Goal: Task Accomplishment & Management: Manage account settings

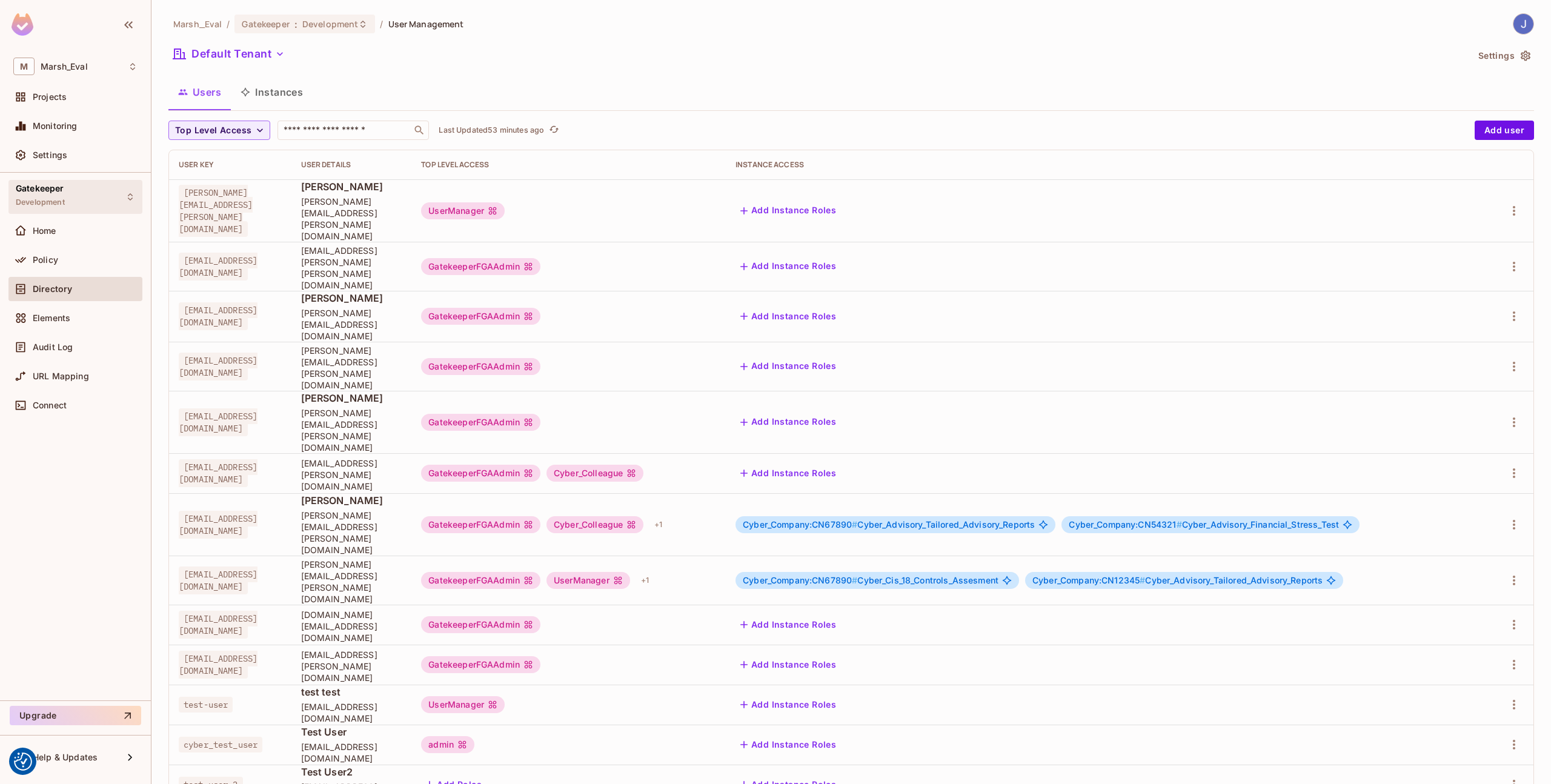
click at [105, 204] on div "Gatekeeper Development" at bounding box center [75, 196] width 134 height 33
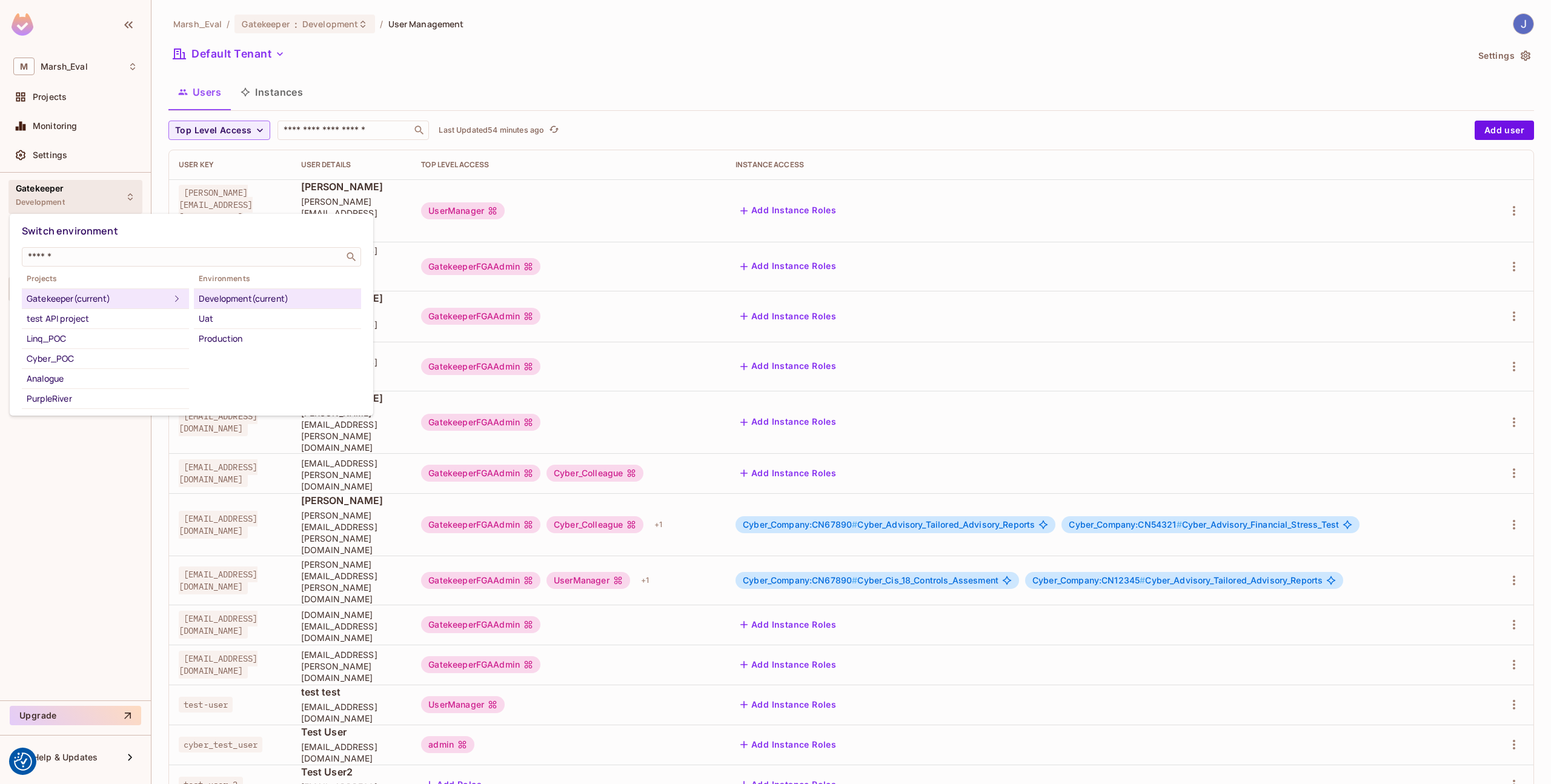
click at [293, 158] on div at bounding box center [775, 392] width 1551 height 784
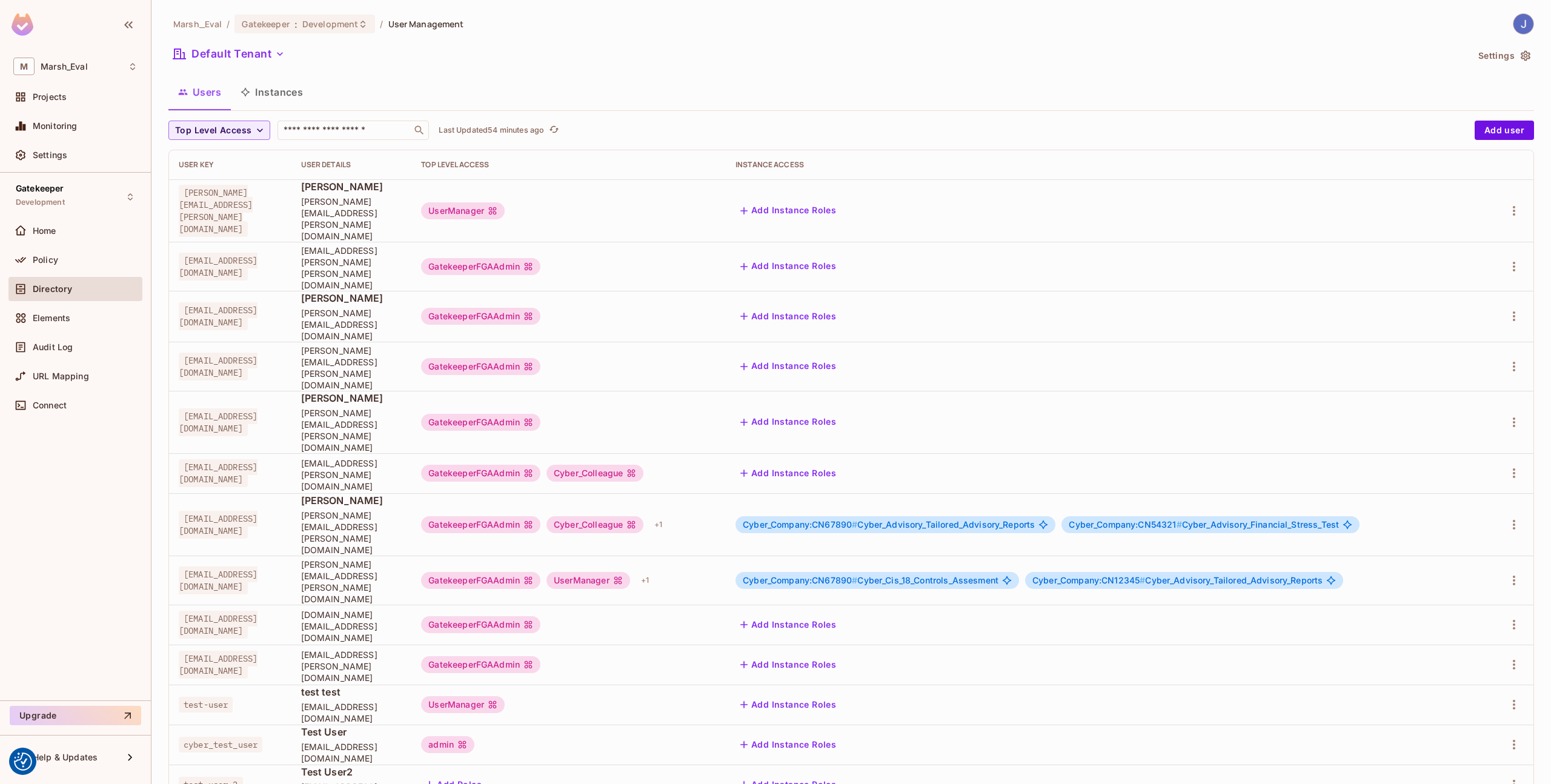
scroll to position [22, 0]
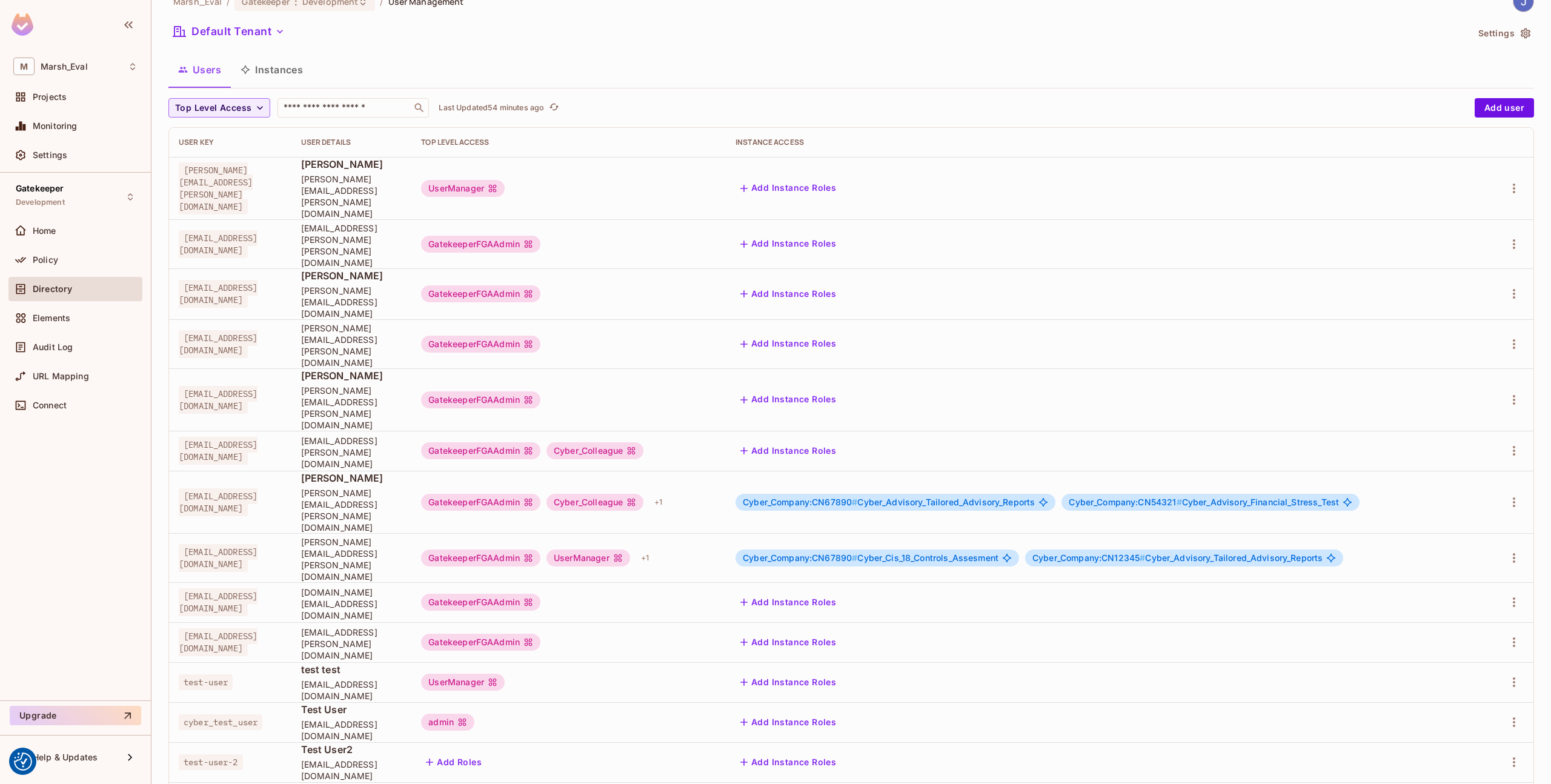
click at [269, 75] on button "Instances" at bounding box center [272, 69] width 82 height 30
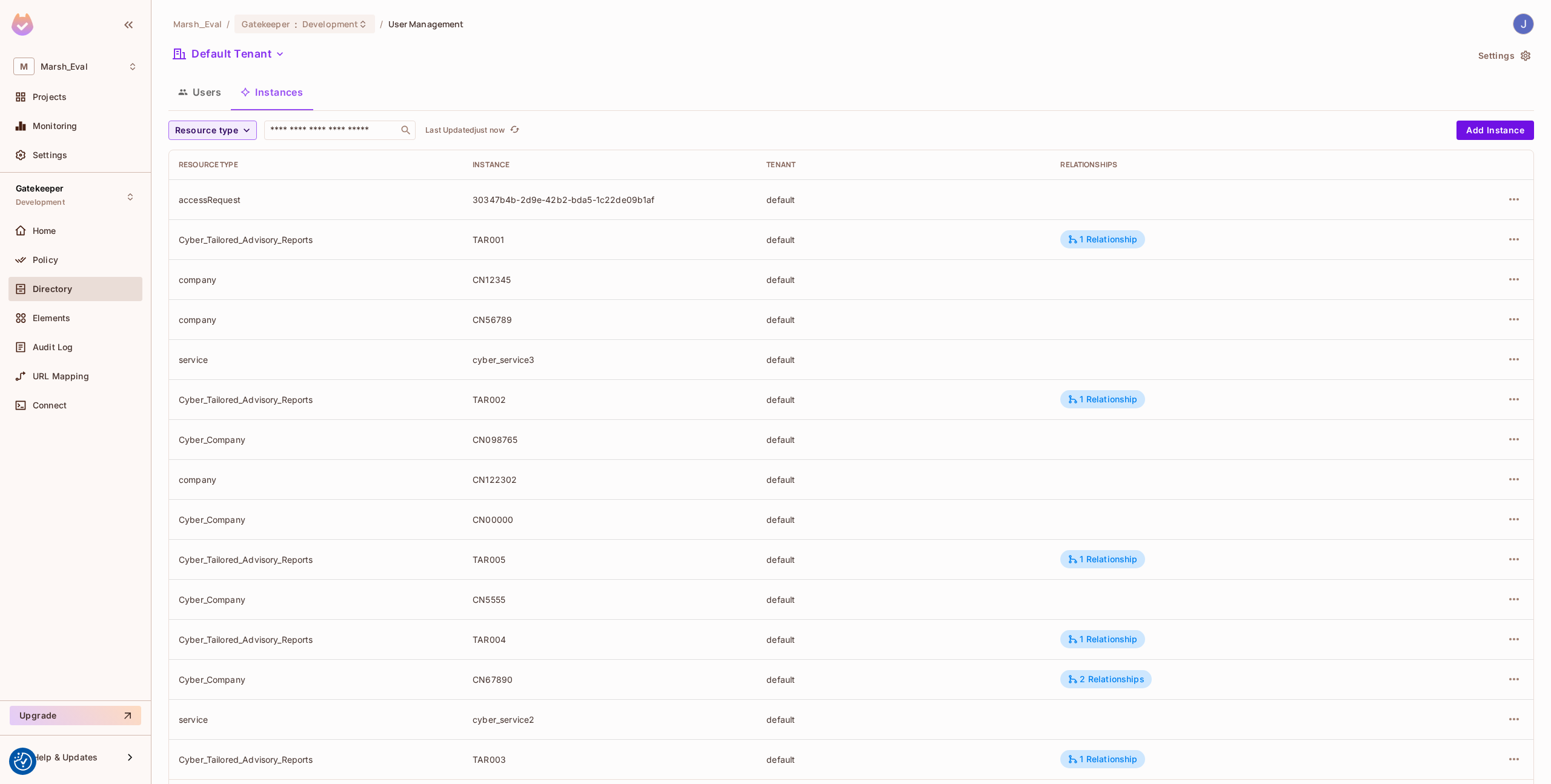
click at [233, 142] on div "Resource type ​ Last Updated just now Add Instance Resource type Instance Tenan…" at bounding box center [851, 470] width 1366 height 699
click at [229, 134] on span "Resource type" at bounding box center [206, 131] width 63 height 15
click at [221, 247] on li "Cyber_Company" at bounding box center [245, 241] width 153 height 26
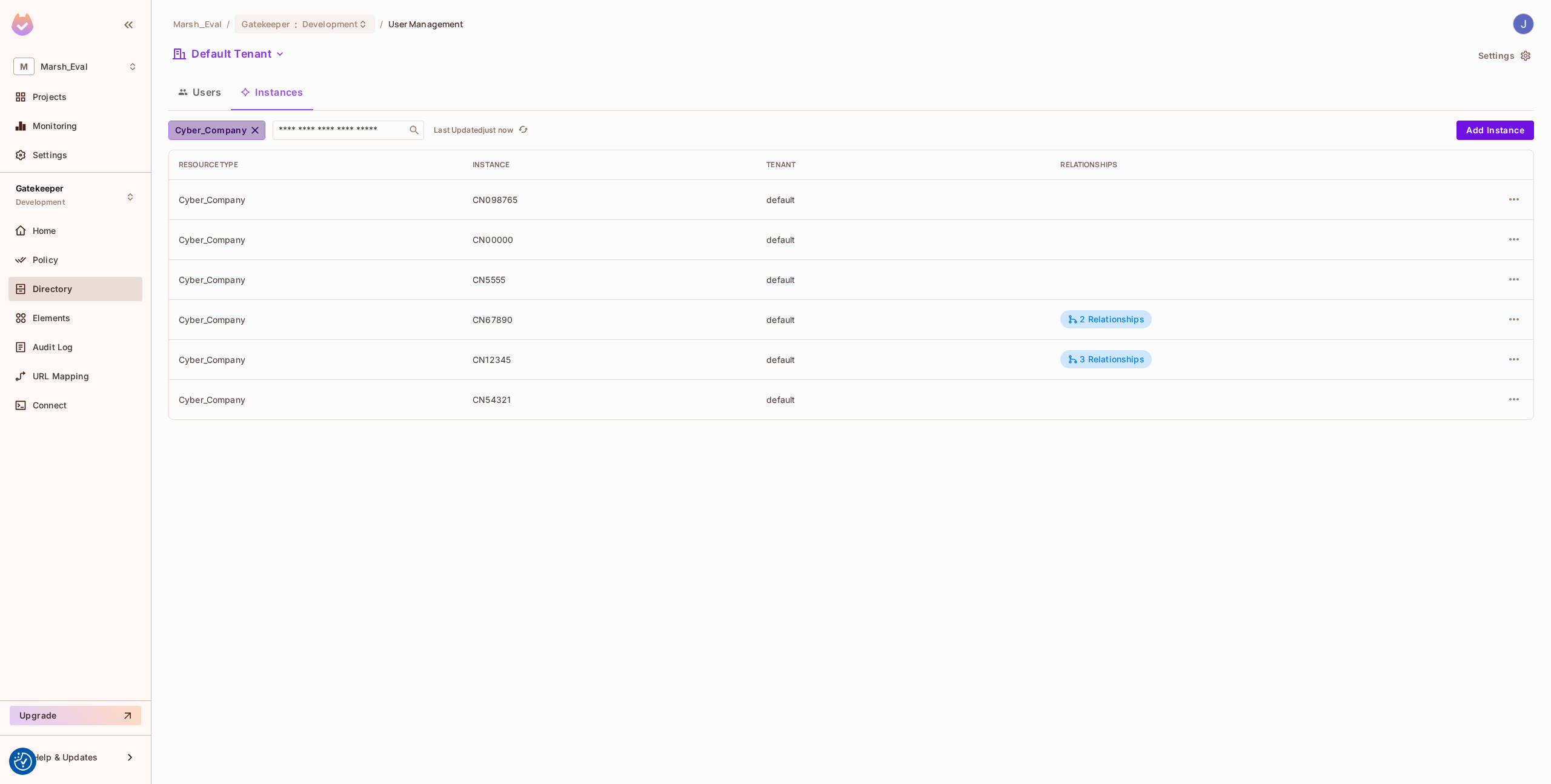
click at [207, 128] on span "Cyber_Company" at bounding box center [210, 131] width 71 height 15
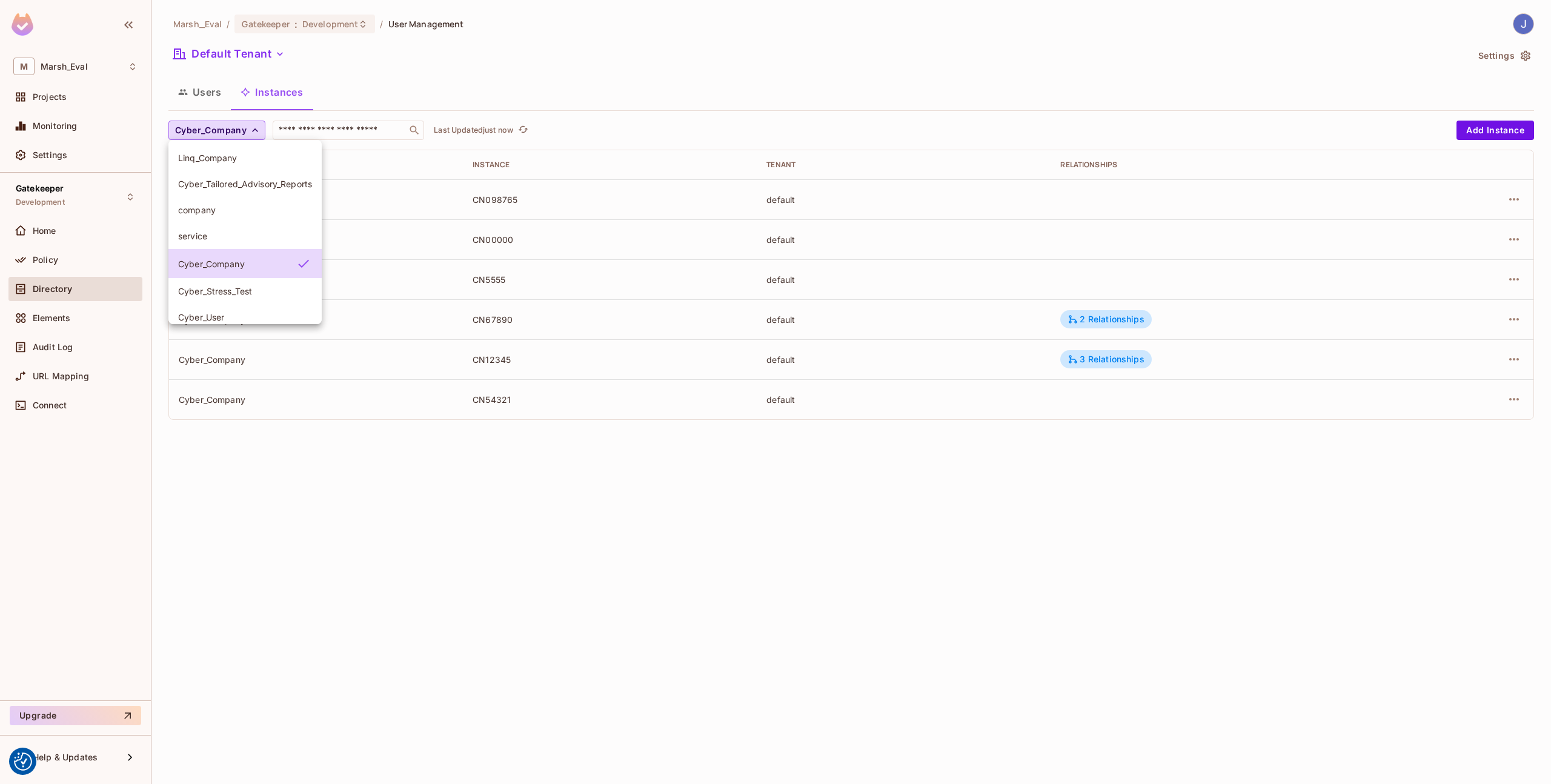
click at [236, 187] on span "Cyber_Tailored_Advisory_Reports" at bounding box center [245, 183] width 134 height 11
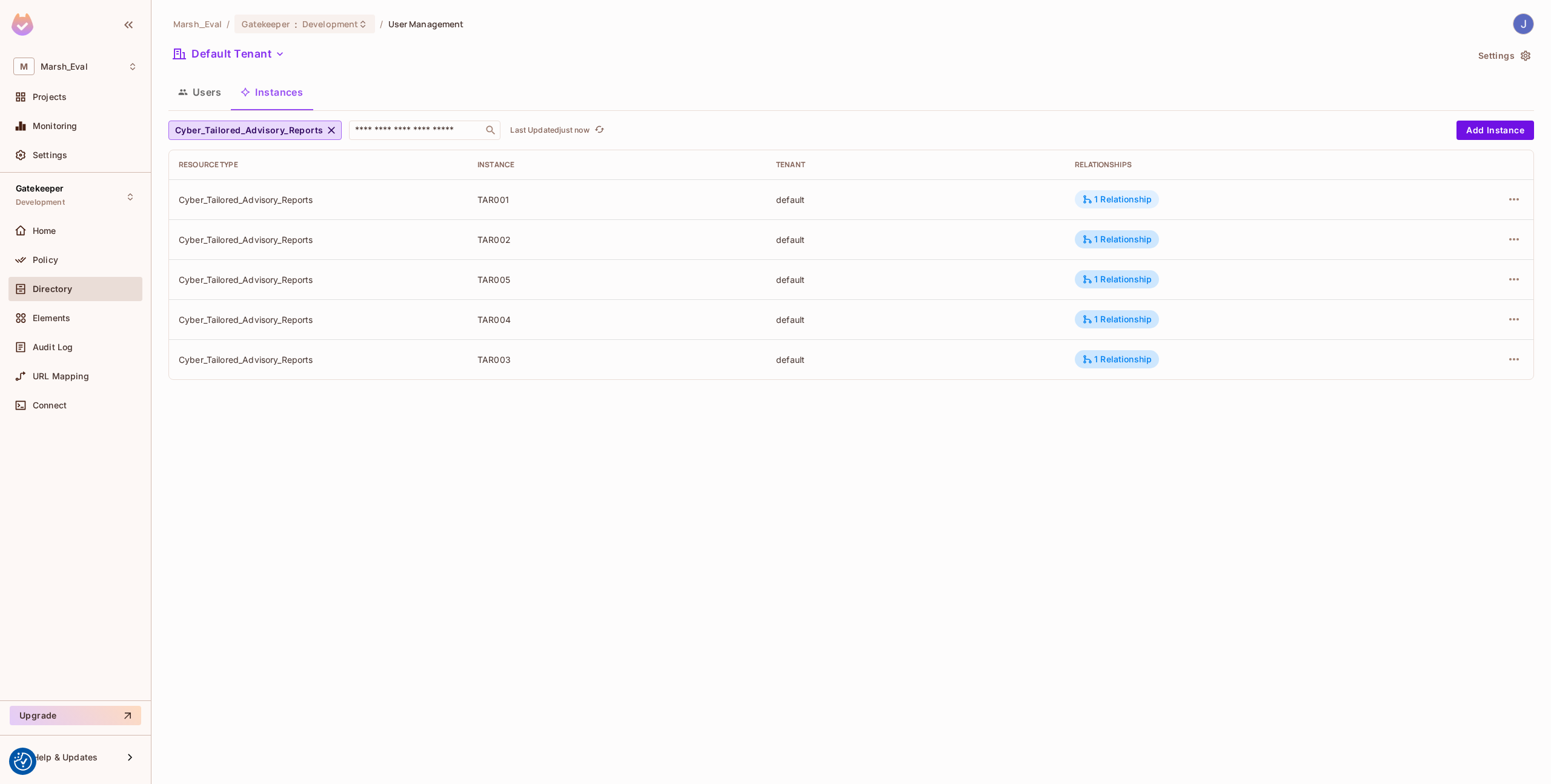
click at [1096, 197] on div "1 Relationship" at bounding box center [1117, 199] width 69 height 11
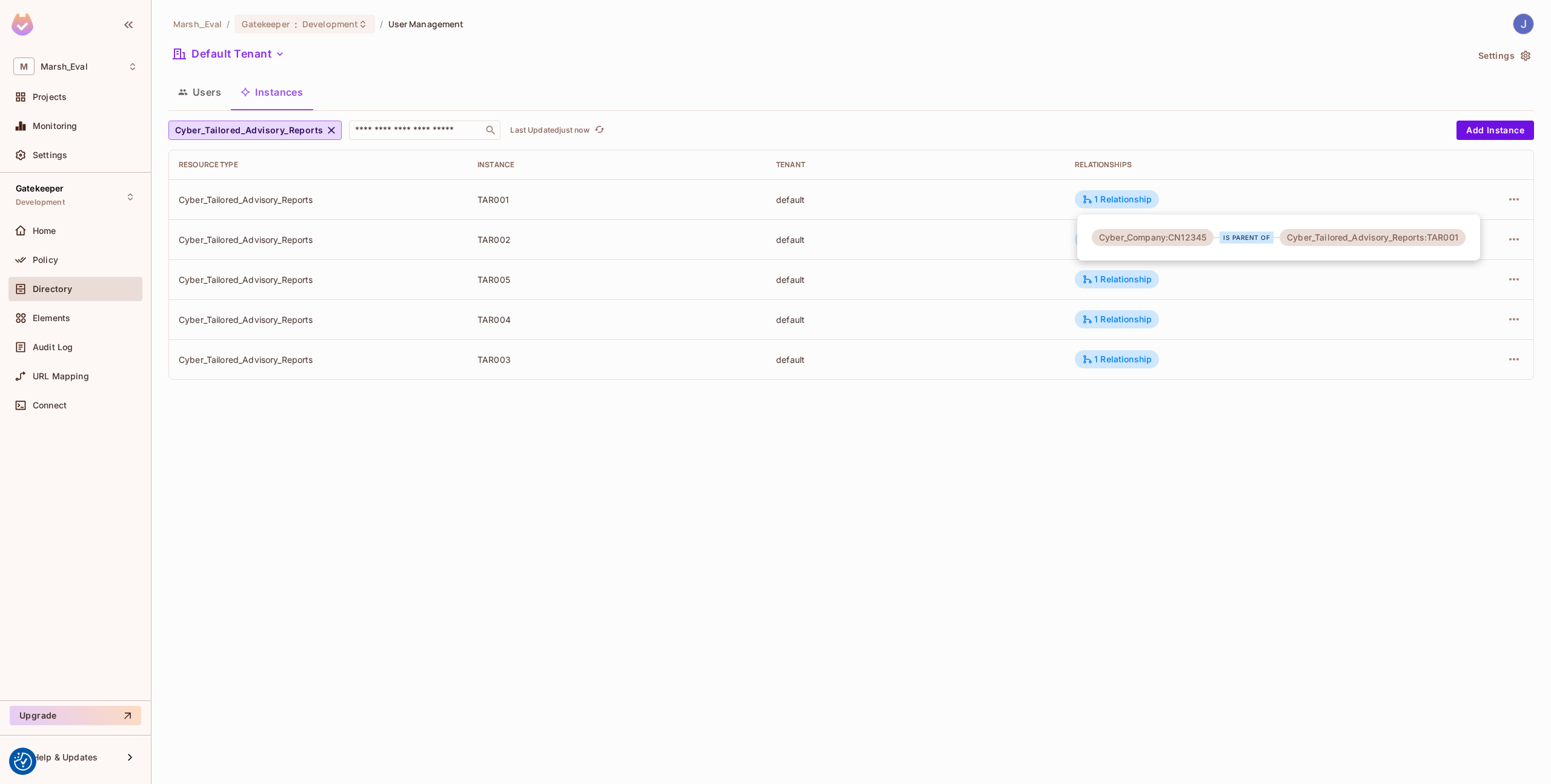
click at [1027, 260] on div at bounding box center [775, 392] width 1551 height 784
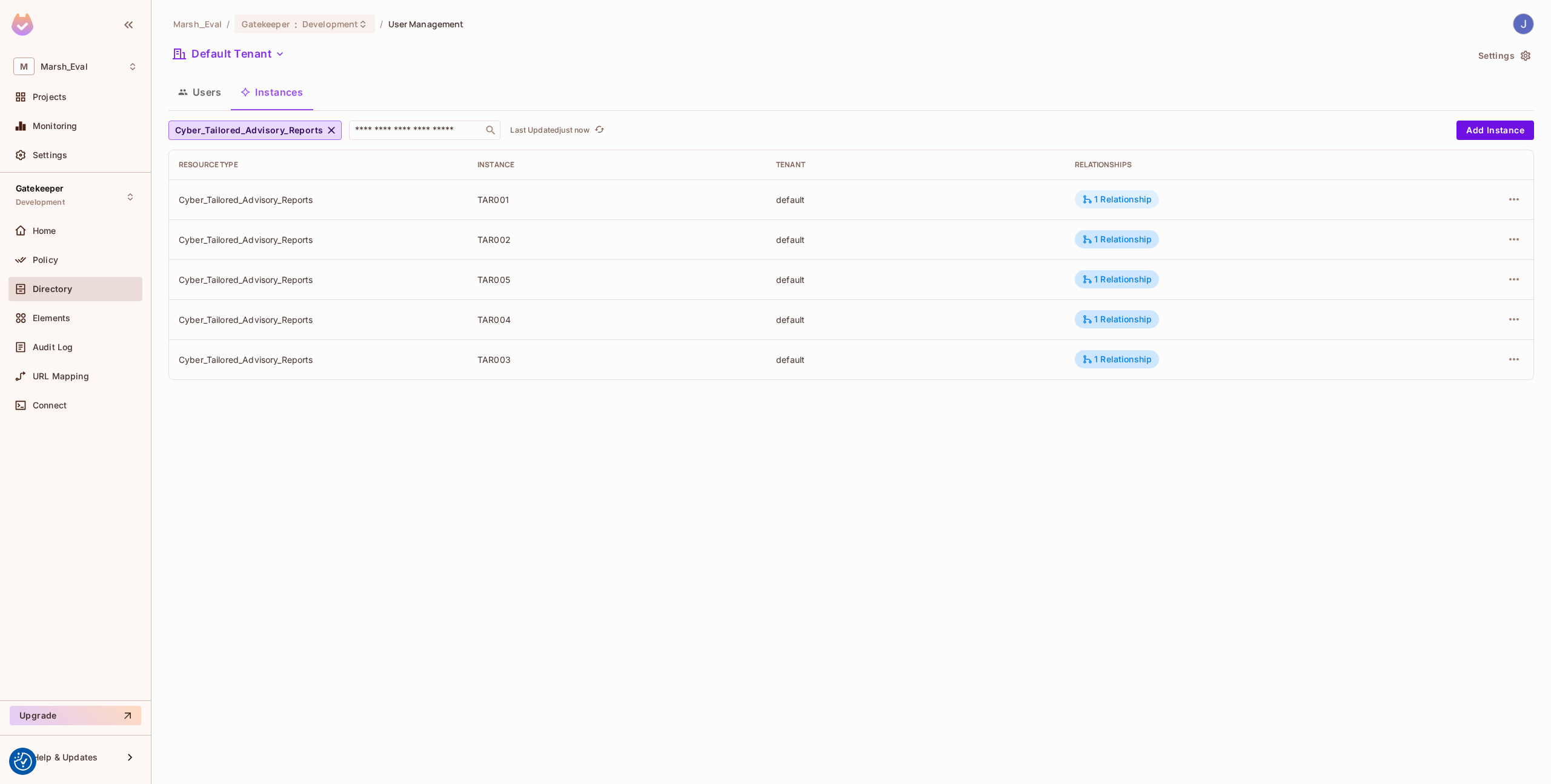
click at [1088, 206] on div "1 Relationship" at bounding box center [1117, 199] width 84 height 18
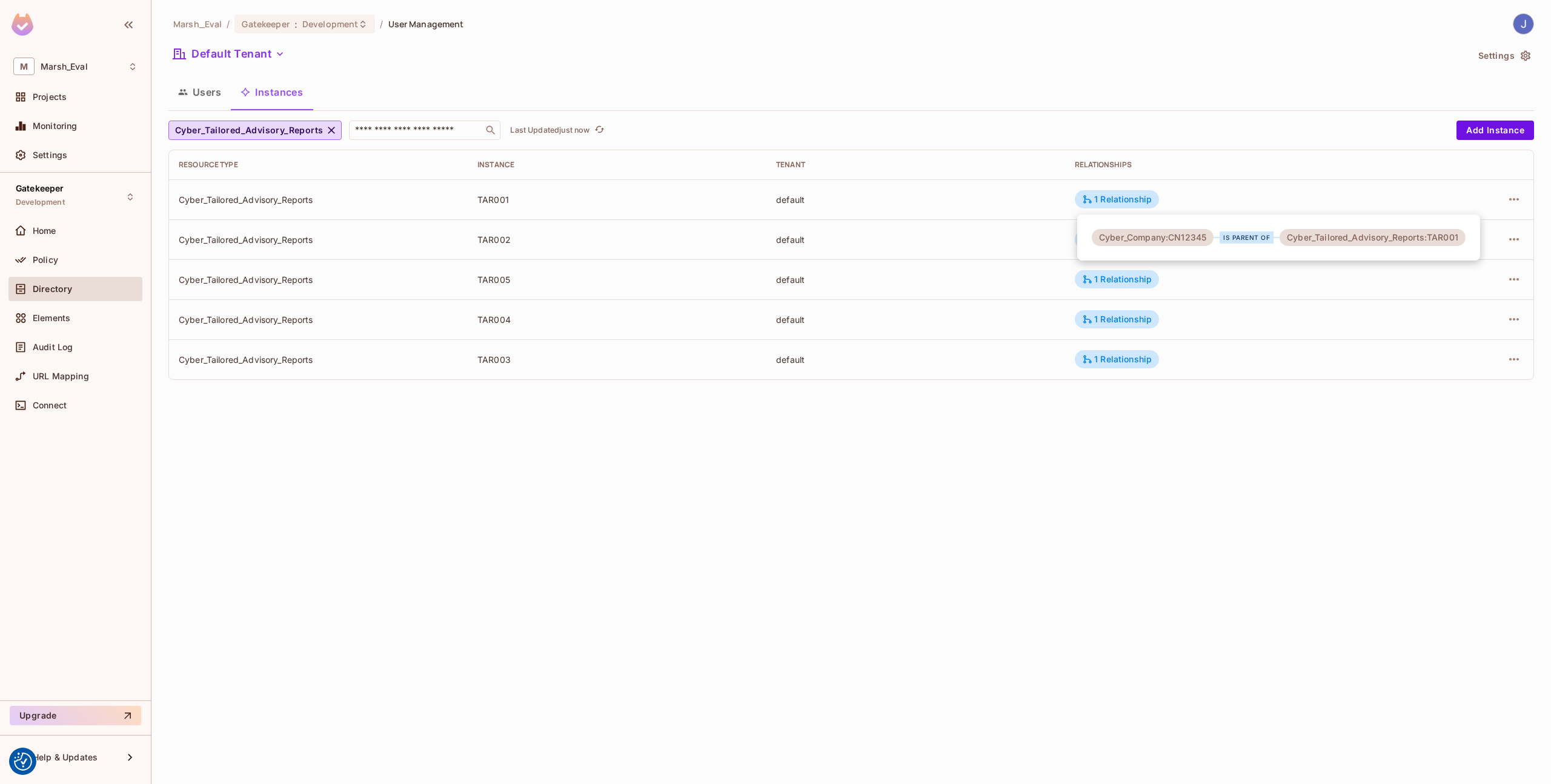
click at [1002, 263] on div at bounding box center [775, 392] width 1551 height 784
click at [1080, 236] on div "1 Relationship" at bounding box center [1117, 239] width 84 height 18
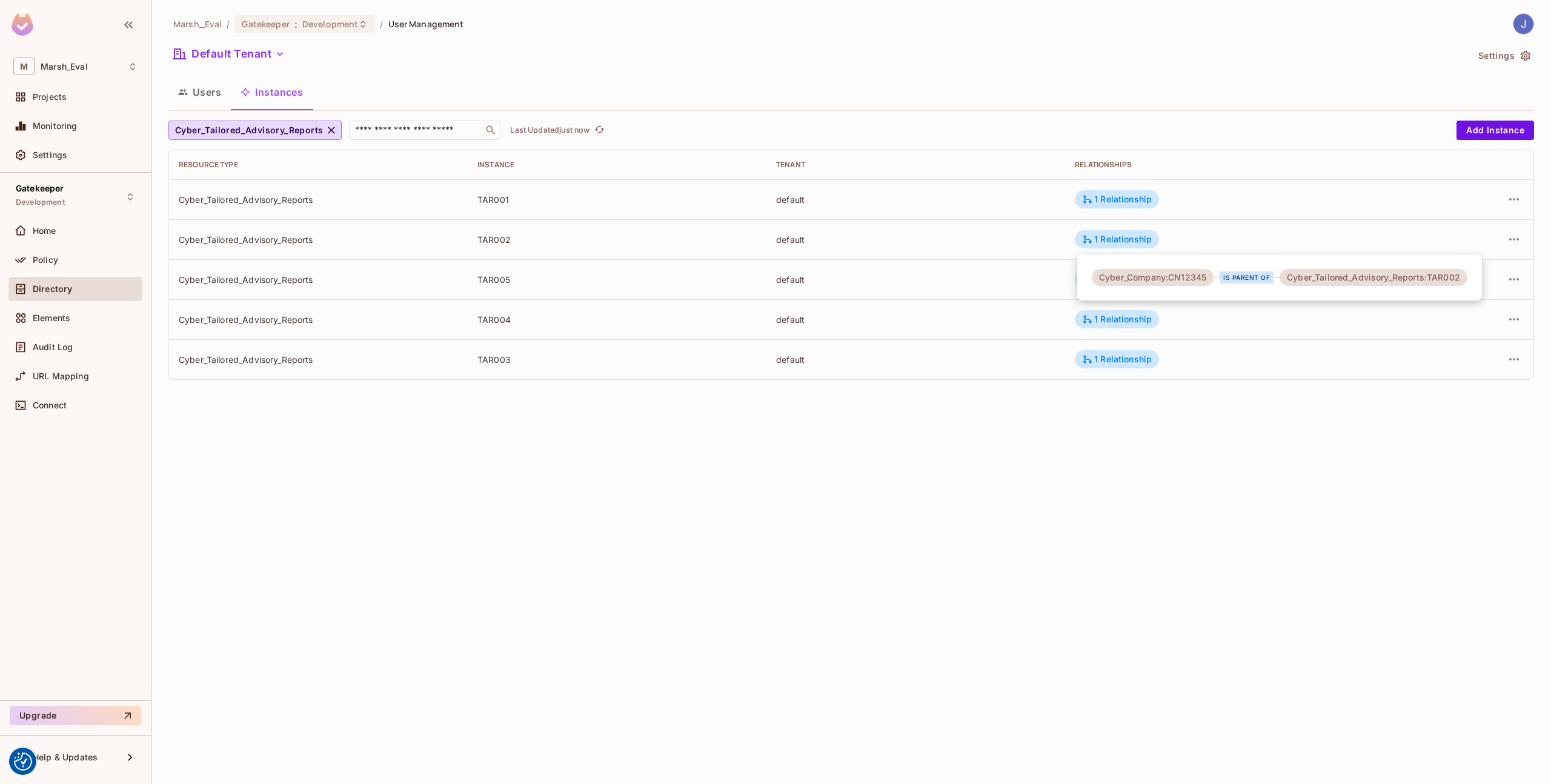
click at [1041, 278] on div at bounding box center [775, 392] width 1551 height 784
click at [1098, 279] on div "1 Relationship" at bounding box center [1117, 279] width 69 height 11
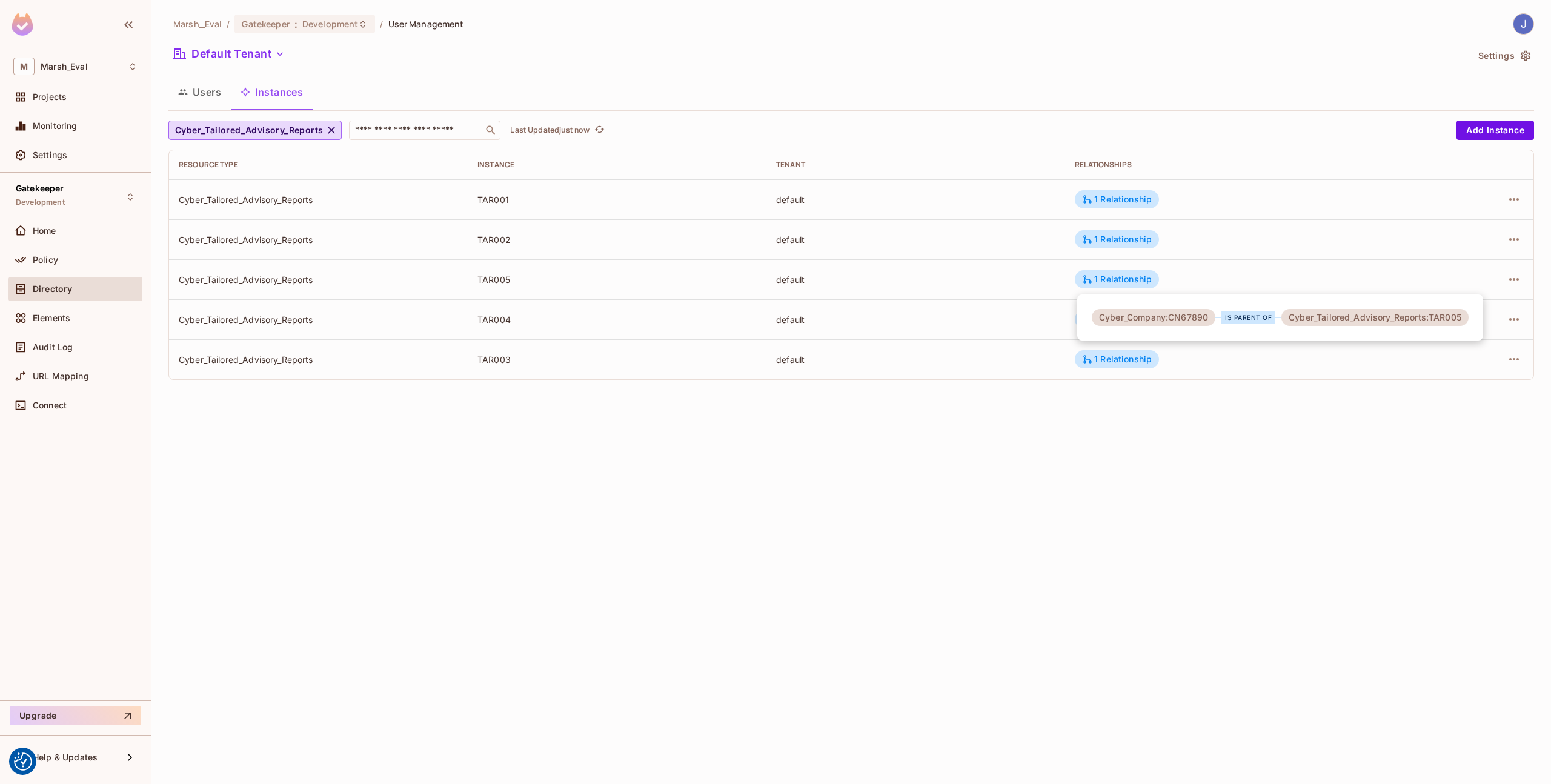
click at [1062, 332] on div at bounding box center [775, 392] width 1551 height 784
click at [1100, 322] on div "1 Relationship" at bounding box center [1117, 319] width 69 height 11
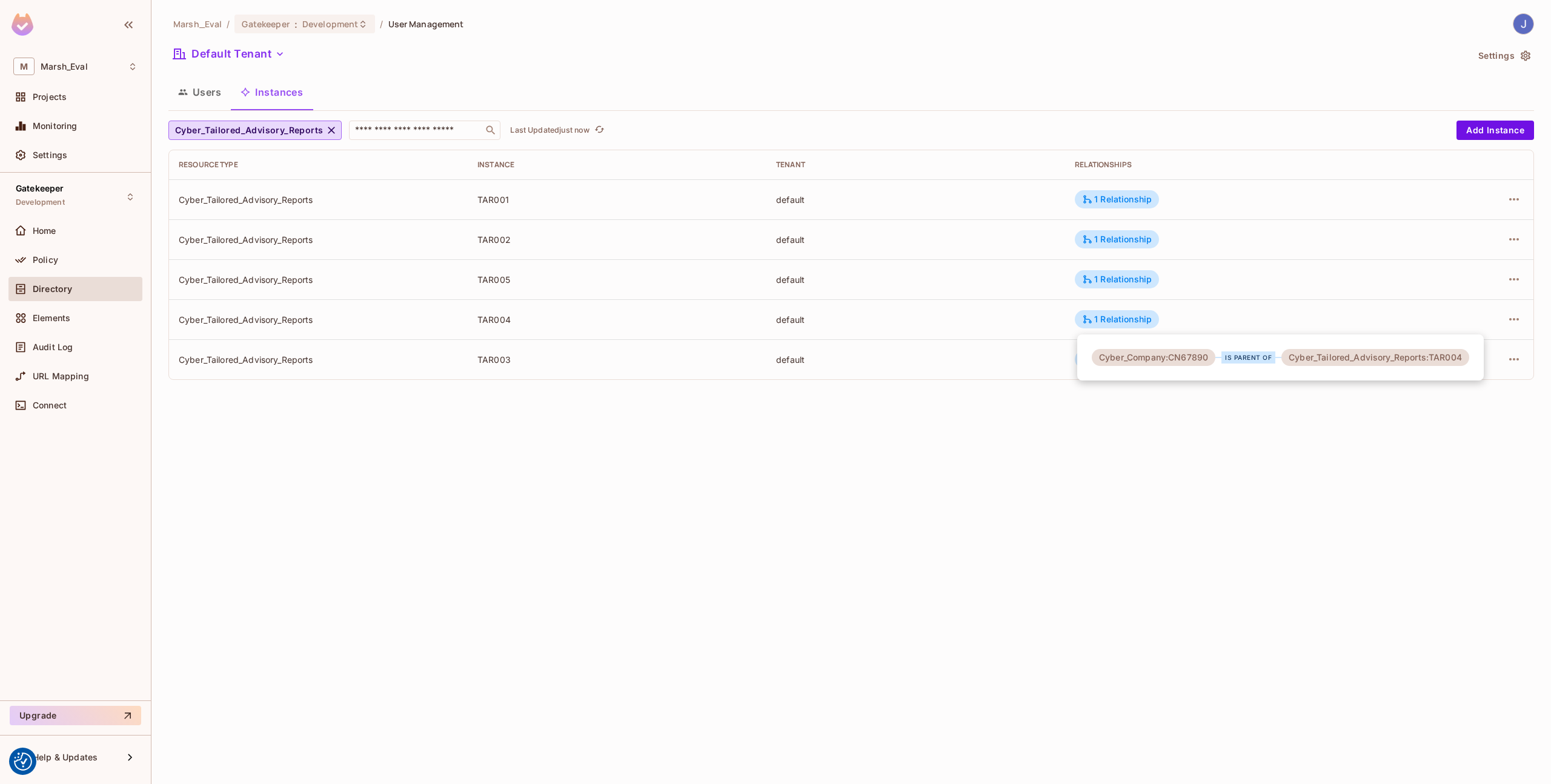
click at [1045, 371] on div at bounding box center [775, 392] width 1551 height 784
click at [1100, 368] on td "1 Relationship" at bounding box center [1236, 359] width 341 height 40
click at [1109, 365] on div "1 Relationship" at bounding box center [1117, 359] width 84 height 18
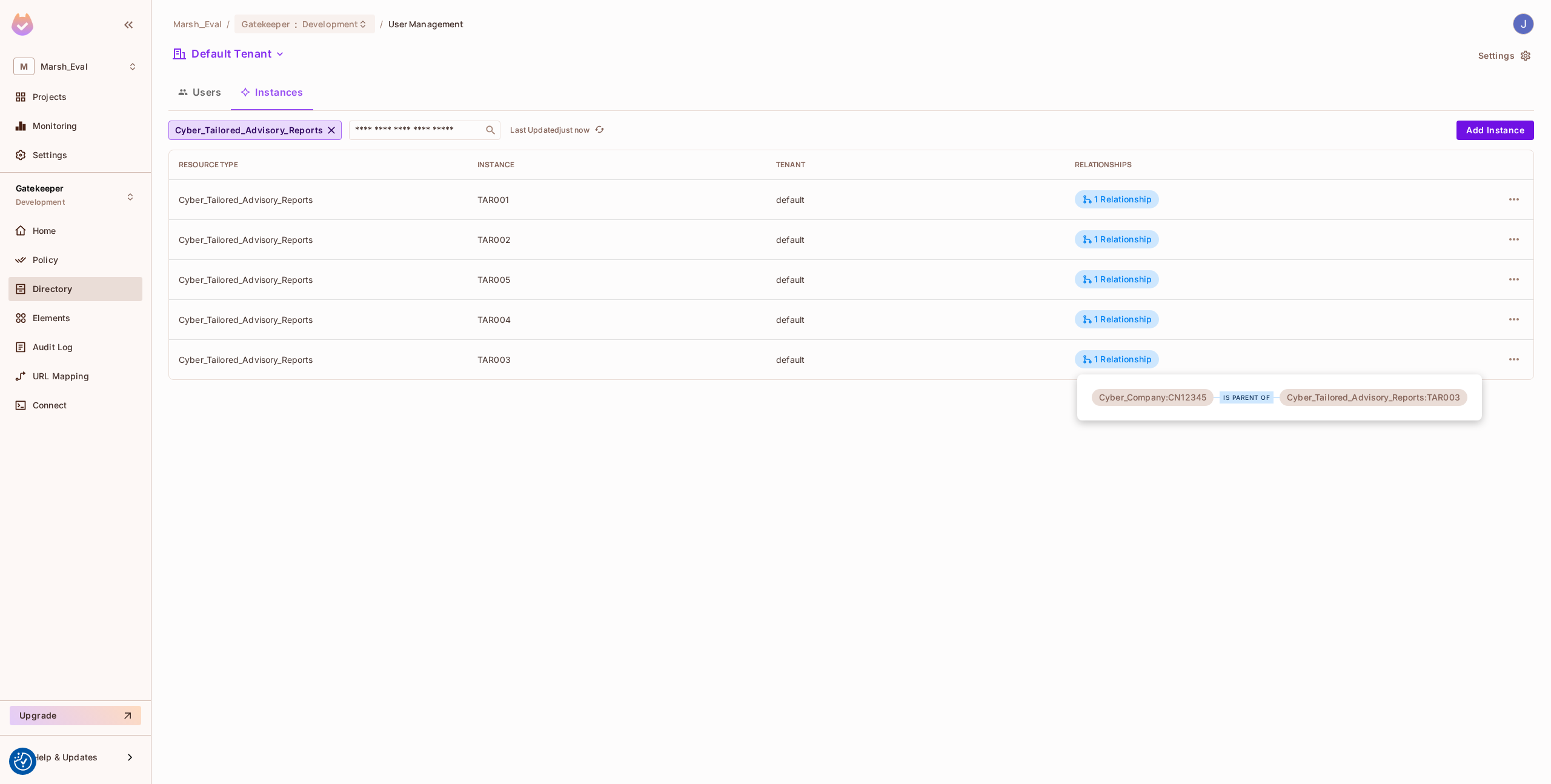
click at [1044, 466] on div at bounding box center [775, 392] width 1551 height 784
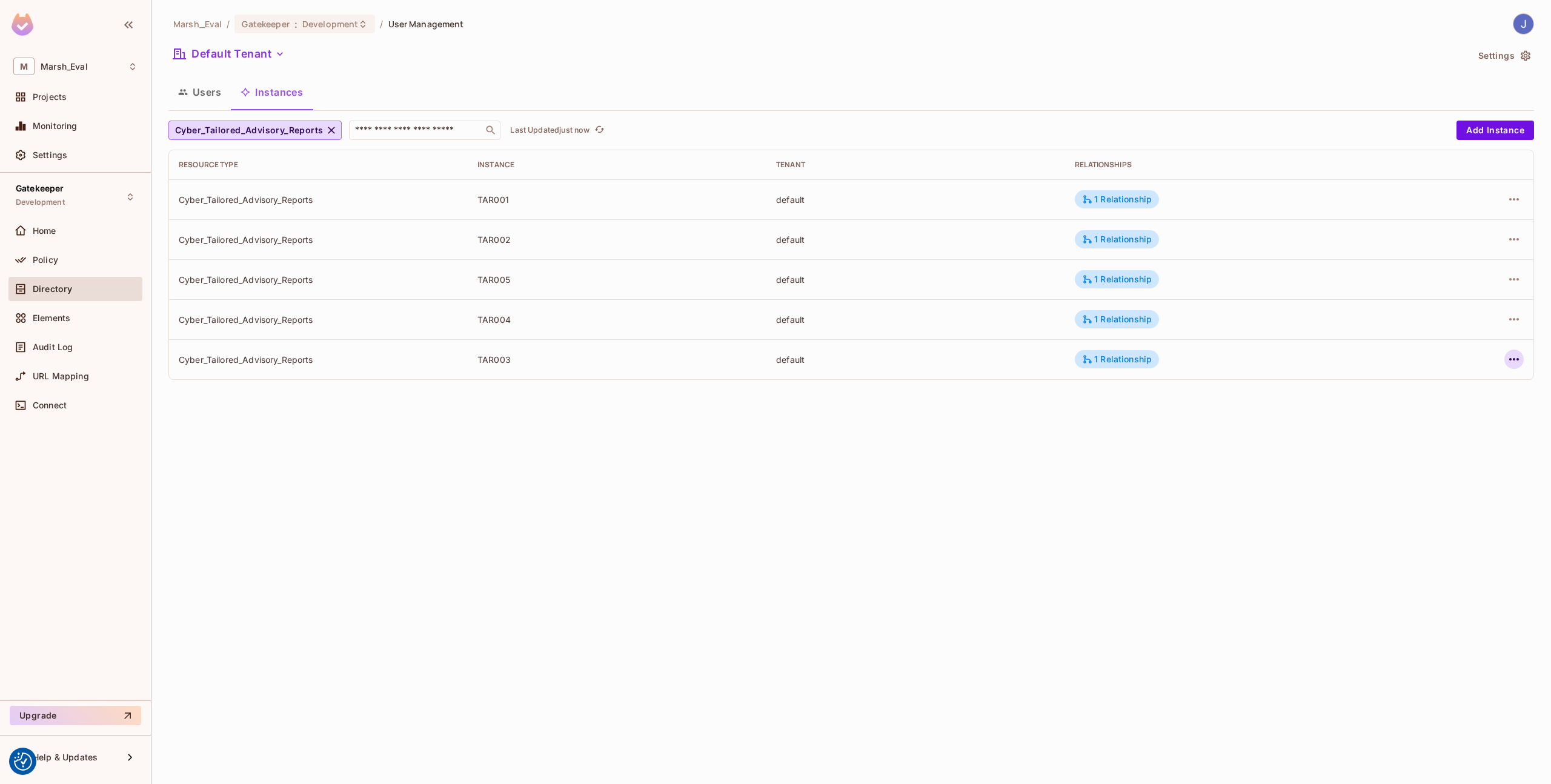
click at [1513, 356] on icon "button" at bounding box center [1514, 359] width 15 height 15
click at [1389, 387] on div "Edit Resource Instance" at bounding box center [1432, 387] width 122 height 20
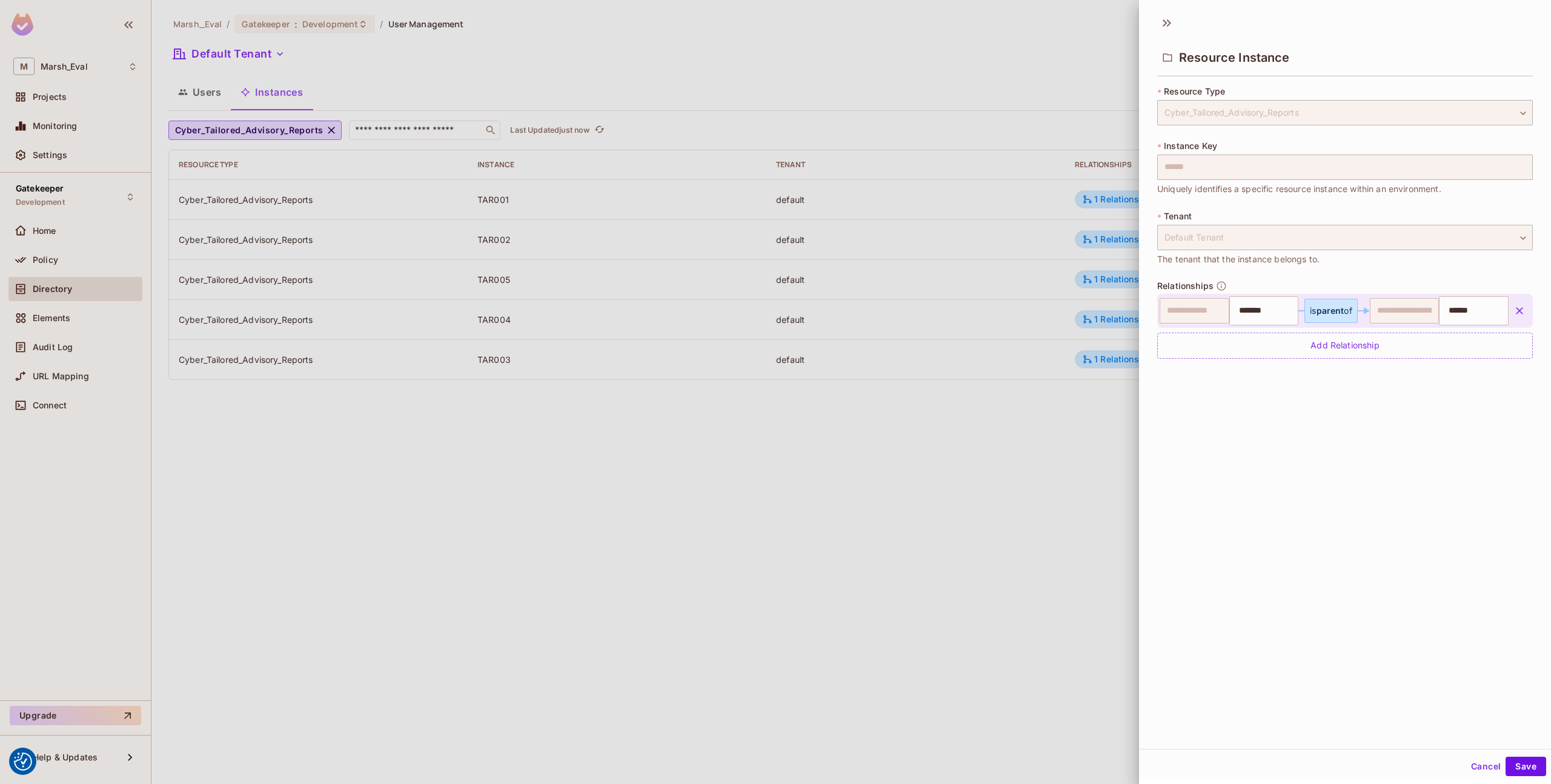
click at [1509, 317] on button "button" at bounding box center [1519, 310] width 21 height 21
click at [1513, 763] on button "Save" at bounding box center [1525, 766] width 40 height 20
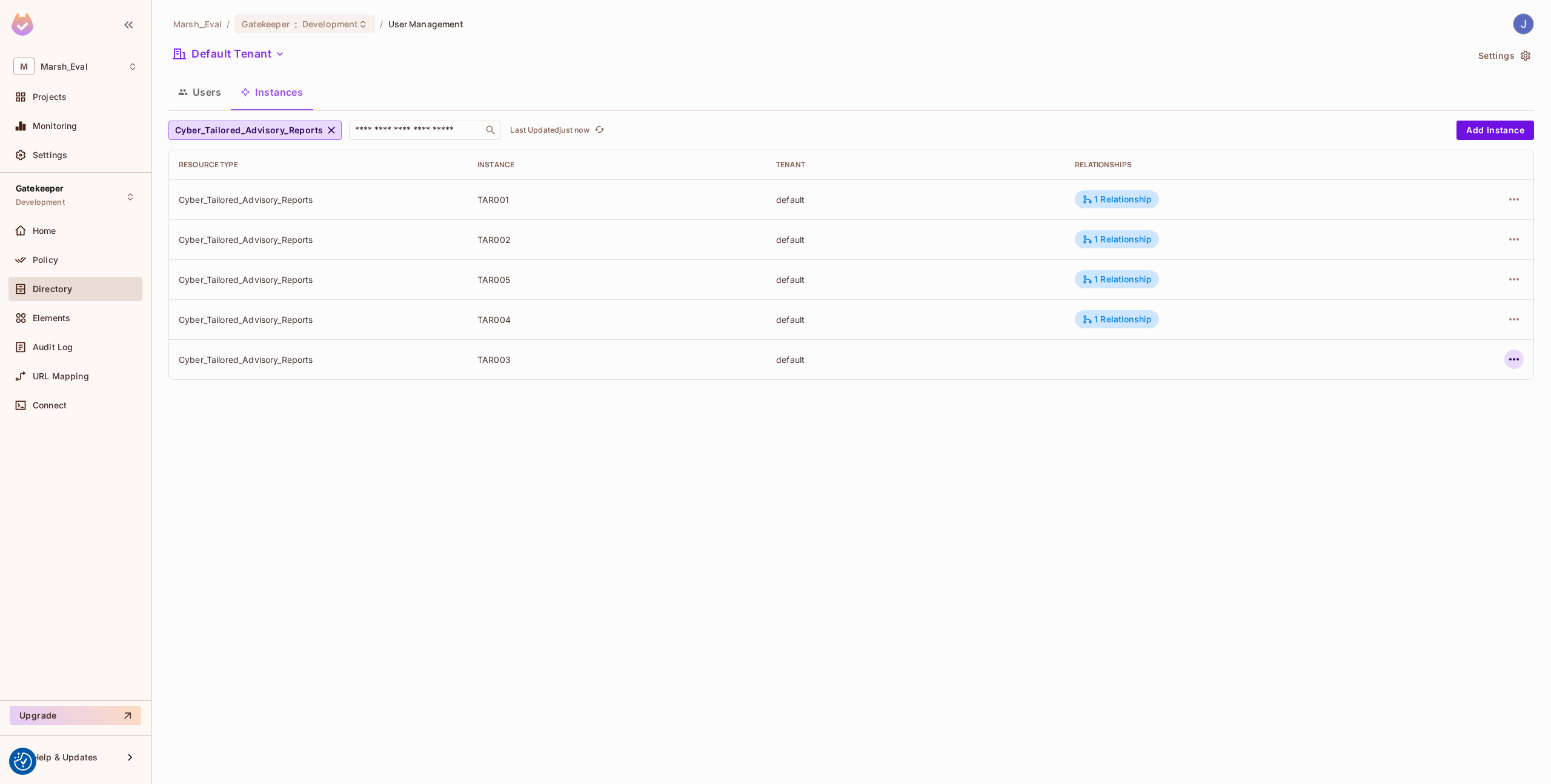
click at [1512, 362] on icon "button" at bounding box center [1514, 359] width 15 height 15
click at [1466, 382] on div "Edit Resource Instance" at bounding box center [1443, 387] width 94 height 12
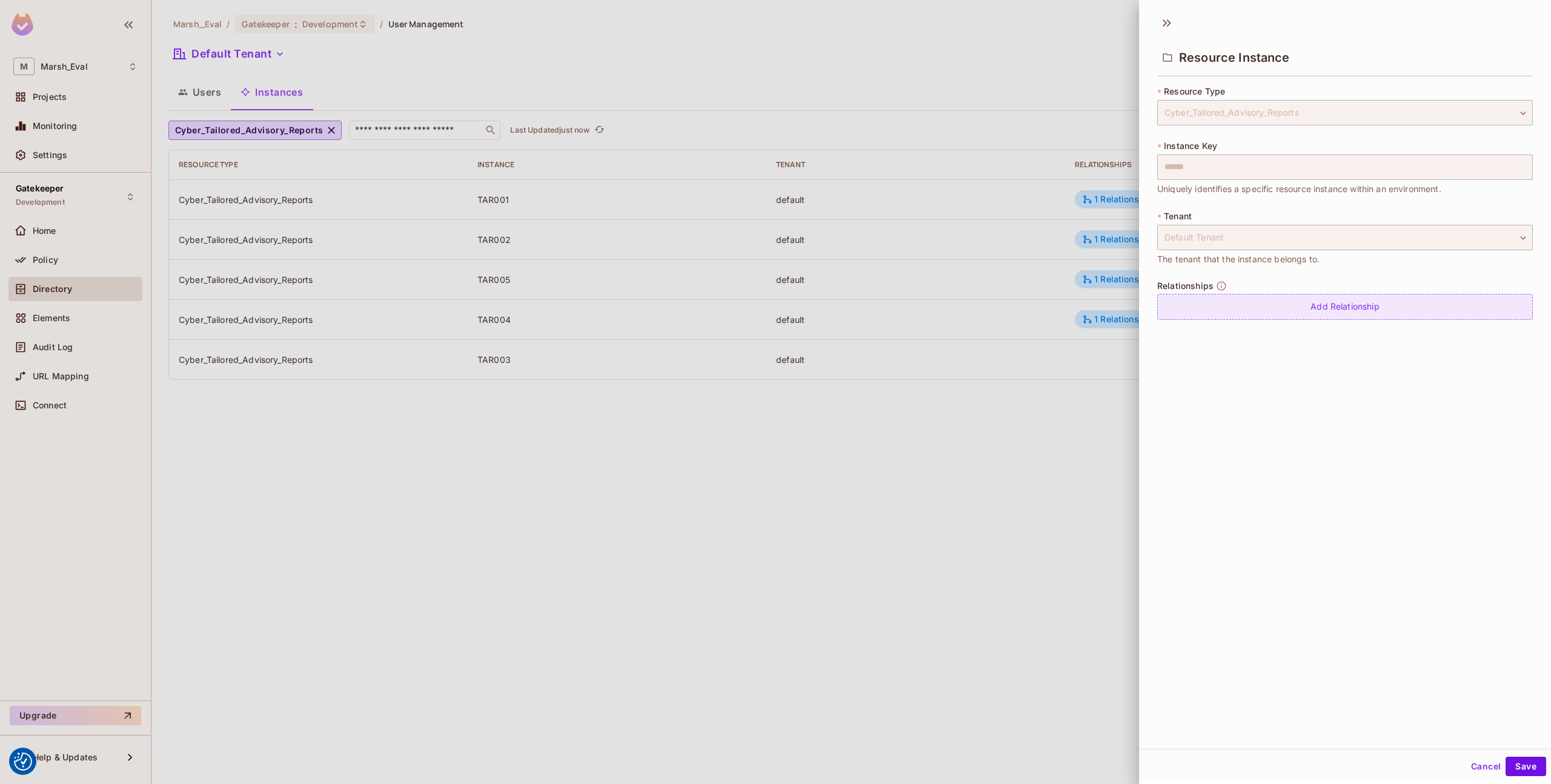
click at [1312, 310] on div "Add Relationship" at bounding box center [1345, 306] width 376 height 26
click at [1238, 307] on body "We use cookies to enhance your browsing experience, serve personalized ads or c…" at bounding box center [775, 392] width 1551 height 784
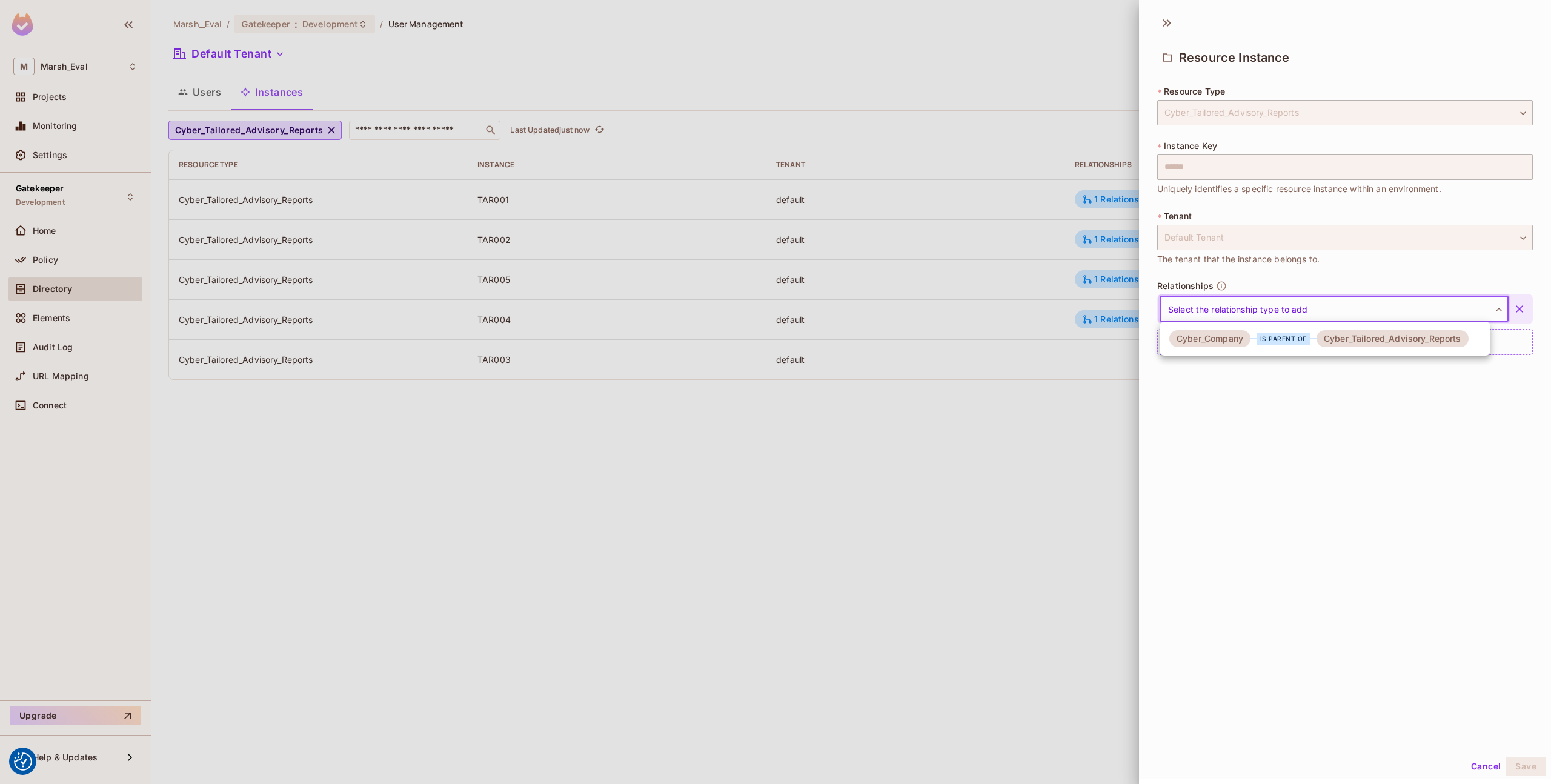
click at [1230, 337] on div "Cyber_Company" at bounding box center [1210, 339] width 81 height 17
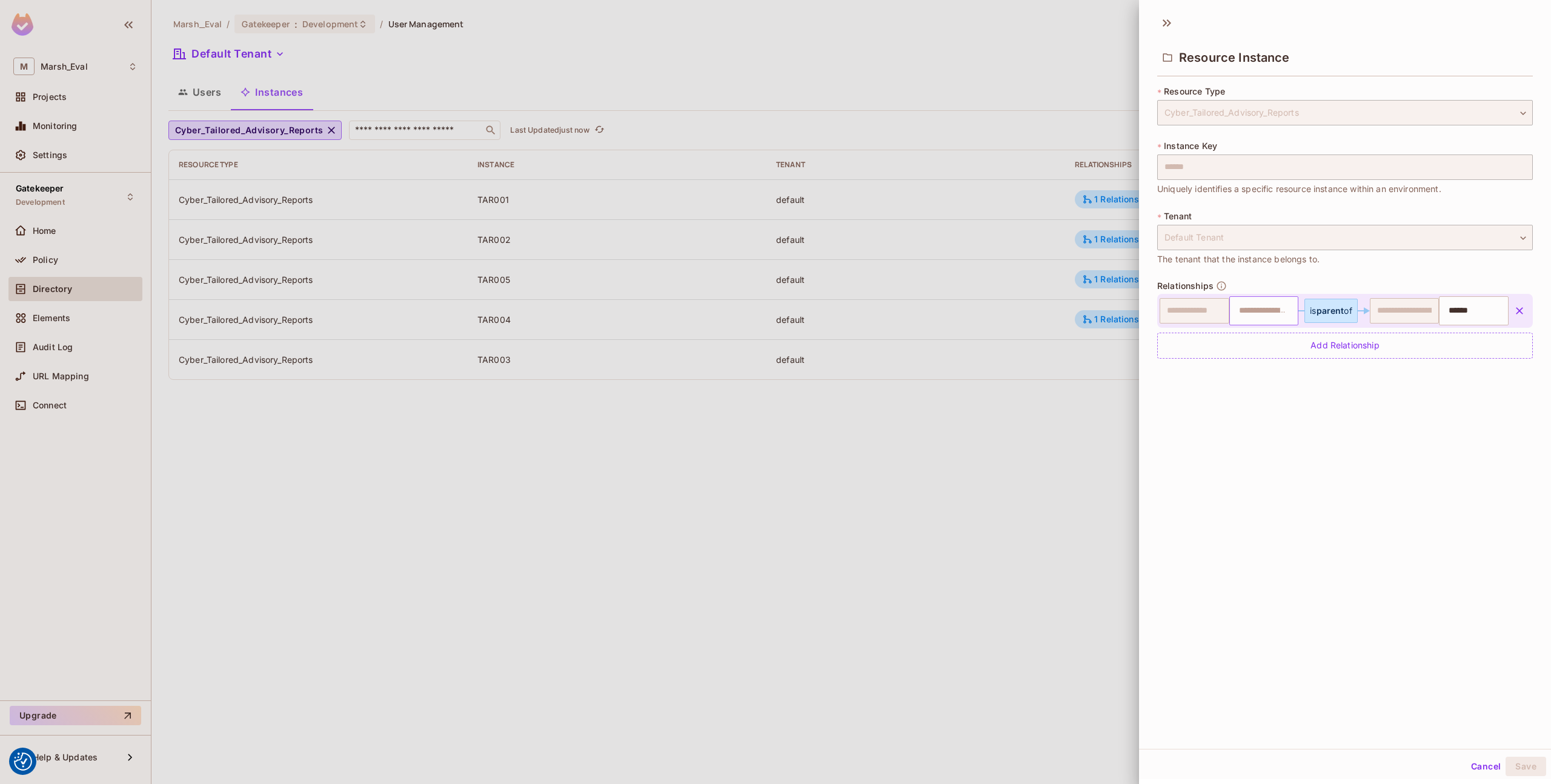
click at [1244, 314] on input "text" at bounding box center [1262, 311] width 62 height 24
type input "*******"
click at [1463, 674] on div "**********" at bounding box center [1345, 378] width 412 height 740
click at [1512, 759] on button "Save" at bounding box center [1525, 766] width 40 height 20
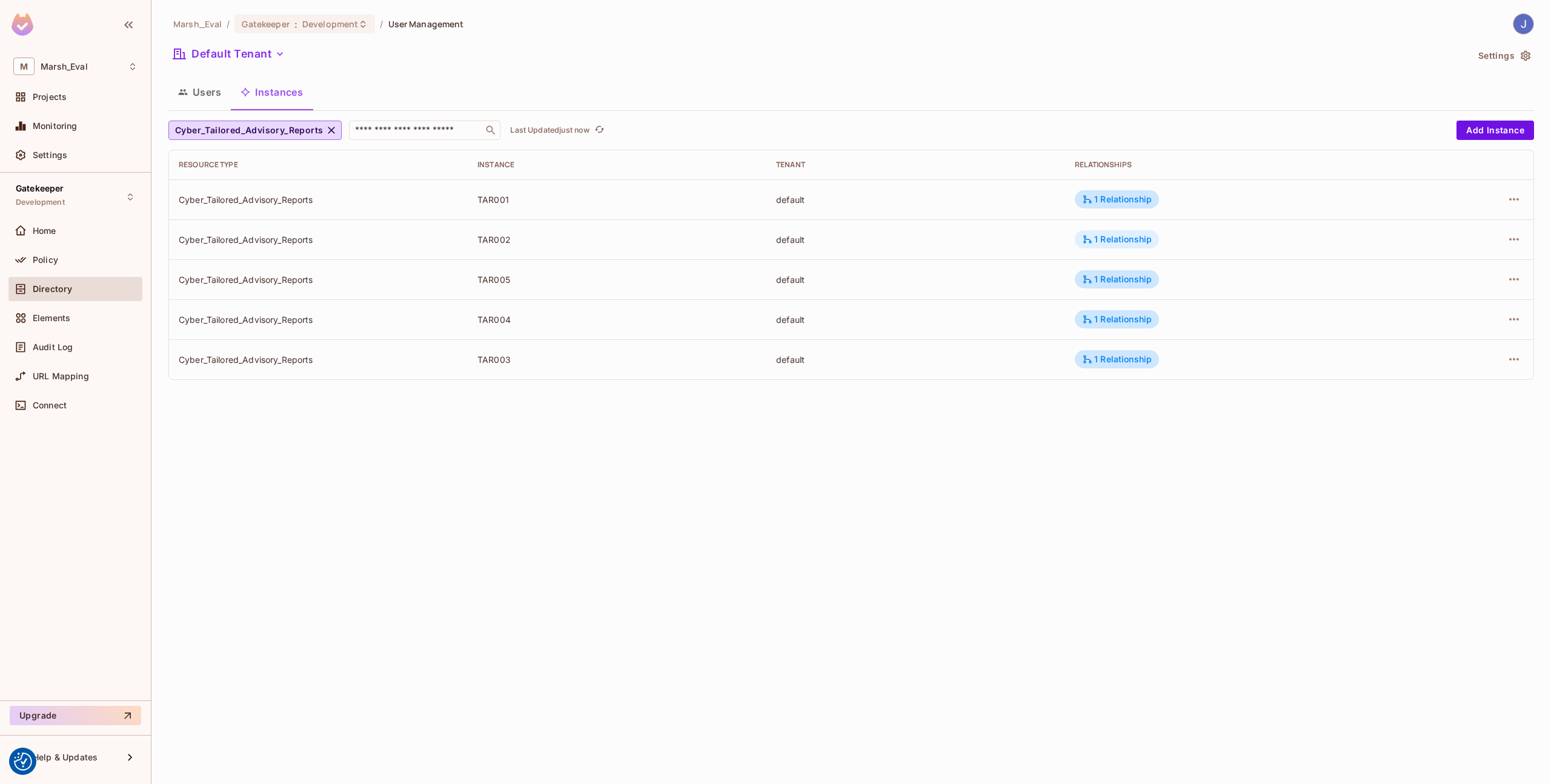
click at [1109, 239] on div "1 Relationship" at bounding box center [1117, 239] width 69 height 11
click at [1012, 269] on div at bounding box center [775, 392] width 1551 height 784
click at [1109, 187] on td "1 Relationship" at bounding box center [1236, 199] width 341 height 40
click at [1109, 196] on div "1 Relationship" at bounding box center [1117, 199] width 69 height 11
click at [1052, 231] on div at bounding box center [775, 392] width 1551 height 784
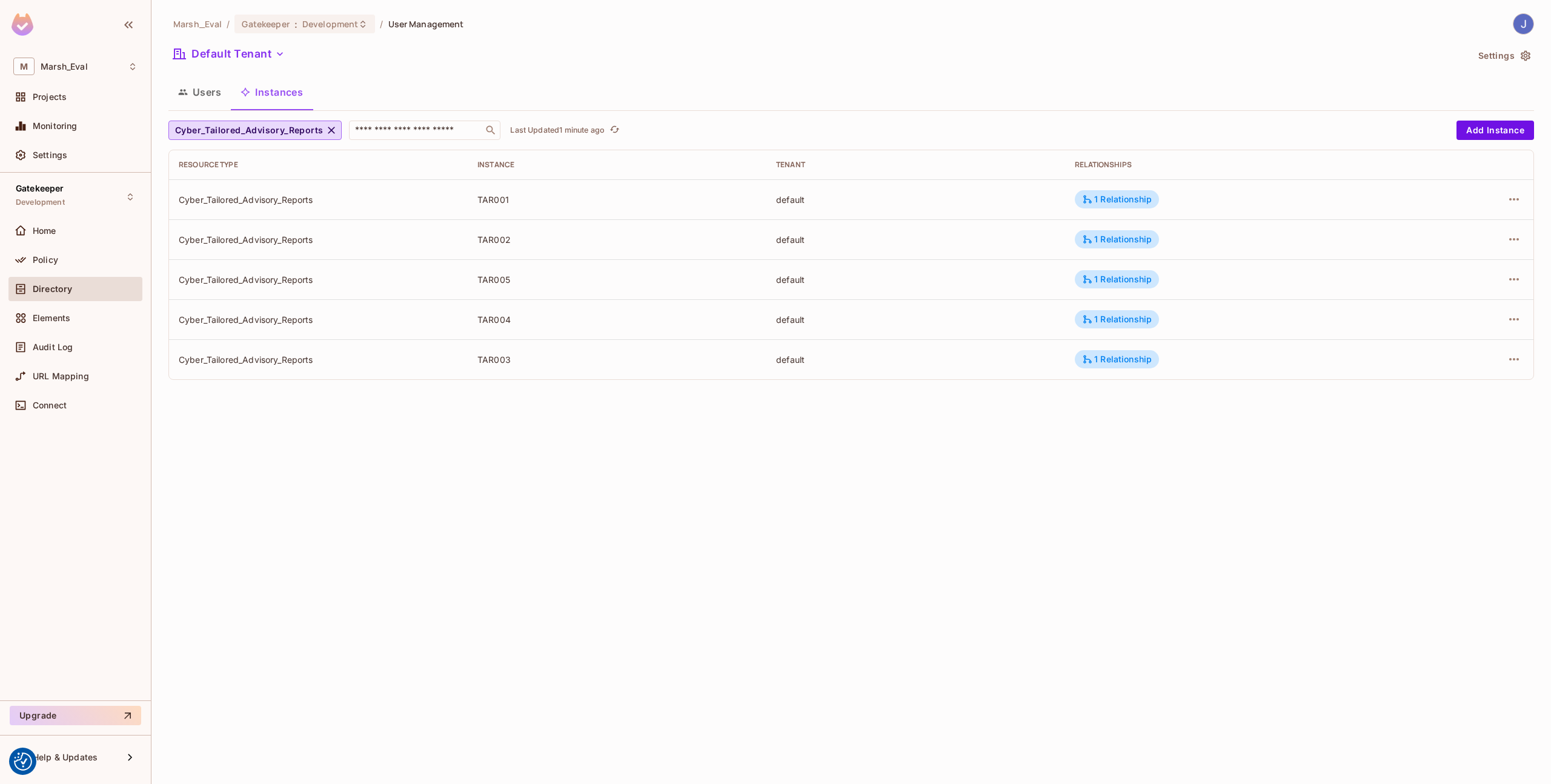
click at [761, 294] on td "TAR005" at bounding box center [617, 279] width 299 height 40
click at [1515, 314] on icon "button" at bounding box center [1514, 318] width 15 height 15
click at [1372, 340] on icon at bounding box center [1378, 347] width 15 height 15
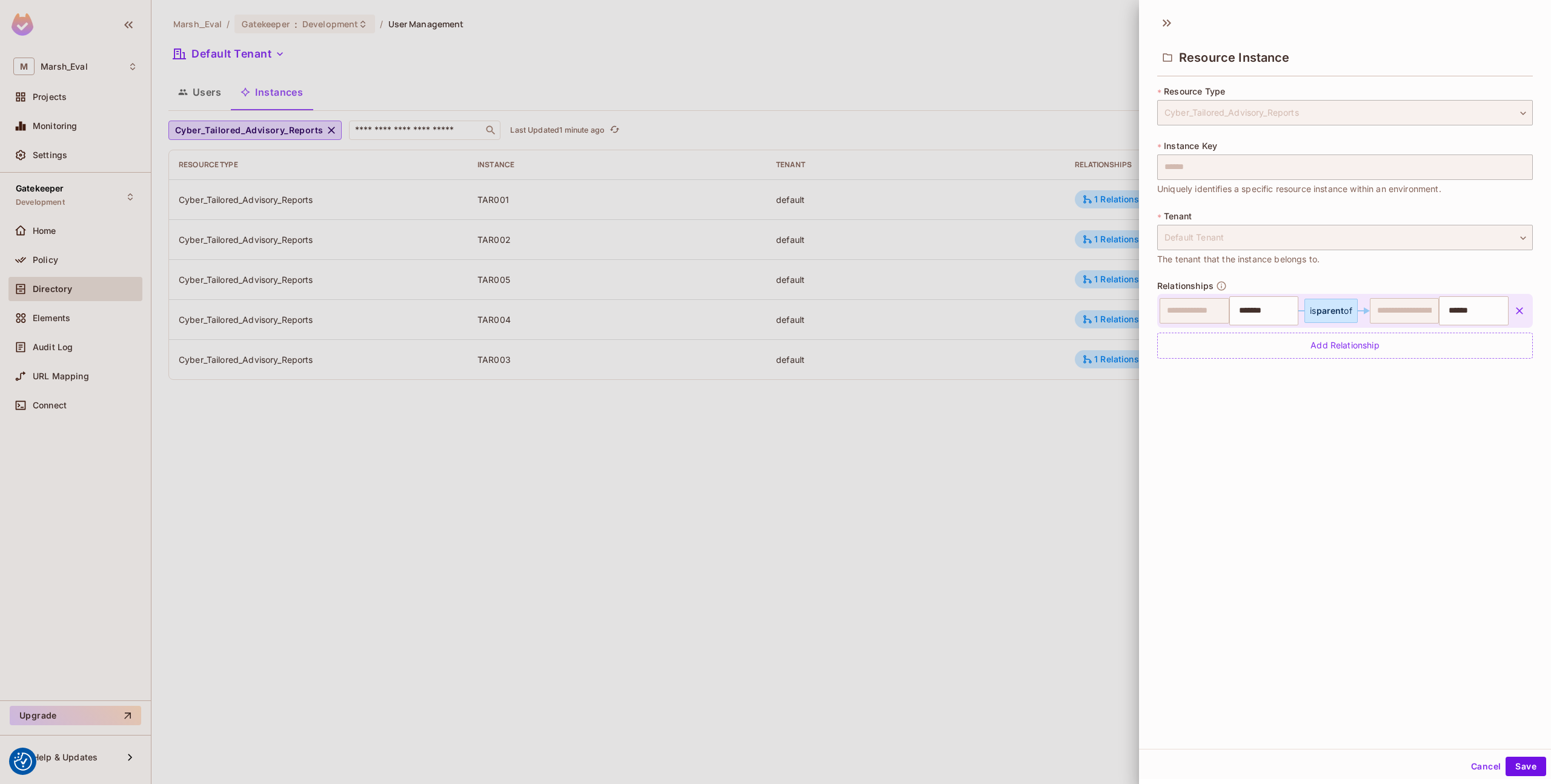
click at [1101, 320] on div at bounding box center [775, 392] width 1551 height 784
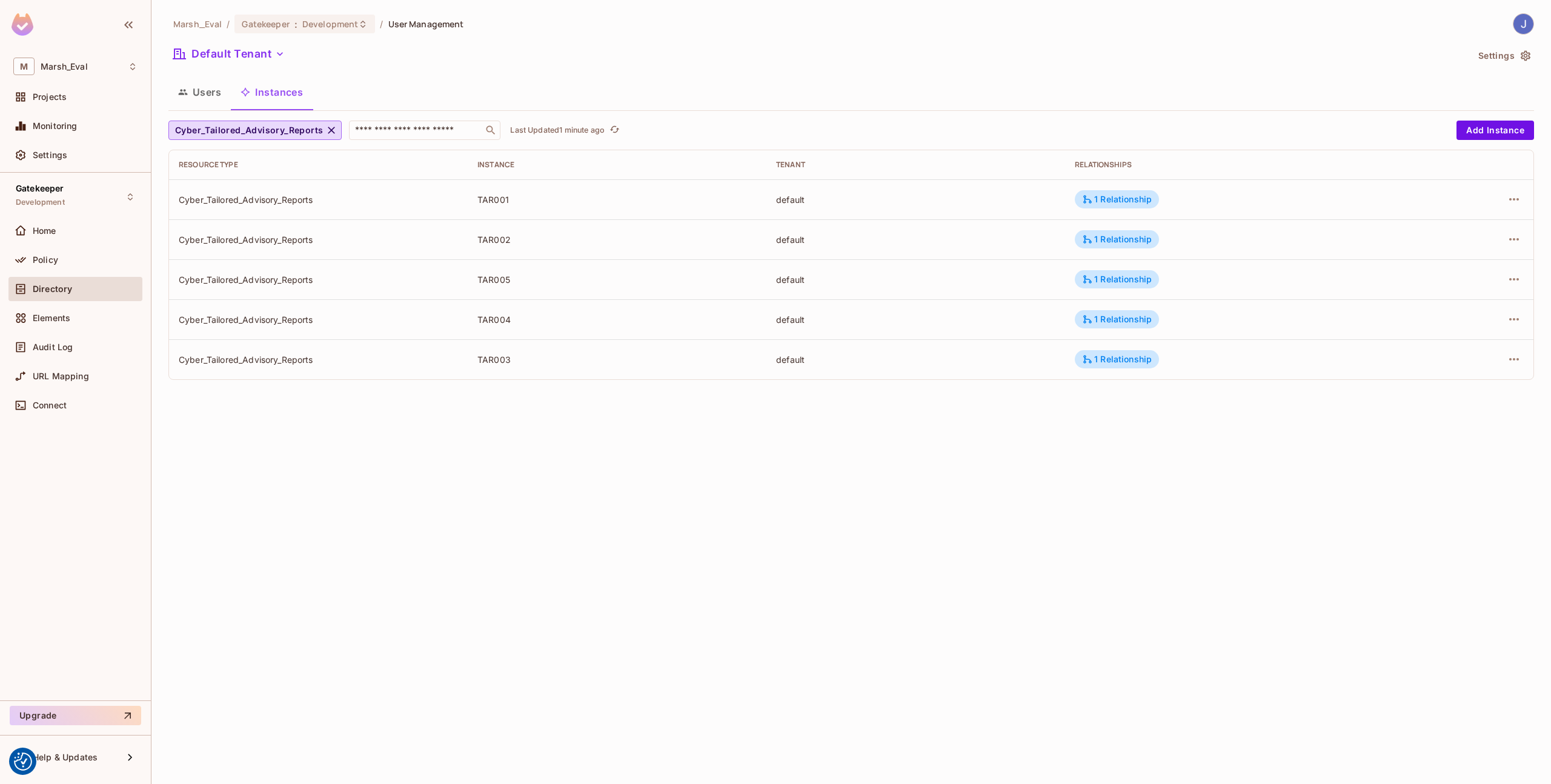
click at [1487, 285] on div at bounding box center [1470, 279] width 108 height 20
click at [1518, 292] on td at bounding box center [1470, 279] width 128 height 40
click at [1522, 279] on button "button" at bounding box center [1514, 279] width 20 height 20
click at [1443, 300] on span "Edit Resource Instance" at bounding box center [1442, 306] width 102 height 20
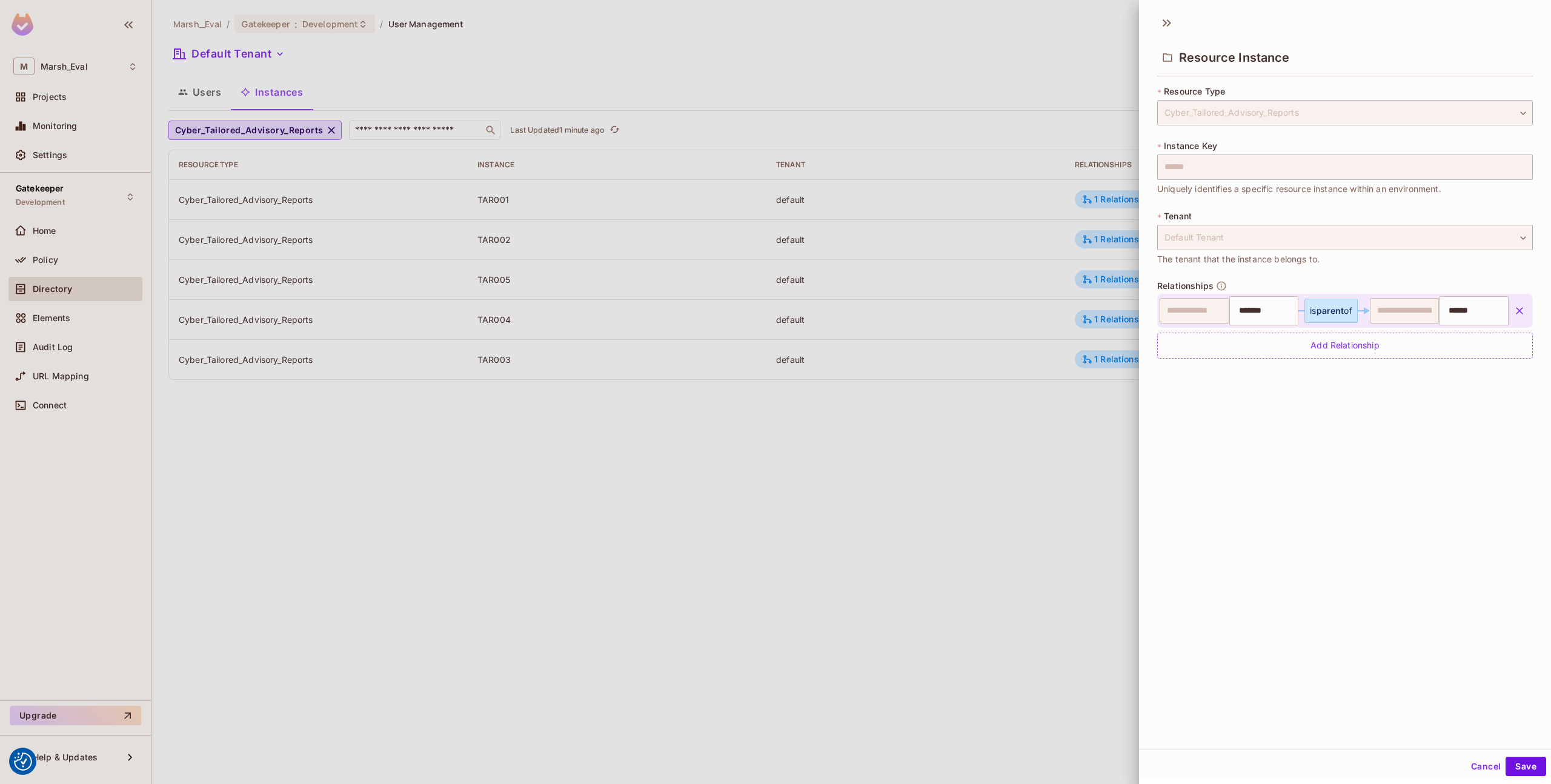
click at [1005, 315] on div at bounding box center [775, 392] width 1551 height 784
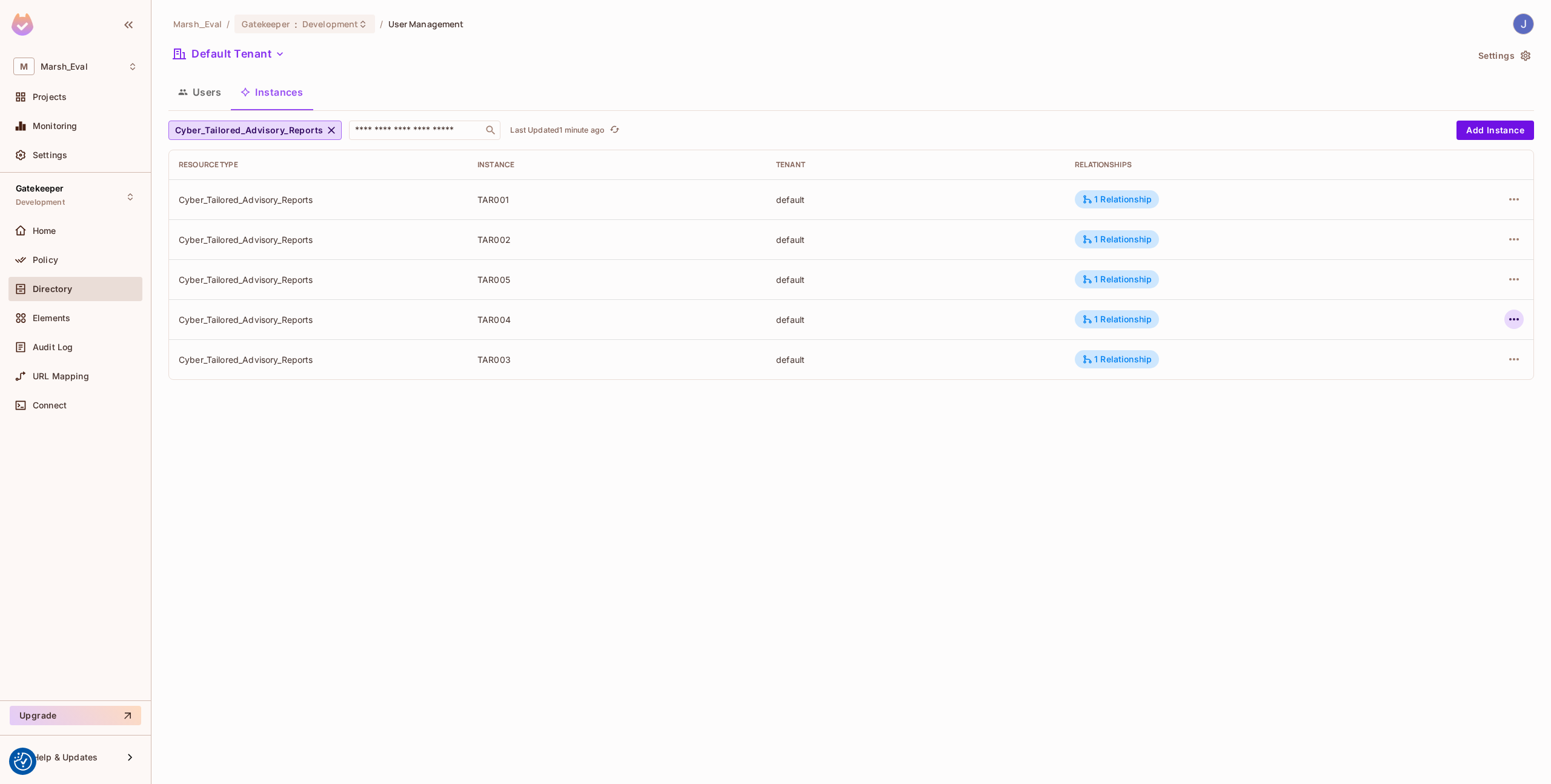
click at [1523, 322] on button "button" at bounding box center [1514, 319] width 20 height 20
drag, startPoint x: 1433, startPoint y: 327, endPoint x: 1433, endPoint y: 342, distance: 15.0
click at [1433, 327] on div at bounding box center [775, 392] width 1551 height 784
drag, startPoint x: 1493, startPoint y: 319, endPoint x: 1510, endPoint y: 317, distance: 17.1
click at [1495, 318] on div at bounding box center [1470, 319] width 108 height 20
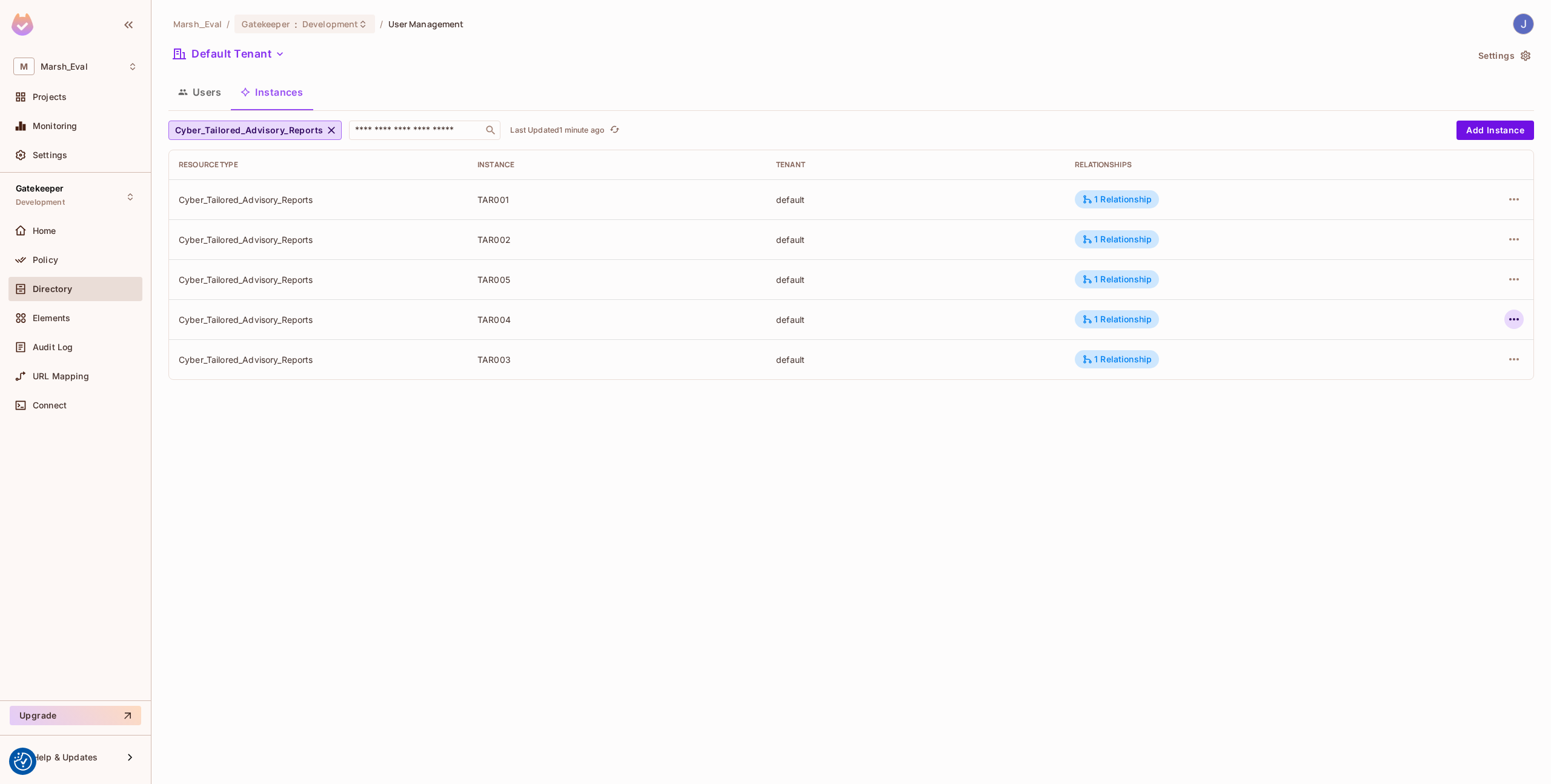
click at [1516, 316] on icon "button" at bounding box center [1514, 318] width 15 height 15
click at [1439, 339] on span "Edit Resource Instance" at bounding box center [1442, 347] width 102 height 20
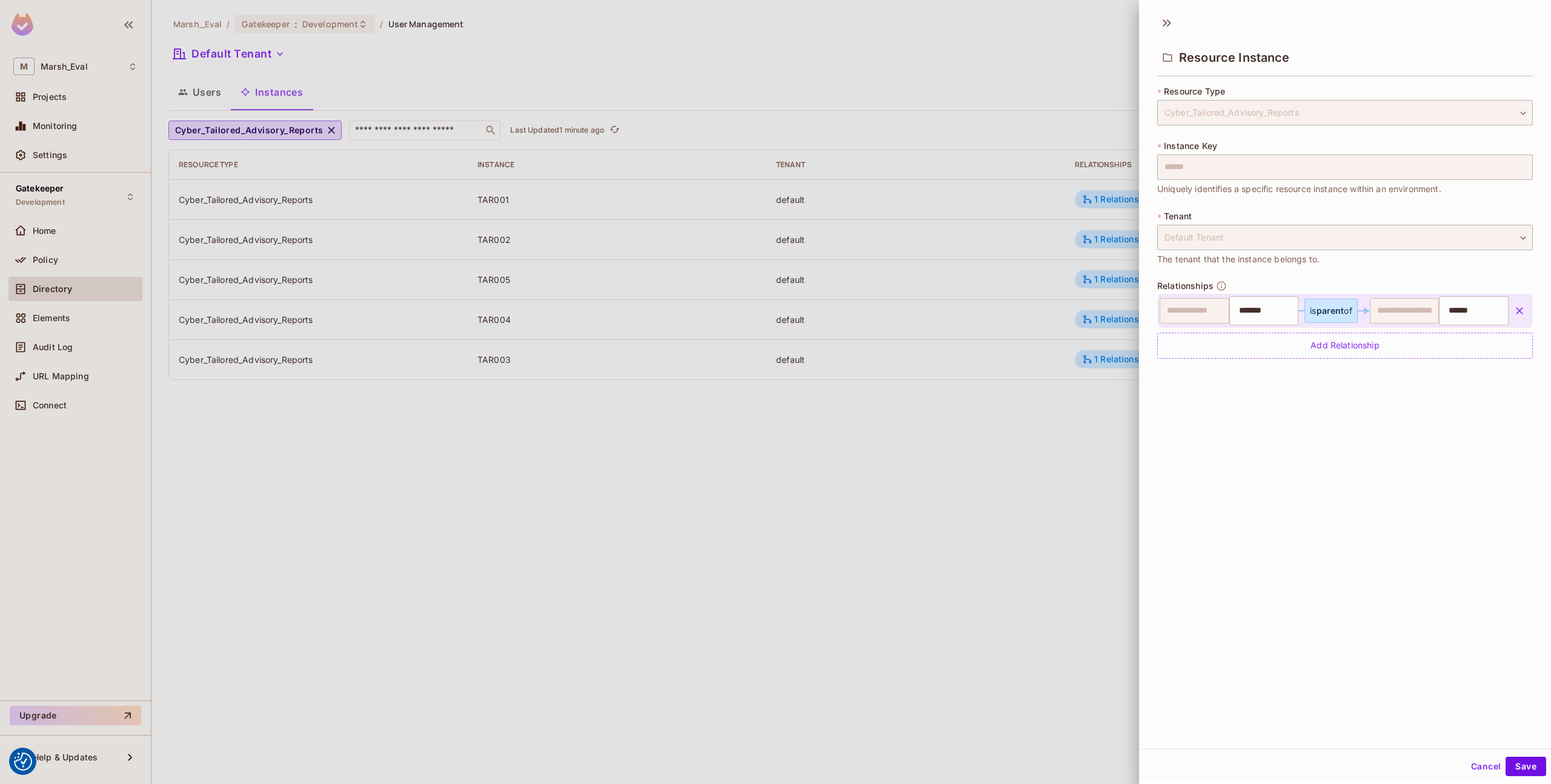
click at [1018, 310] on div at bounding box center [775, 392] width 1551 height 784
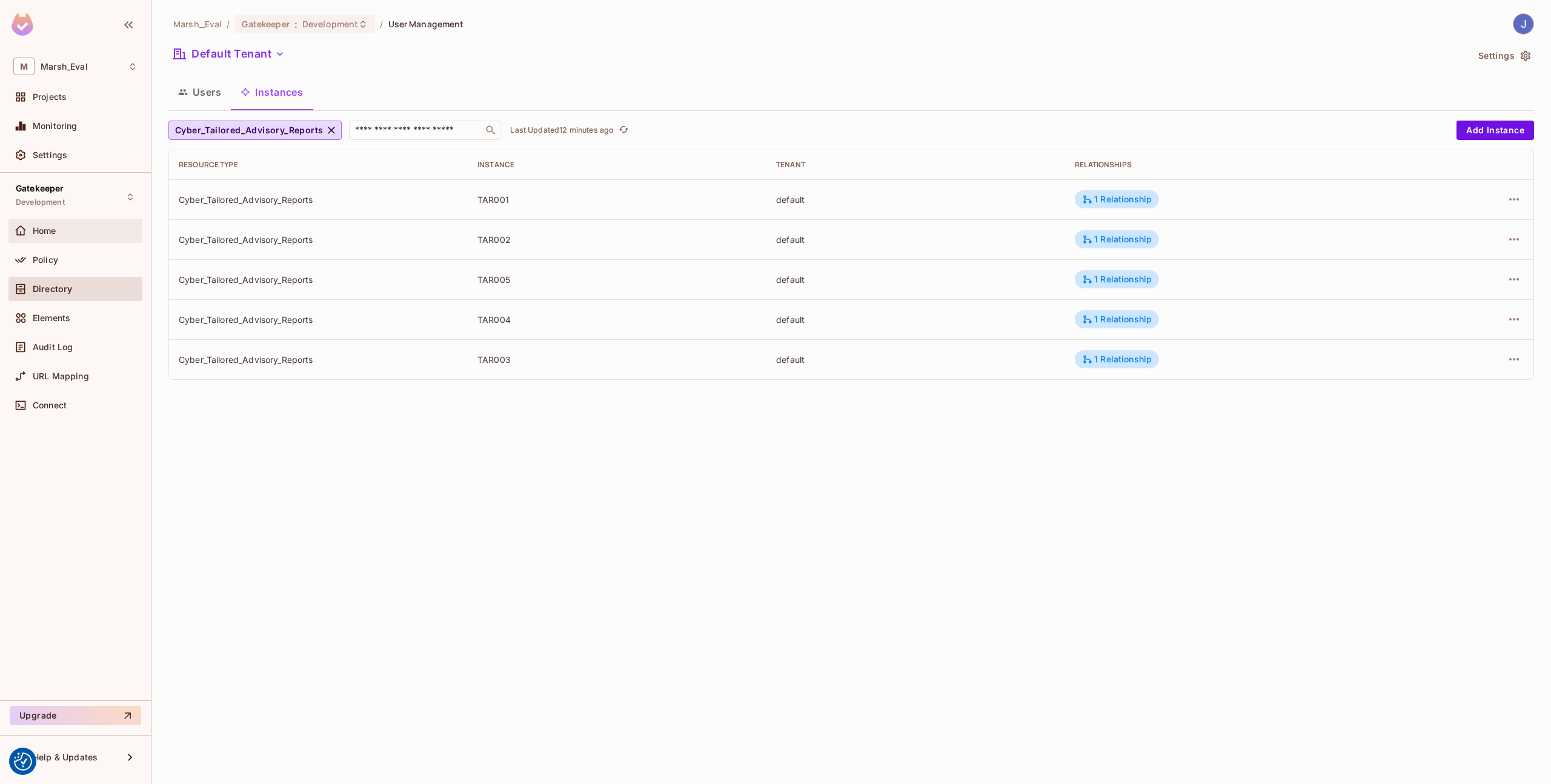
click at [55, 228] on span "Home" at bounding box center [45, 230] width 24 height 9
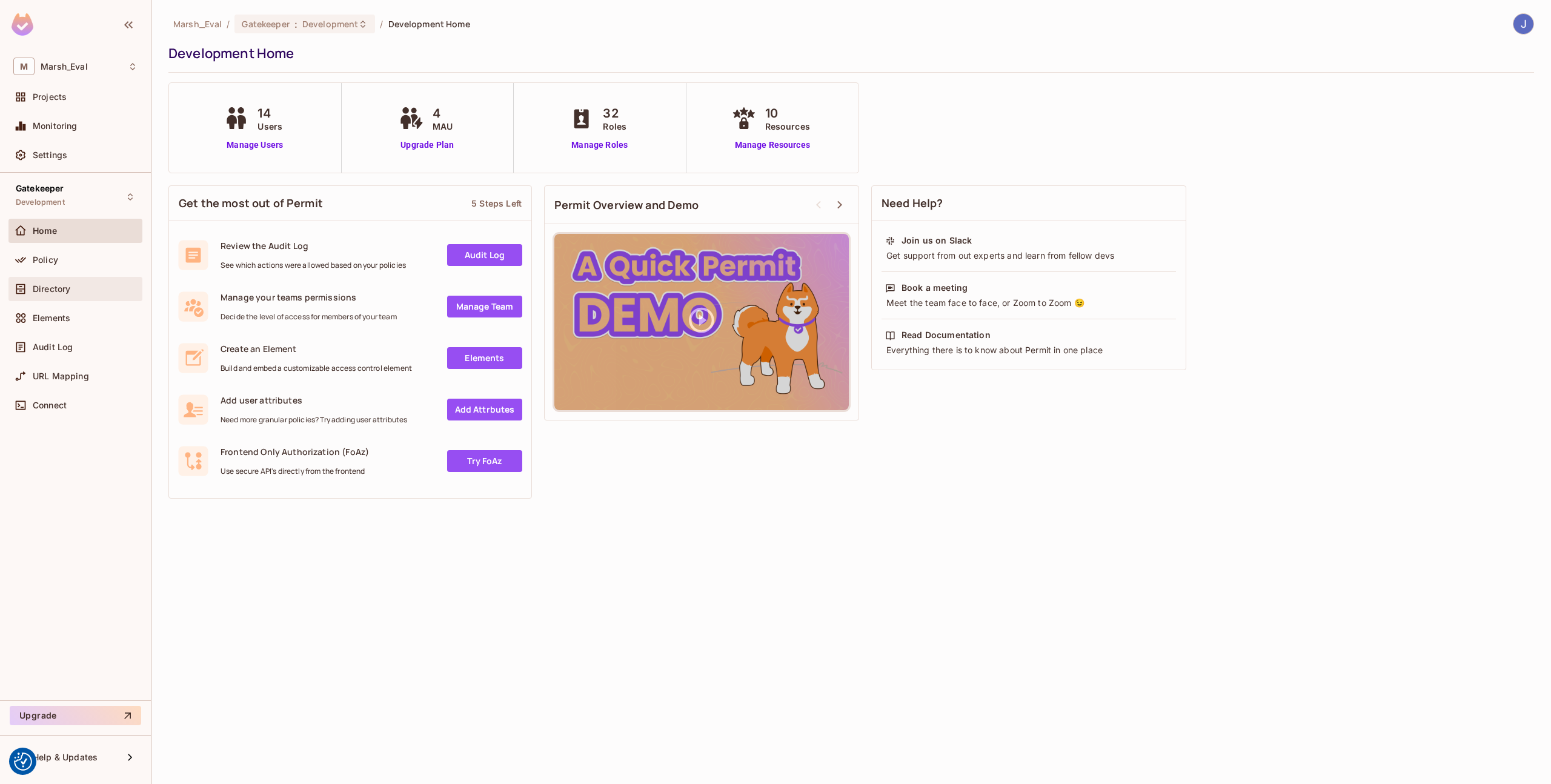
click at [75, 300] on div "Directory" at bounding box center [75, 288] width 134 height 24
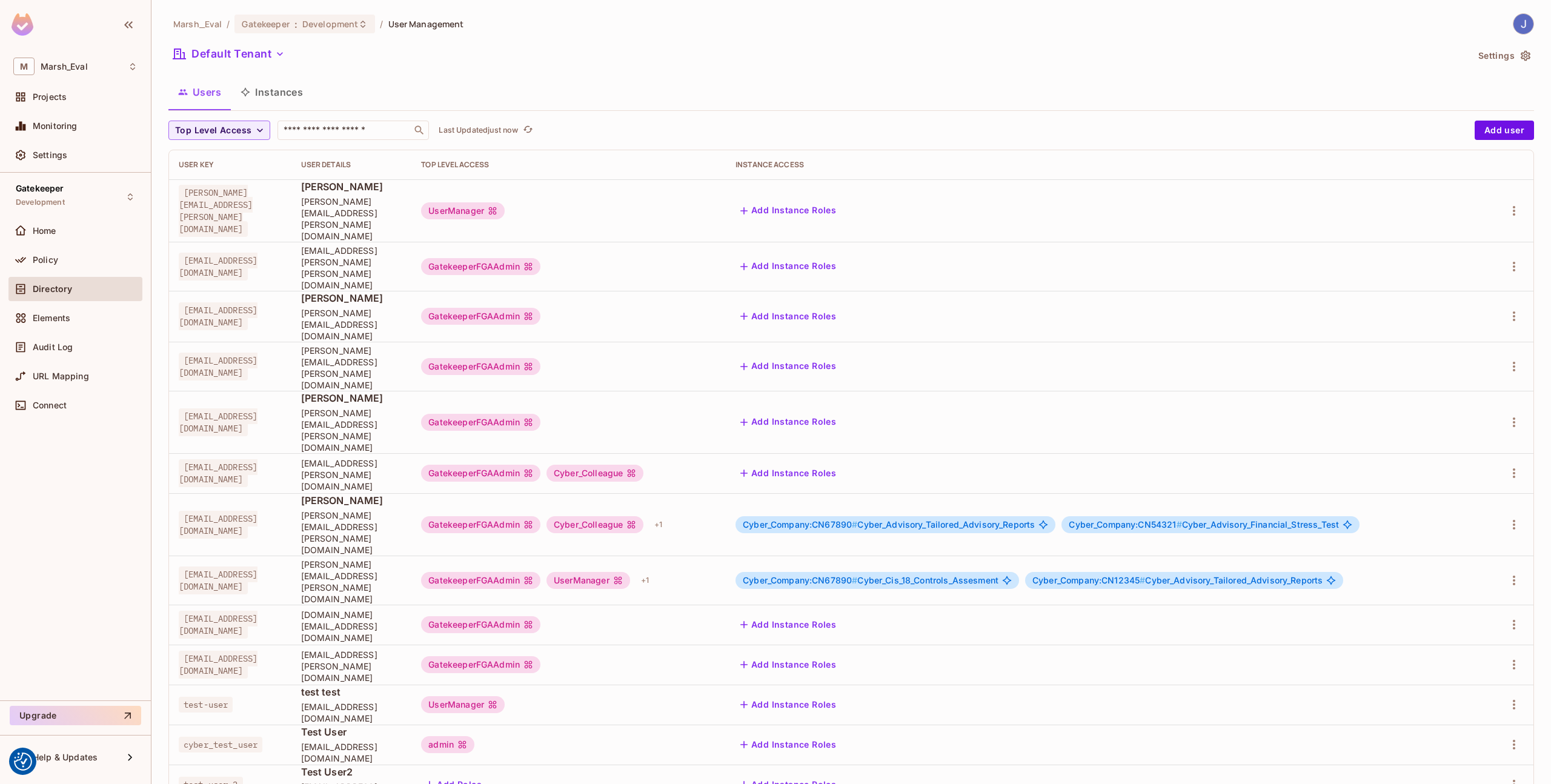
scroll to position [22, 0]
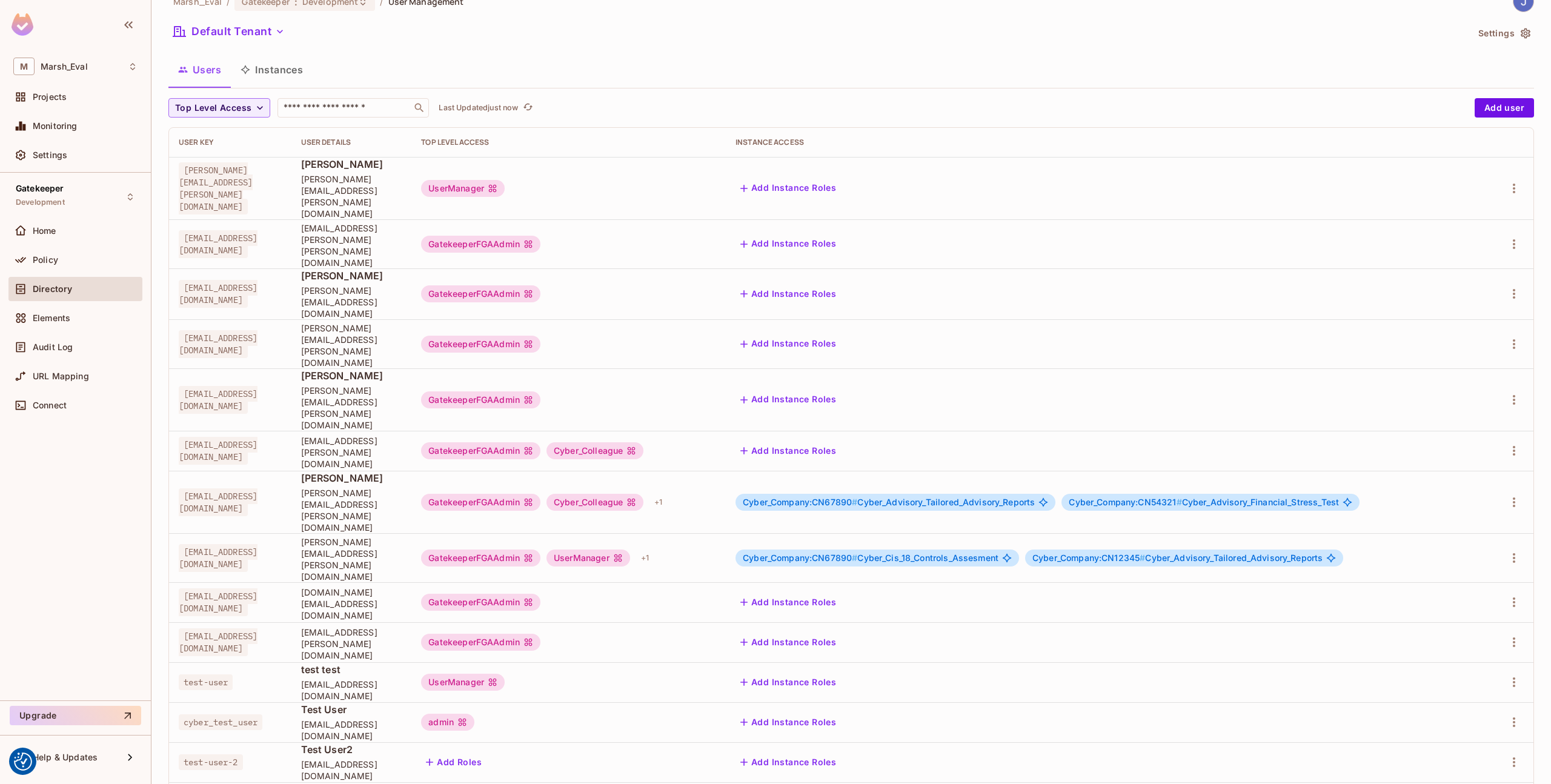
click at [707, 593] on div "GatekeeperFGAAdmin" at bounding box center [569, 602] width 295 height 17
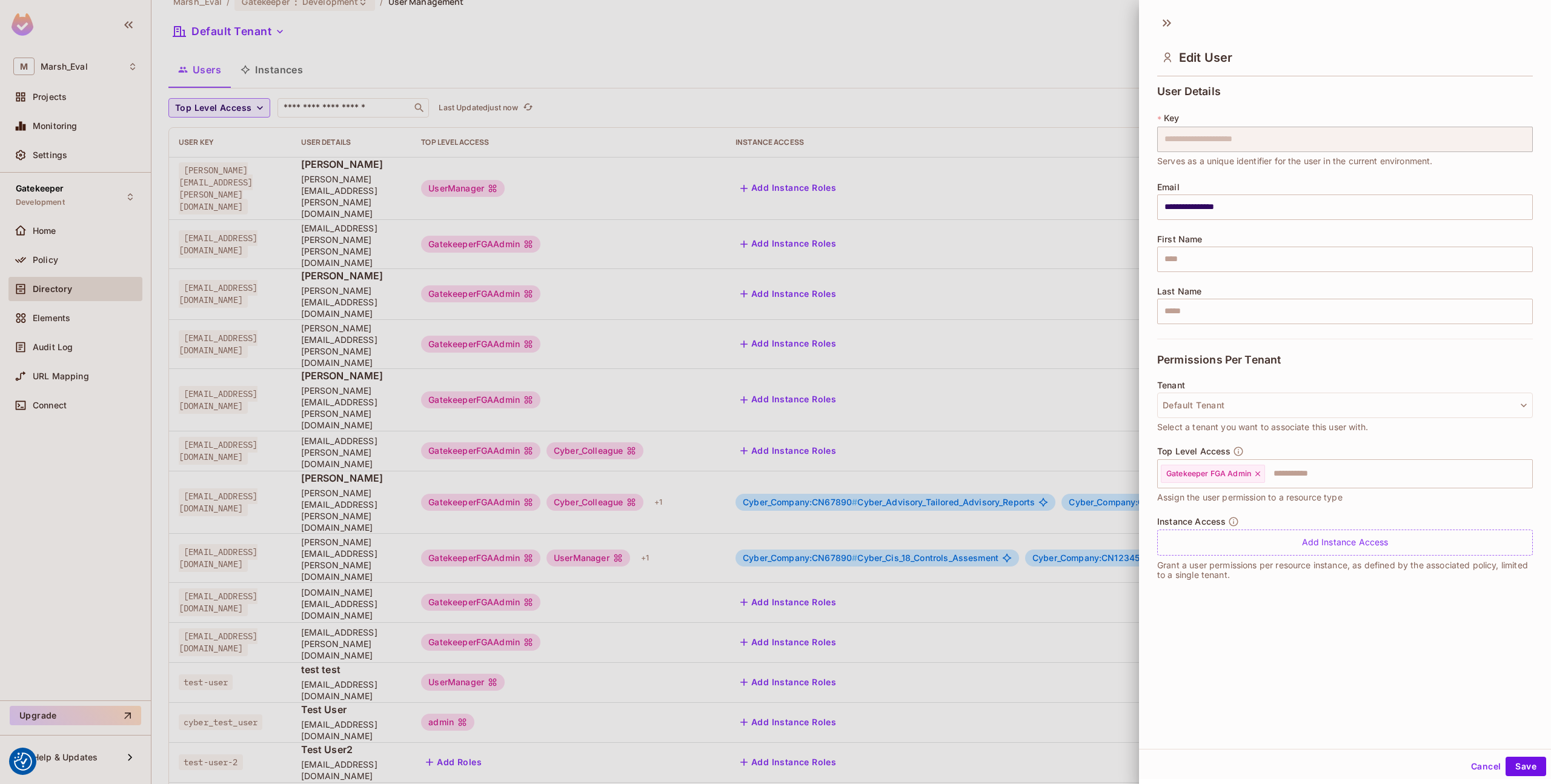
click at [1057, 434] on div at bounding box center [775, 392] width 1551 height 784
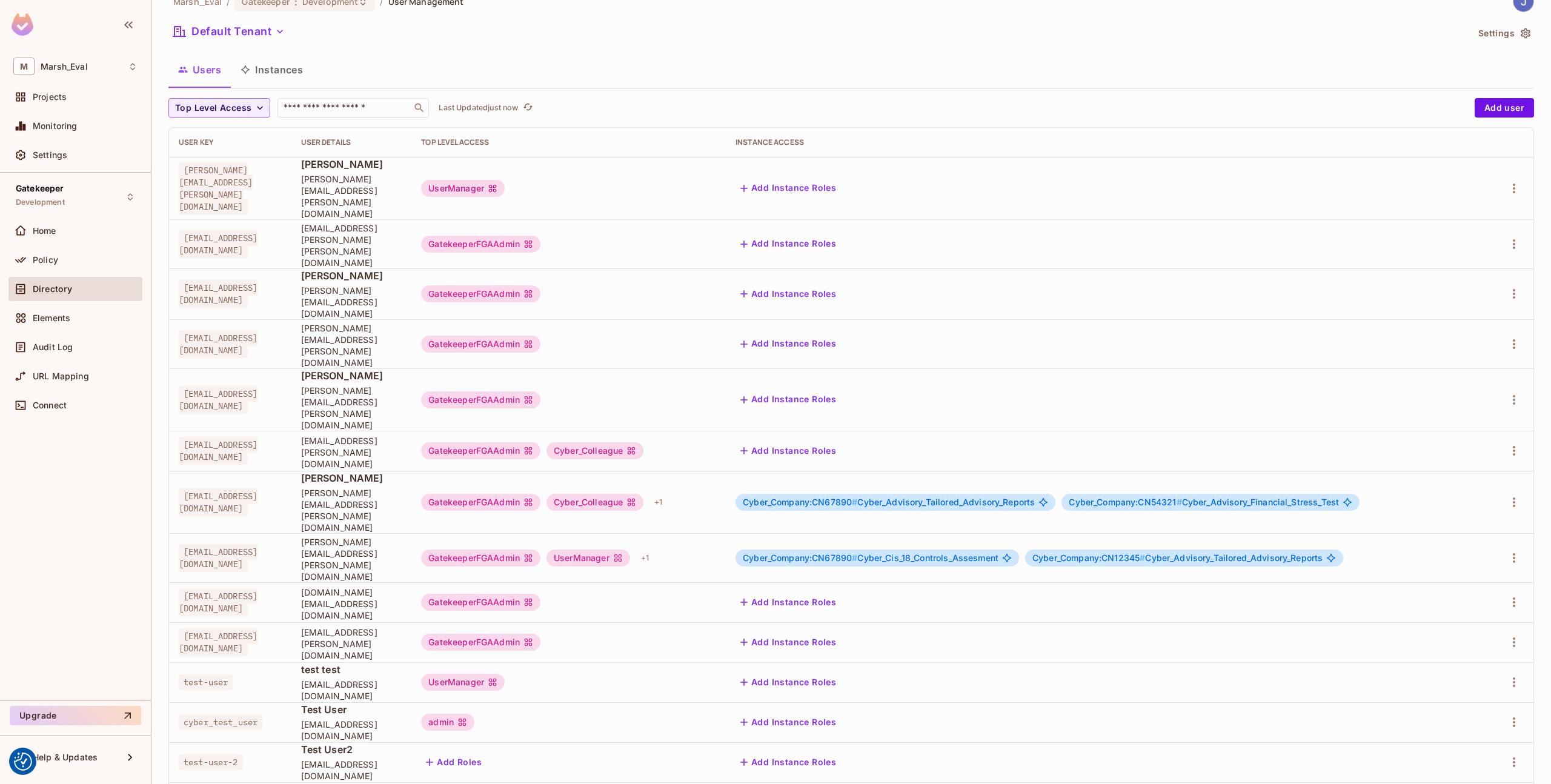
click at [1182, 496] on span "Cyber_Company:CN54321 #" at bounding box center [1125, 502] width 113 height 10
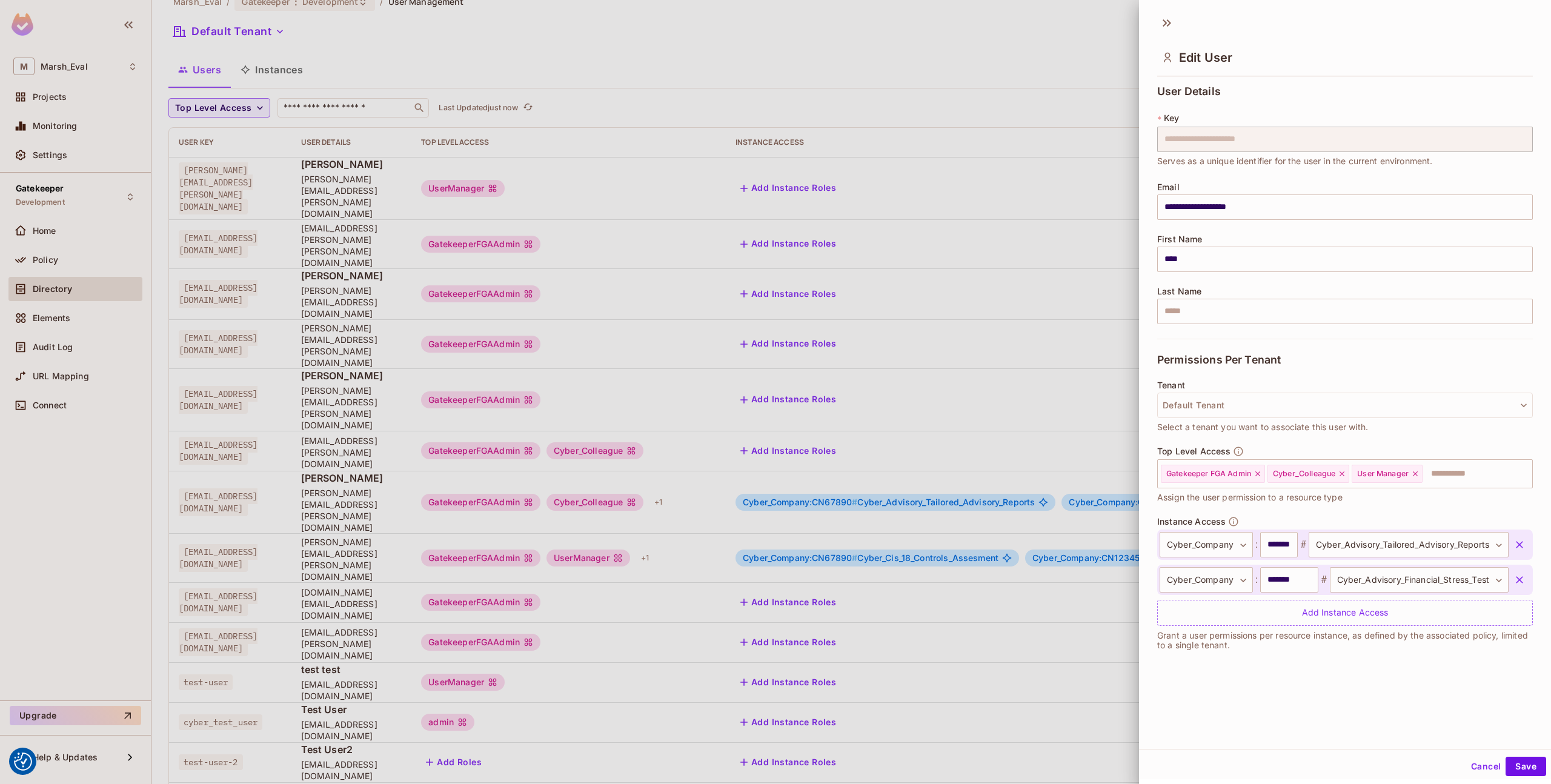
scroll to position [2, 0]
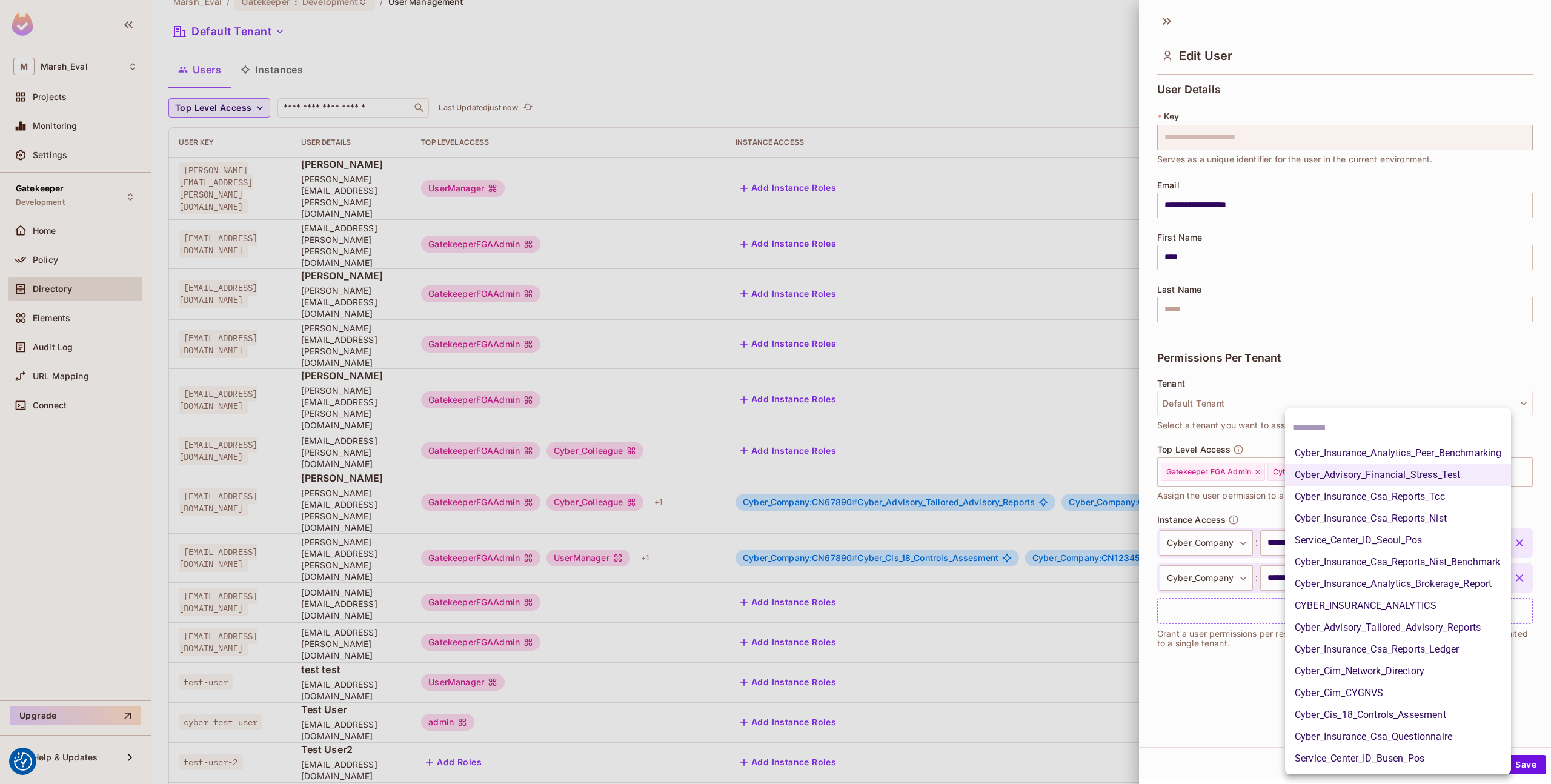
click at [1335, 581] on body "We use cookies to enhance your browsing experience, serve personalized ads or c…" at bounding box center [775, 392] width 1551 height 784
click at [1380, 628] on li "Cyber_Advisory_Tailored_Advisory_Reports" at bounding box center [1399, 627] width 226 height 21
type input "**********"
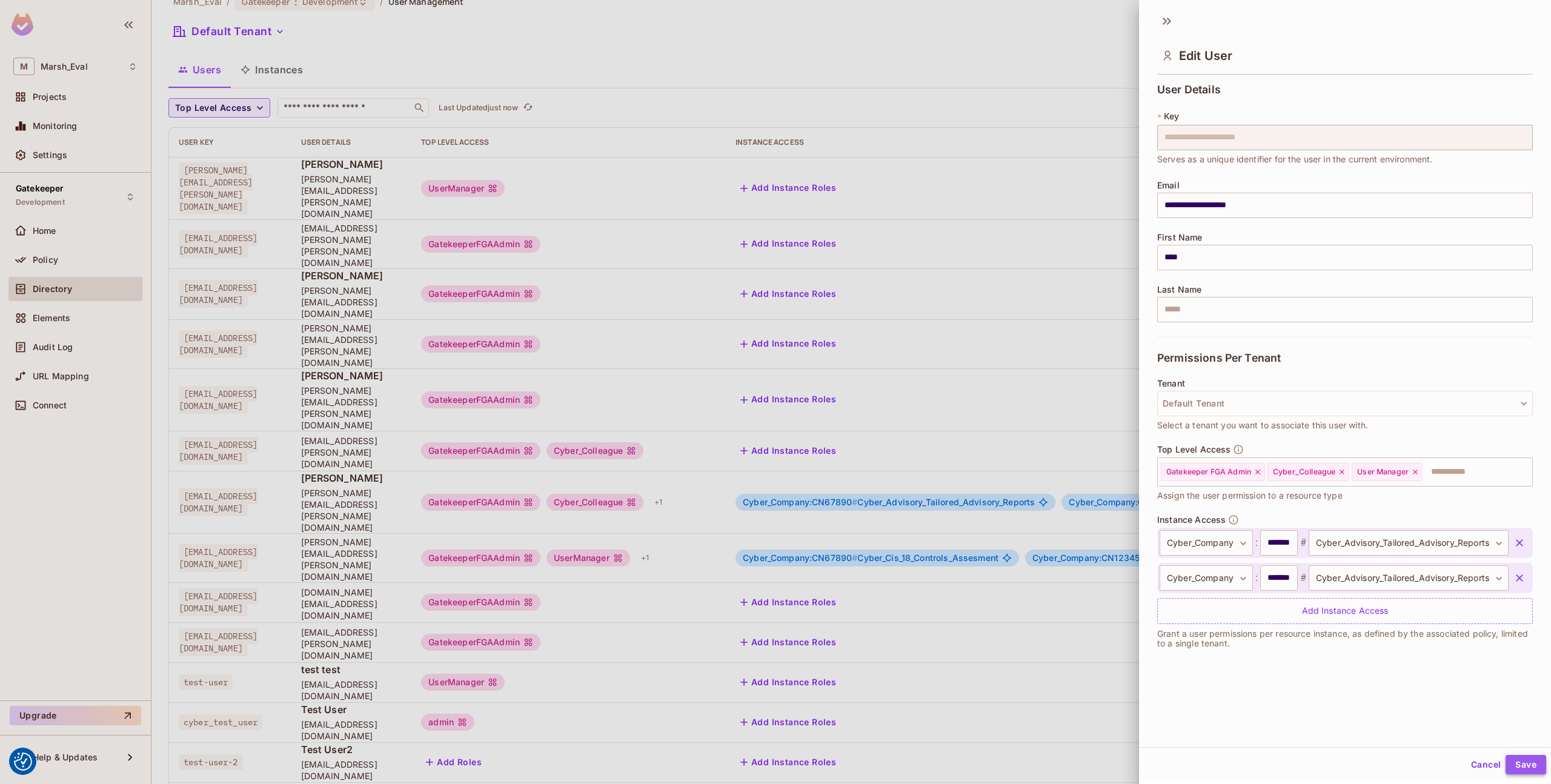
click at [1513, 767] on button "Save" at bounding box center [1525, 764] width 40 height 20
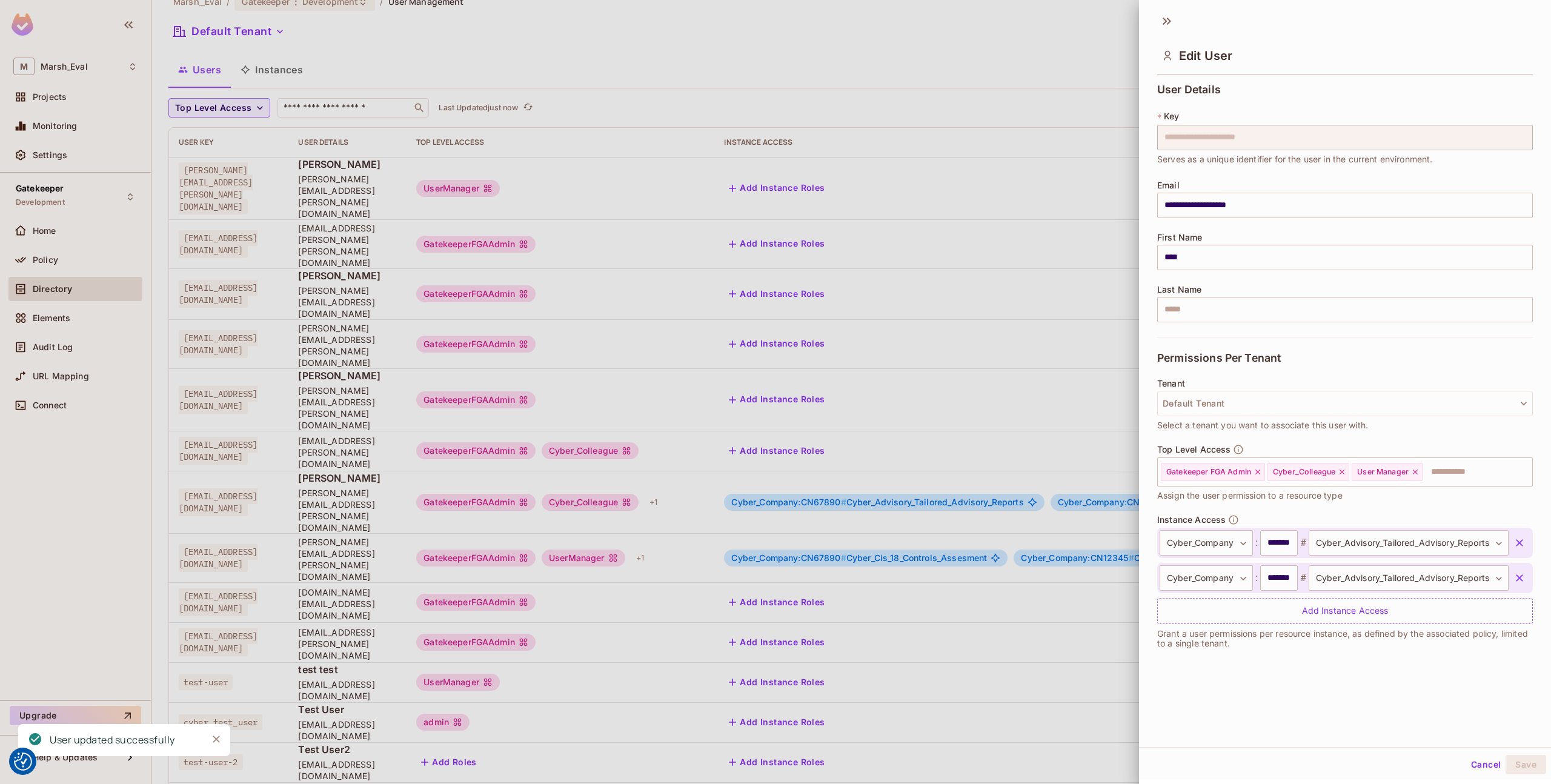
click at [1078, 653] on div at bounding box center [775, 392] width 1551 height 784
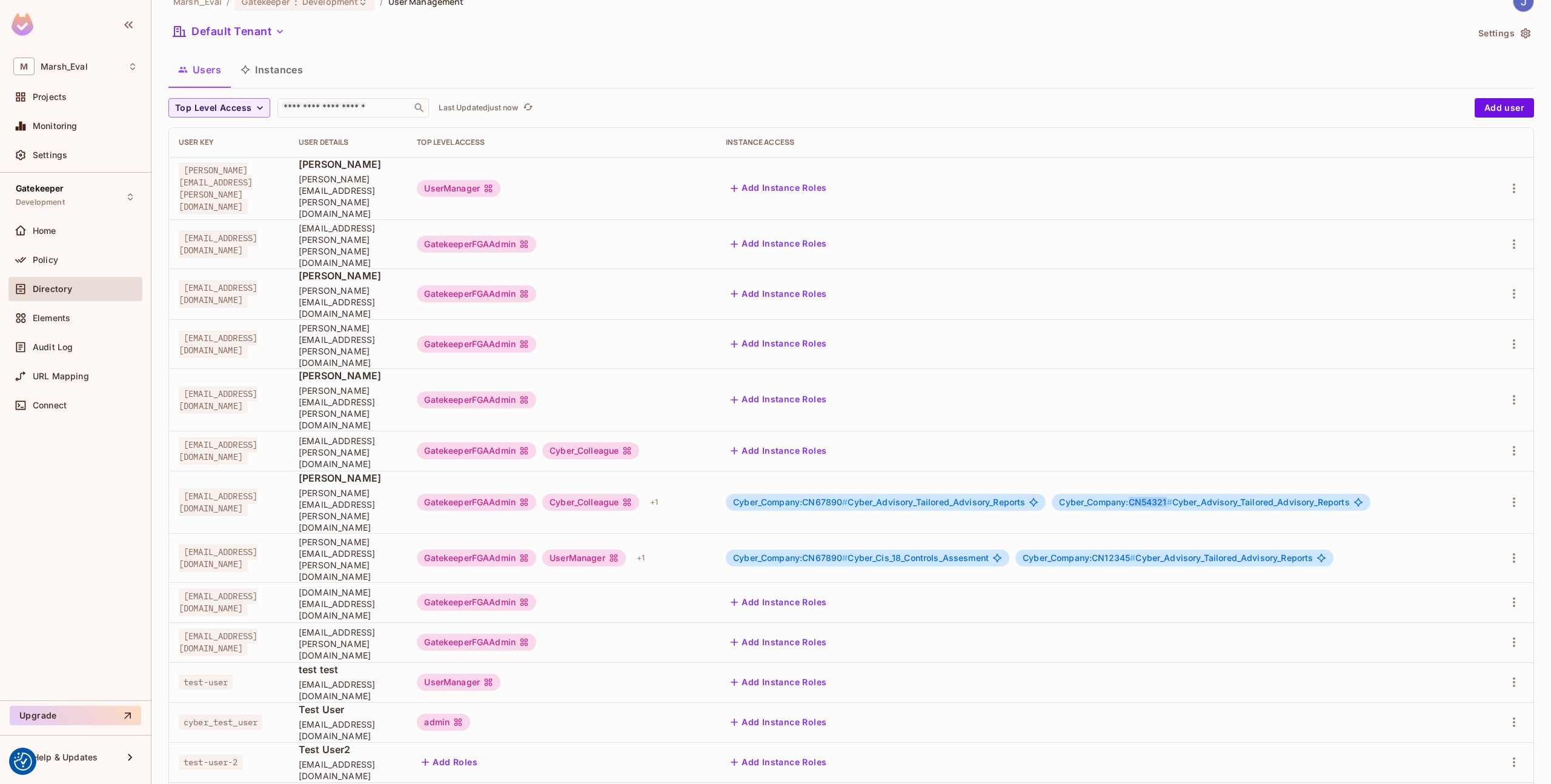
drag, startPoint x: 1190, startPoint y: 418, endPoint x: 1229, endPoint y: 419, distance: 39.0
click at [1172, 496] on span "Cyber_Company:CN54321 #" at bounding box center [1116, 502] width 113 height 10
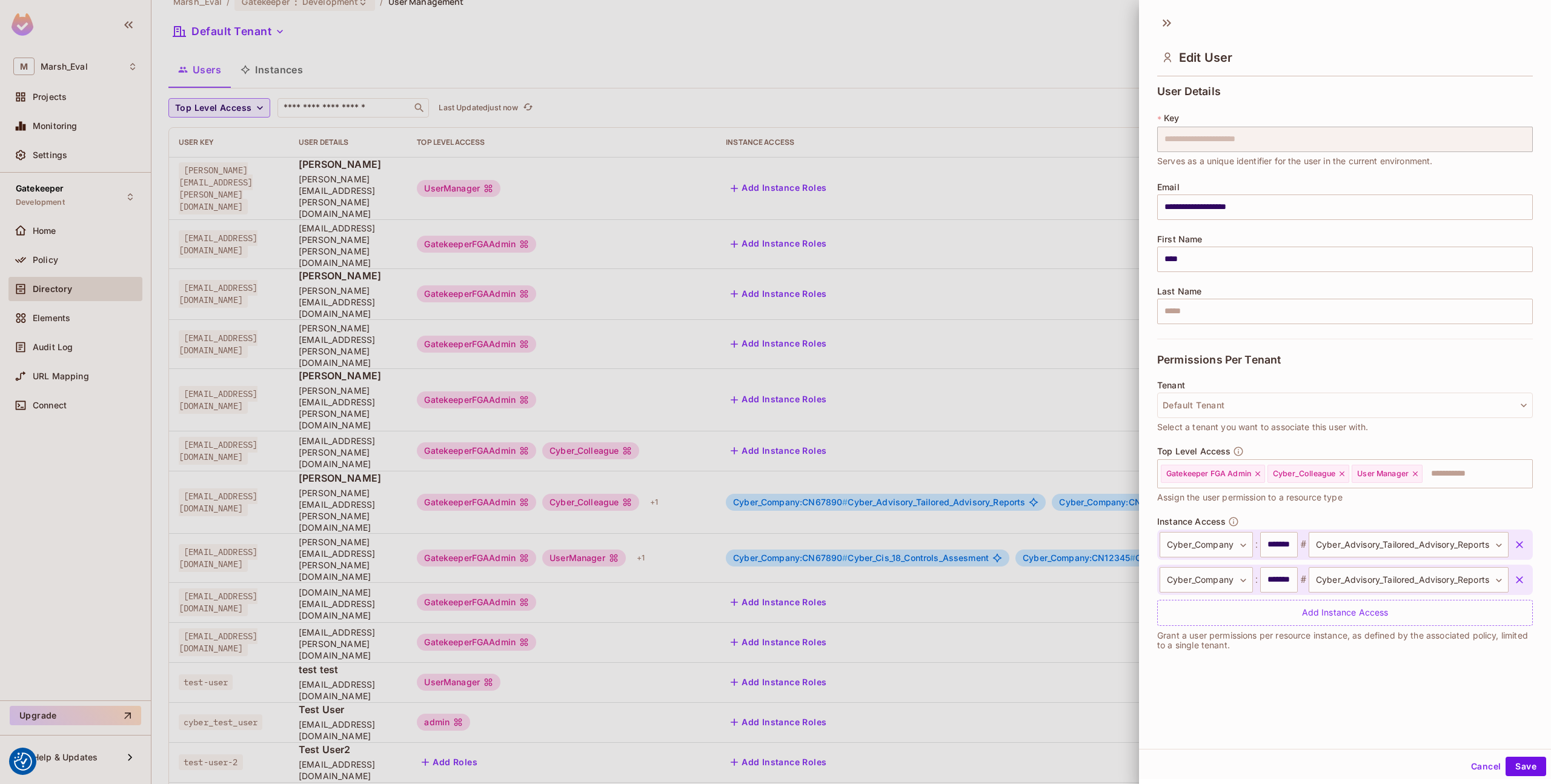
click at [69, 262] on div at bounding box center [775, 392] width 1551 height 784
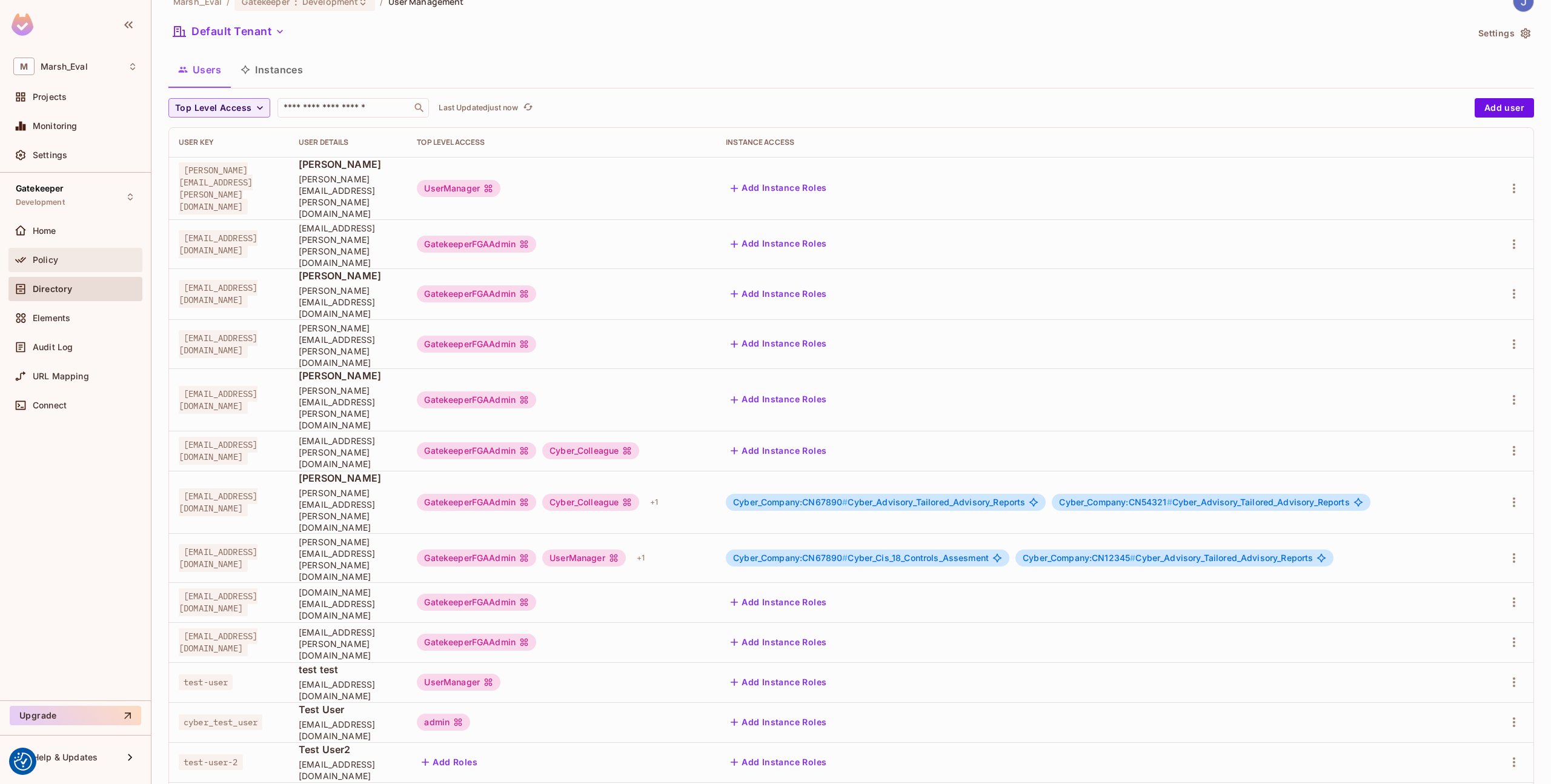
click at [45, 264] on div "Policy" at bounding box center [75, 259] width 124 height 15
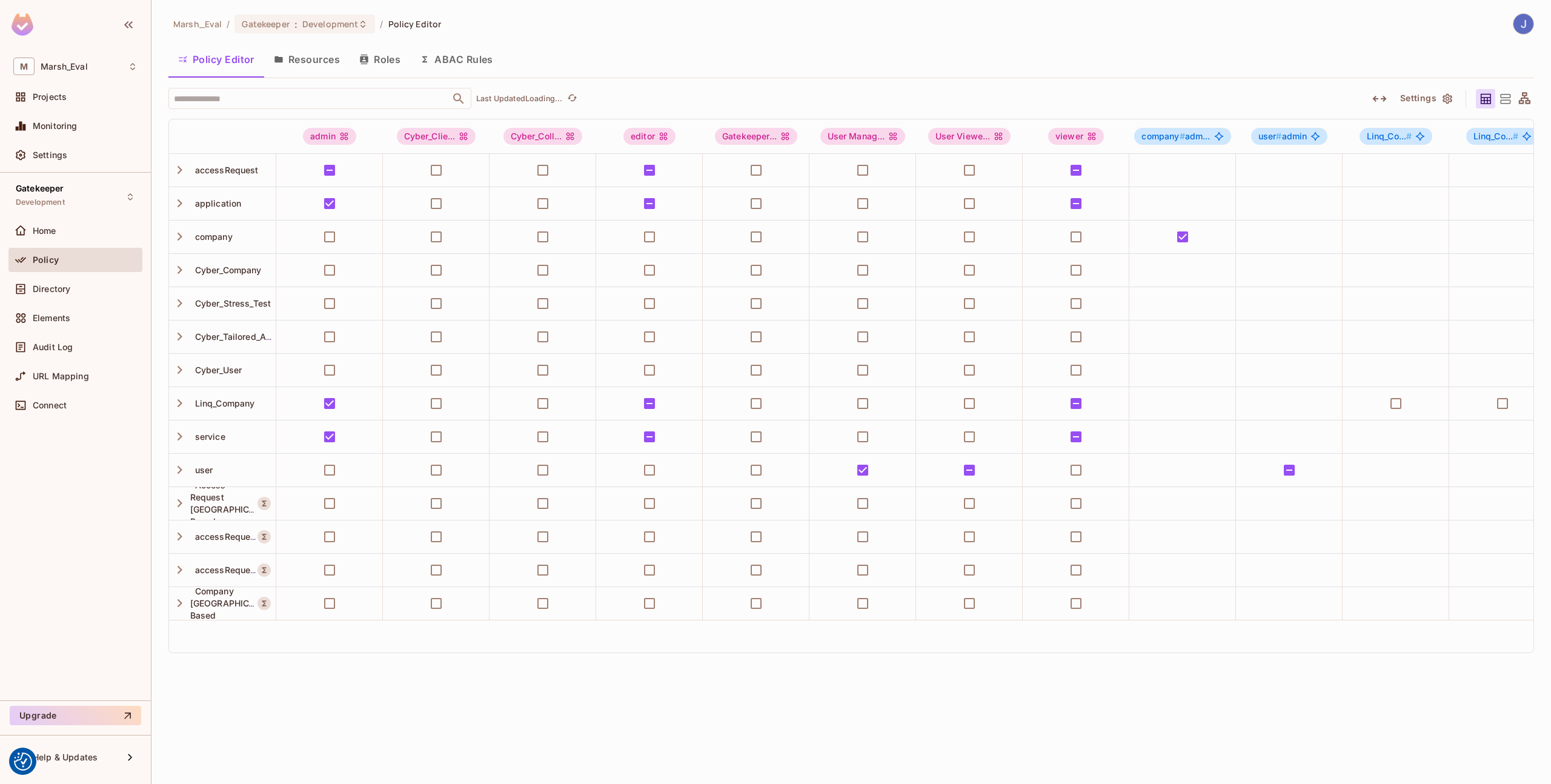
click at [319, 65] on button "Resources" at bounding box center [307, 59] width 86 height 30
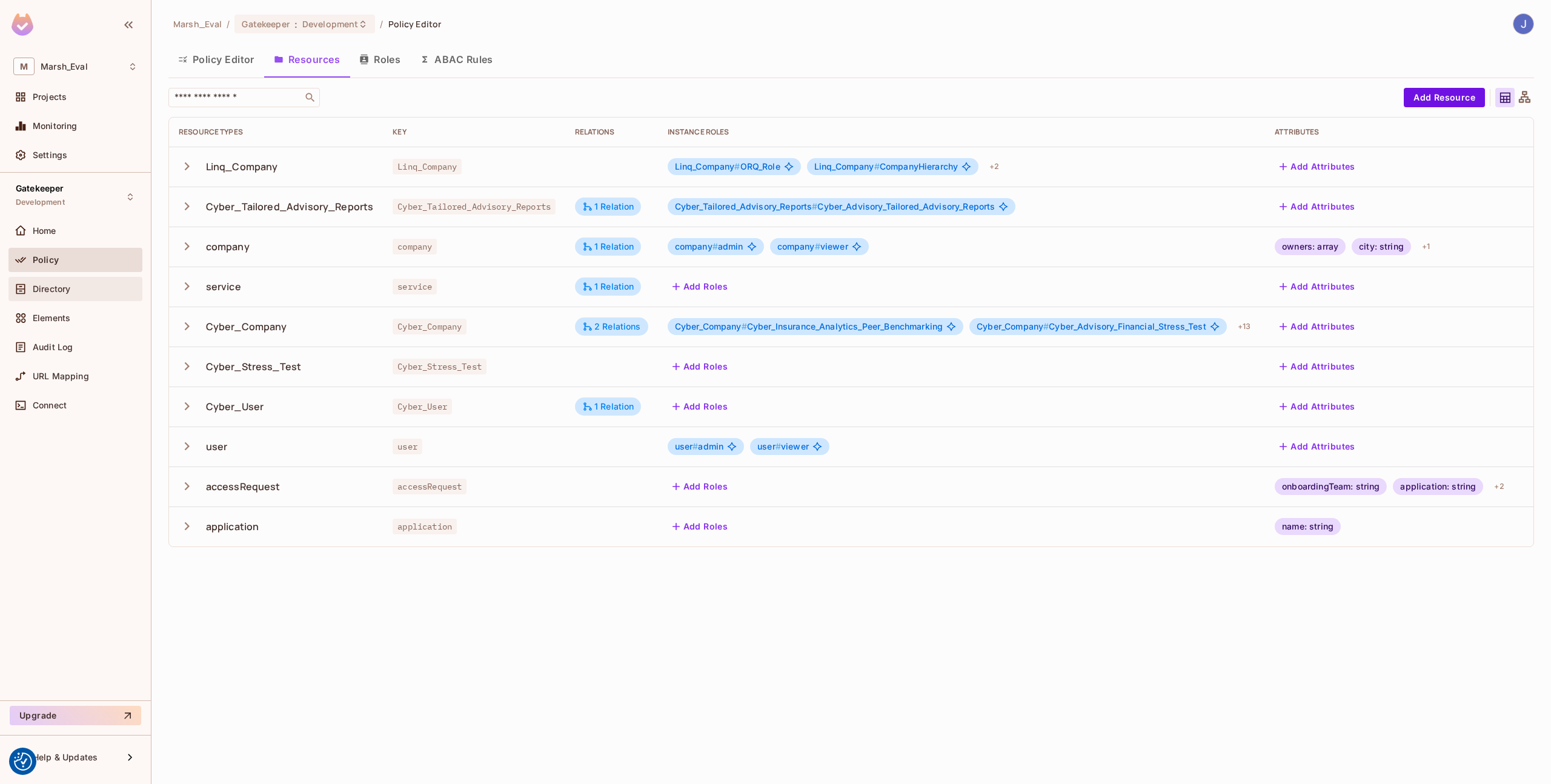
click at [34, 299] on div "Directory" at bounding box center [75, 288] width 134 height 24
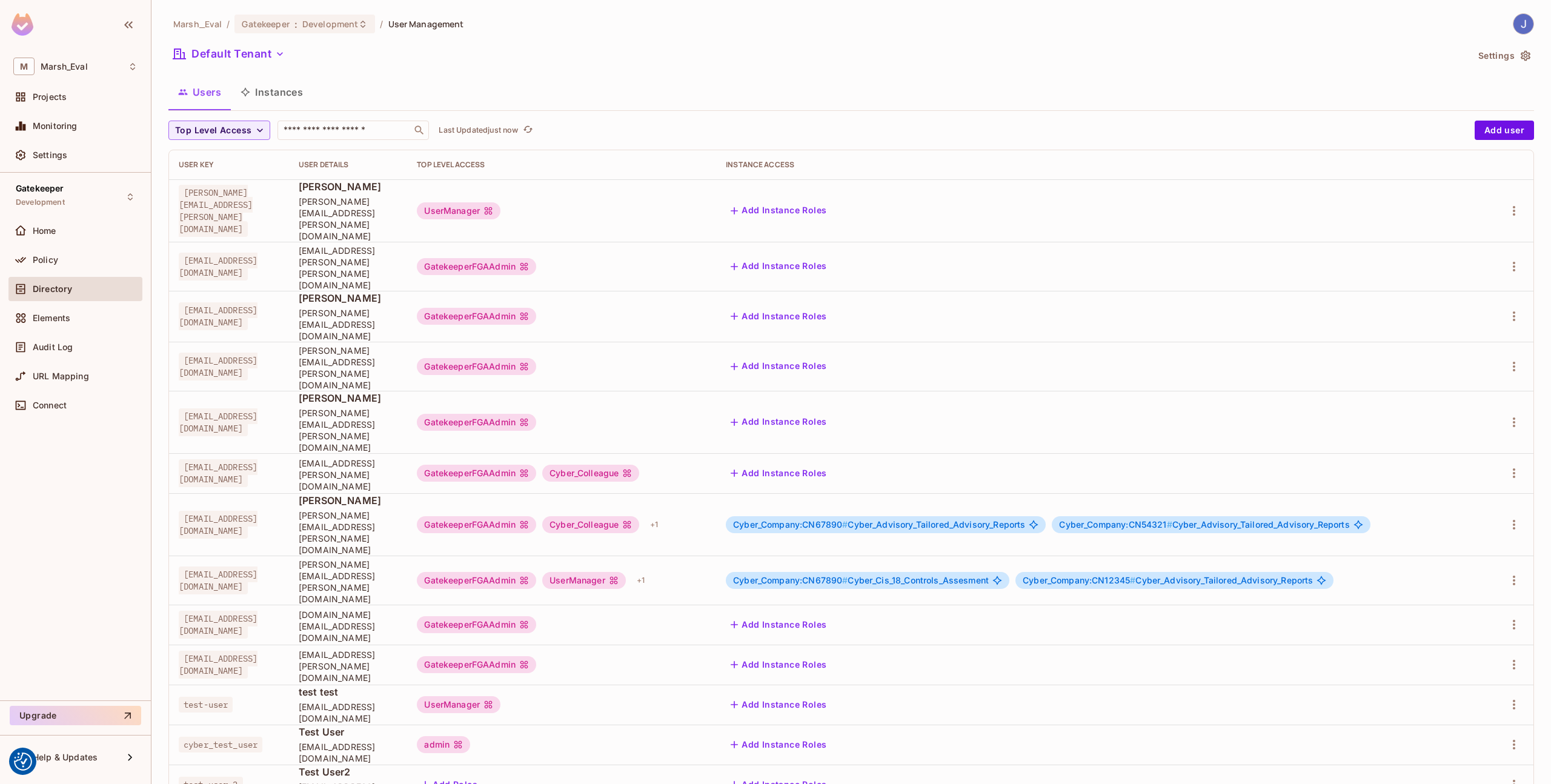
drag, startPoint x: 293, startPoint y: 93, endPoint x: 305, endPoint y: 97, distance: 12.6
click at [293, 93] on button "Instances" at bounding box center [272, 92] width 82 height 30
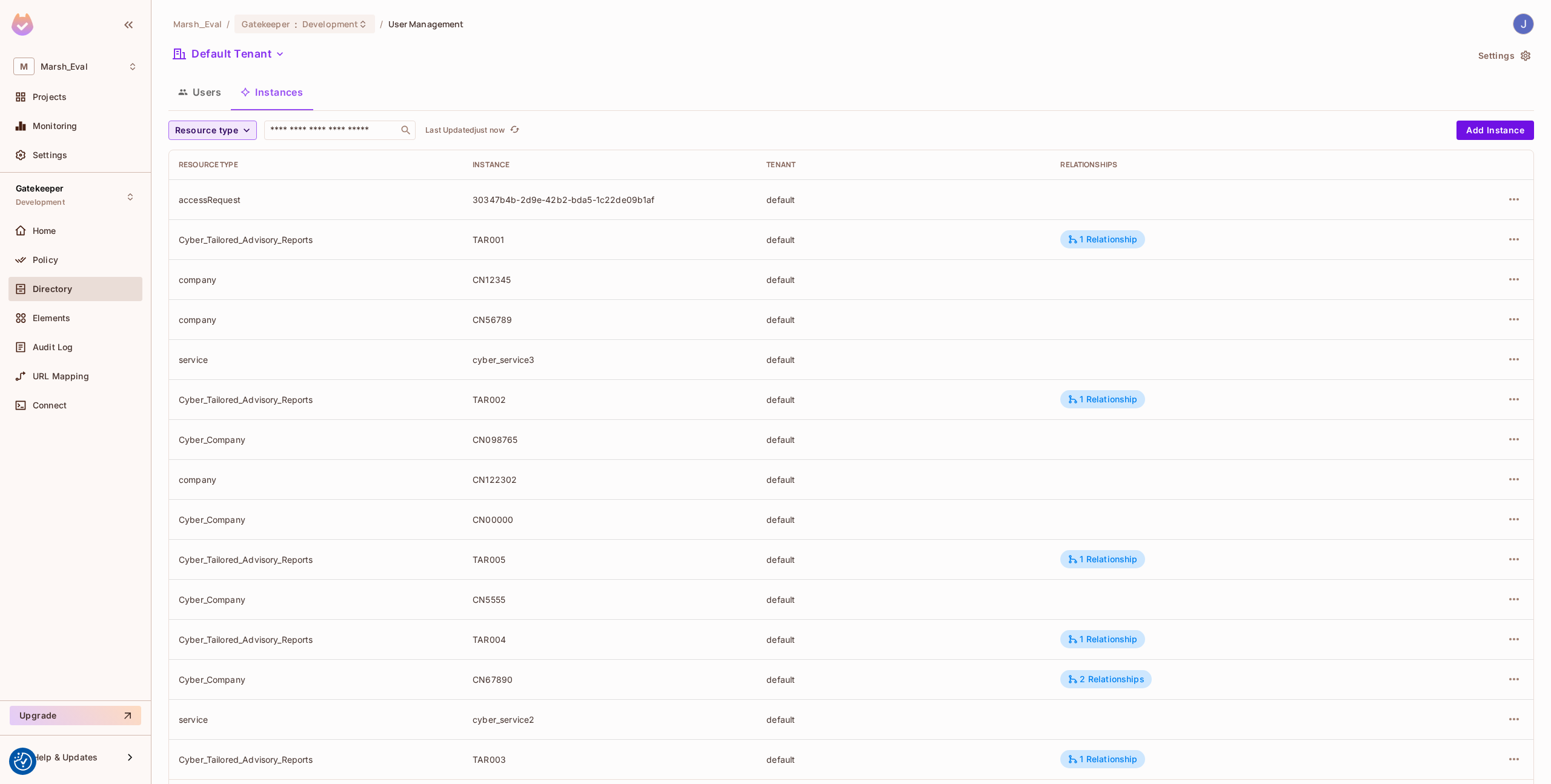
click at [239, 127] on button "Resource type" at bounding box center [212, 130] width 88 height 20
click at [233, 191] on li "Cyber_Tailored_Advisory_Reports" at bounding box center [245, 184] width 153 height 26
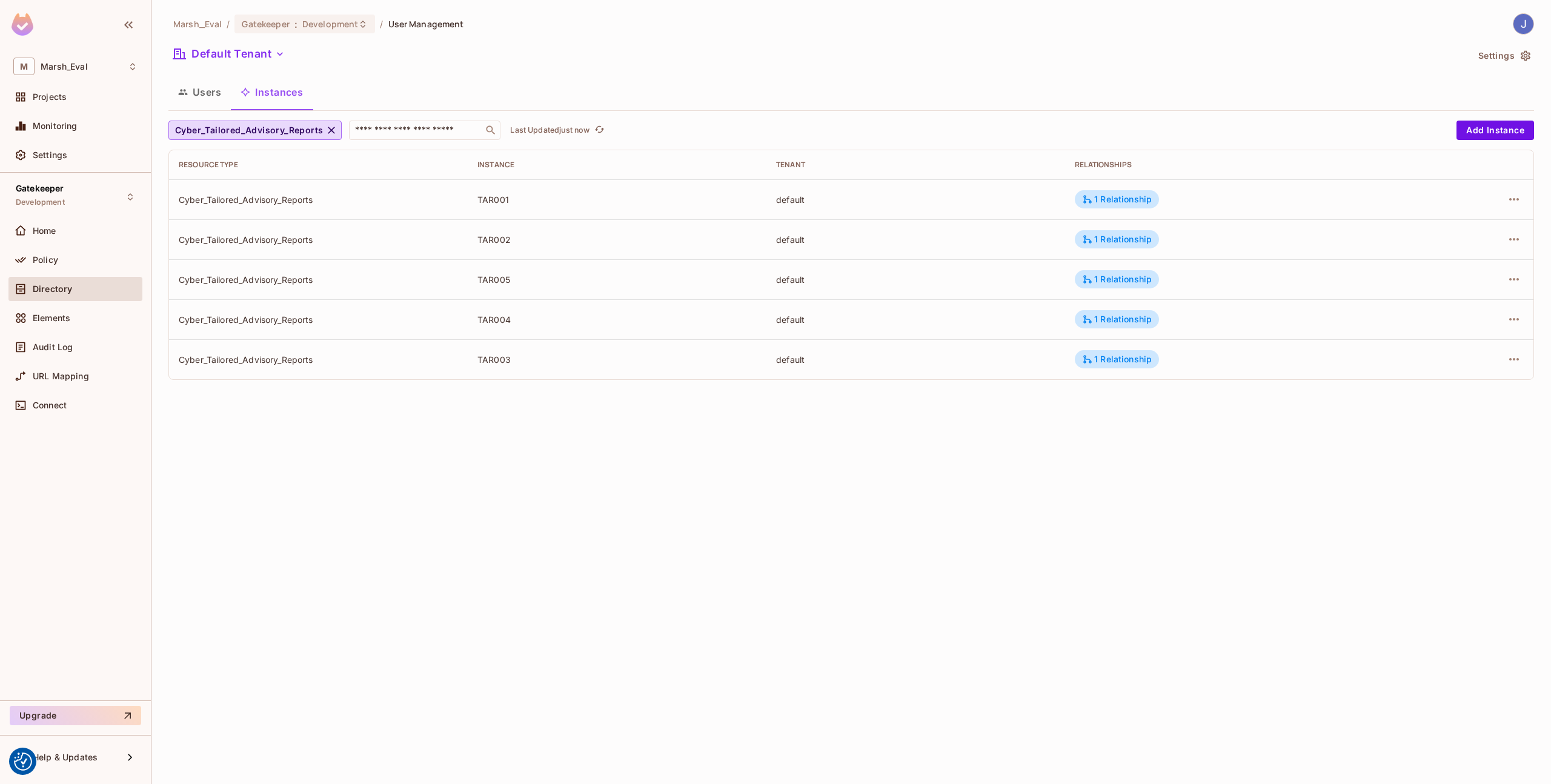
click at [442, 339] on td "Cyber_Tailored_Advisory_Reports" at bounding box center [318, 359] width 299 height 40
click at [1470, 133] on button "Add Instance" at bounding box center [1495, 130] width 78 height 20
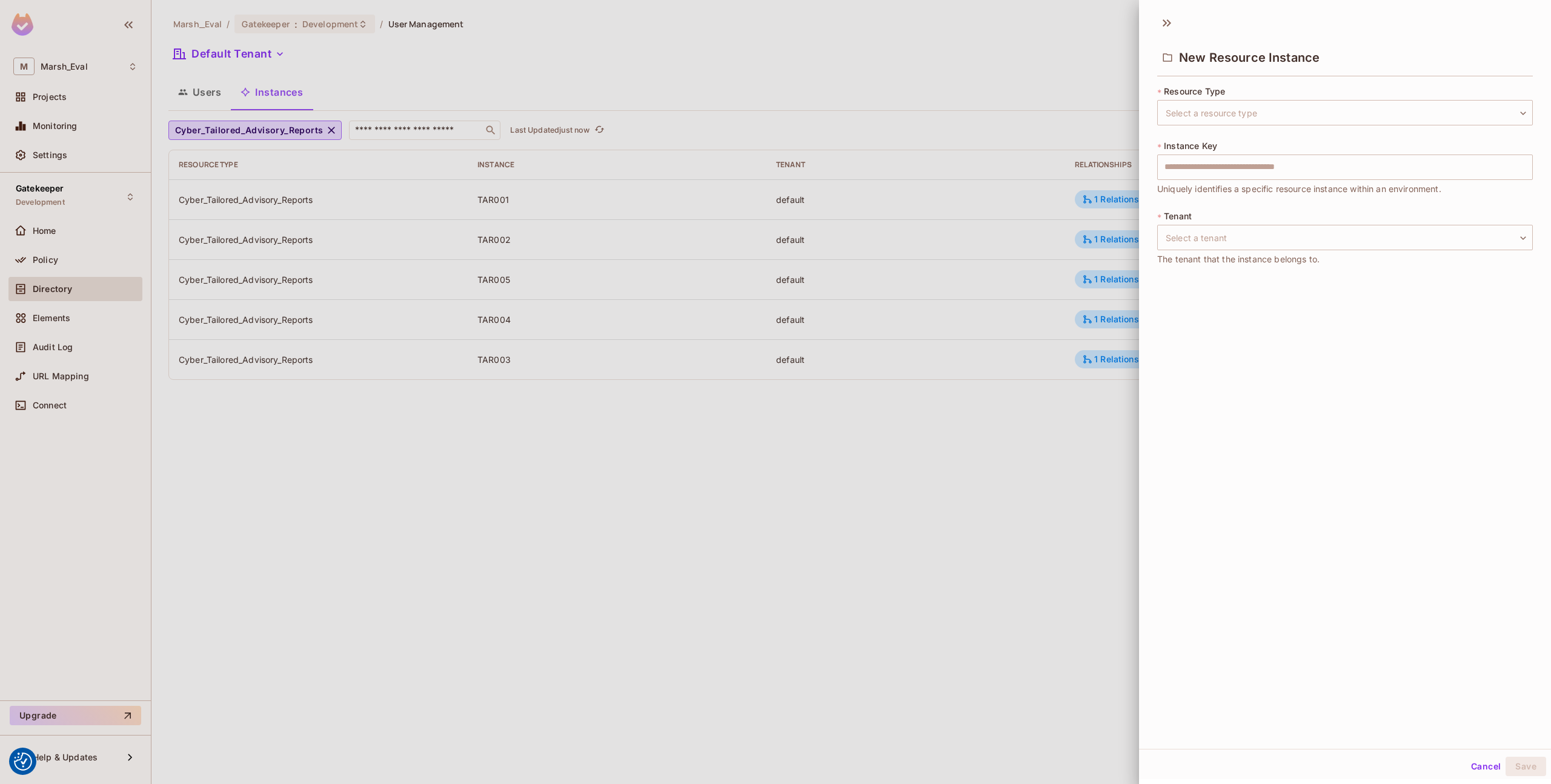
drag, startPoint x: 1256, startPoint y: 140, endPoint x: 1253, endPoint y: 130, distance: 10.4
click at [1256, 140] on div "* Instance Key ​ Uniquely identifies a specific resource instance within an env…" at bounding box center [1345, 167] width 376 height 56
click at [1252, 128] on div "* Resource Type Select a resource type ​ Select a resource type * Instance Key …" at bounding box center [1345, 183] width 376 height 195
click at [1249, 117] on body "We use cookies to enhance your browsing experience, serve personalized ads or c…" at bounding box center [775, 392] width 1551 height 784
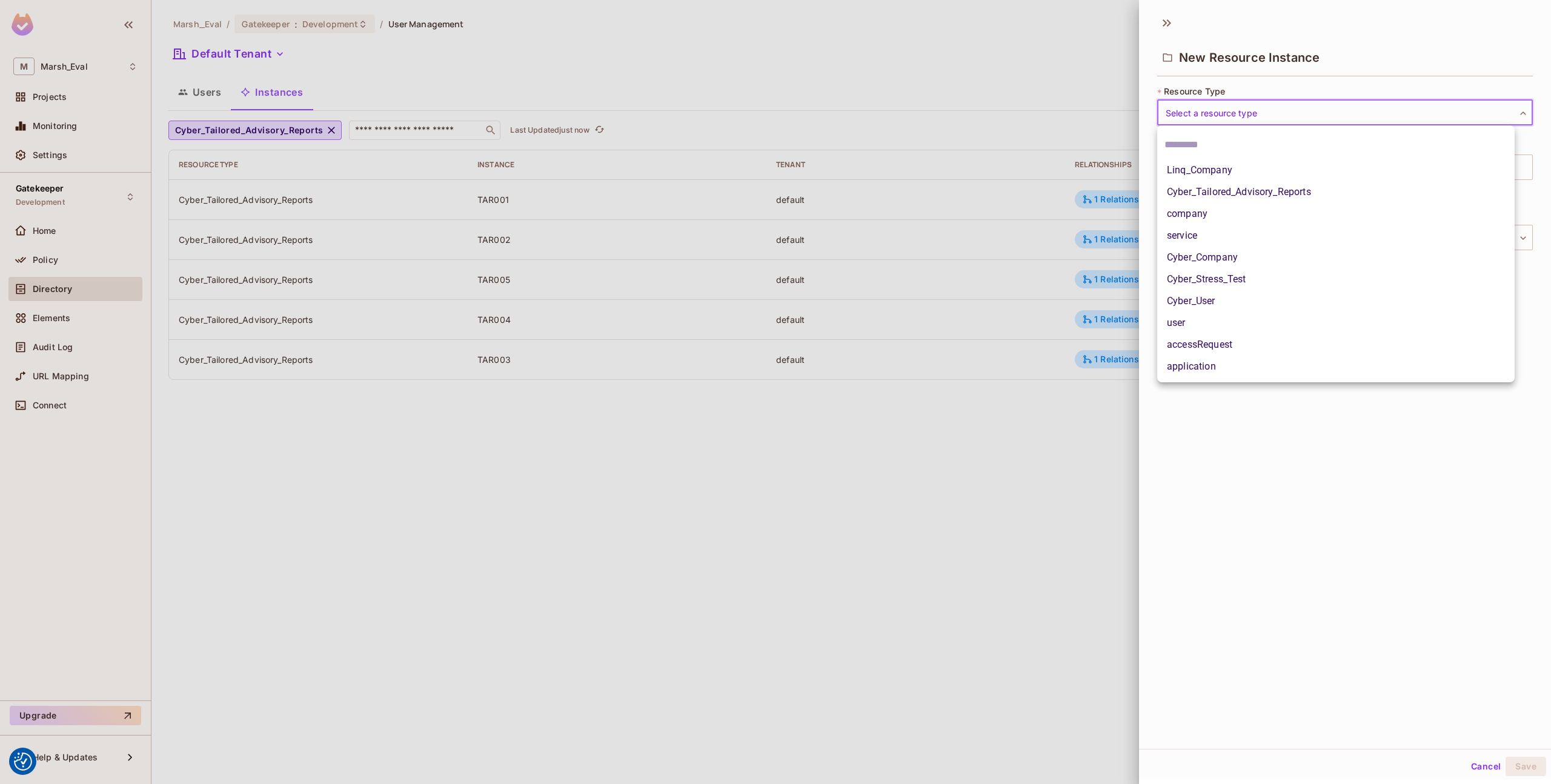
type input "*"
click at [1217, 188] on li "Cyber_Tailored_Advisory_Reports" at bounding box center [1335, 192] width 357 height 21
type input "**********"
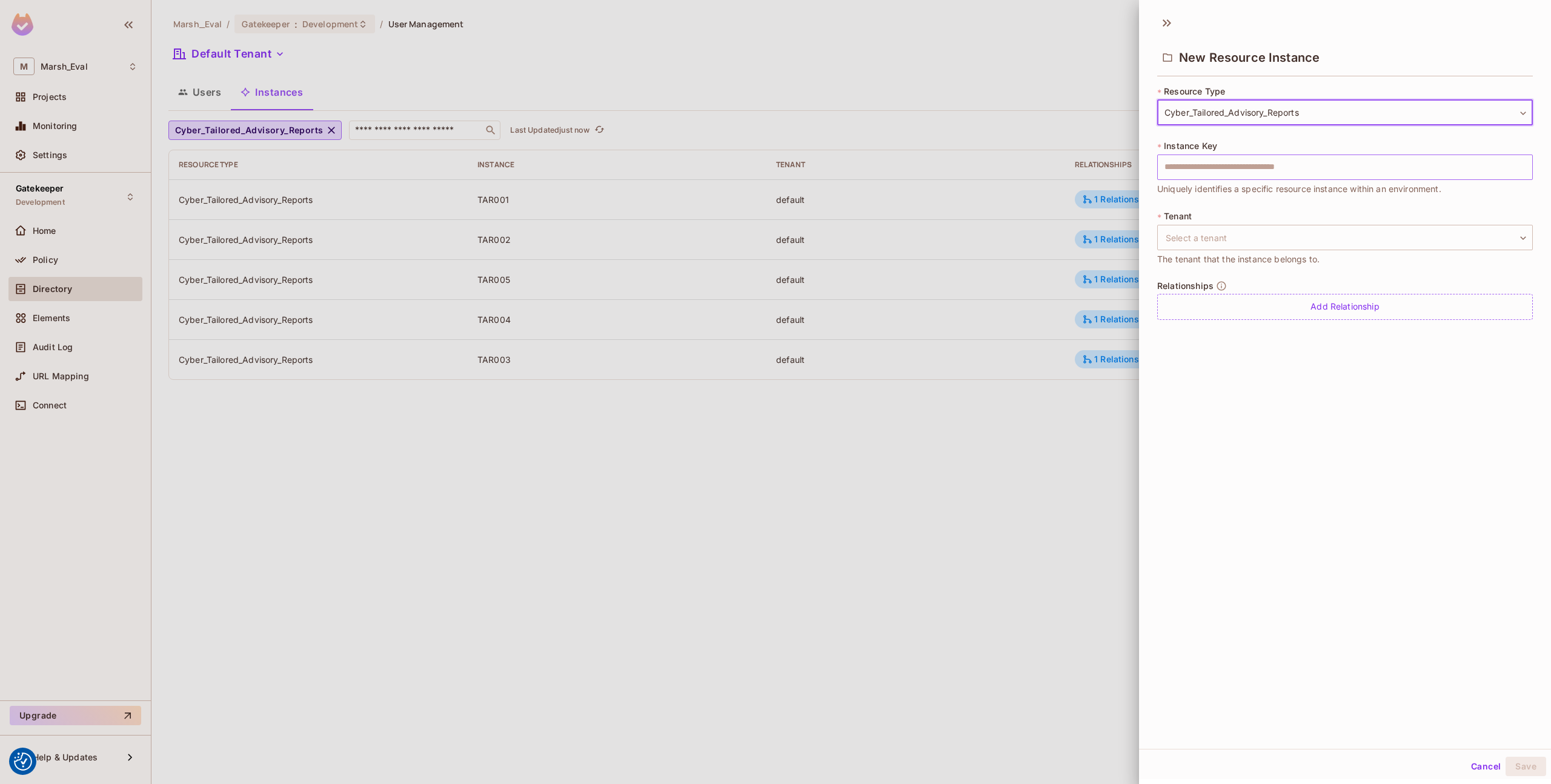
click at [1208, 178] on input "text" at bounding box center [1345, 167] width 376 height 26
type input "*"
type input "******"
click at [1211, 224] on div "* Tenant Select a tenant ​ Select a tenant The tenant that the instance belongs…" at bounding box center [1345, 238] width 376 height 56
click at [1211, 229] on body "We use cookies to enhance your browsing experience, serve personalized ads or c…" at bounding box center [775, 392] width 1551 height 784
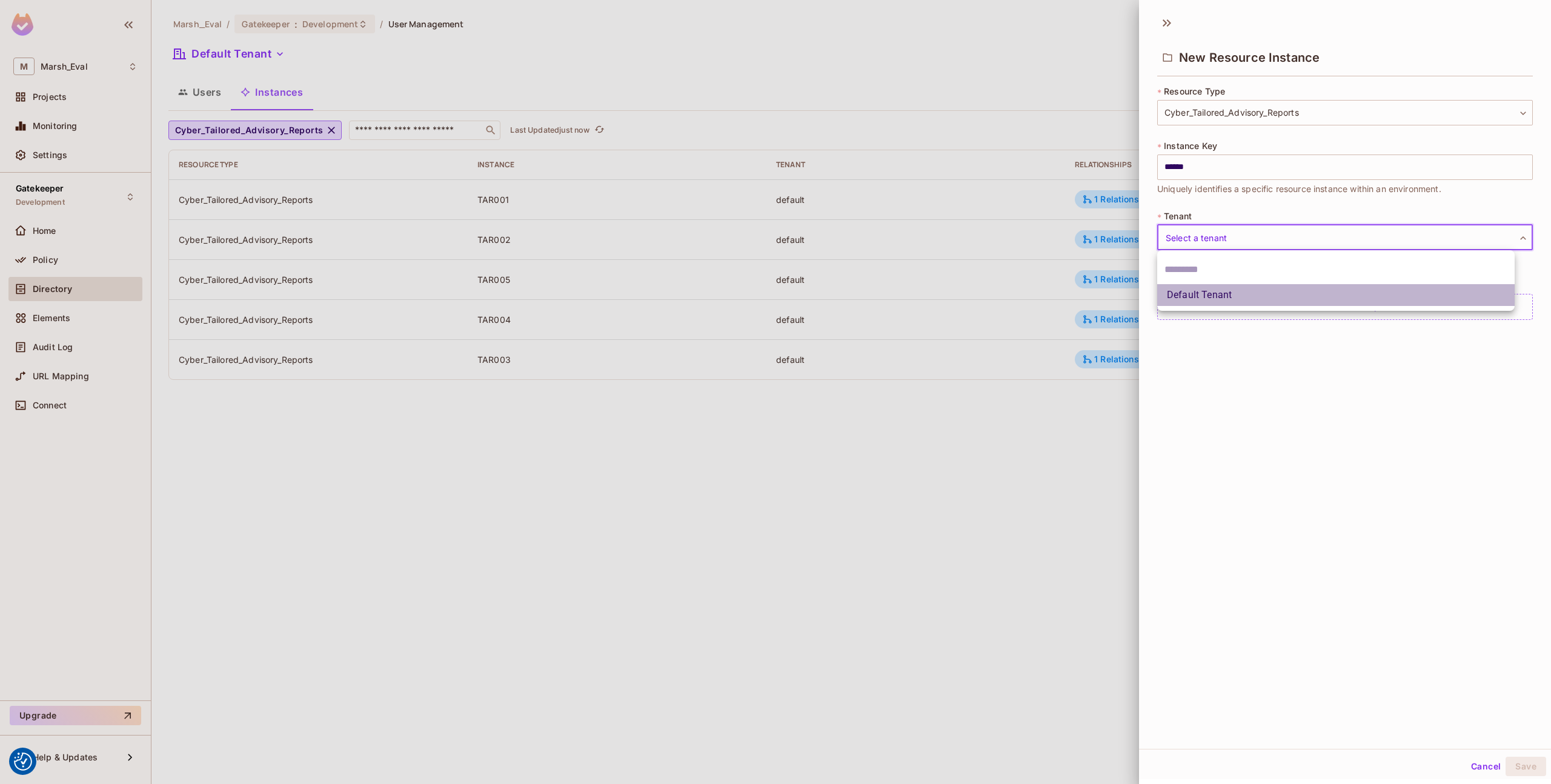
click at [1201, 292] on li "Default Tenant" at bounding box center [1335, 294] width 357 height 21
type input "*******"
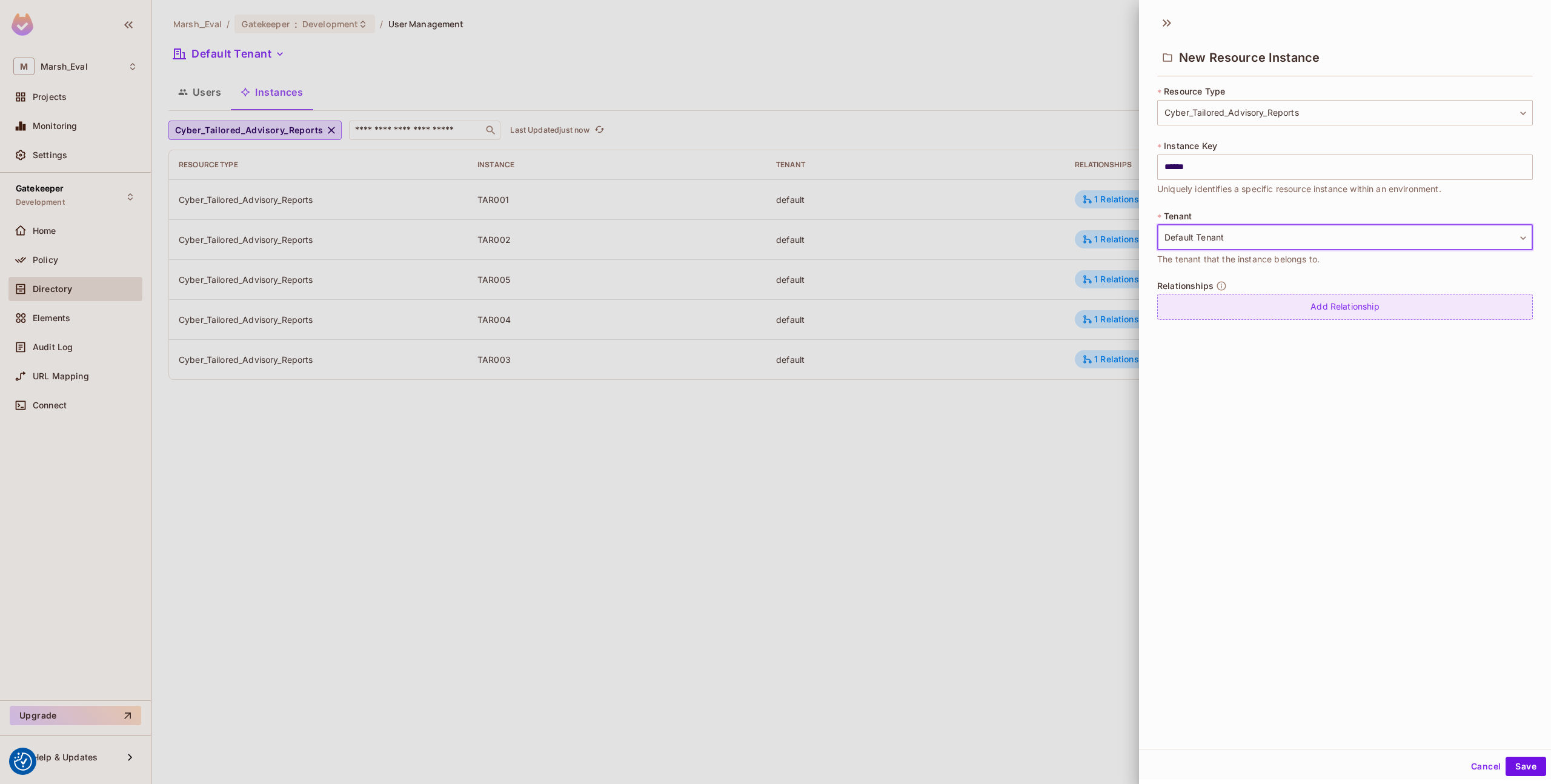
click at [1217, 312] on div "Add Relationship" at bounding box center [1345, 306] width 376 height 26
click at [1217, 312] on body "We use cookies to enhance your browsing experience, serve personalized ads or c…" at bounding box center [775, 392] width 1551 height 784
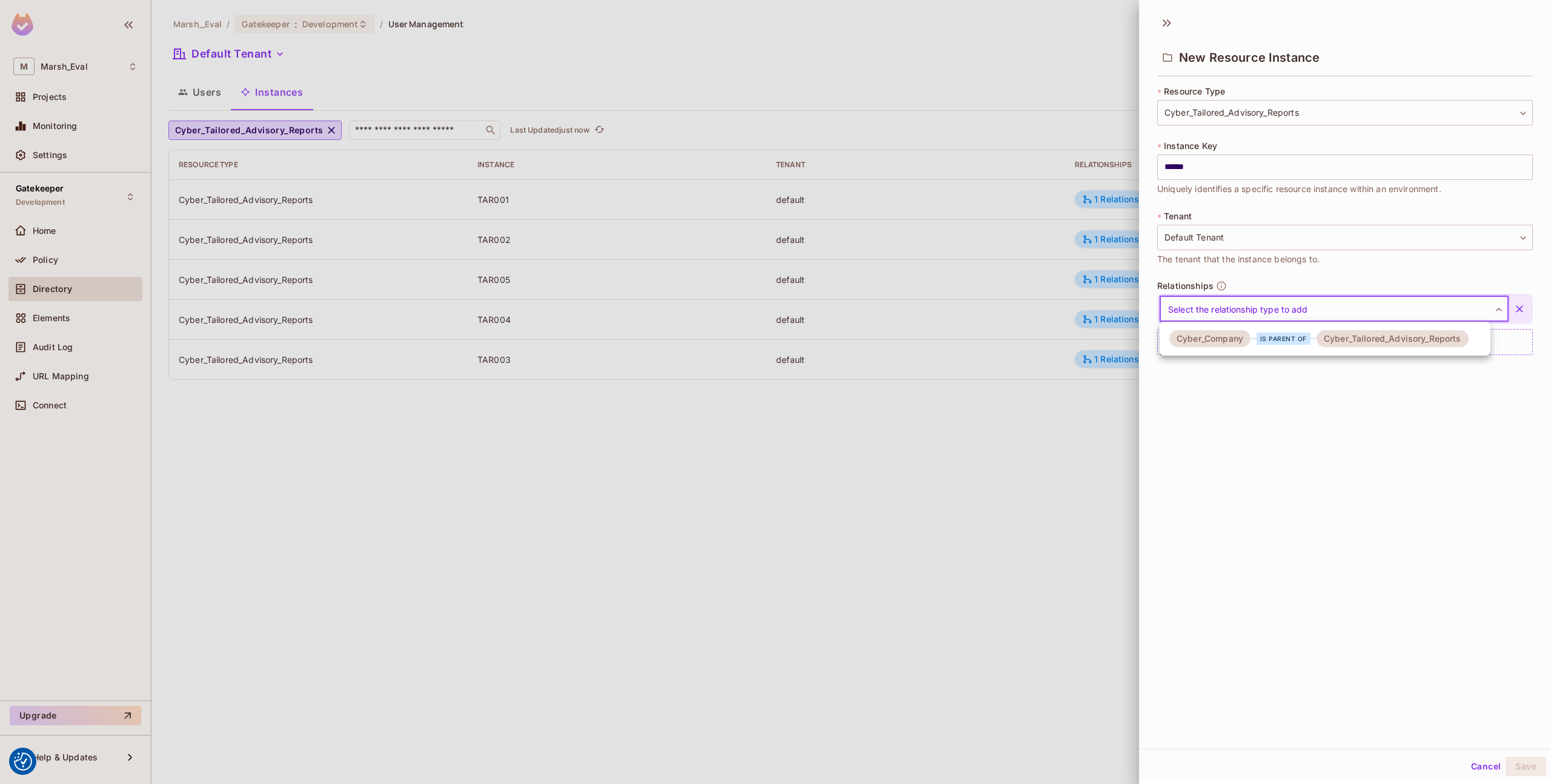
click at [1214, 341] on div "Cyber_Company" at bounding box center [1210, 339] width 81 height 17
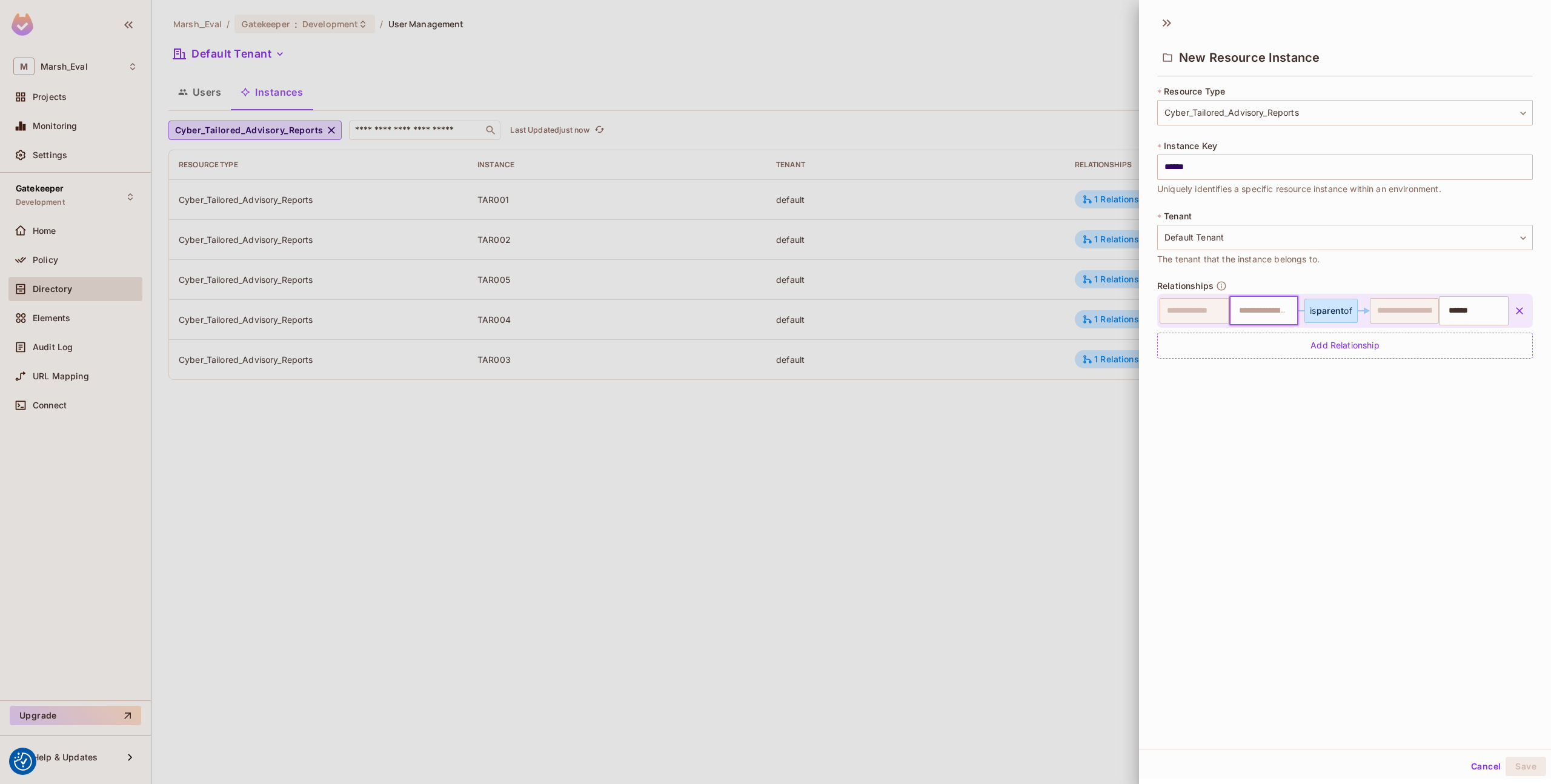
click at [1250, 319] on input "text" at bounding box center [1262, 311] width 62 height 24
type input "*"
paste input "**********"
click at [1253, 312] on input "**********" at bounding box center [1259, 311] width 56 height 24
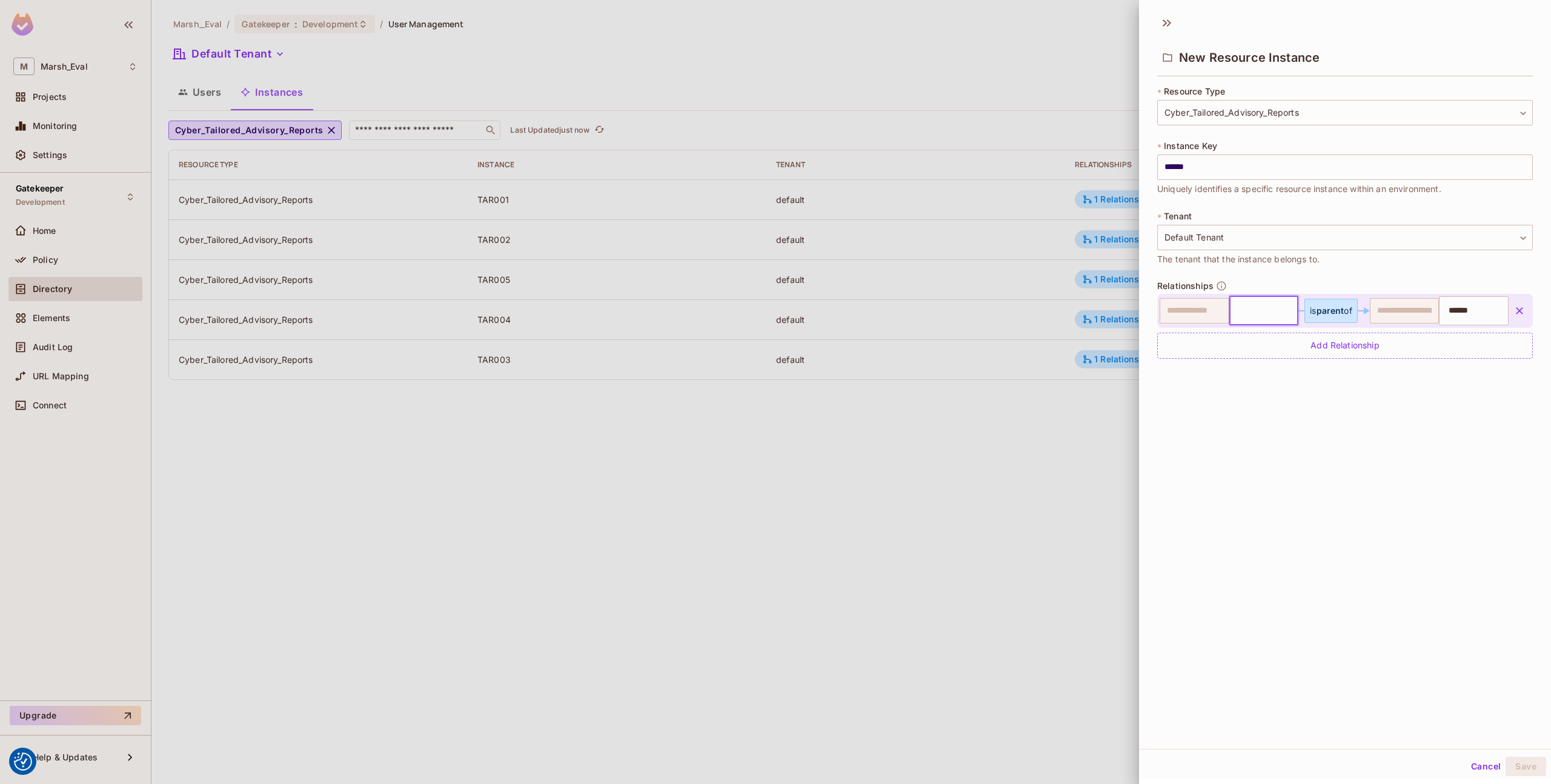
click at [1253, 312] on input "**********" at bounding box center [1259, 311] width 56 height 24
type input "*"
type input "*******"
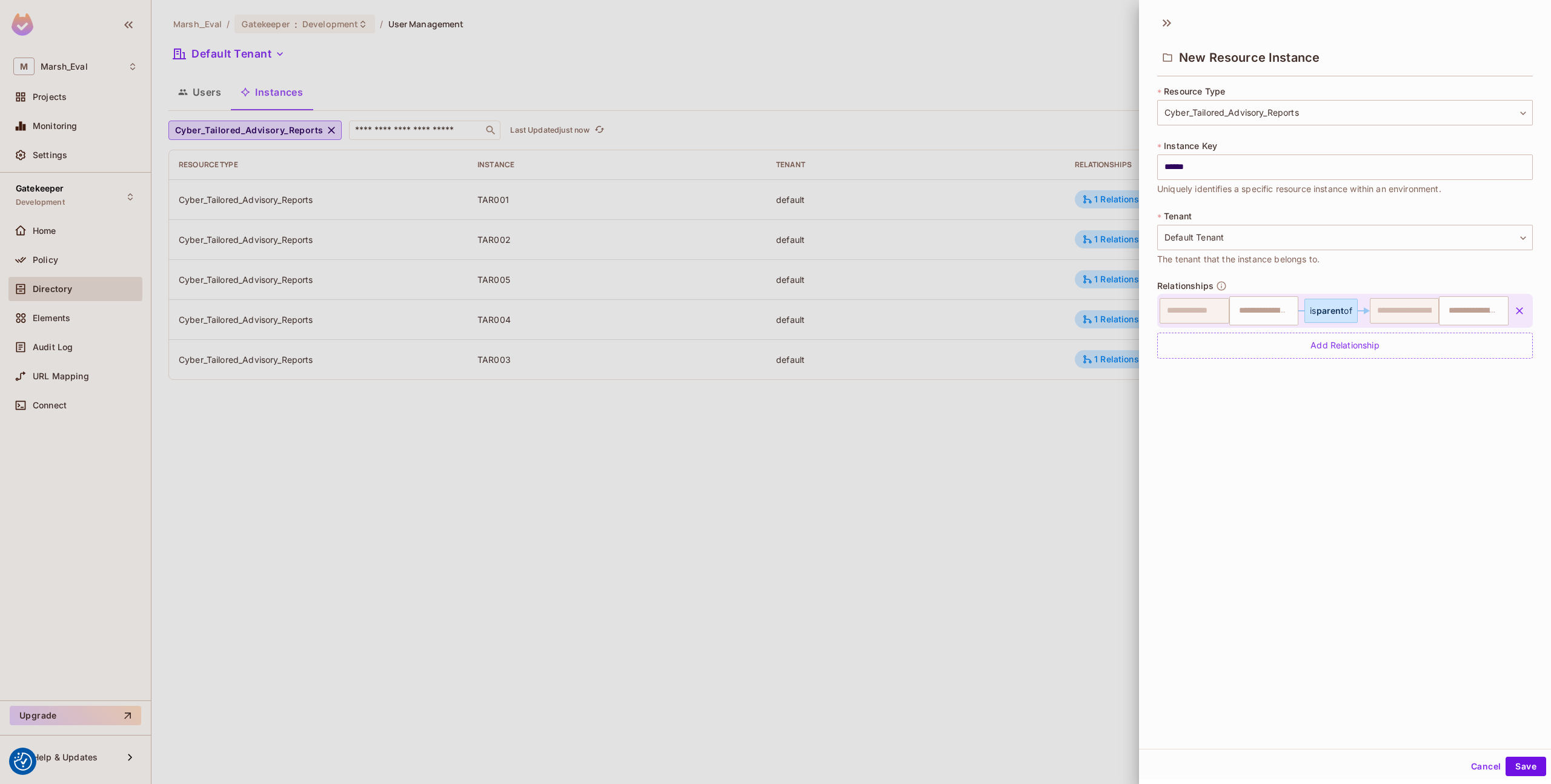
type input "*******"
type input "******"
click at [1271, 313] on input "*******" at bounding box center [1262, 311] width 62 height 24
type input "*******"
click at [1514, 764] on button "Save" at bounding box center [1525, 766] width 40 height 20
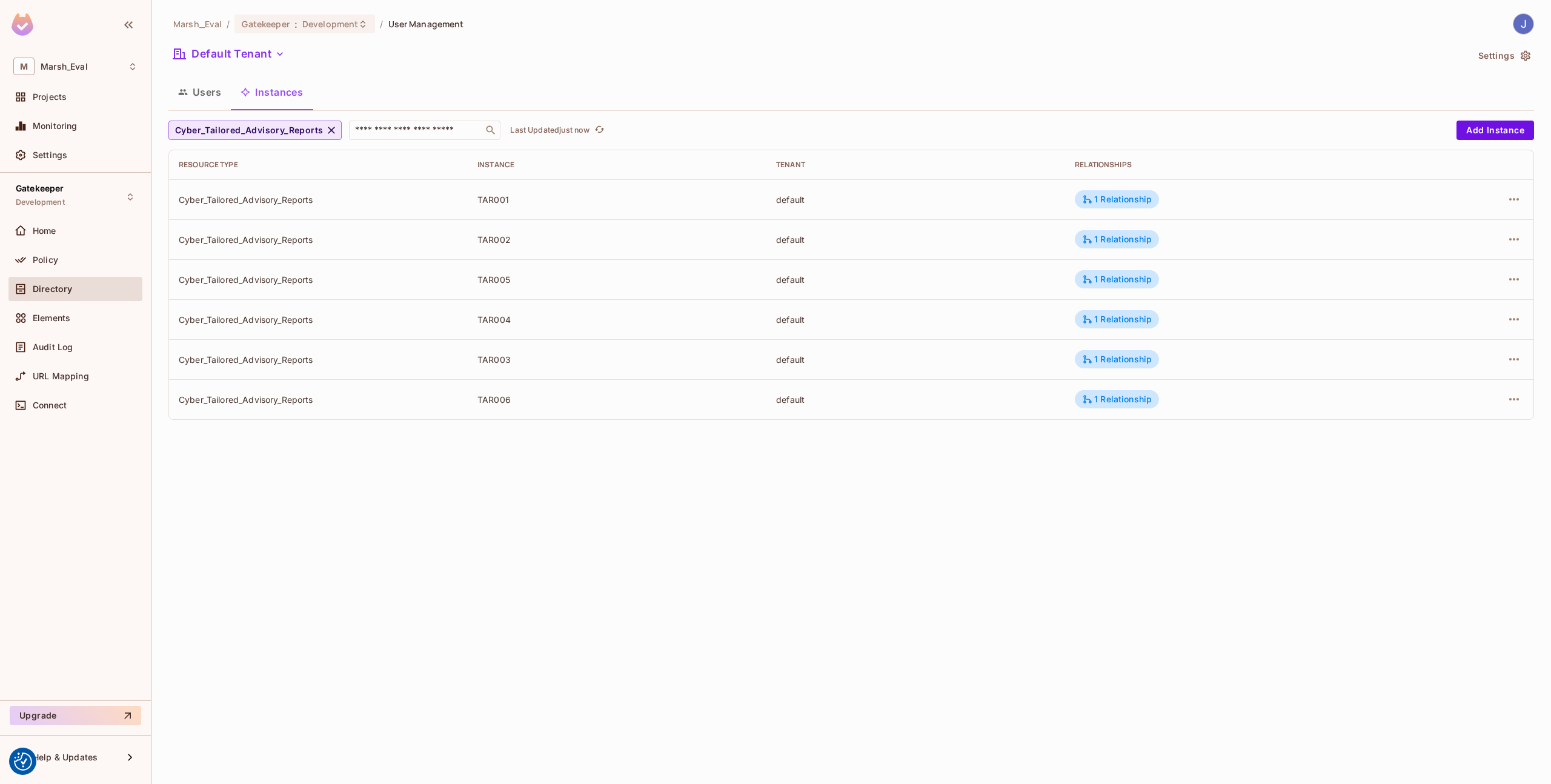
click at [325, 134] on icon "button" at bounding box center [331, 130] width 12 height 12
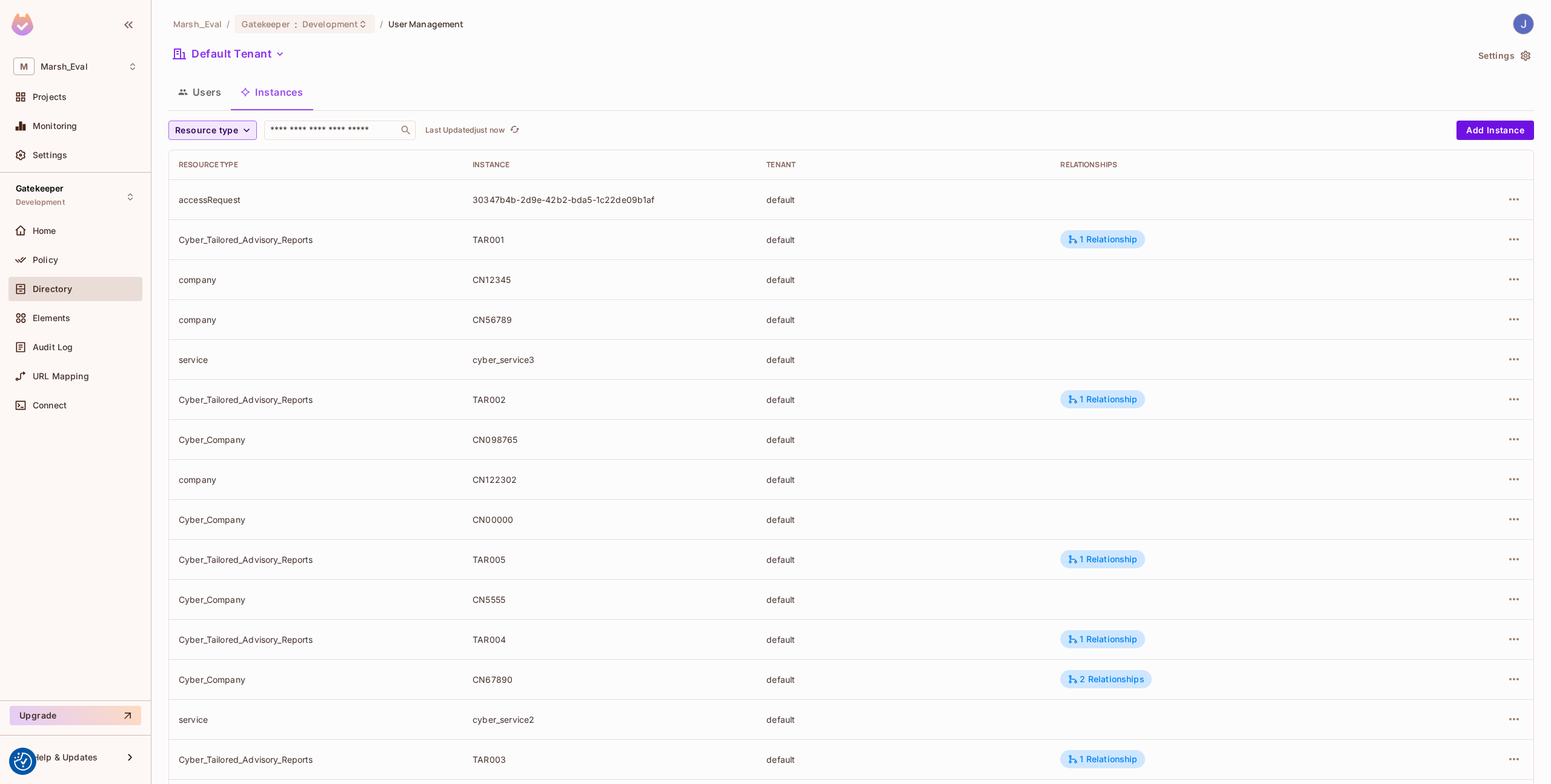
click at [306, 242] on div "Cyber_Tailored_Advisory_Reports" at bounding box center [316, 239] width 275 height 11
click at [51, 286] on span "Directory" at bounding box center [52, 288] width 39 height 9
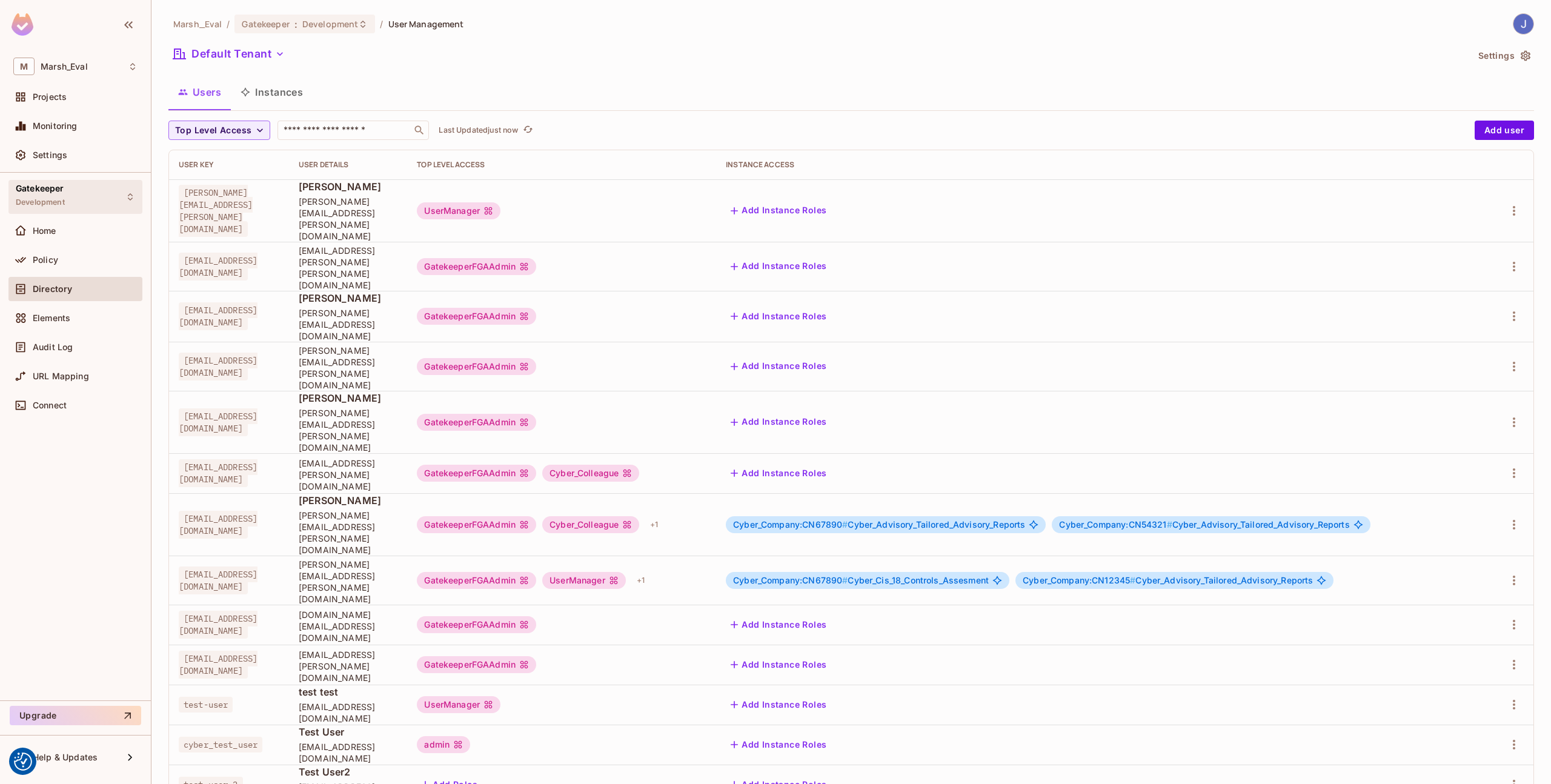
click at [65, 198] on span "Development" at bounding box center [39, 202] width 49 height 9
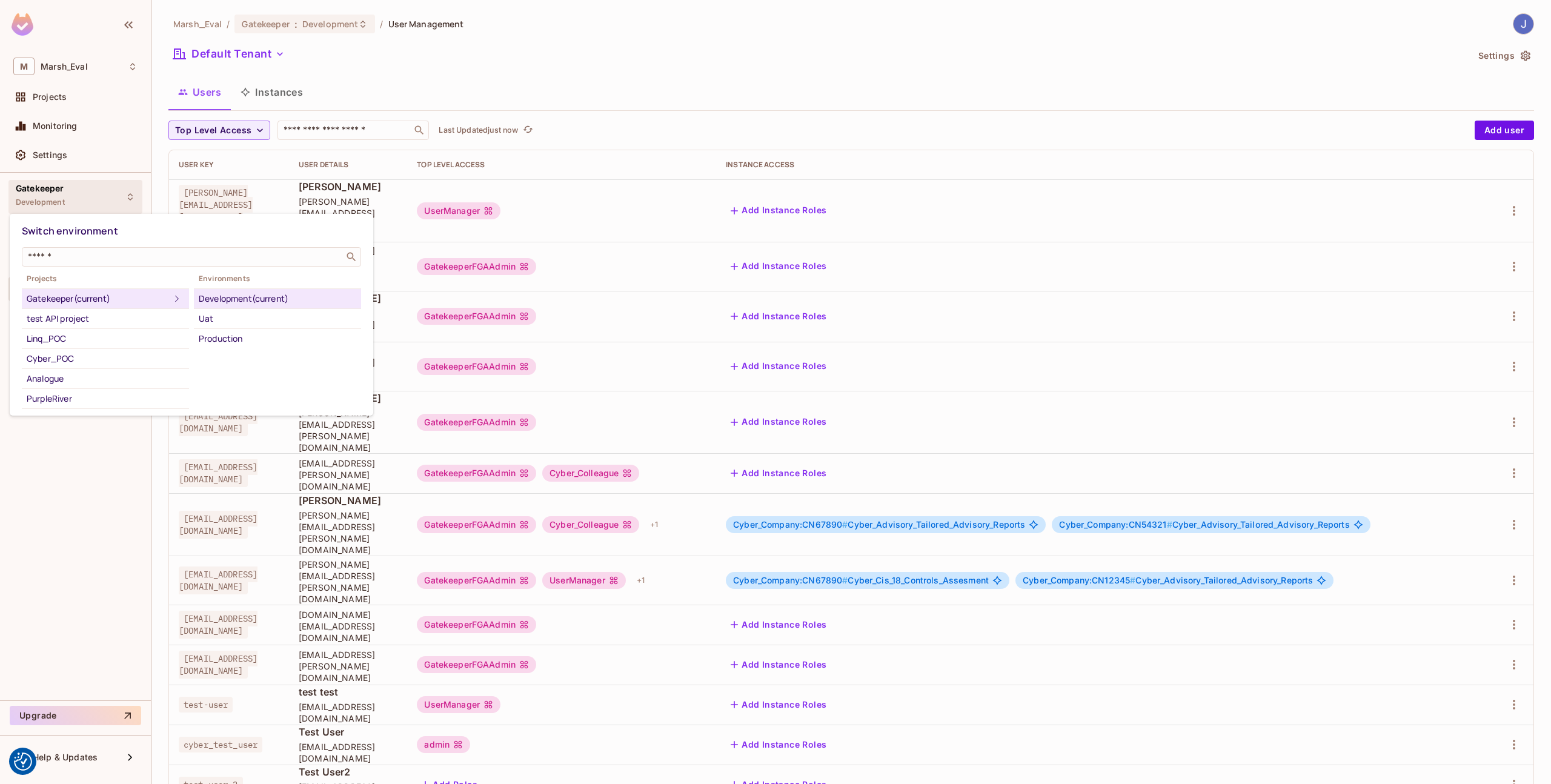
click at [477, 374] on div at bounding box center [775, 392] width 1551 height 784
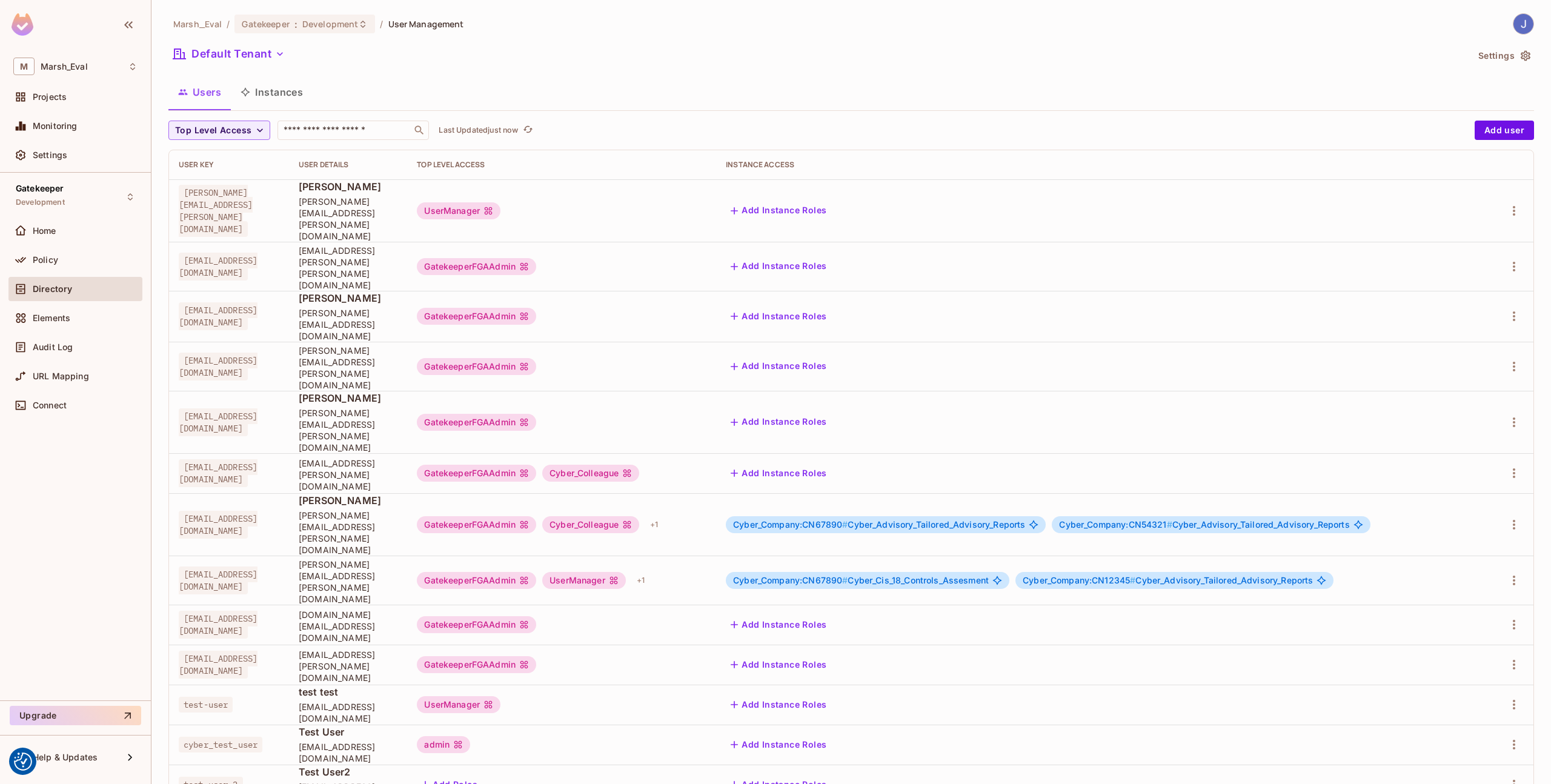
scroll to position [22, 0]
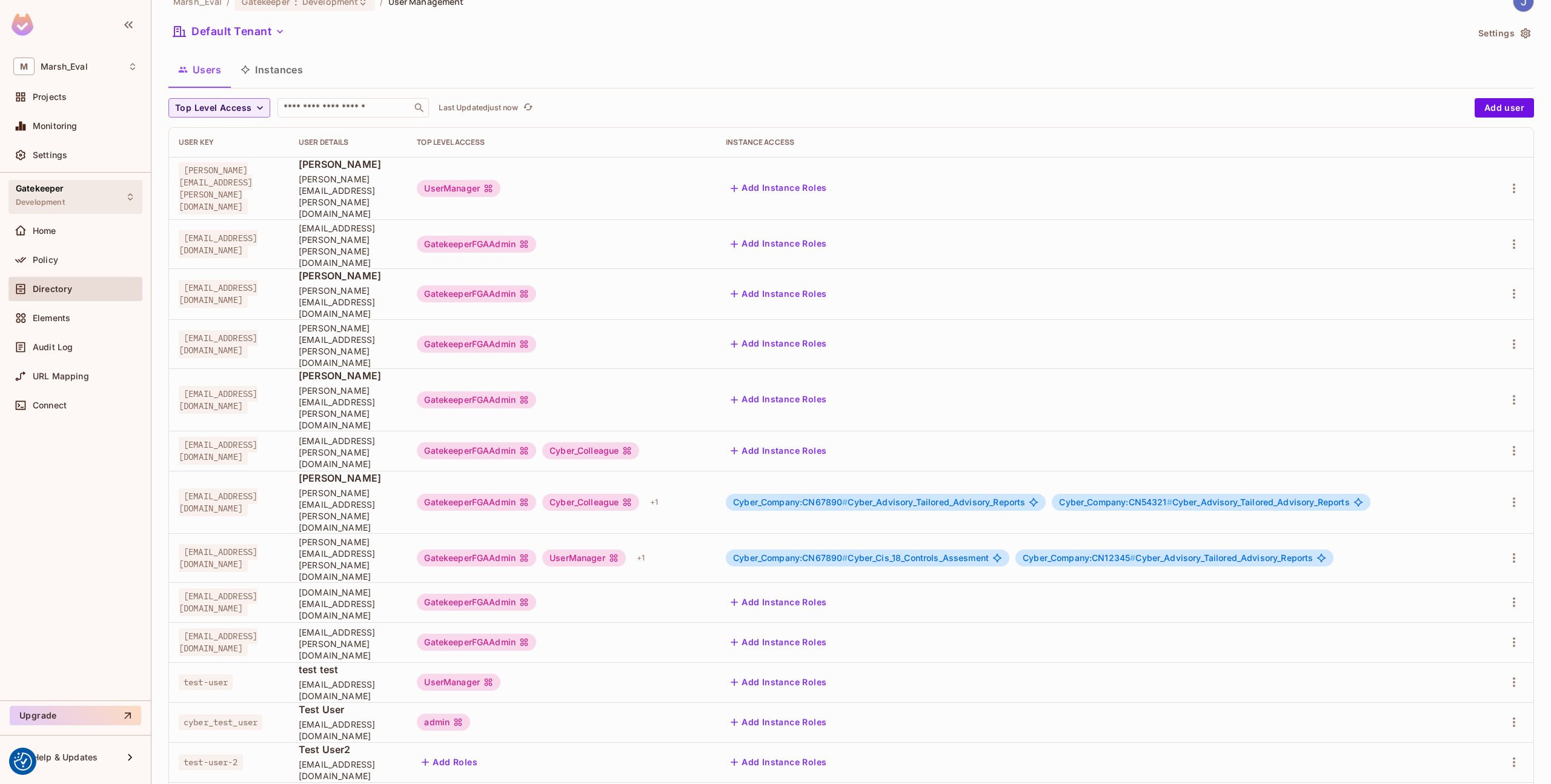
click at [55, 208] on div "Gatekeeper Development" at bounding box center [39, 196] width 49 height 26
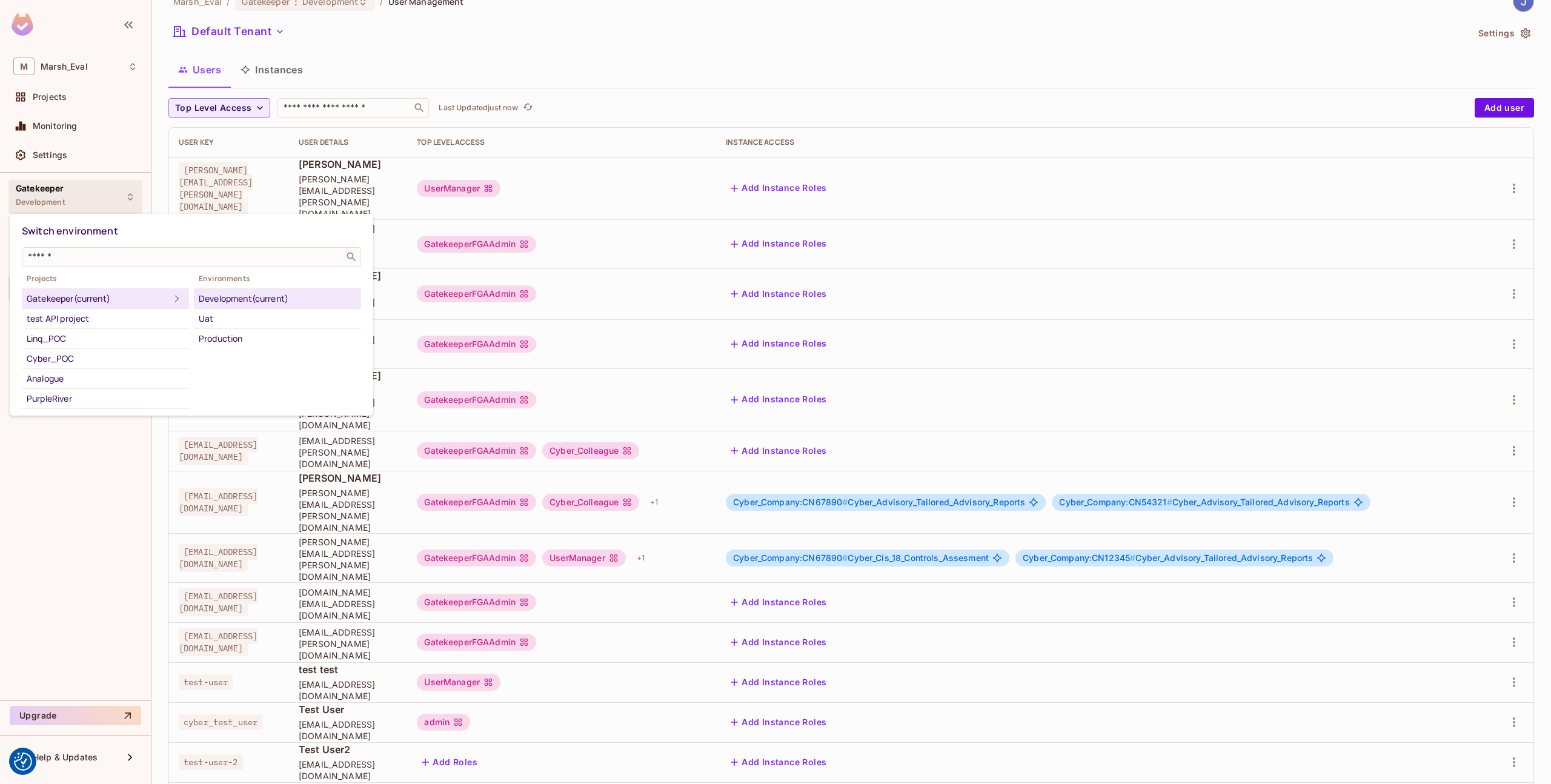
click at [442, 444] on div at bounding box center [775, 392] width 1551 height 784
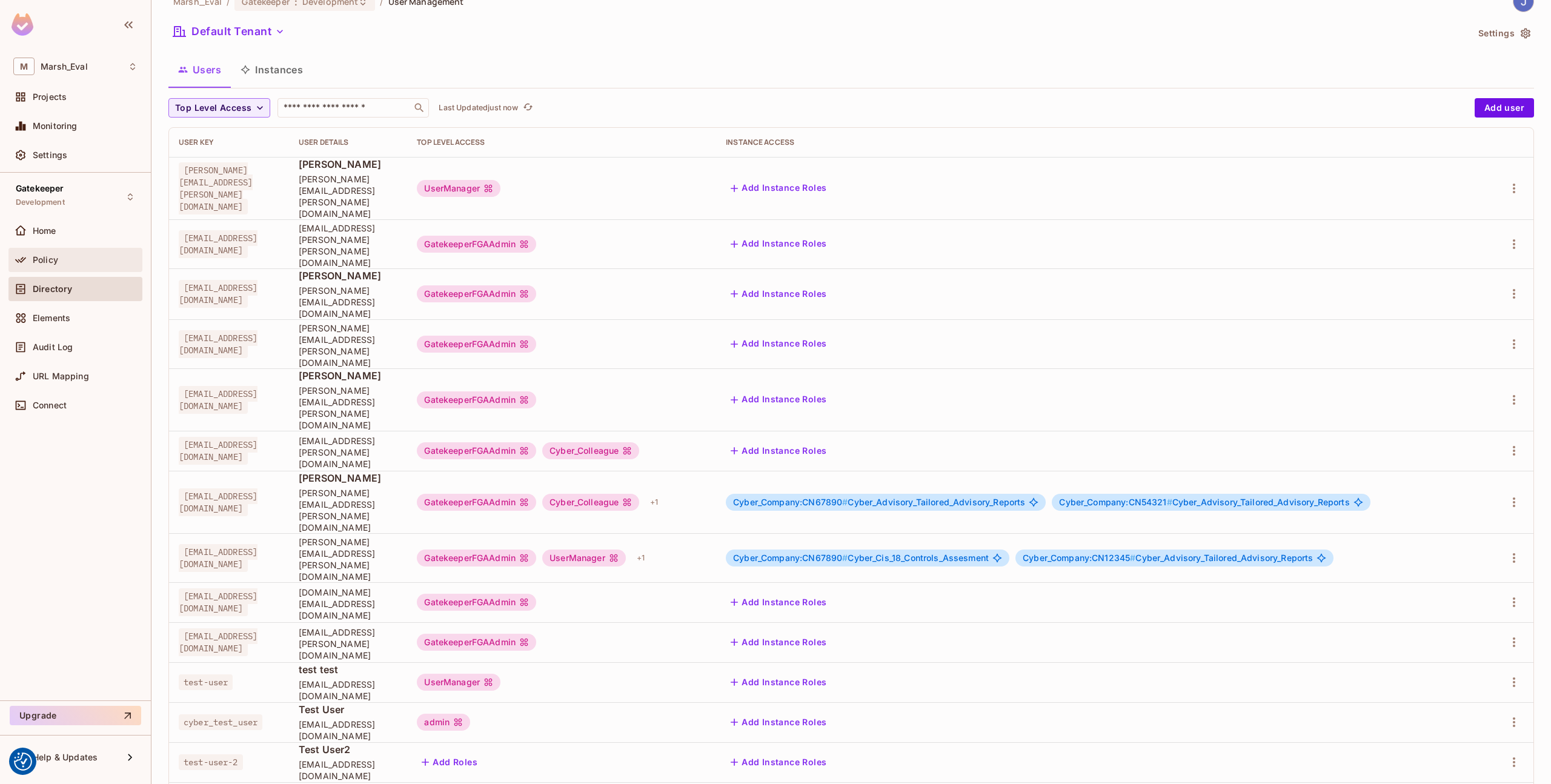
click at [82, 255] on div "Policy" at bounding box center [85, 259] width 104 height 9
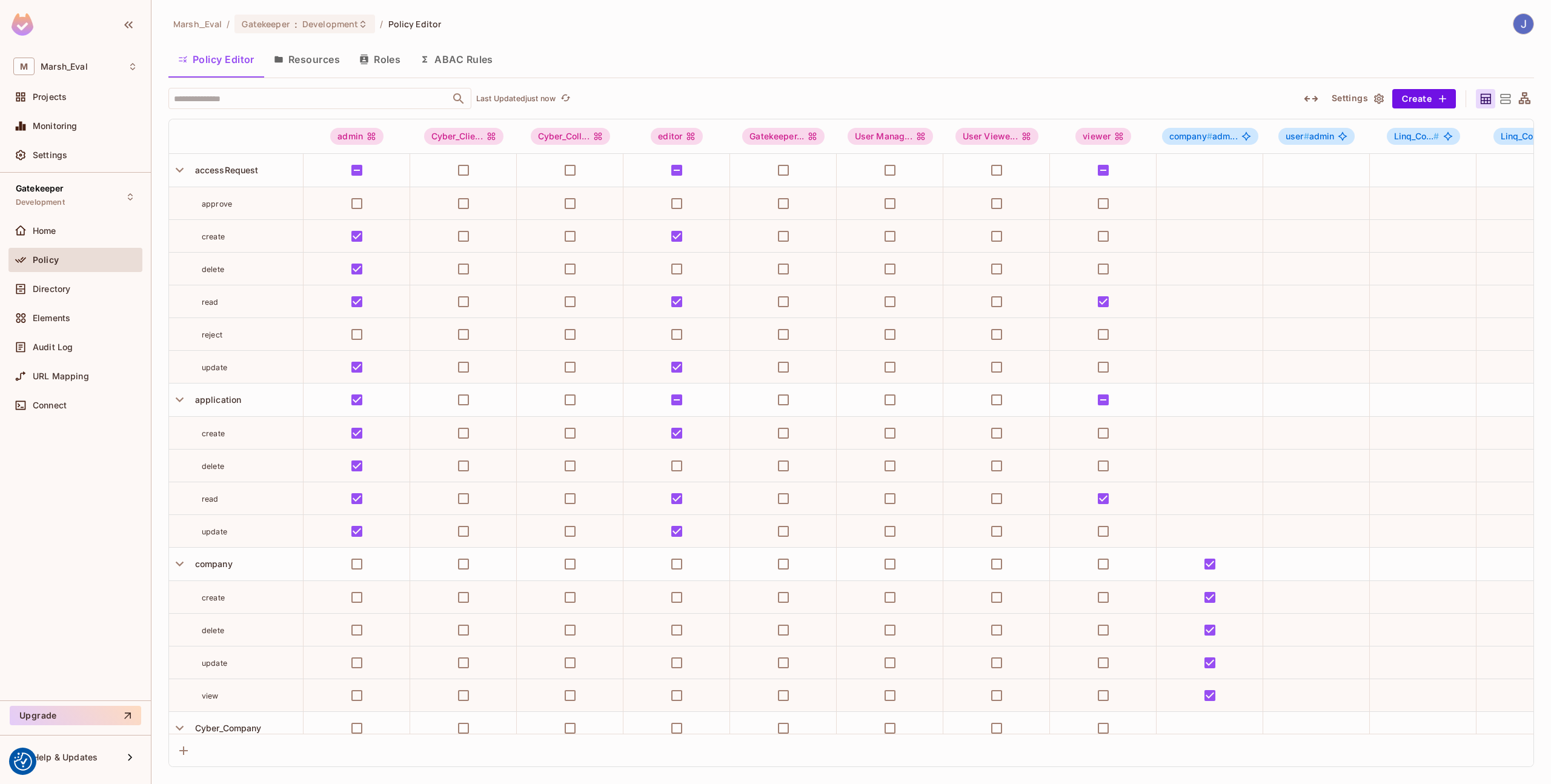
click at [474, 55] on button "ABAC Rules" at bounding box center [456, 59] width 92 height 30
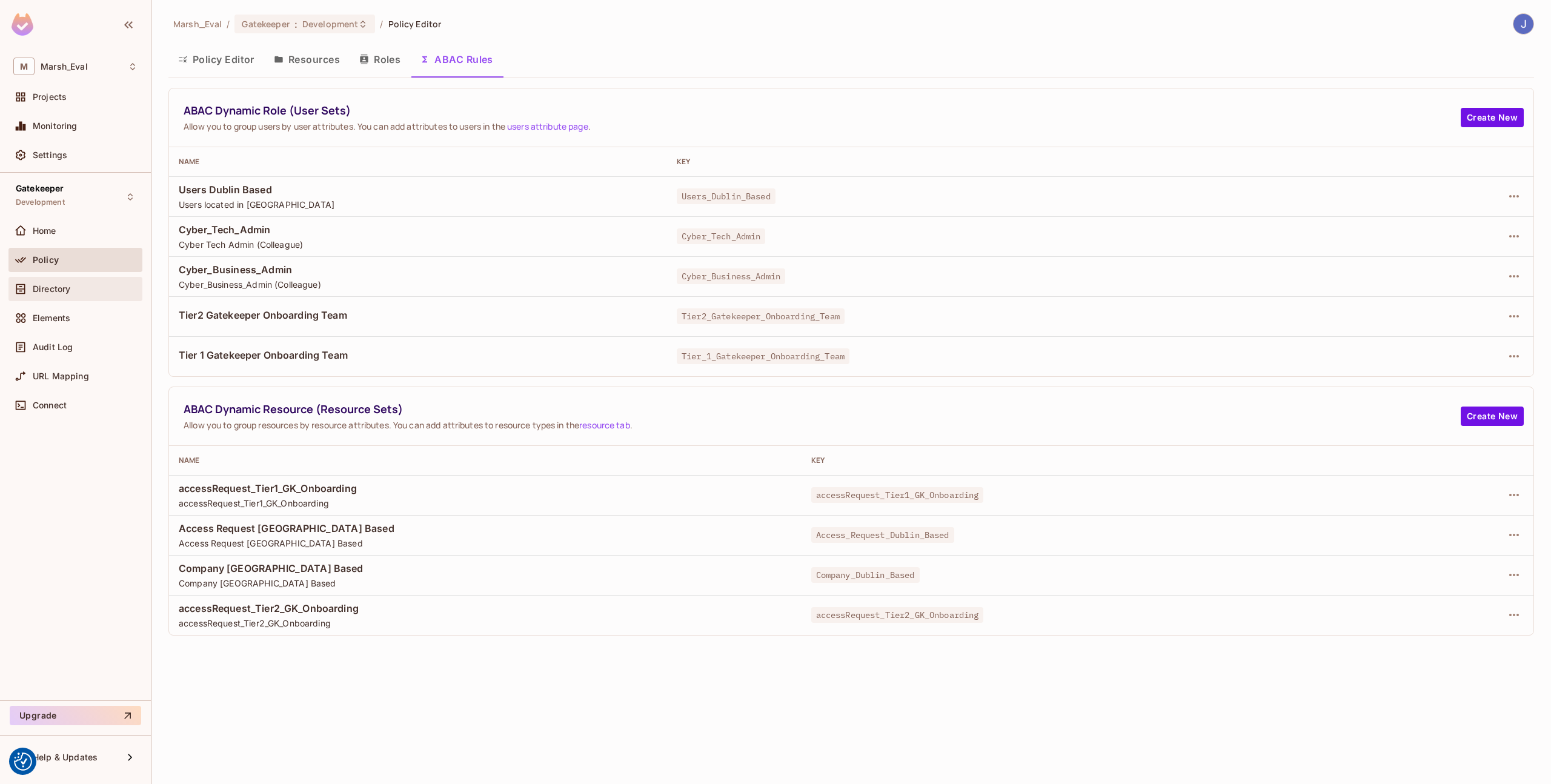
click at [73, 289] on div "Directory" at bounding box center [85, 288] width 104 height 9
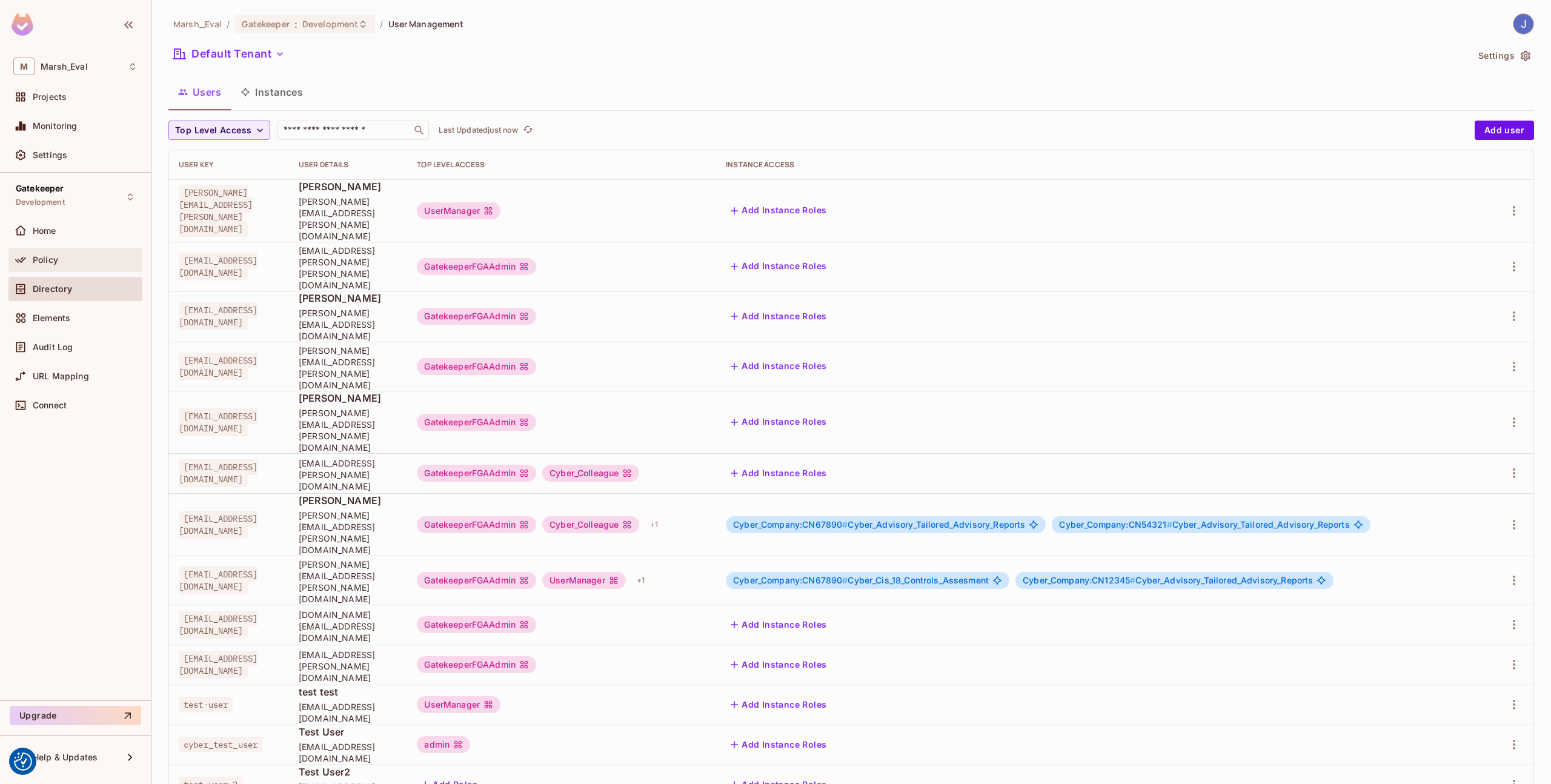
click at [70, 252] on div "Policy" at bounding box center [75, 259] width 124 height 15
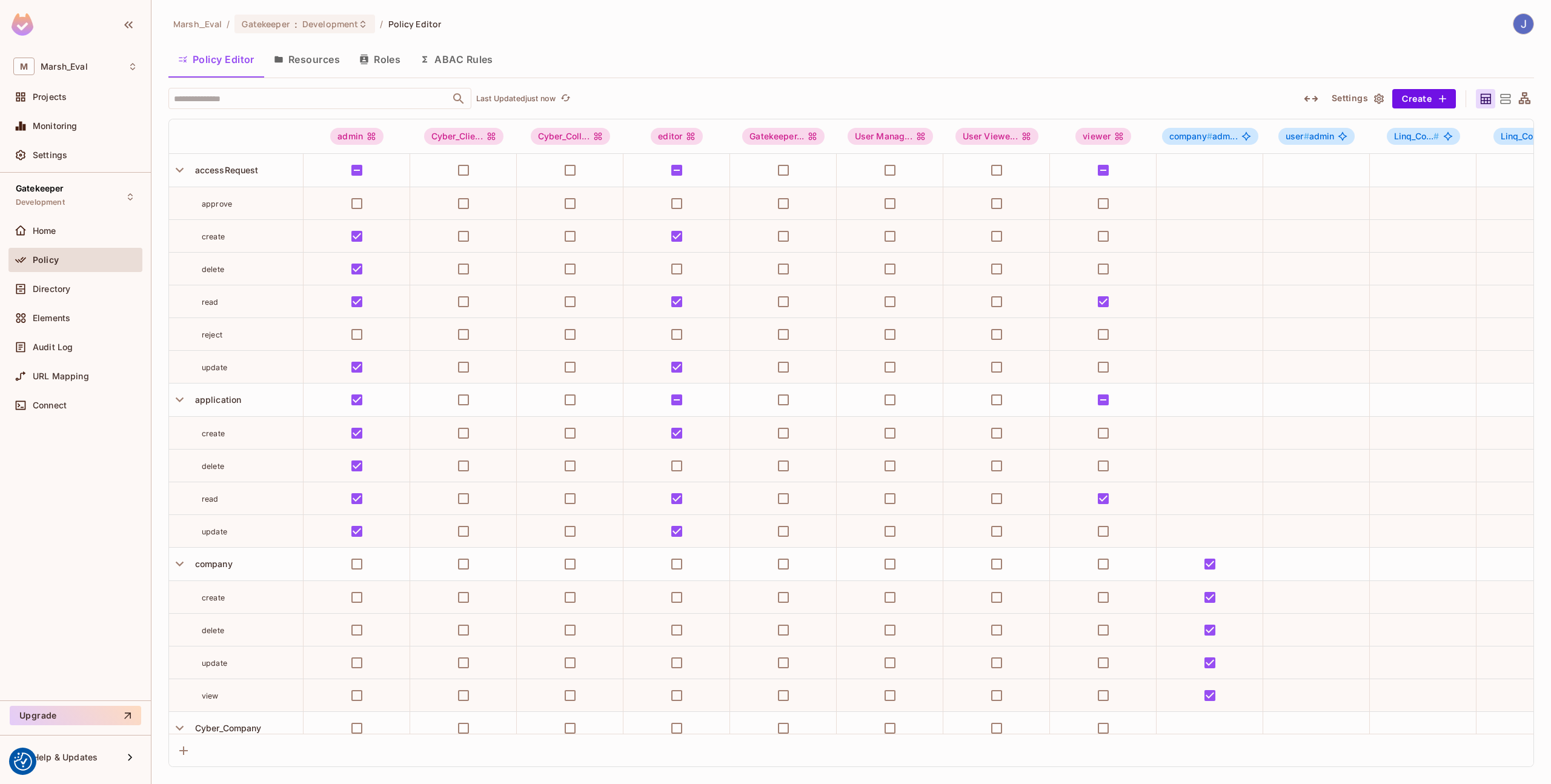
click at [280, 66] on button "Resources" at bounding box center [307, 59] width 86 height 30
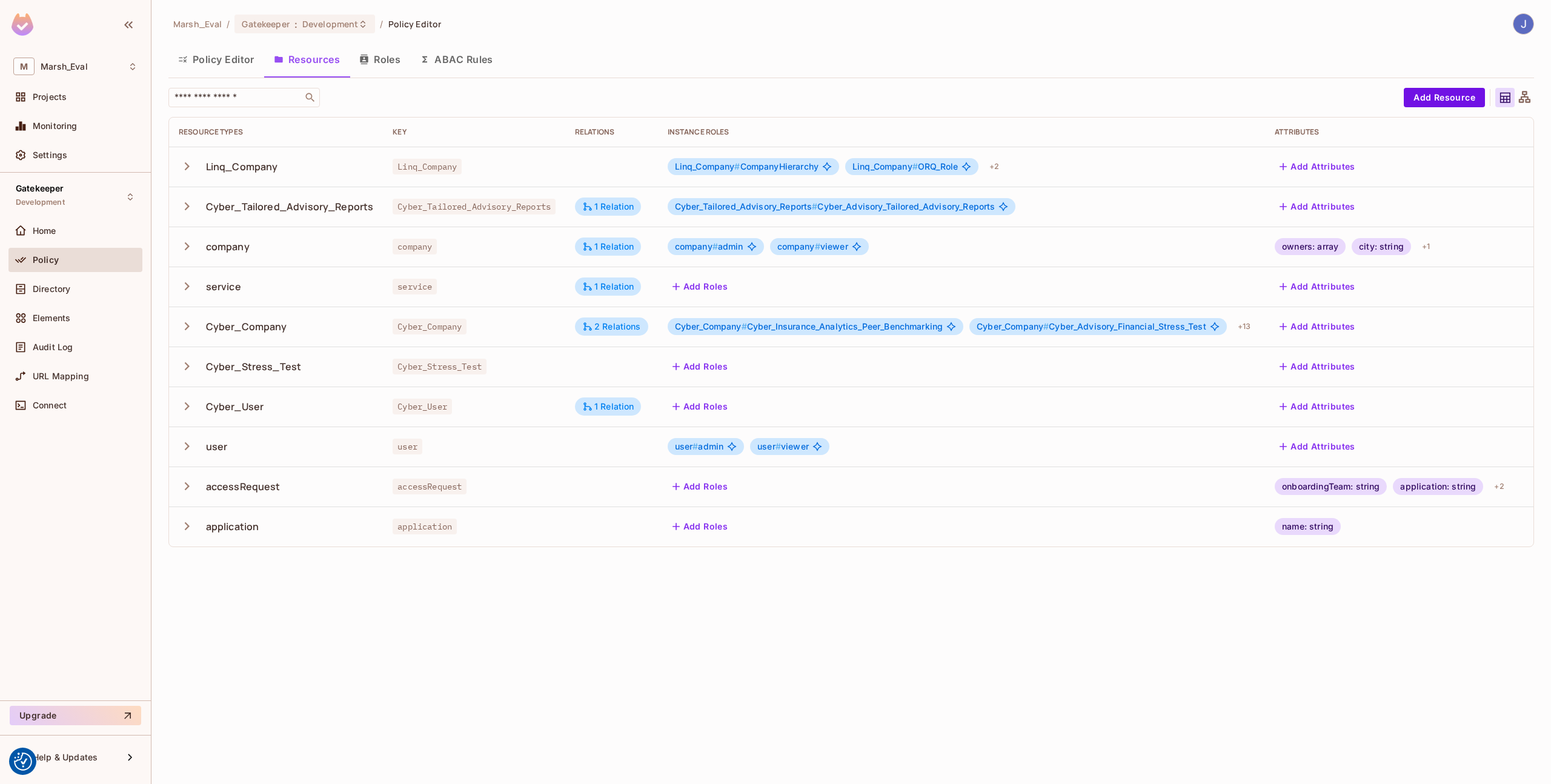
drag, startPoint x: 383, startPoint y: 55, endPoint x: 383, endPoint y: 63, distance: 8.0
click at [383, 57] on button "Roles" at bounding box center [379, 59] width 61 height 30
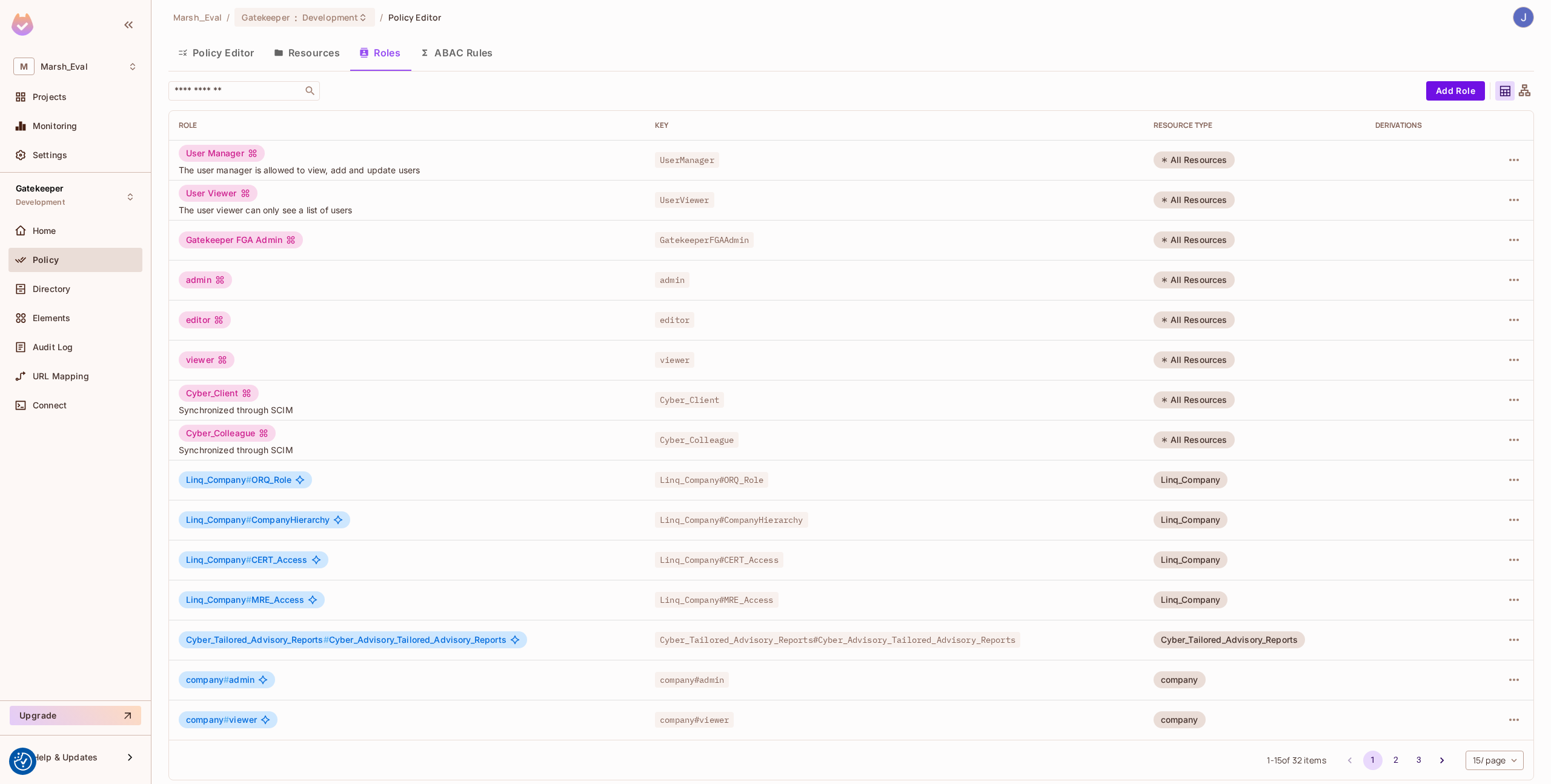
scroll to position [13, 0]
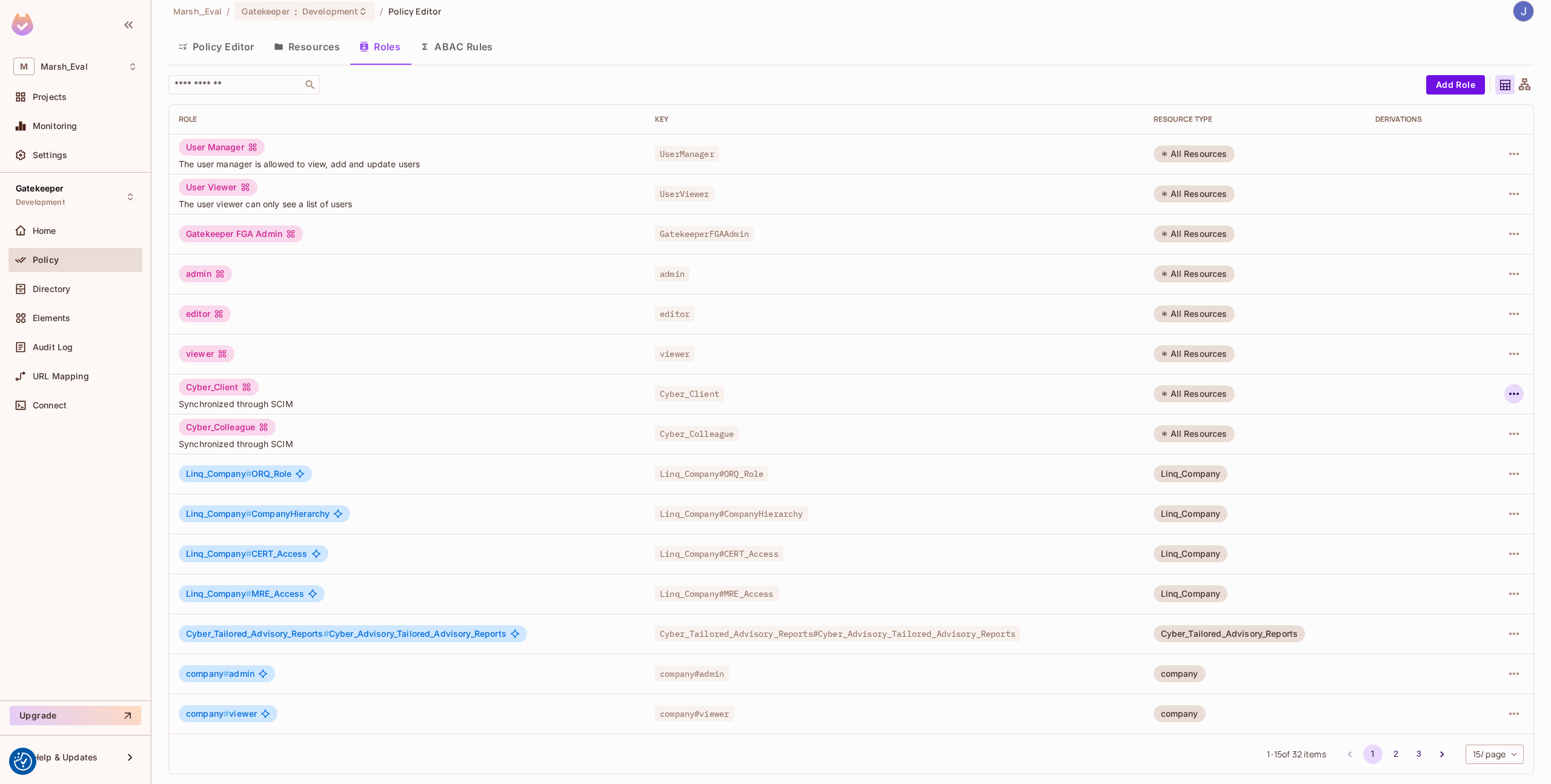
click at [1507, 392] on icon "button" at bounding box center [1514, 393] width 15 height 15
drag, startPoint x: 1497, startPoint y: 392, endPoint x: 1206, endPoint y: 265, distance: 317.5
click at [1497, 392] on div at bounding box center [775, 392] width 1551 height 784
click at [479, 50] on button "ABAC Rules" at bounding box center [456, 46] width 92 height 30
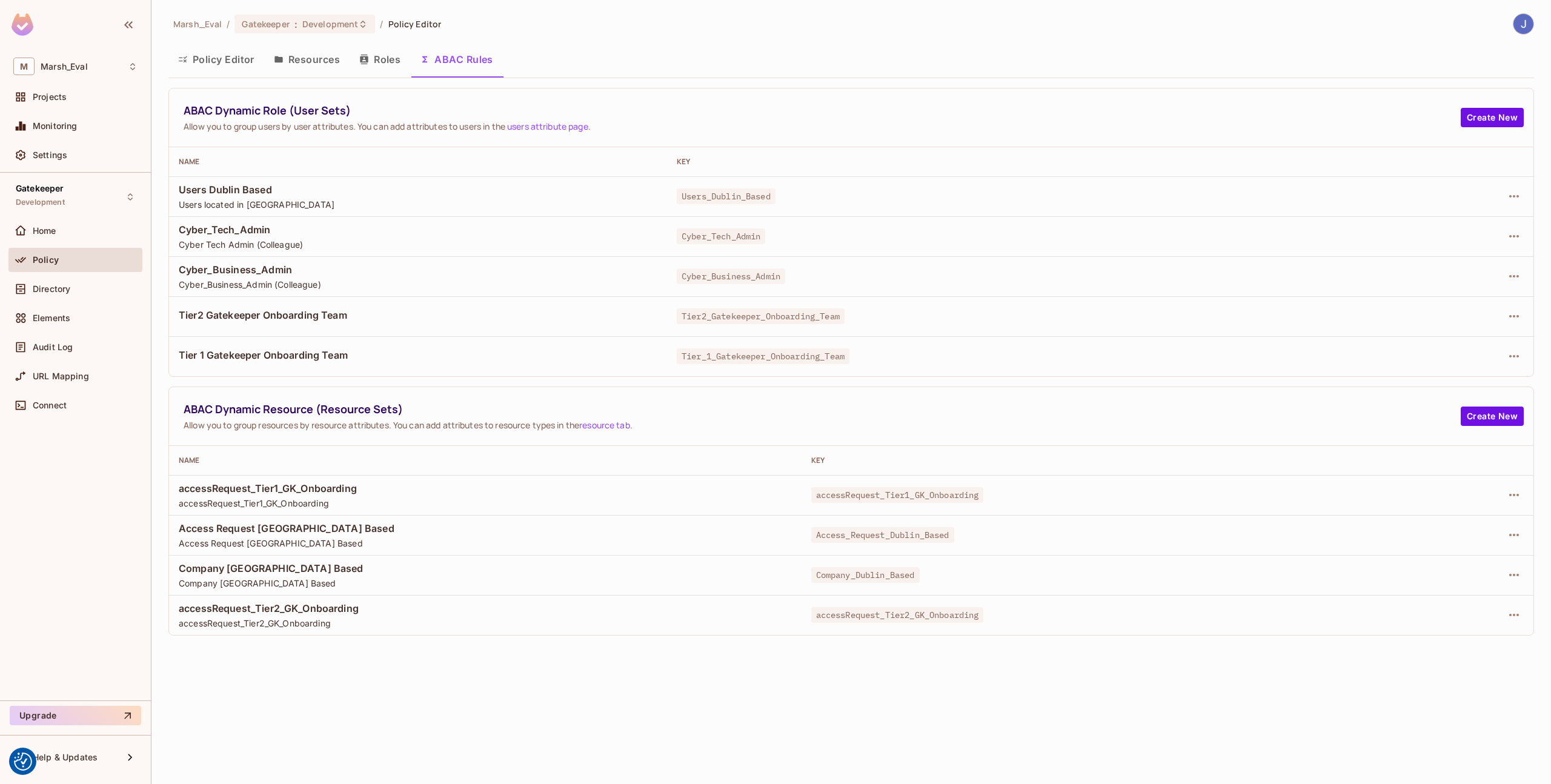
click at [236, 58] on button "Policy Editor" at bounding box center [217, 59] width 96 height 30
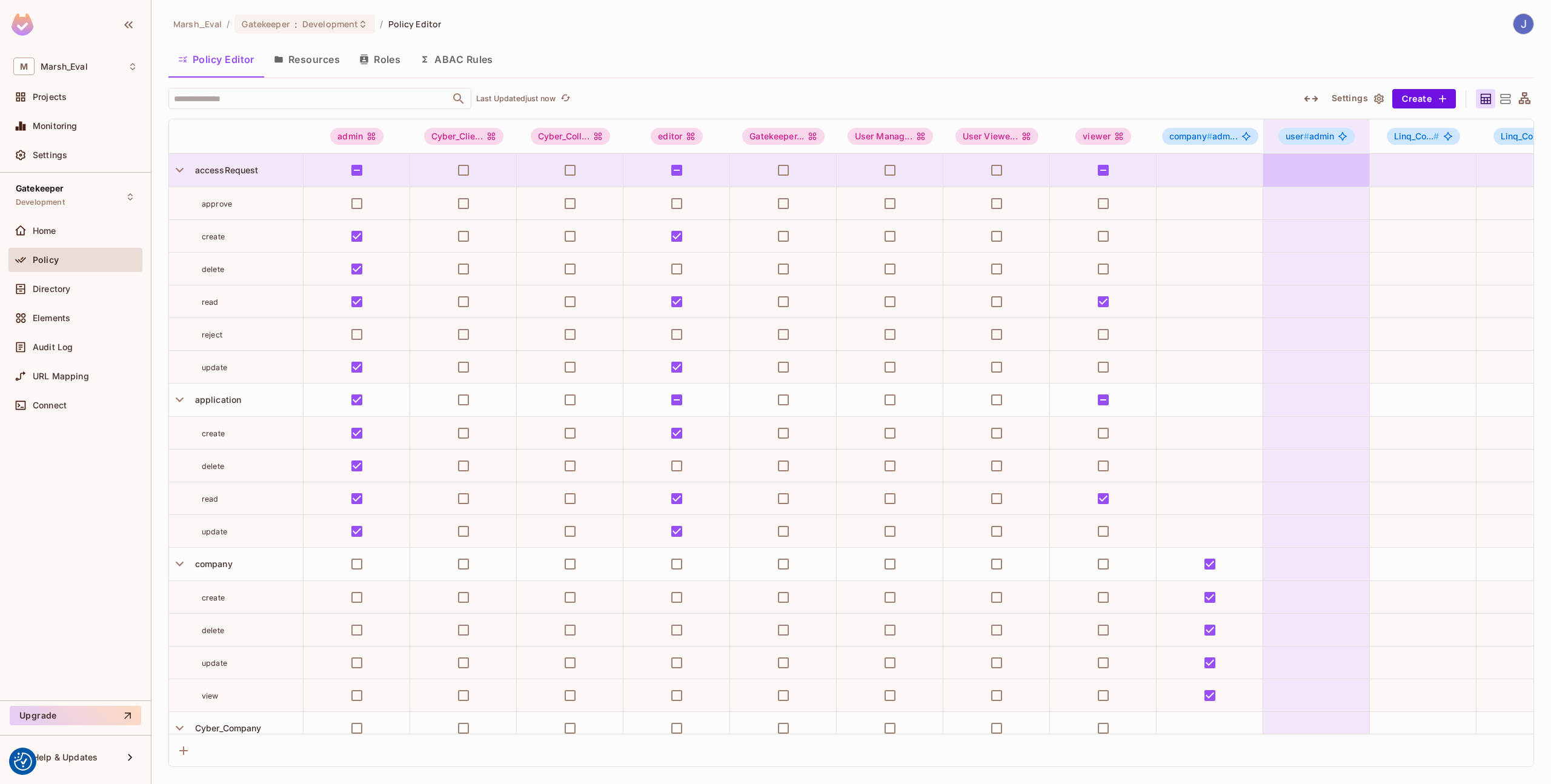
click at [1494, 98] on div at bounding box center [1486, 98] width 20 height 20
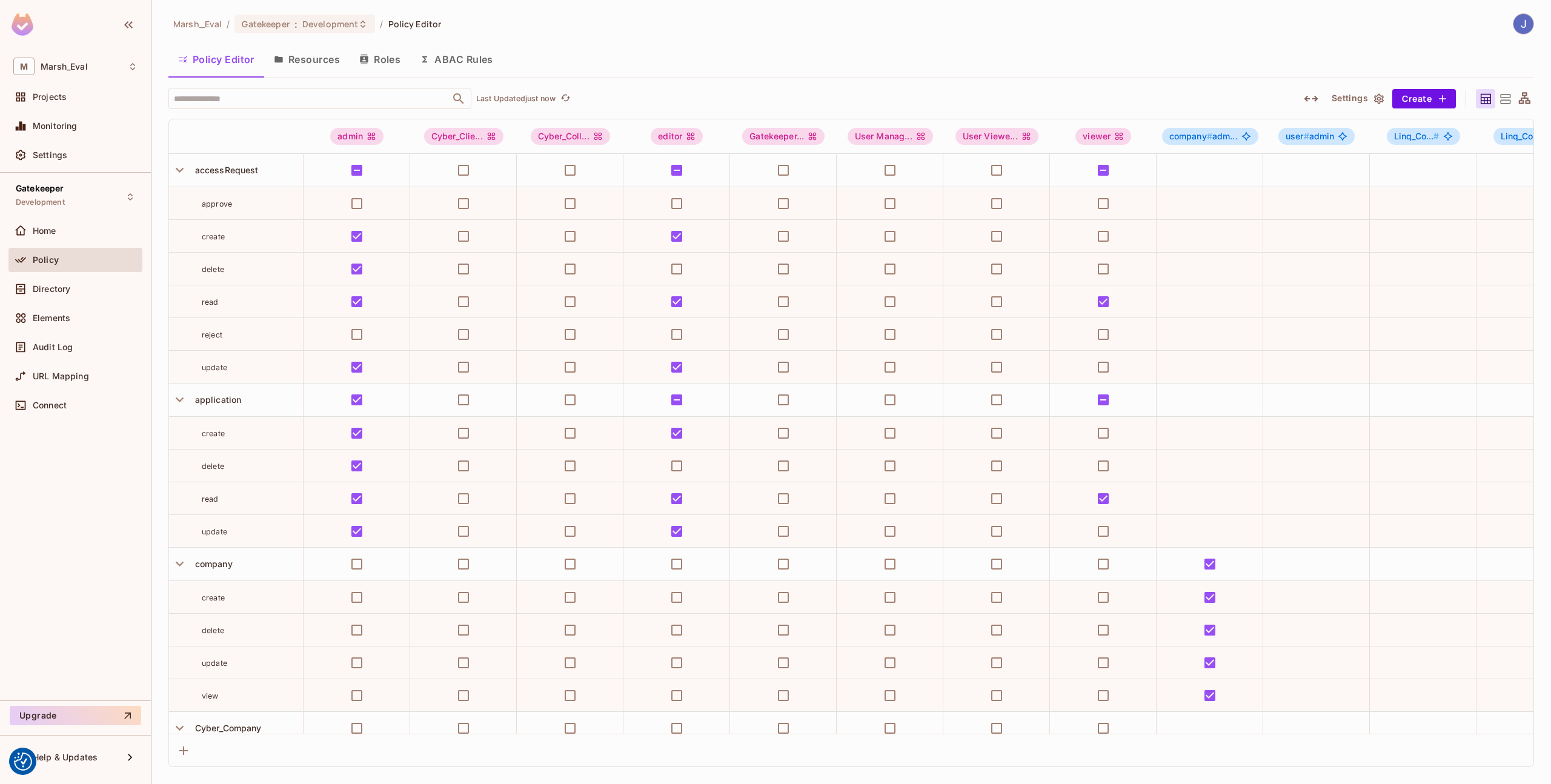
click at [1501, 98] on icon at bounding box center [1506, 99] width 15 height 15
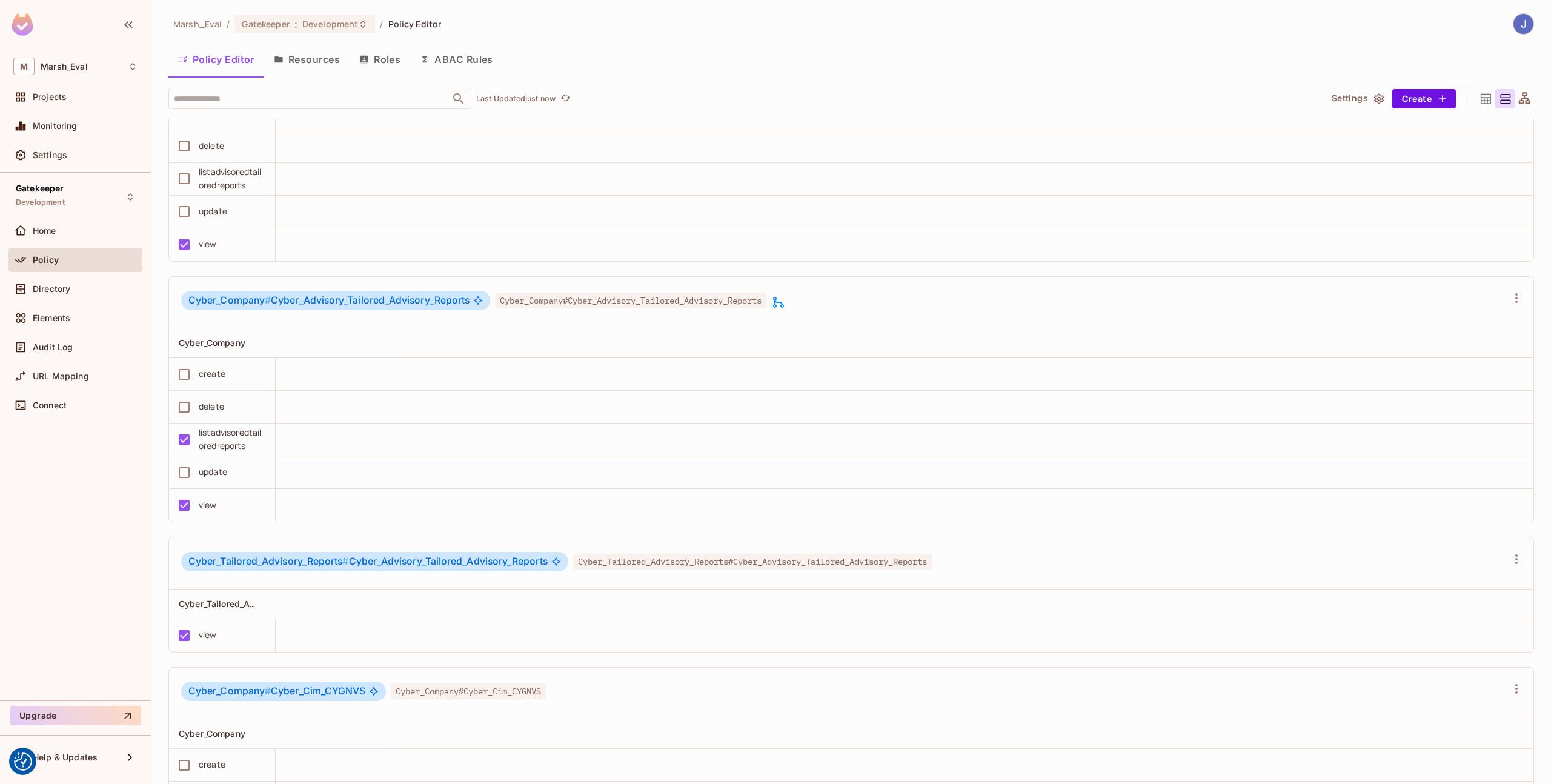
scroll to position [3397, 0]
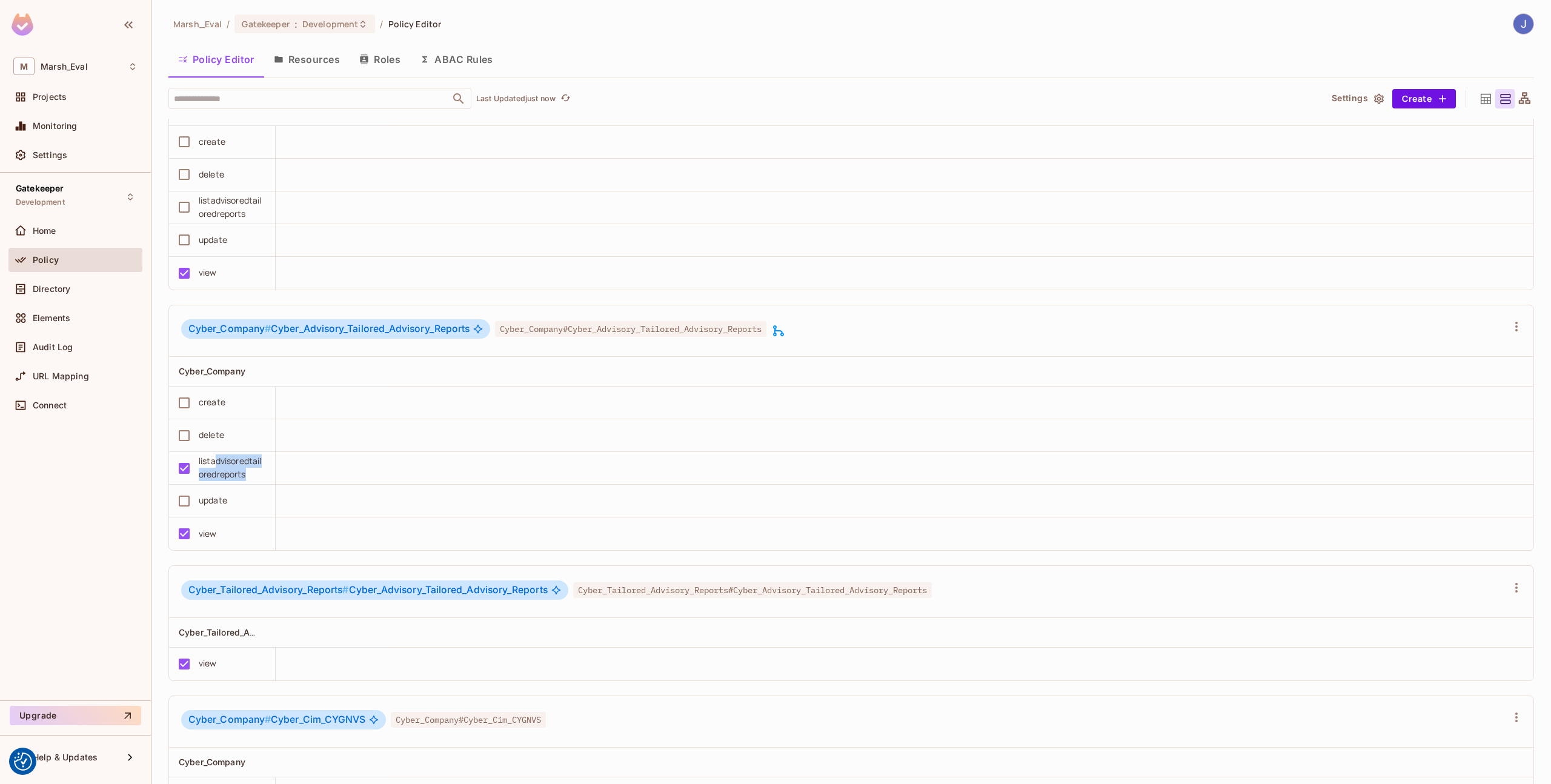
drag, startPoint x: 253, startPoint y: 534, endPoint x: 217, endPoint y: 520, distance: 38.6
click at [217, 481] on div "listadvisoredtailoredreports" at bounding box center [232, 467] width 67 height 27
click at [352, 517] on td at bounding box center [904, 501] width 1258 height 33
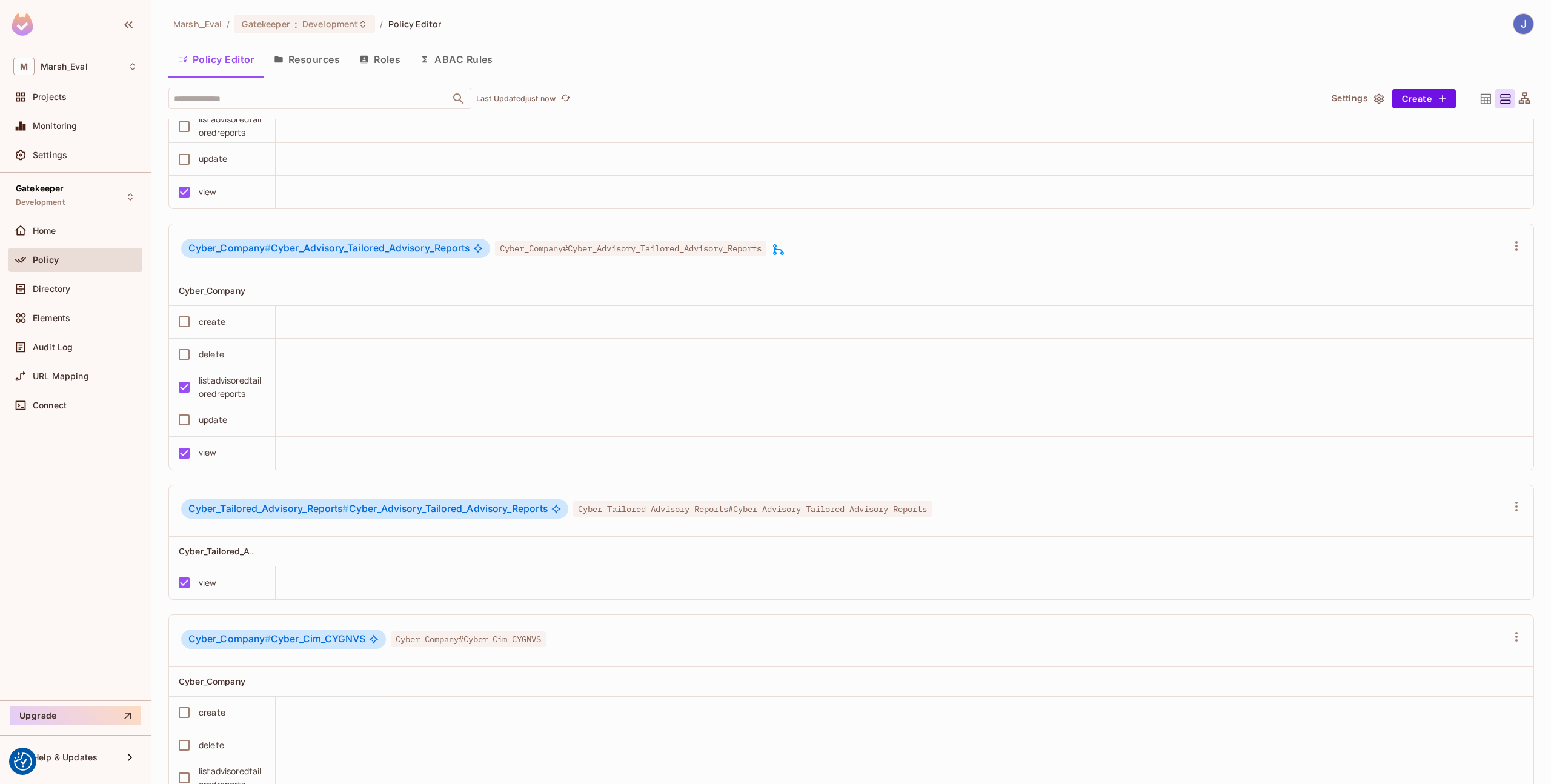
scroll to position [3529, 0]
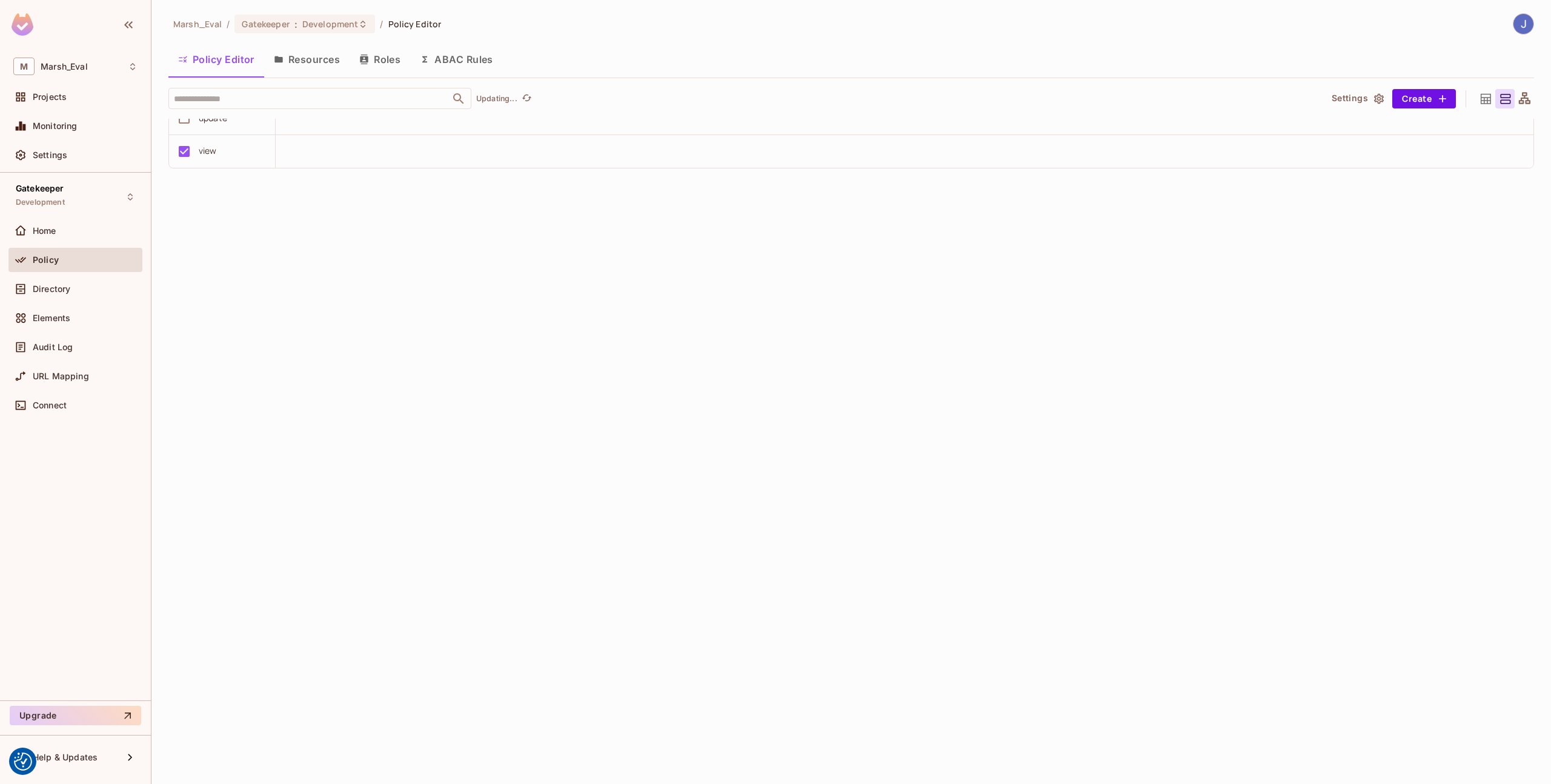
click at [459, 55] on button "ABAC Rules" at bounding box center [456, 59] width 92 height 30
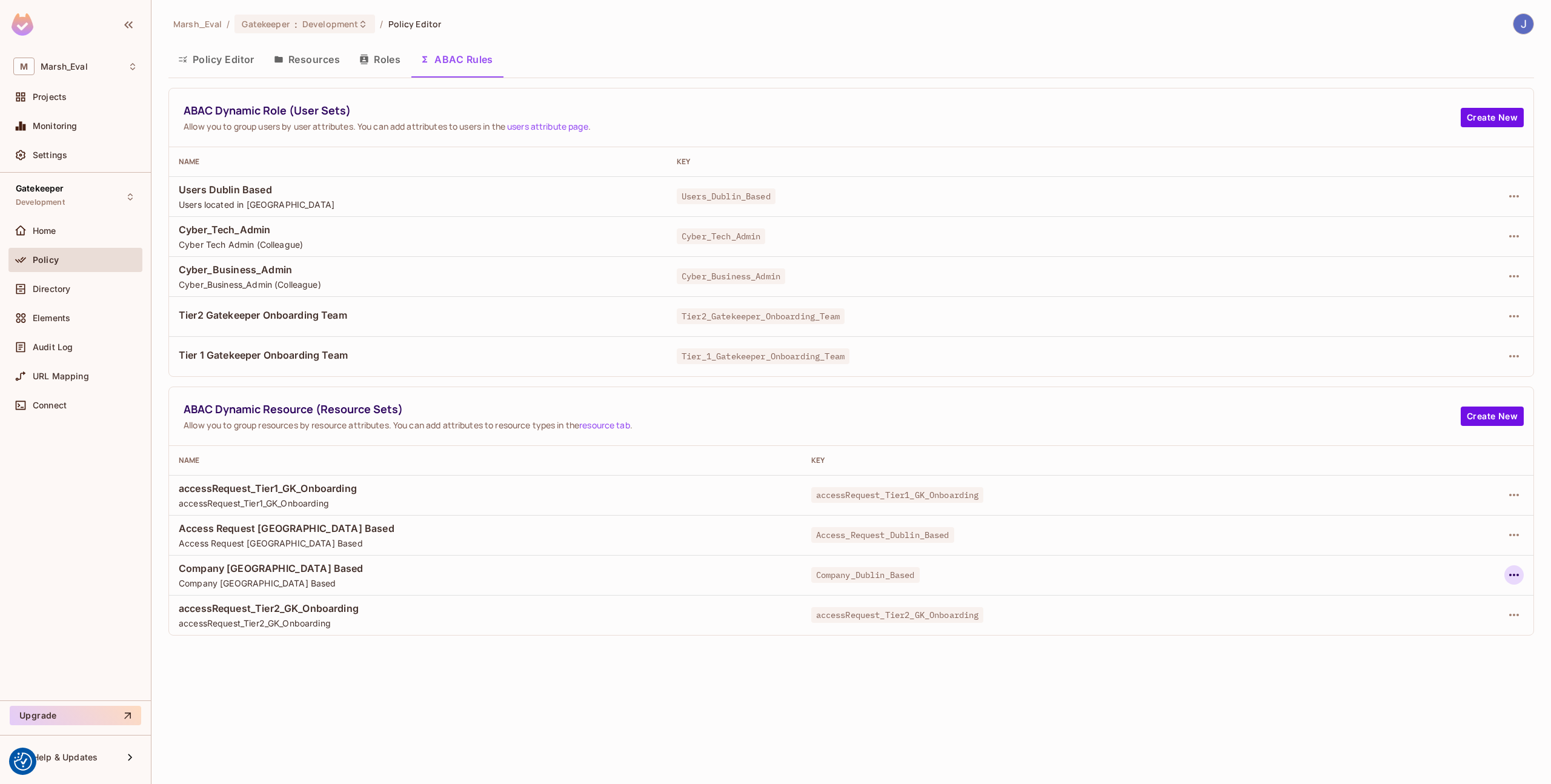
click at [1515, 574] on icon "button" at bounding box center [1514, 574] width 9 height 3
click at [1447, 614] on span "Edit Dynamic Resource (Resource Set)" at bounding box center [1410, 622] width 165 height 20
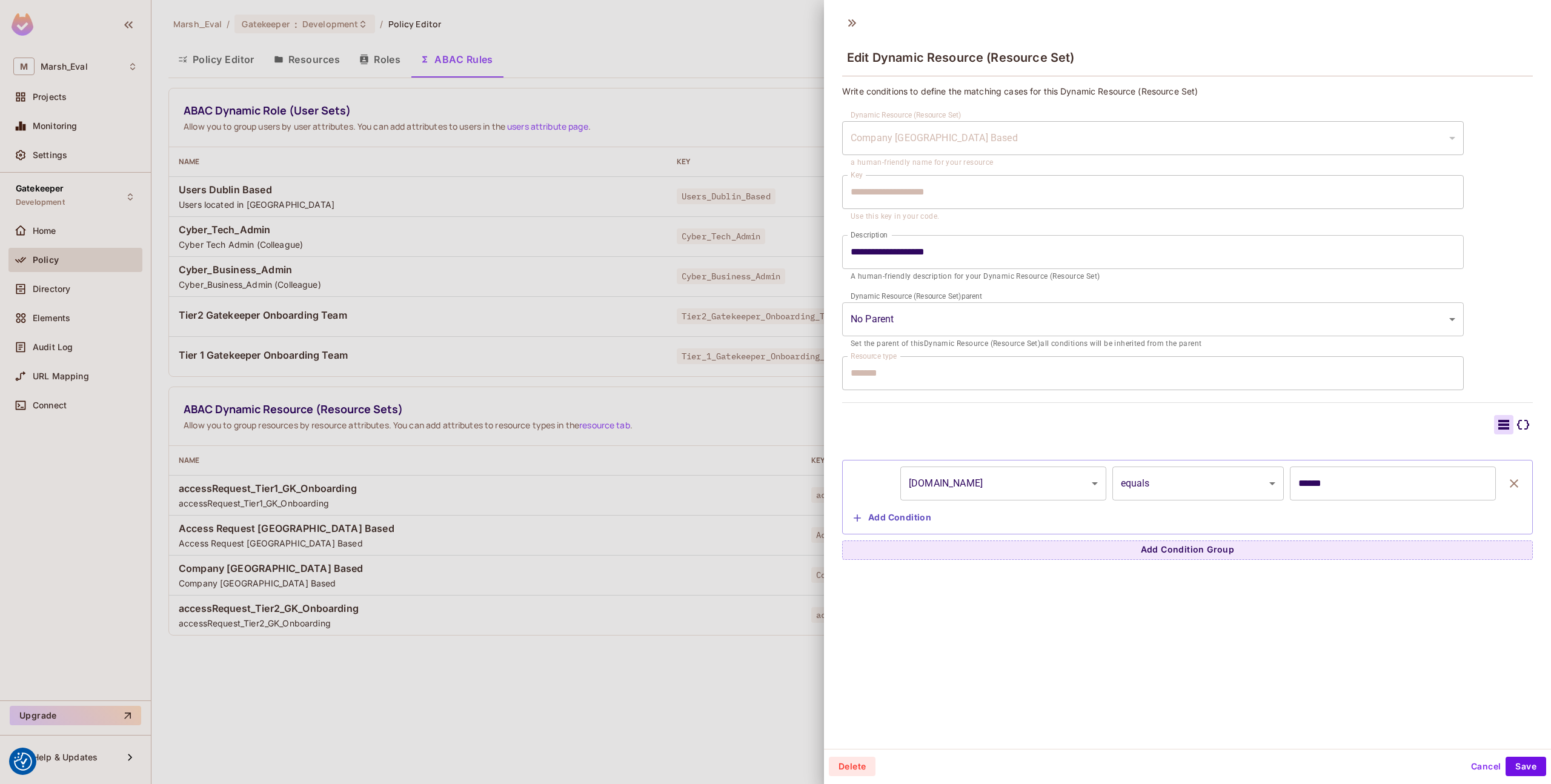
click at [741, 535] on div at bounding box center [775, 392] width 1551 height 784
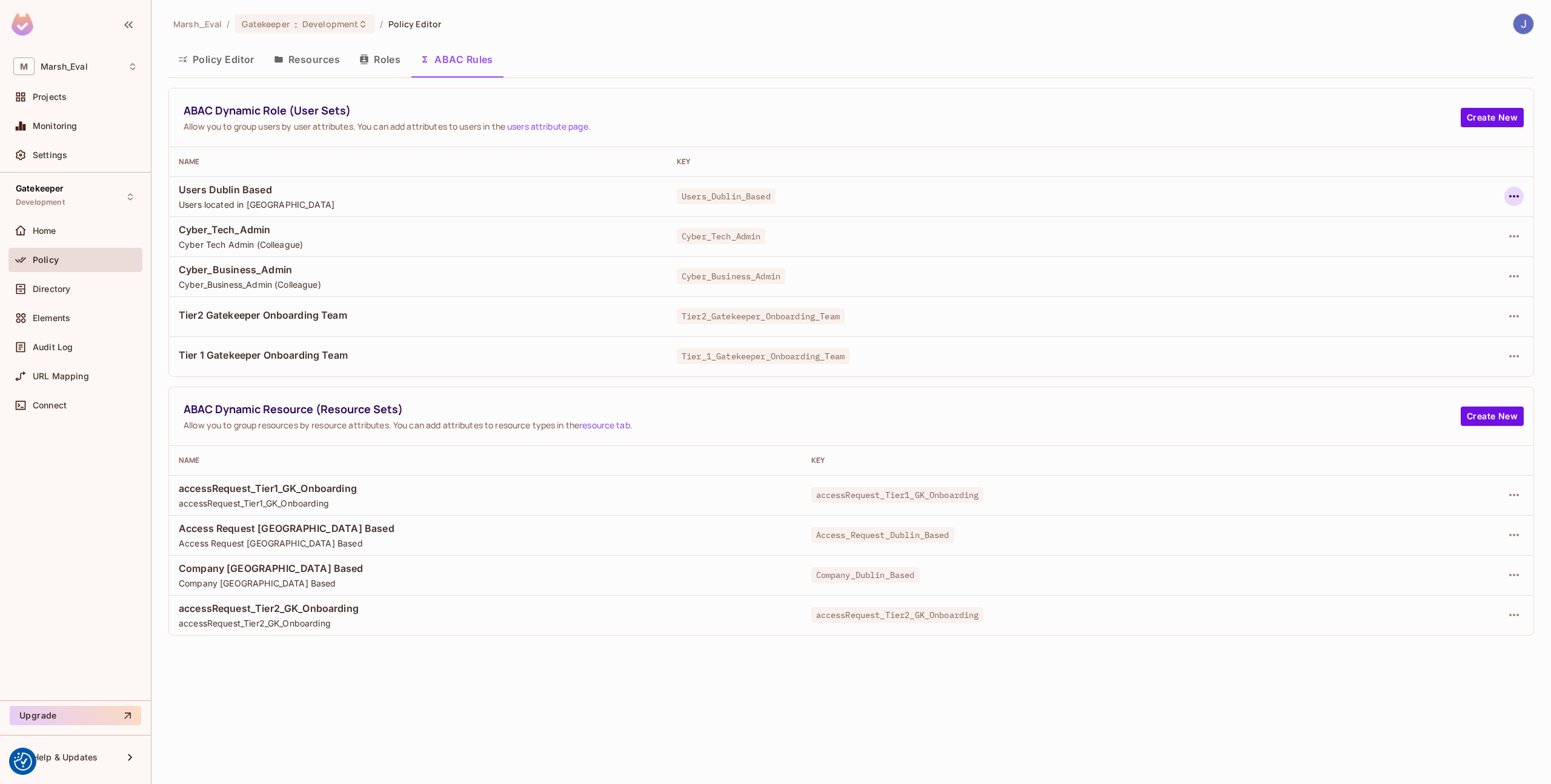
click at [1515, 193] on icon "button" at bounding box center [1514, 196] width 15 height 15
click at [1481, 223] on div "Edit Dynamic Role (User Set)" at bounding box center [1431, 224] width 119 height 12
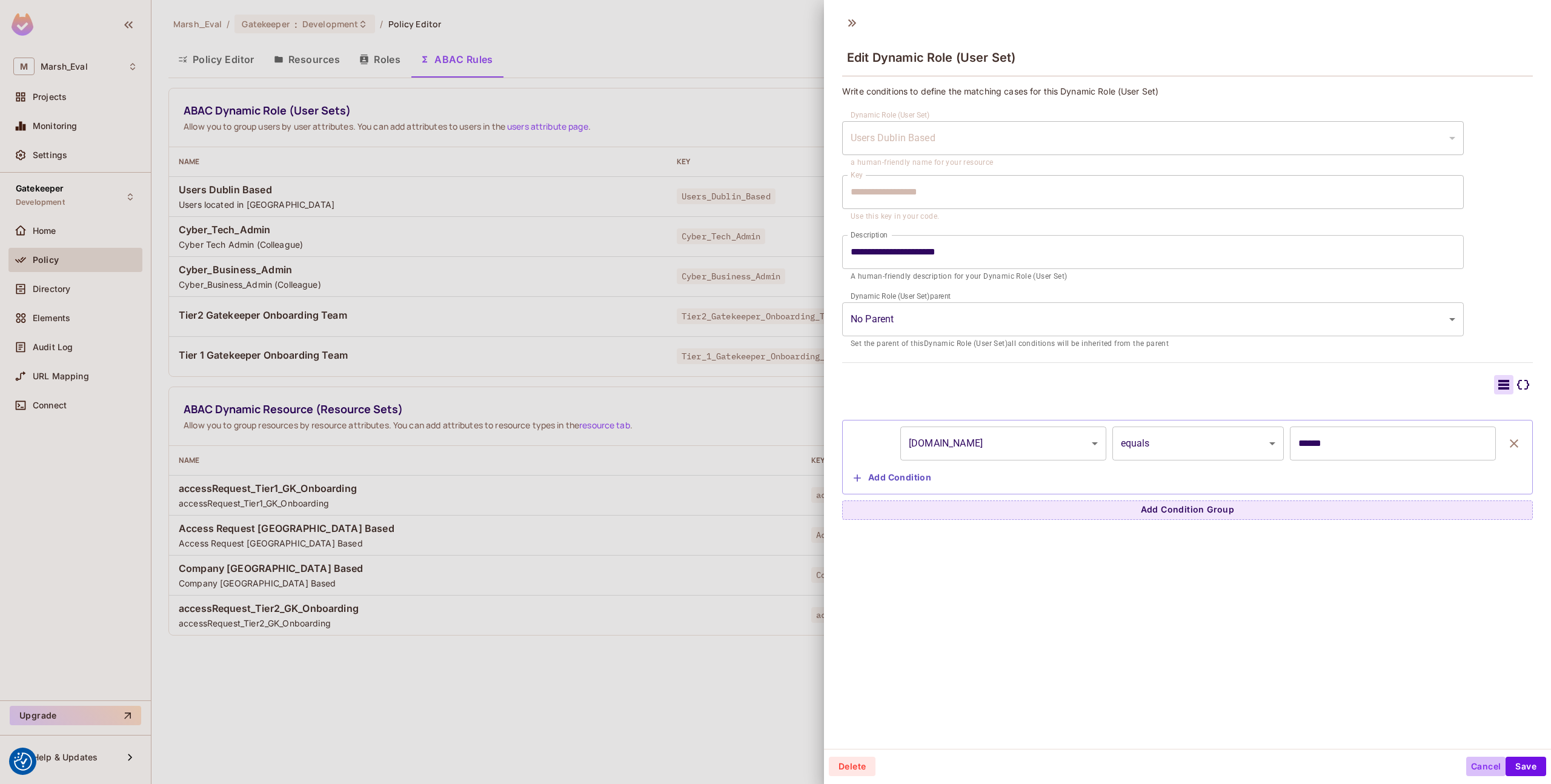
click at [1474, 769] on button "Cancel" at bounding box center [1486, 766] width 39 height 20
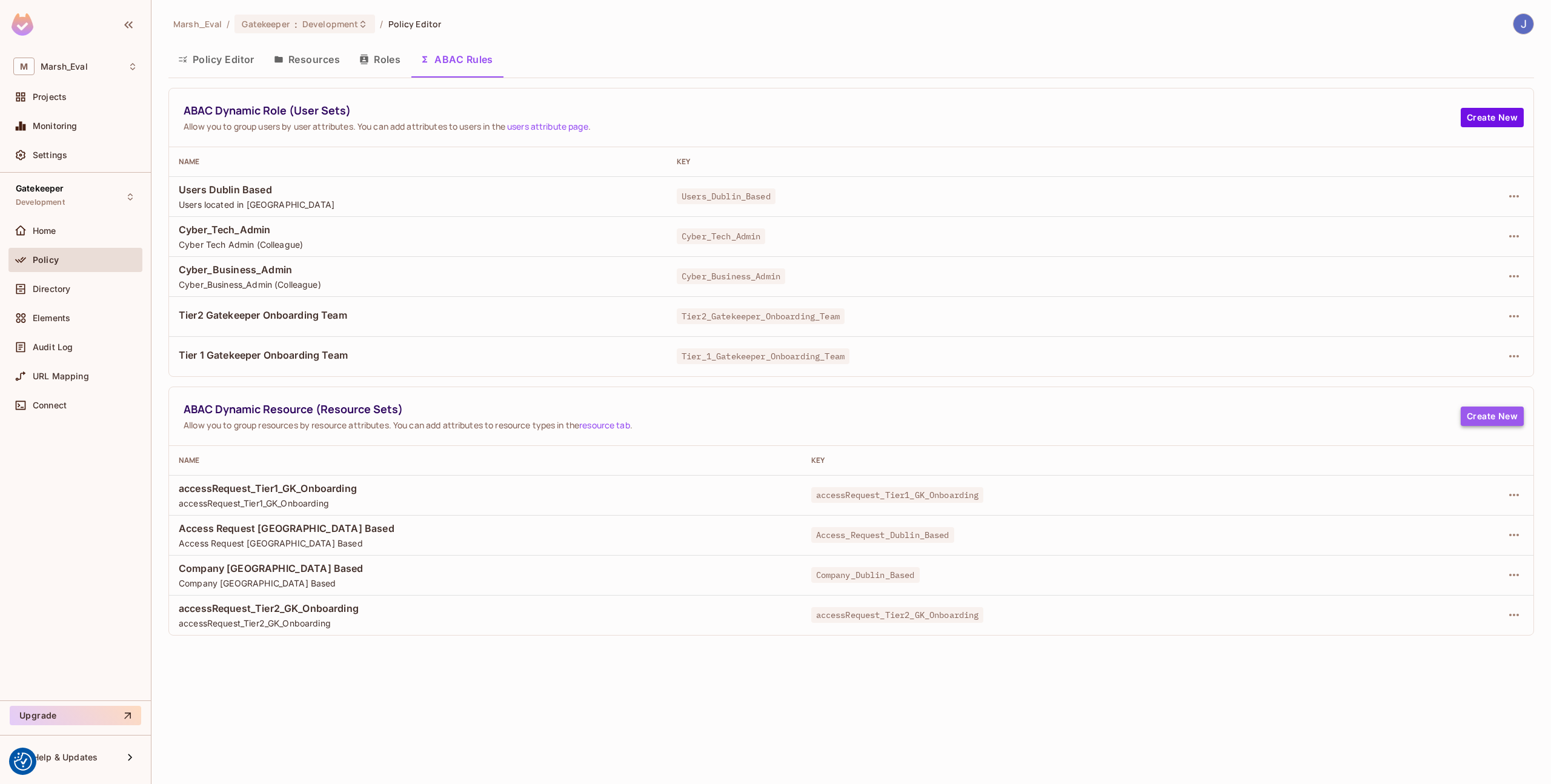
click at [1499, 413] on button "Create New" at bounding box center [1493, 416] width 63 height 20
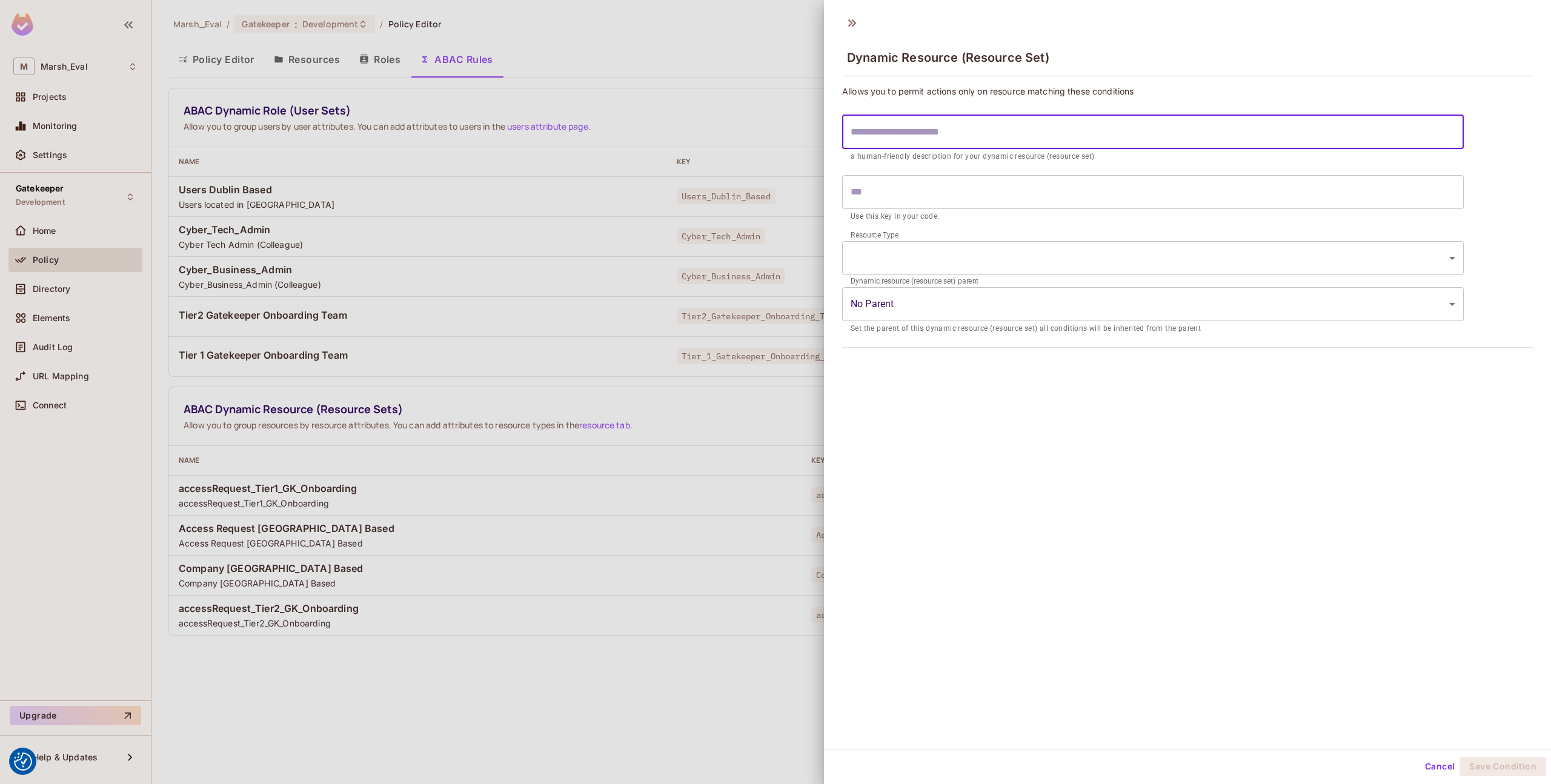
click at [987, 139] on input "text" at bounding box center [1154, 132] width 622 height 34
type input "*"
type input "**"
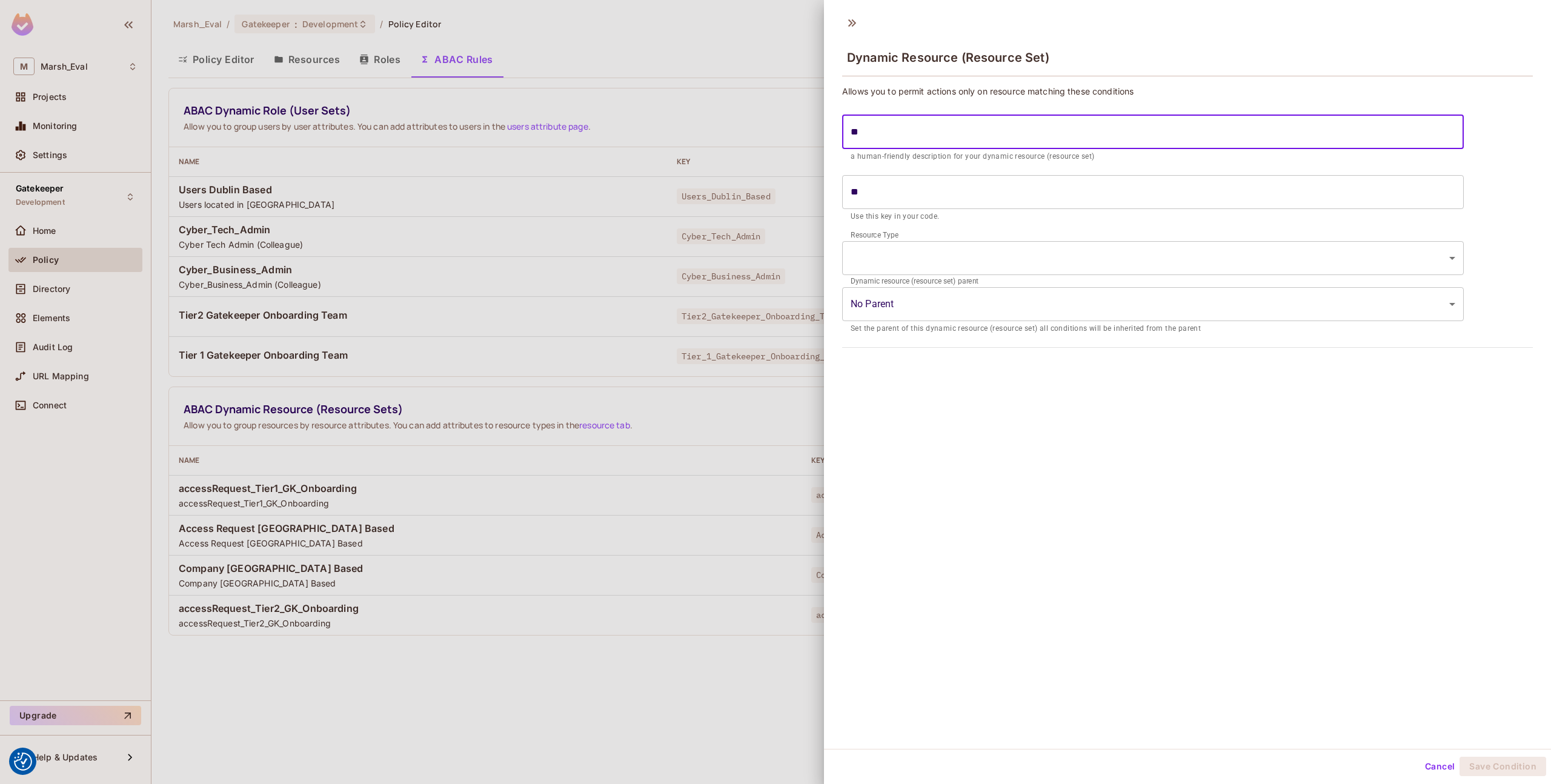
type input "*"
type input "**"
type input "***"
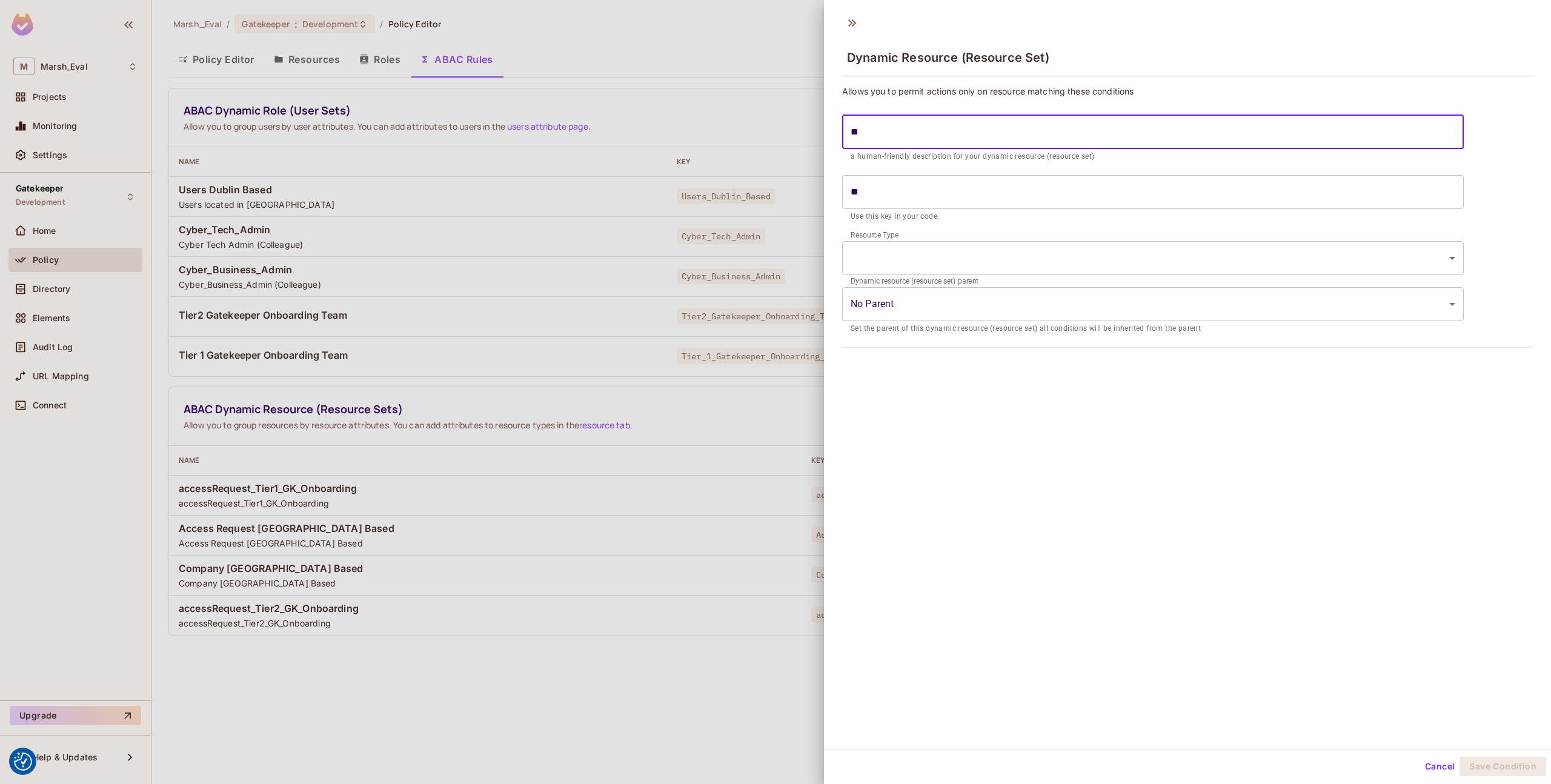
type input "***"
type input "****"
type input "*****"
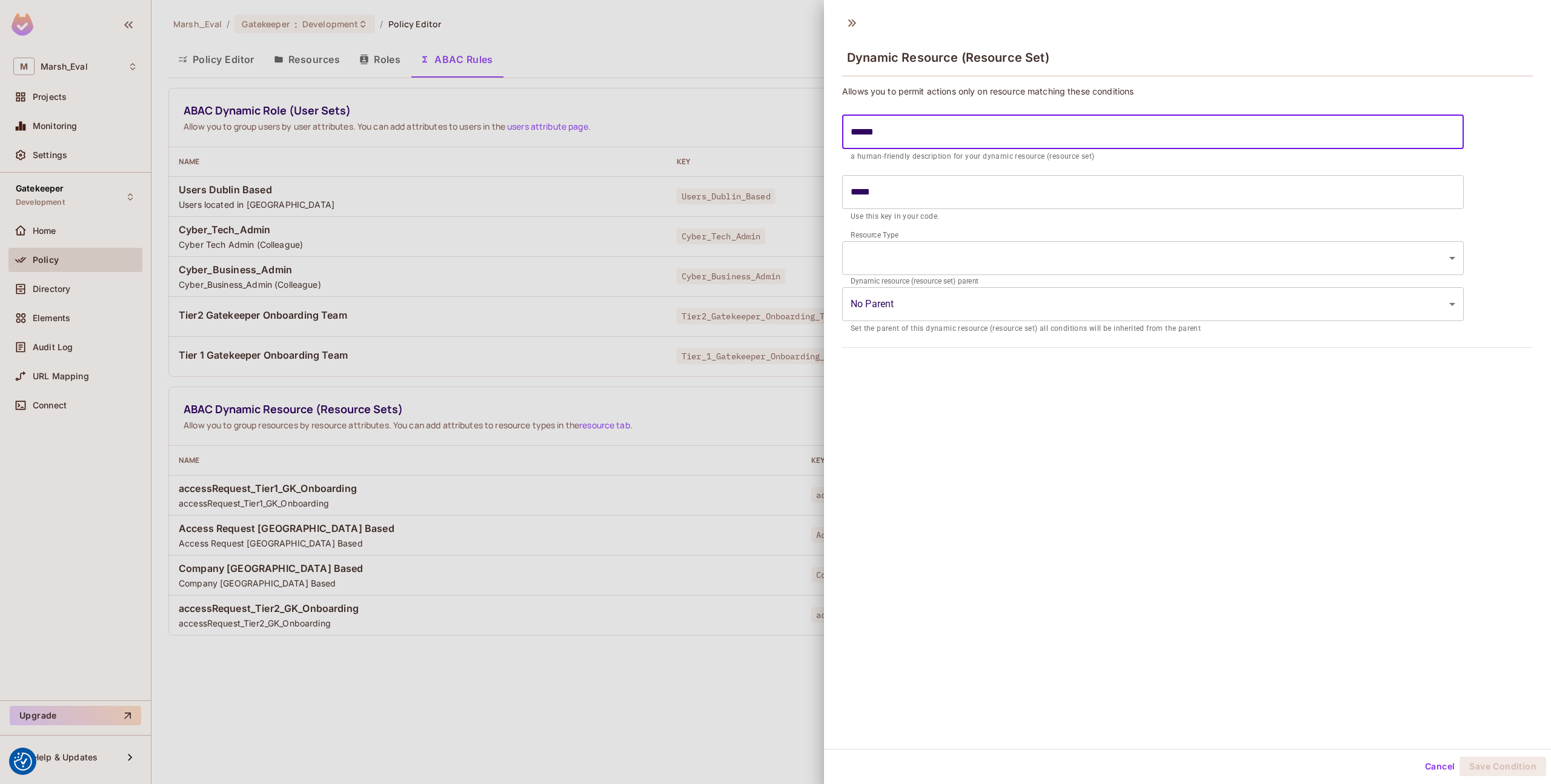
type input "*******"
type input "********"
type input "*********"
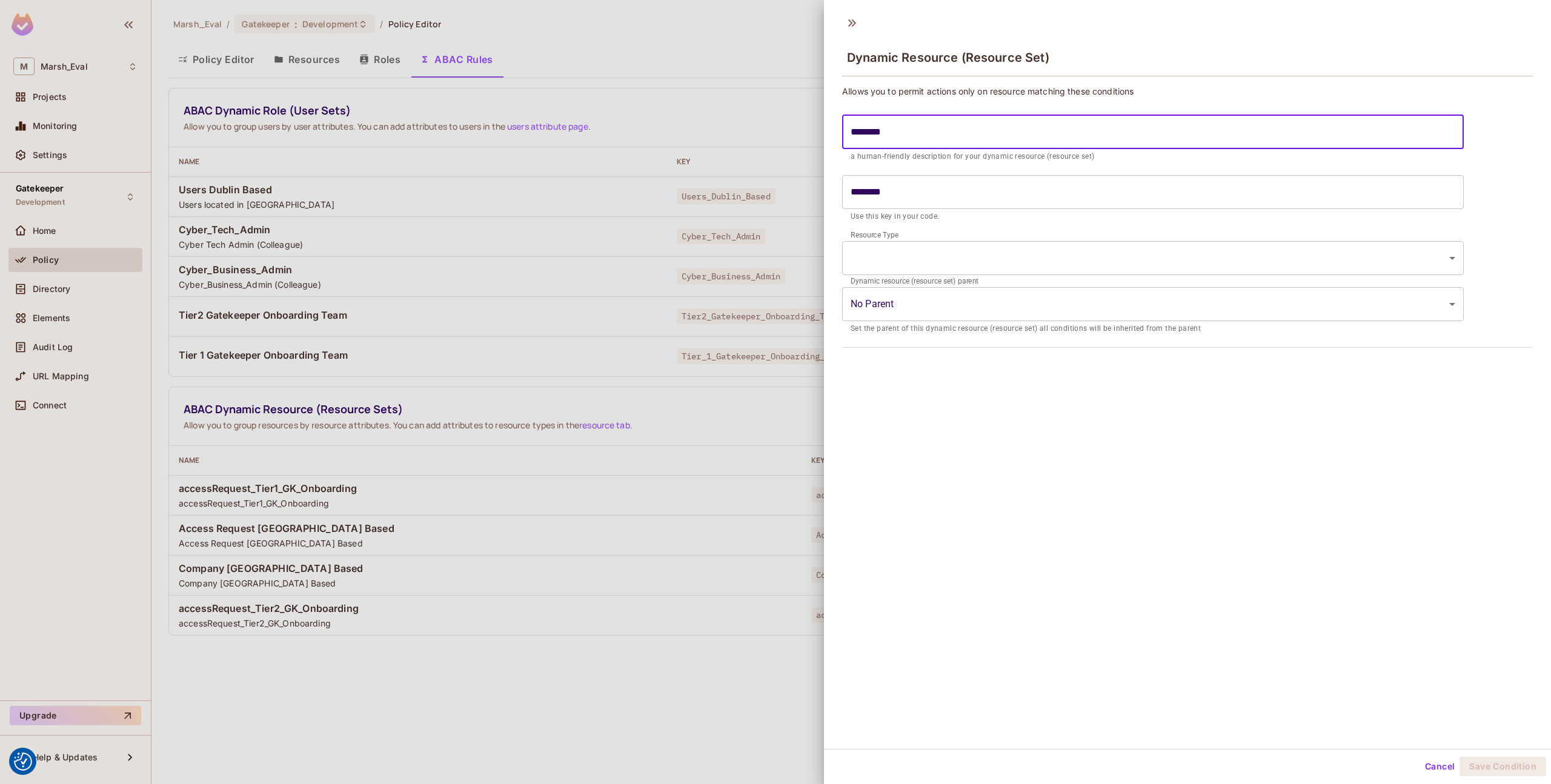
type input "*********"
type input "**********"
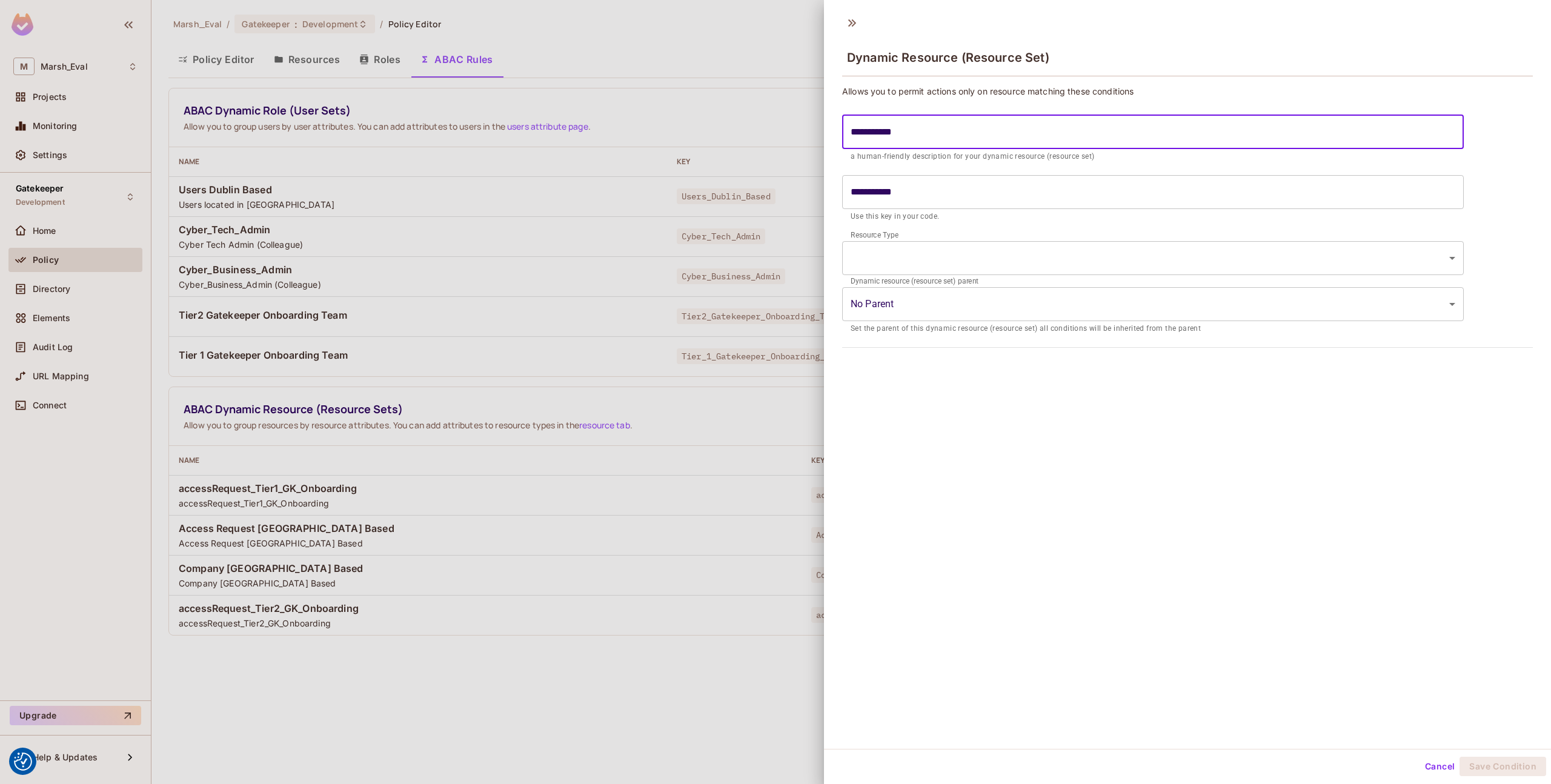
type input "**********"
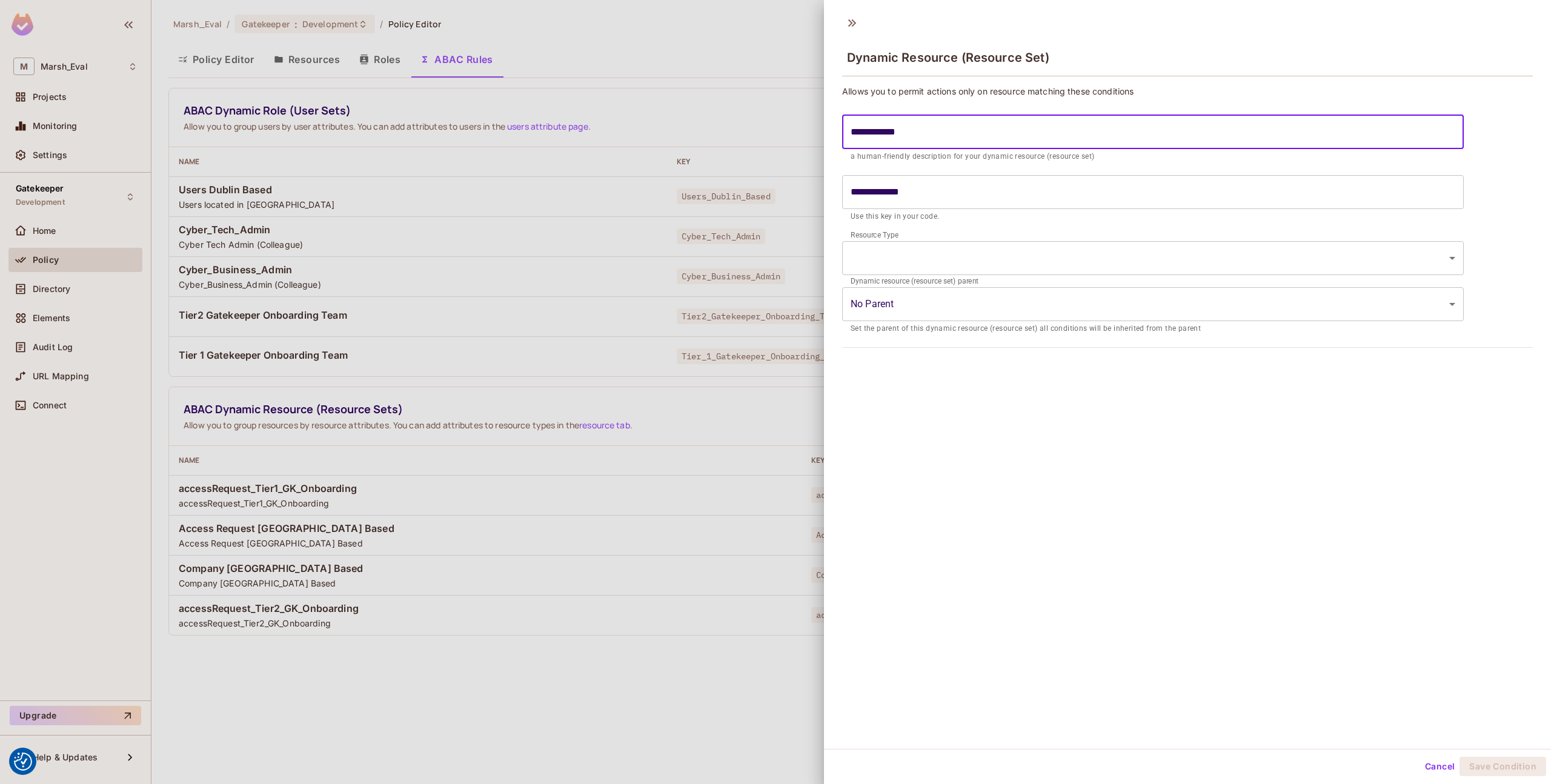
type input "**********"
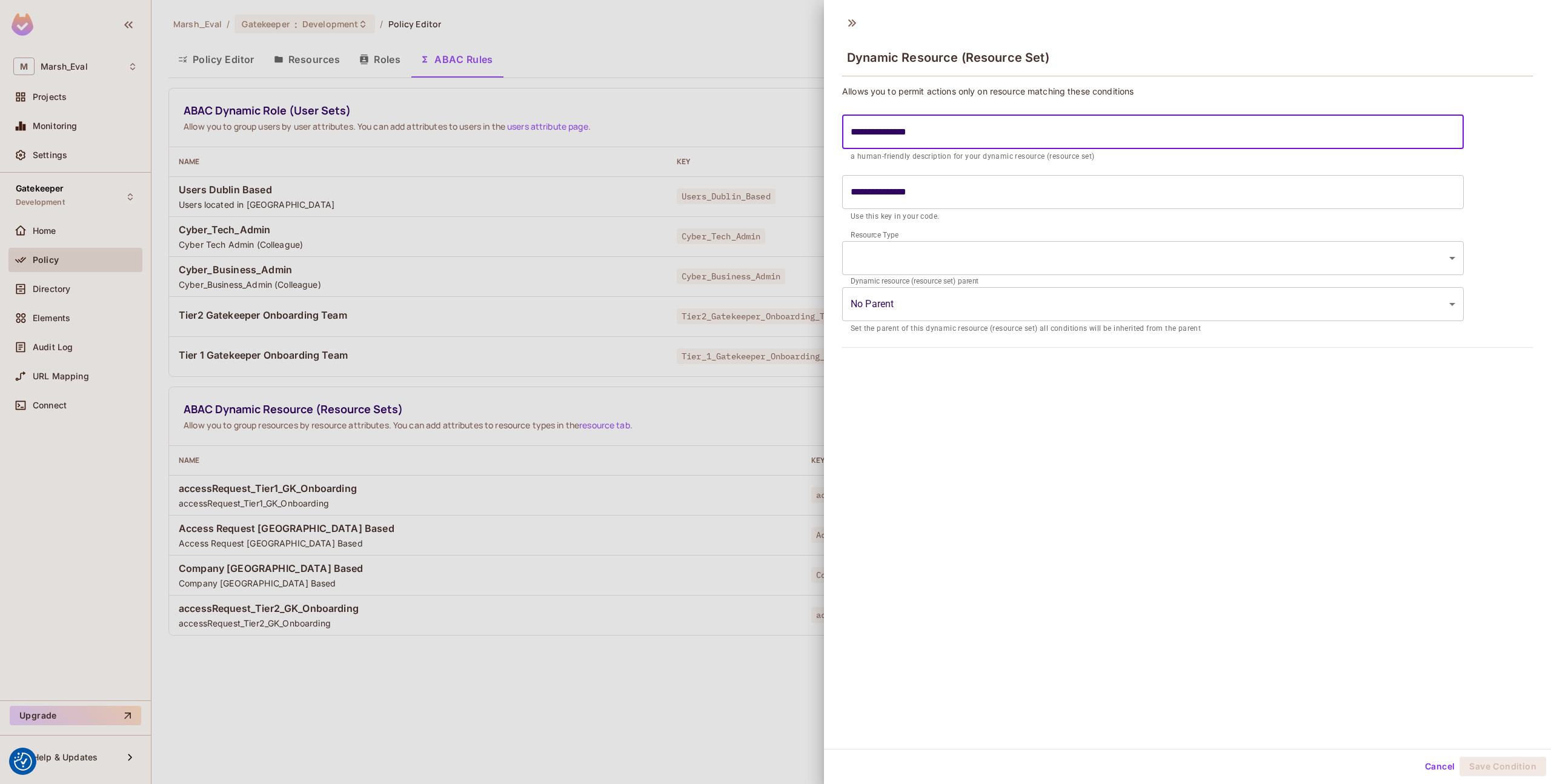
type input "**********"
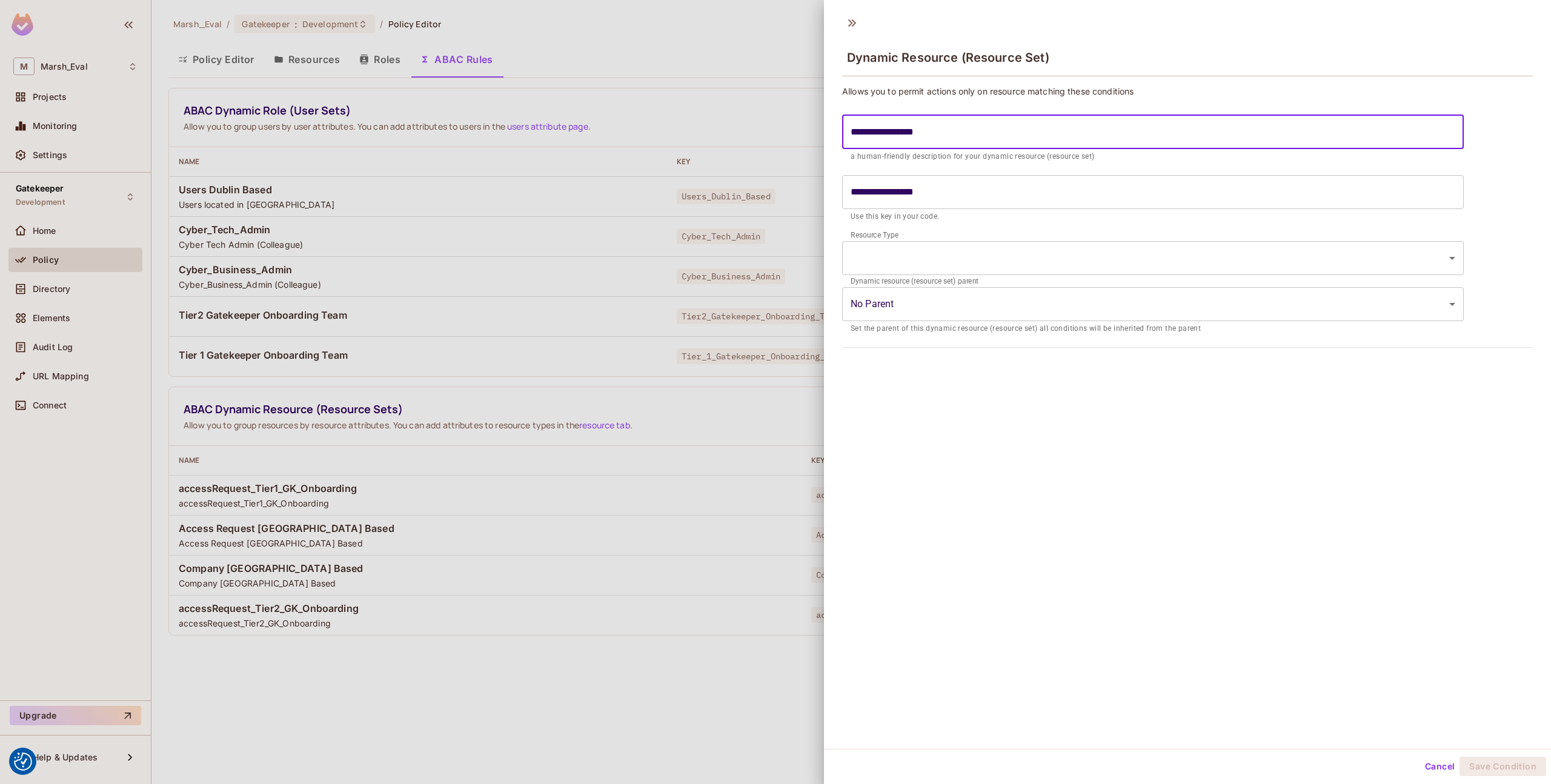
type input "**********"
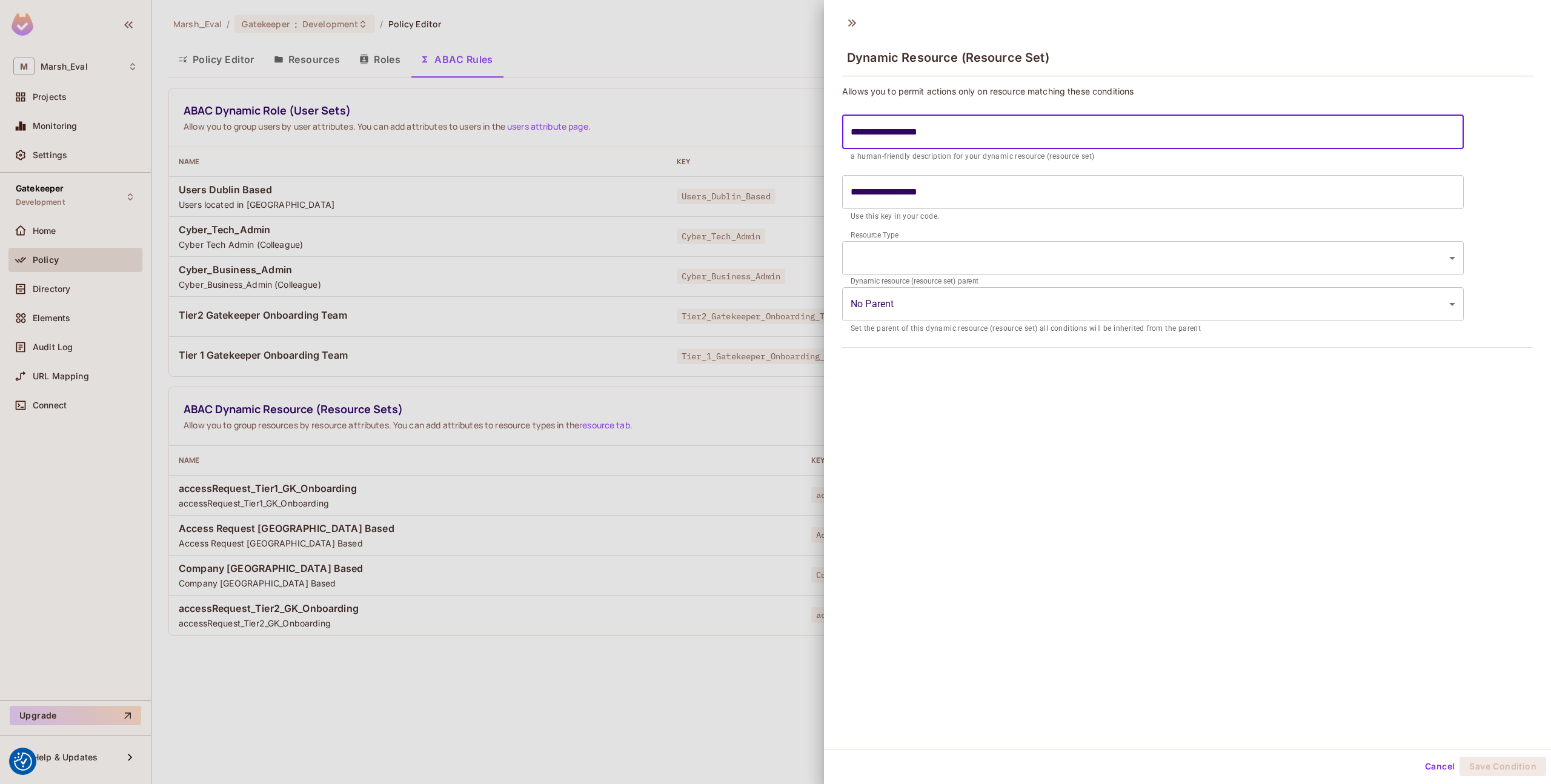
type input "**********"
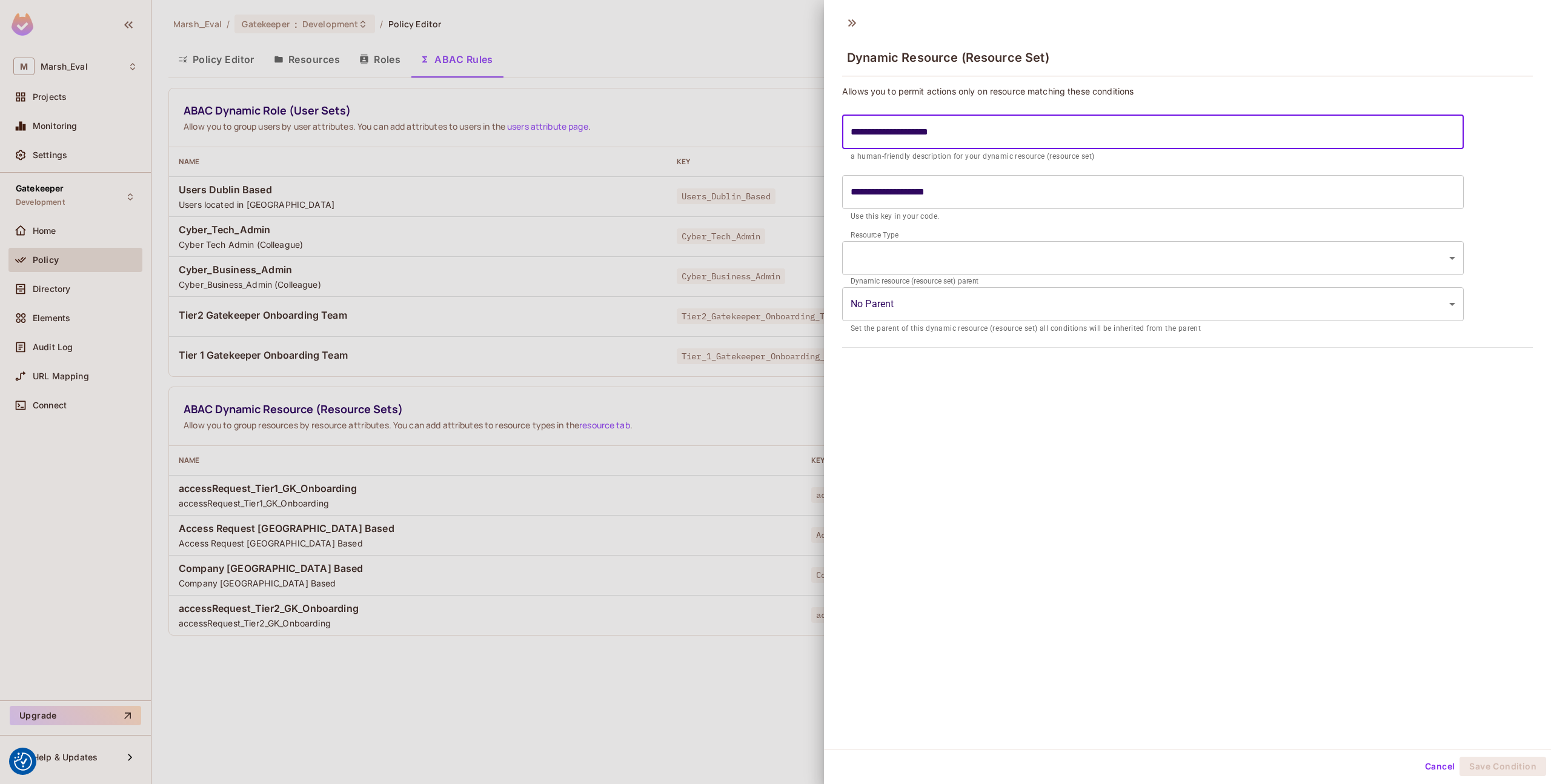
type input "**********"
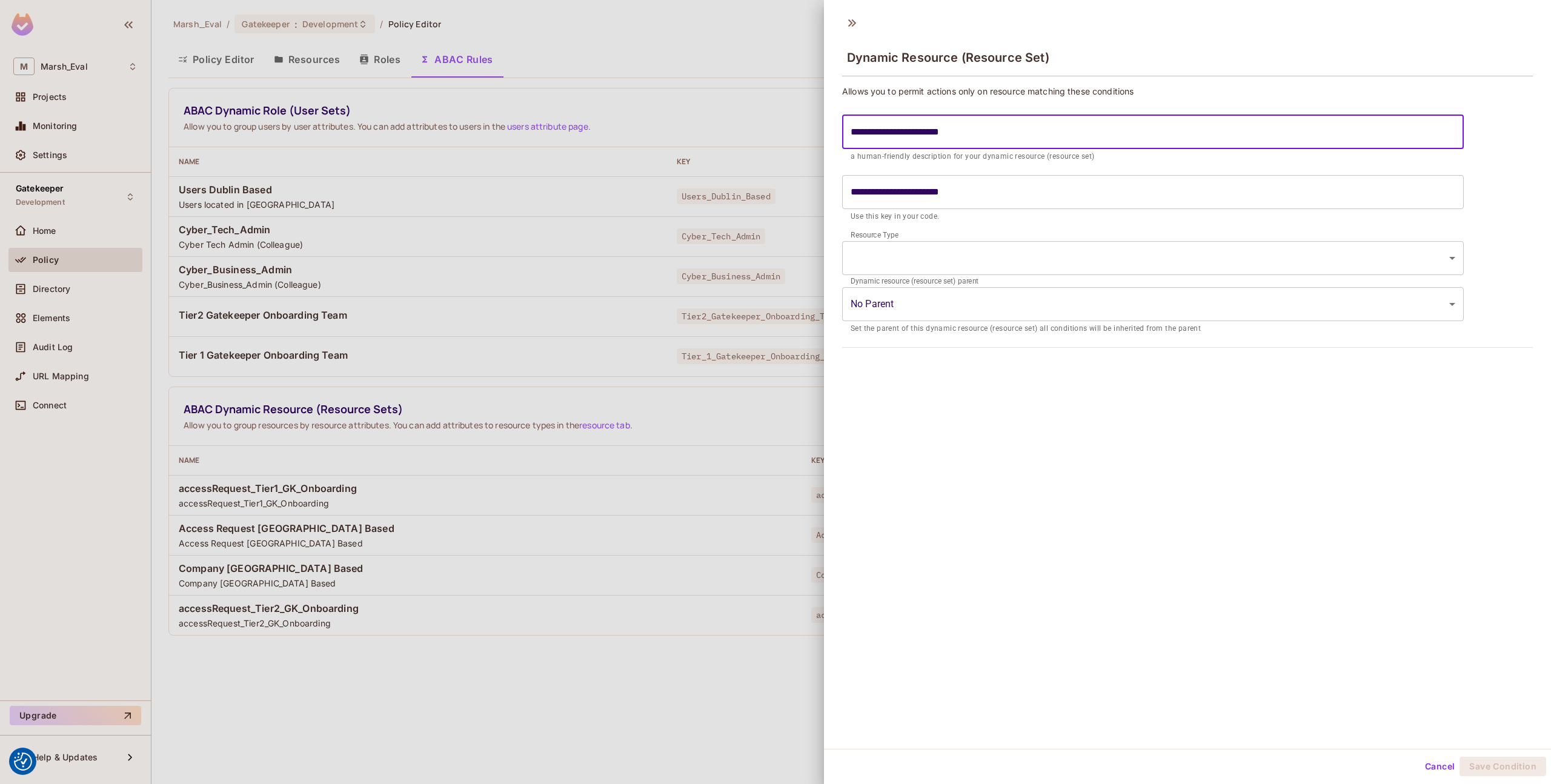
type input "**********"
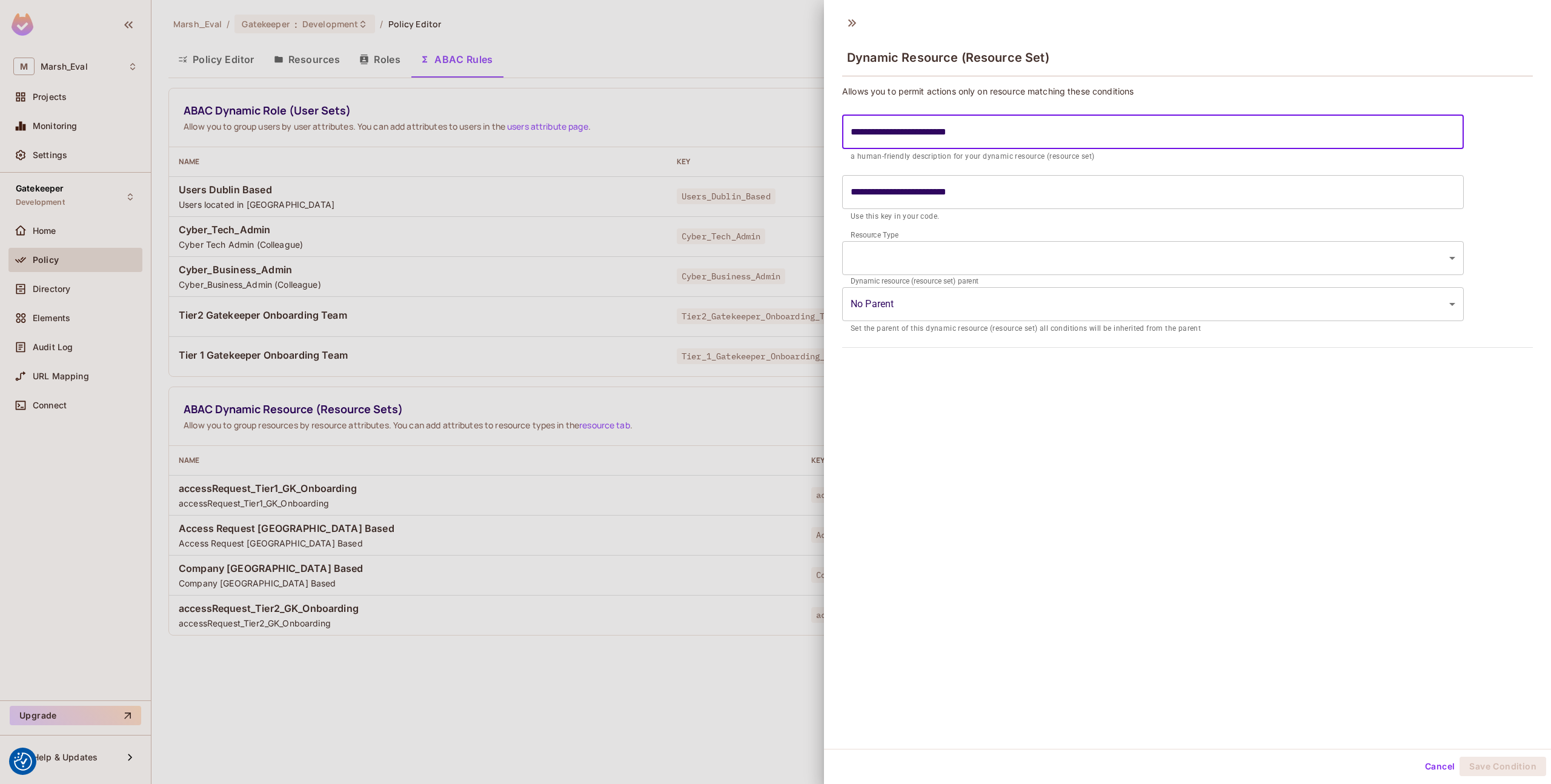
click at [917, 258] on body "We use cookies to enhance your browsing experience, serve personalized ads or c…" at bounding box center [775, 392] width 1551 height 784
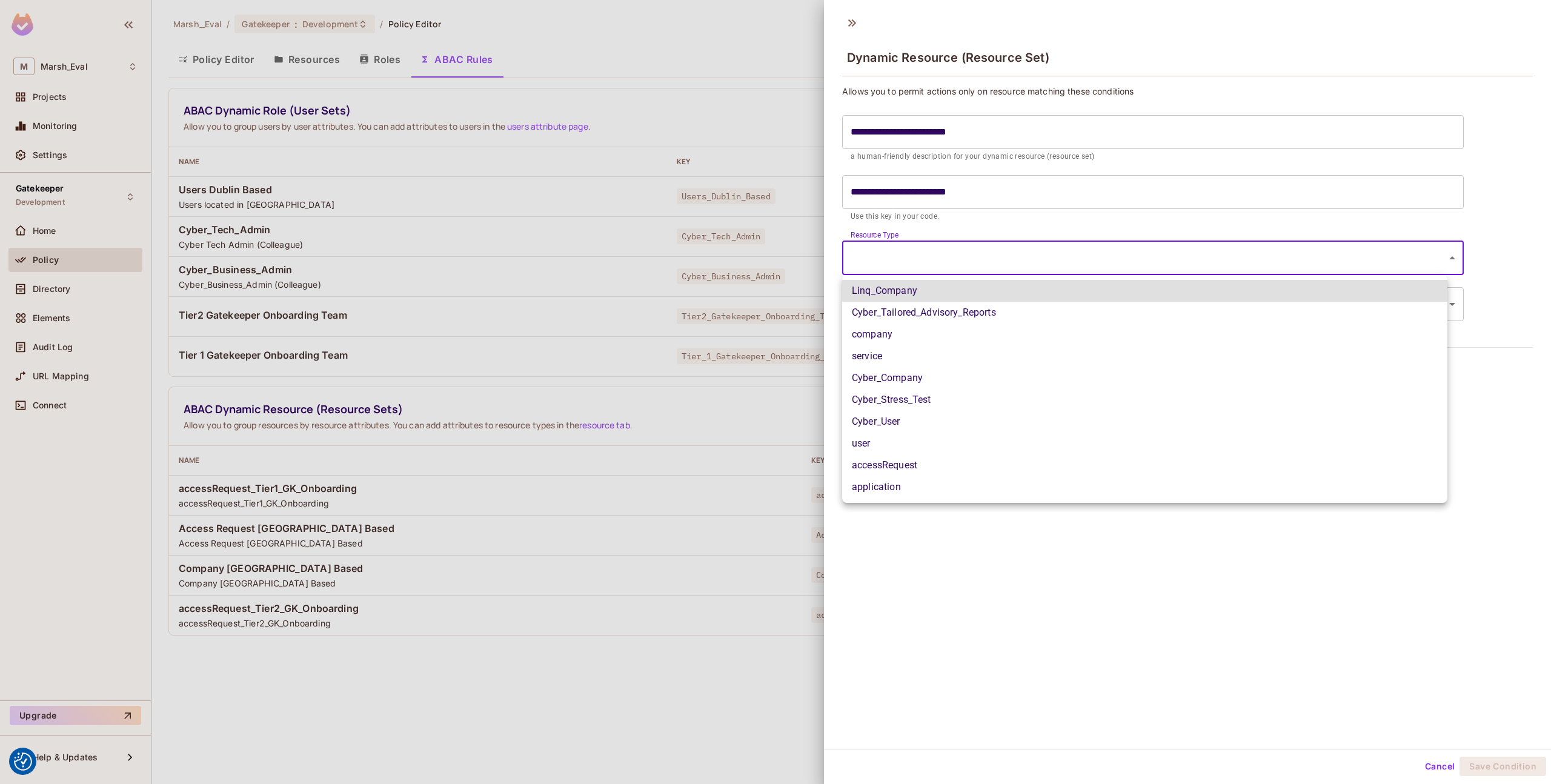
click at [903, 383] on li "Cyber_Company" at bounding box center [1145, 377] width 605 height 21
type input "**********"
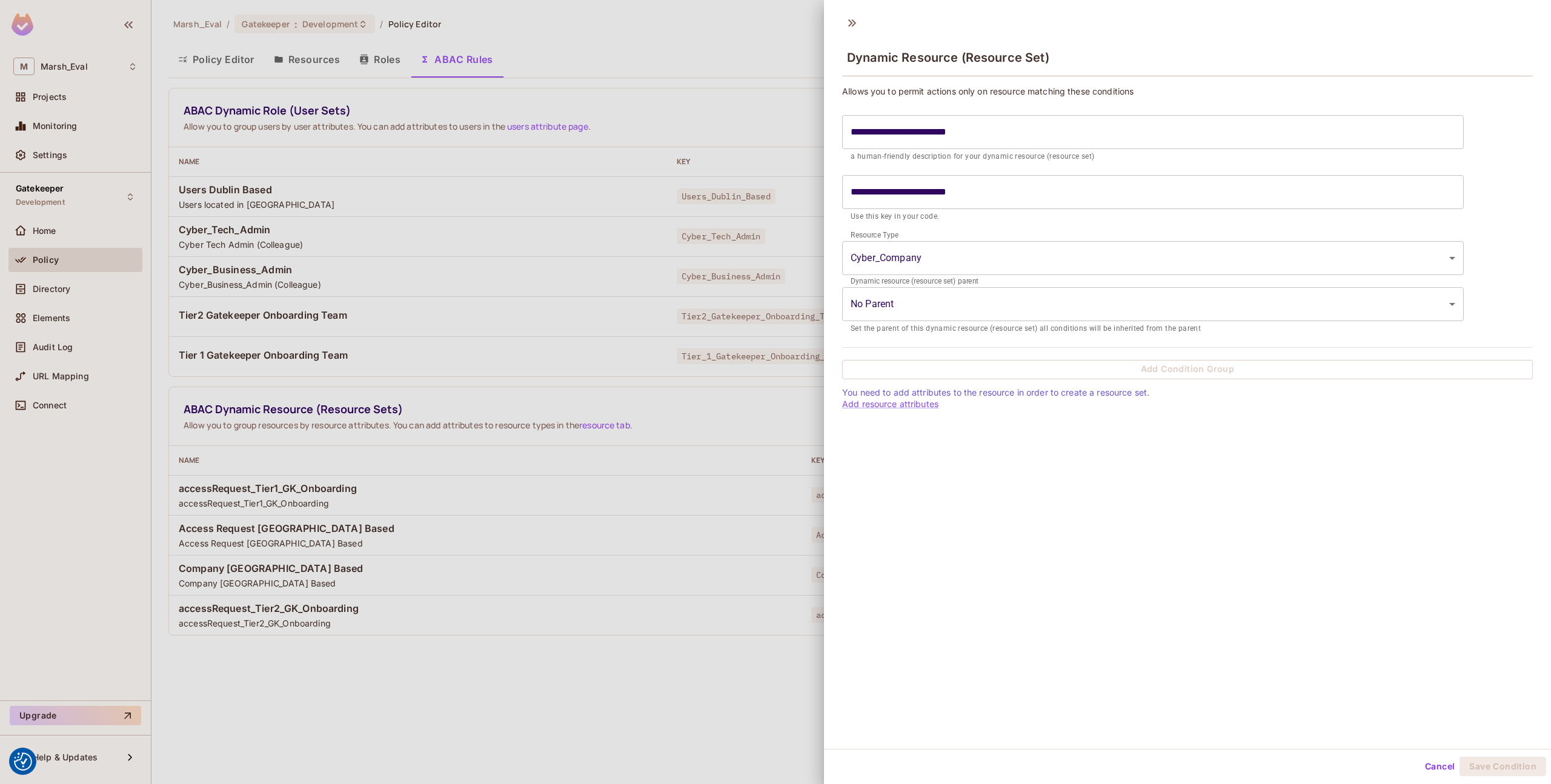
click at [1070, 447] on div "**********" at bounding box center [1187, 378] width 727 height 740
click at [1065, 402] on p "You need to add attributes to the resource in order to create a resource set. A…" at bounding box center [1188, 397] width 691 height 23
click at [1421, 759] on button "Cancel" at bounding box center [1441, 766] width 39 height 20
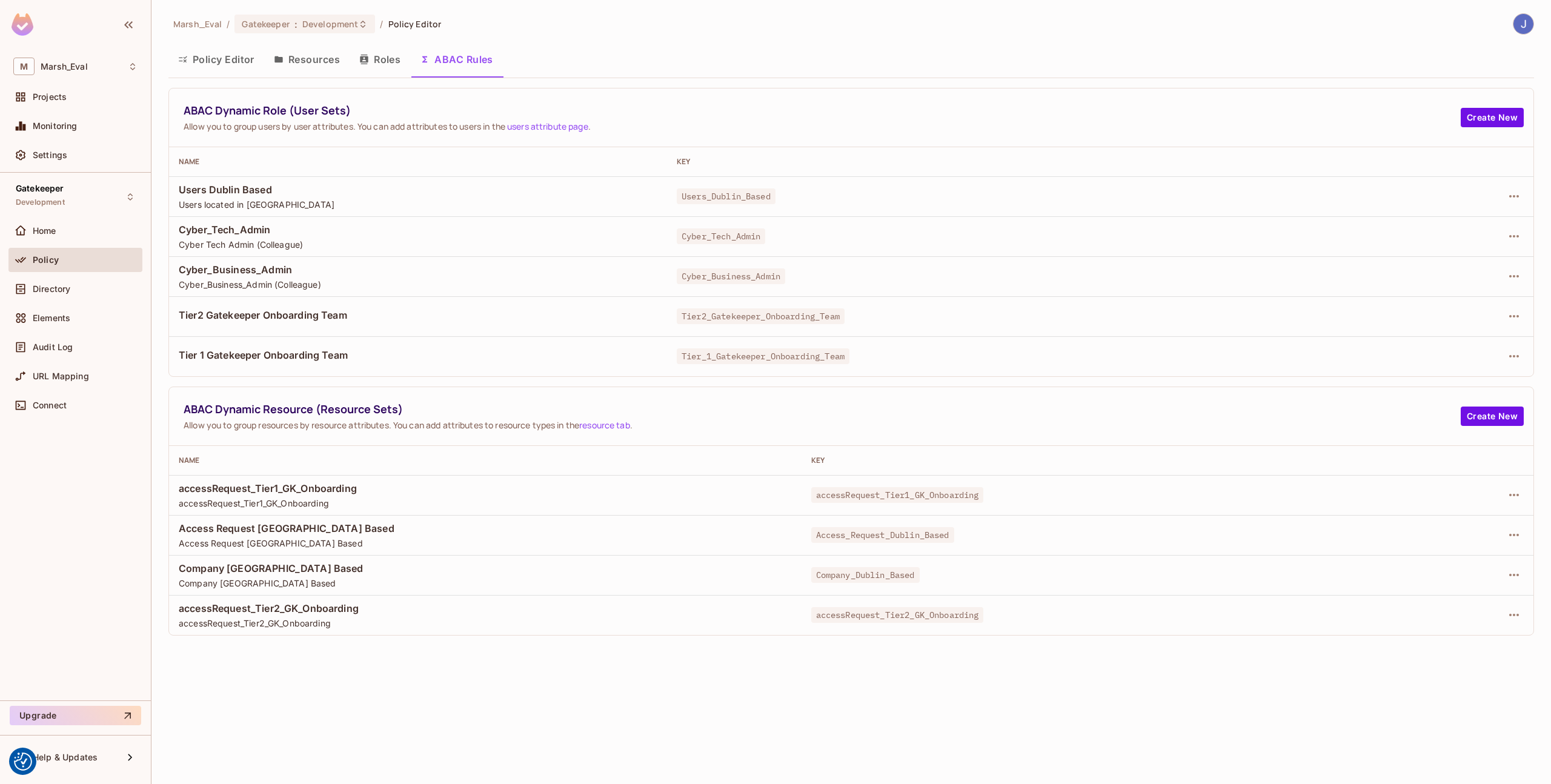
click at [297, 57] on button "Resources" at bounding box center [307, 59] width 86 height 30
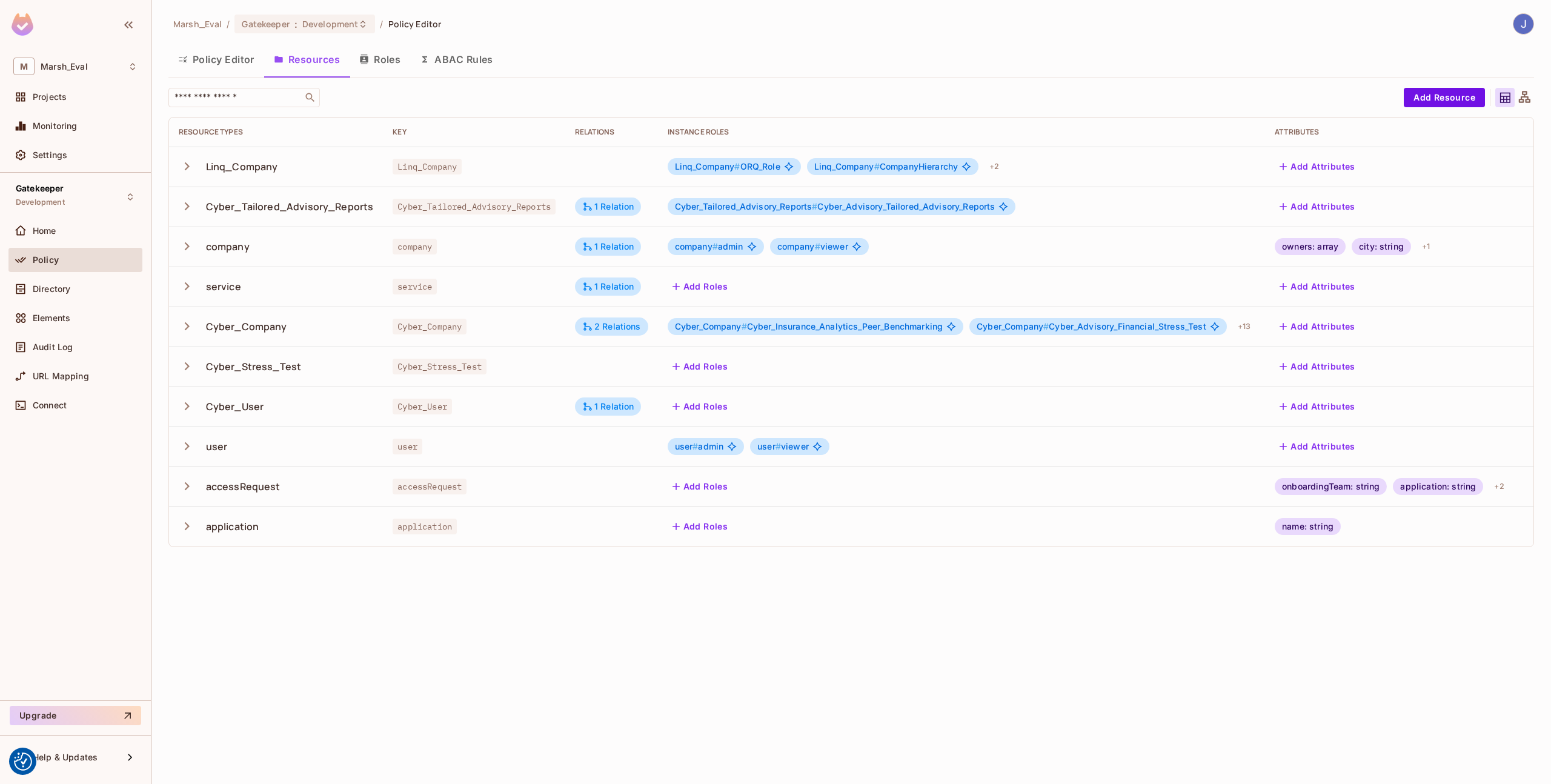
click at [1341, 332] on button "Add Attributes" at bounding box center [1318, 326] width 86 height 20
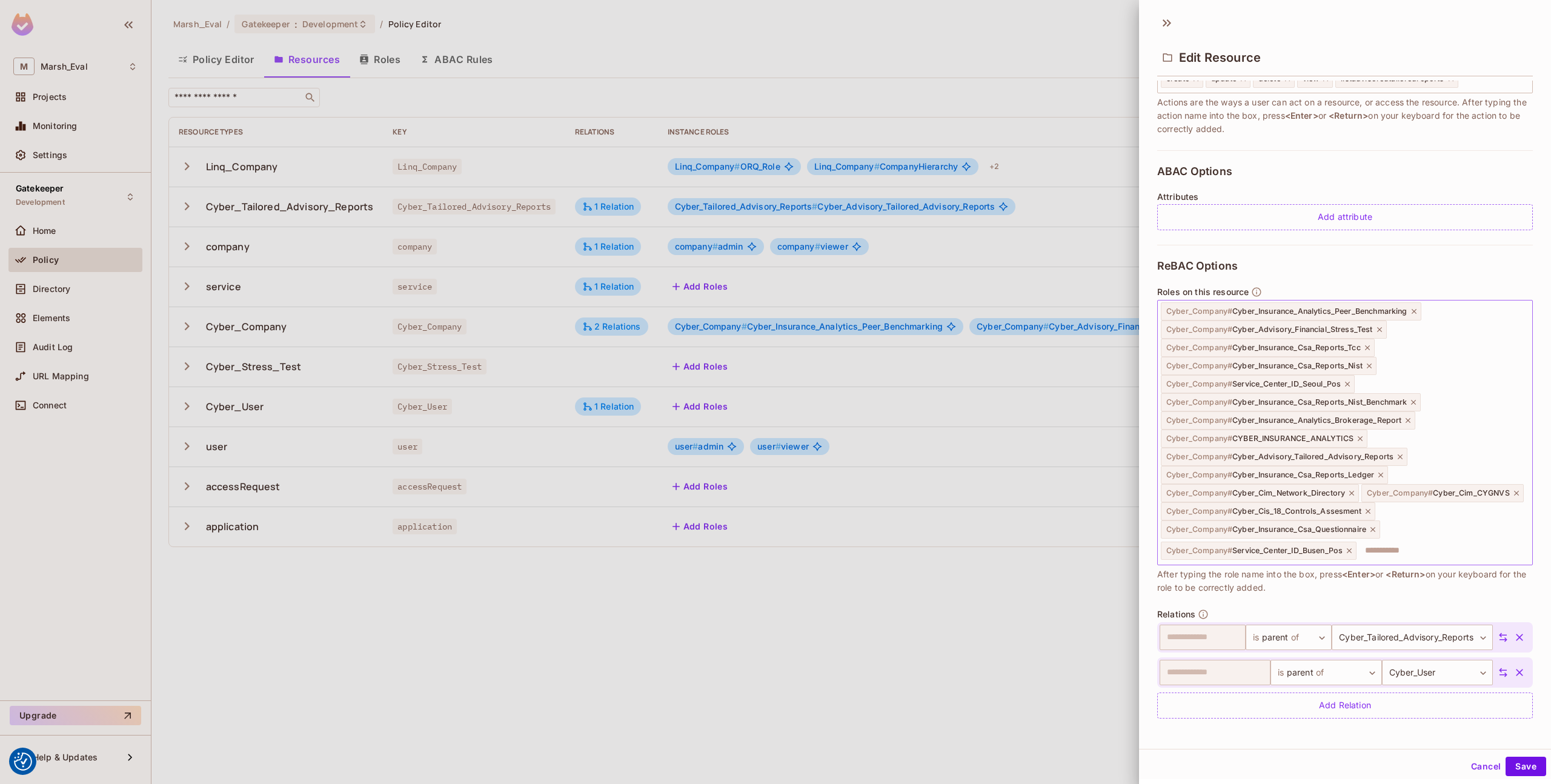
scroll to position [202, 0]
click at [1297, 202] on div "Add attribute" at bounding box center [1345, 215] width 376 height 26
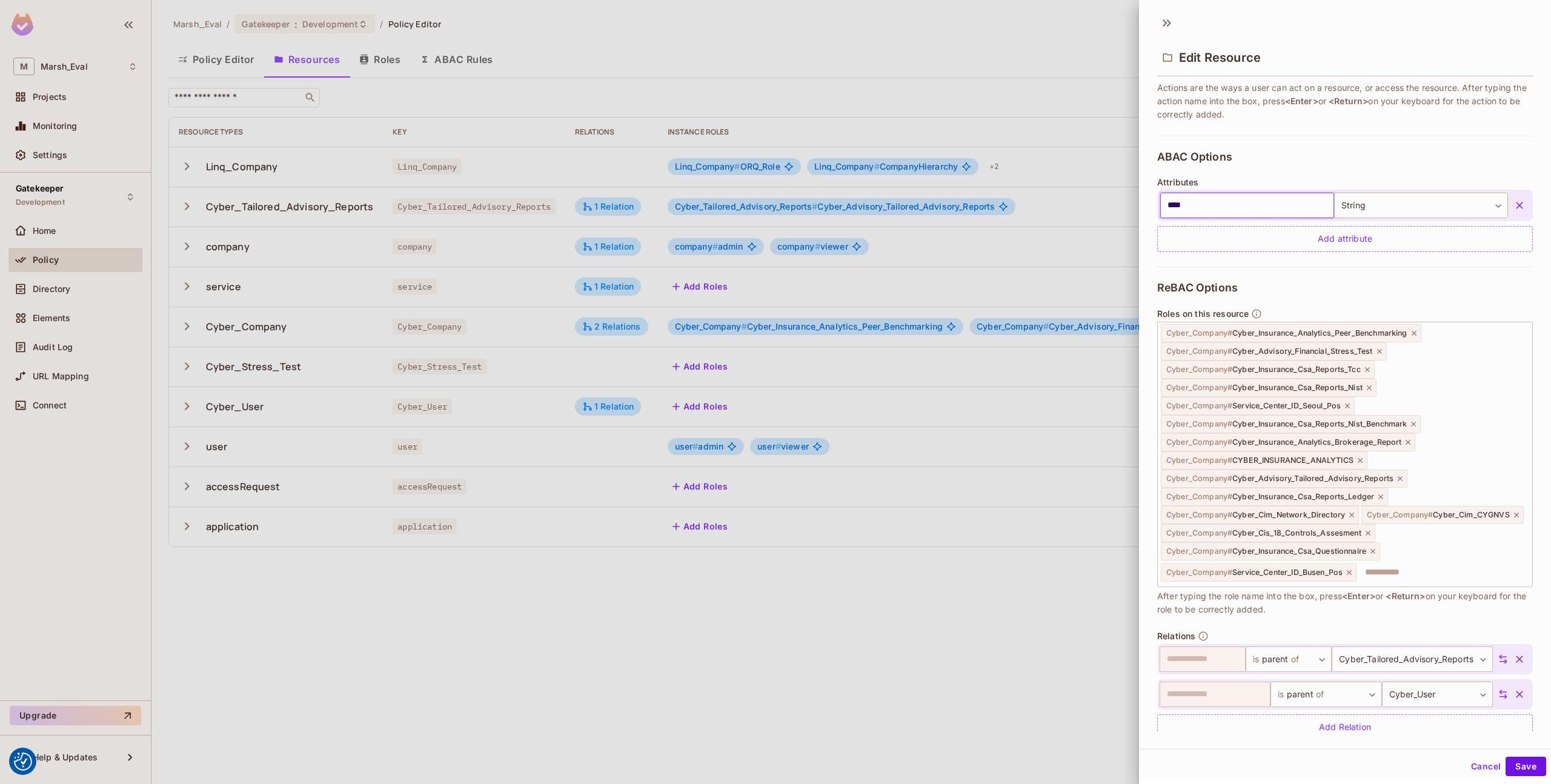
type input "****"
click at [1292, 276] on div "**********" at bounding box center [1345, 510] width 376 height 488
click at [1511, 765] on button "Save" at bounding box center [1525, 766] width 40 height 20
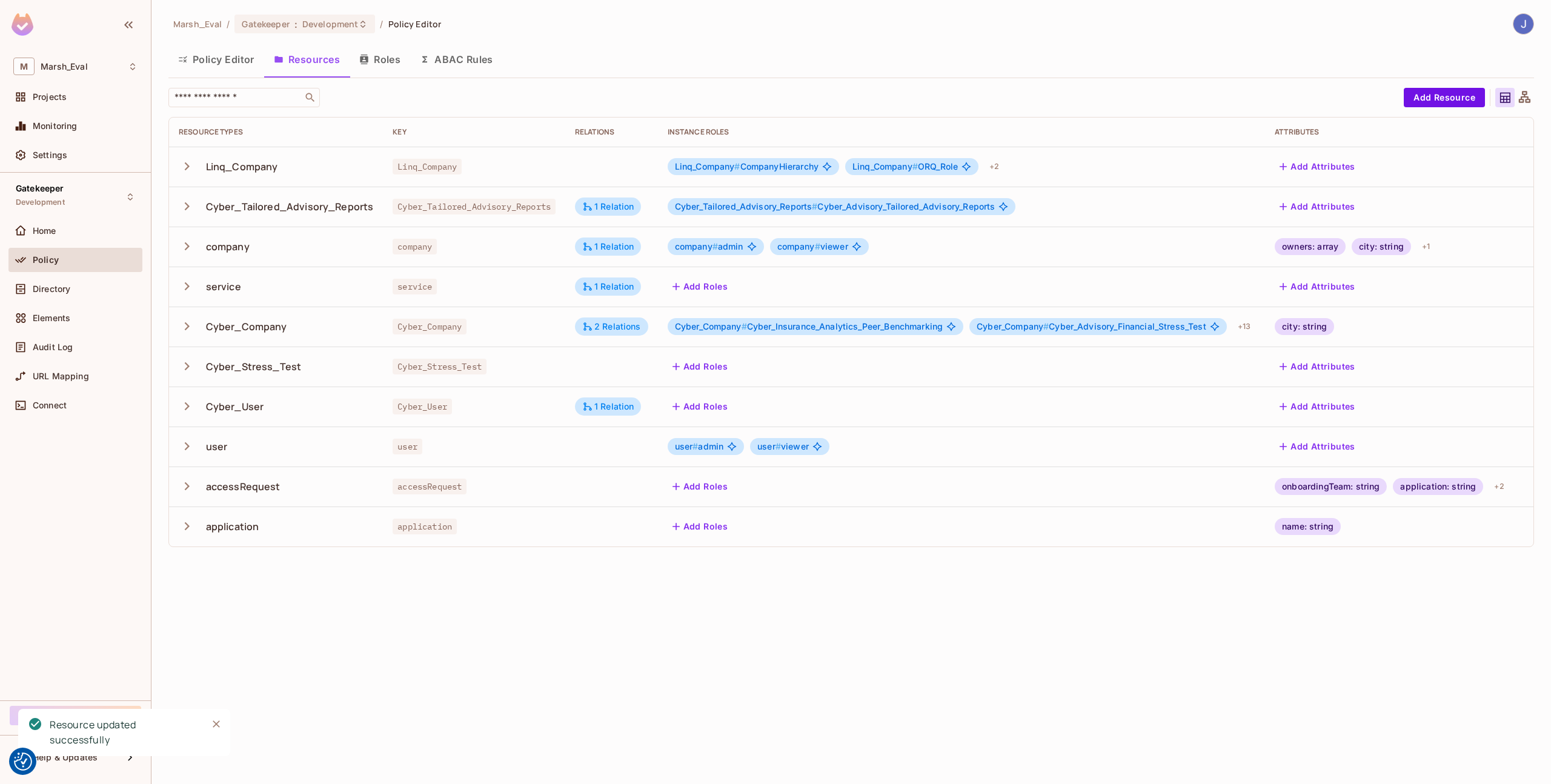
click at [470, 47] on button "ABAC Rules" at bounding box center [456, 59] width 92 height 30
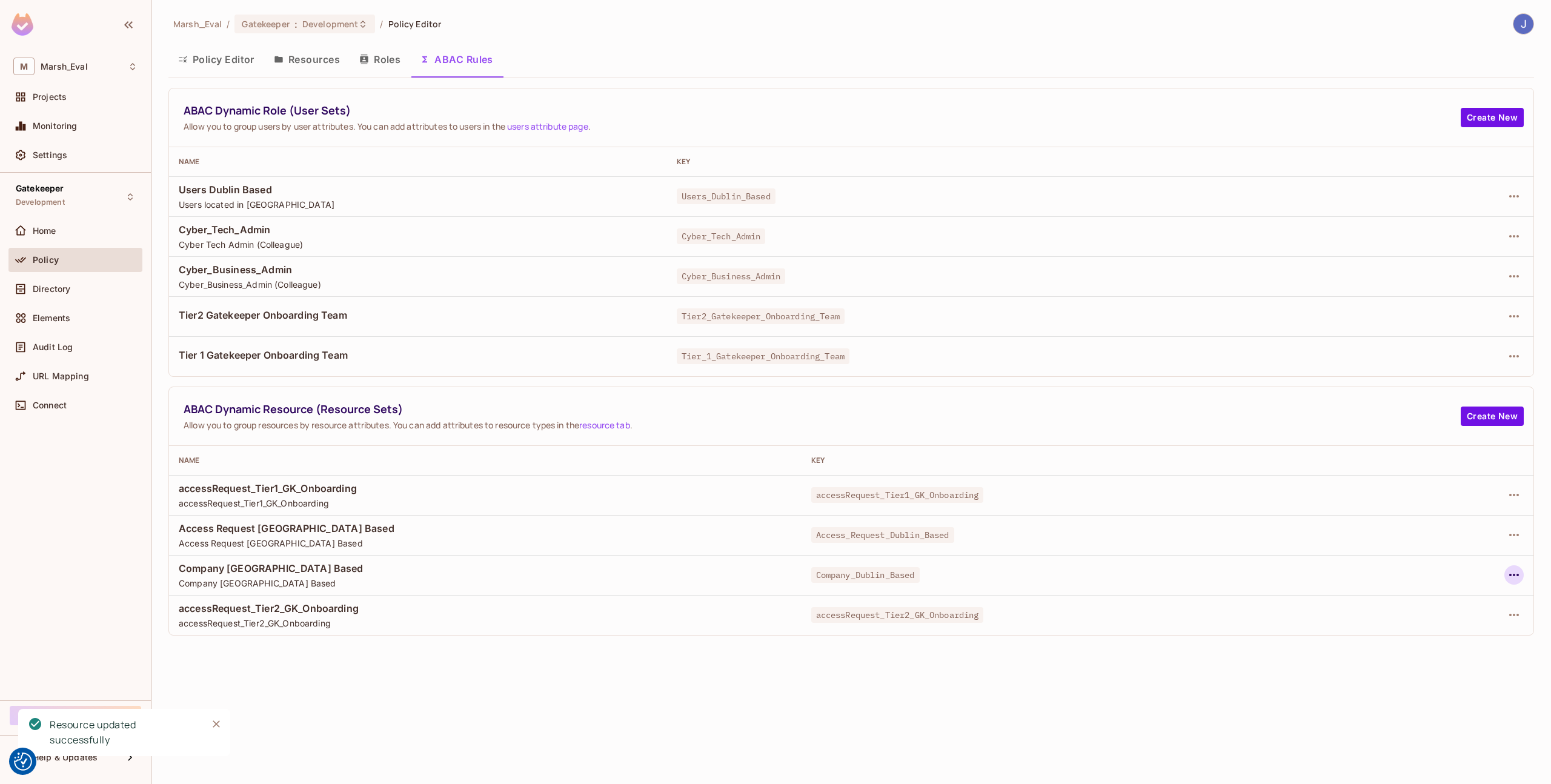
click at [1508, 568] on icon "button" at bounding box center [1514, 574] width 15 height 15
click at [1492, 435] on div at bounding box center [775, 392] width 1551 height 784
click at [1482, 419] on button "Create New" at bounding box center [1493, 416] width 63 height 20
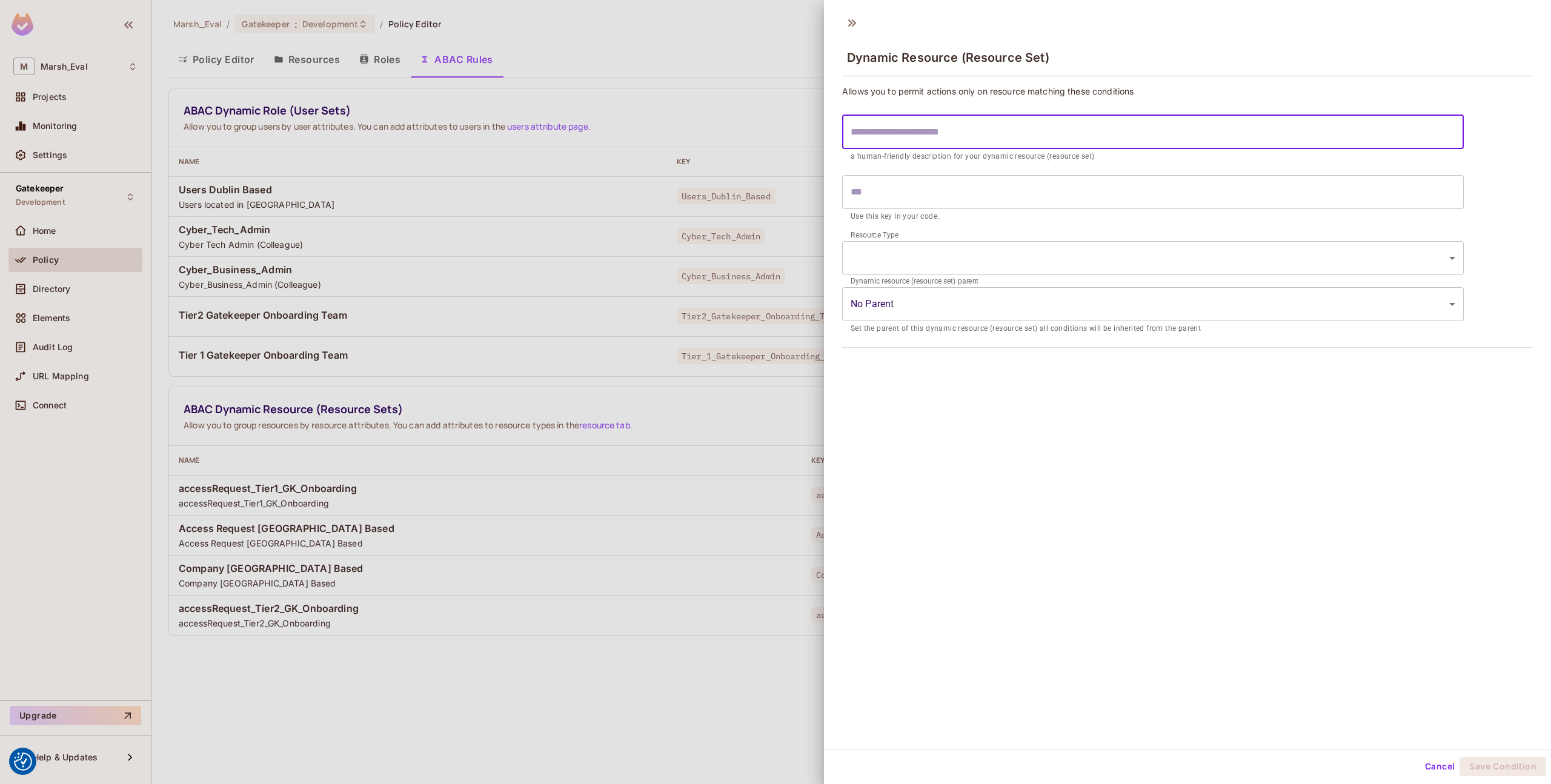
click at [977, 134] on input "text" at bounding box center [1154, 132] width 622 height 34
type input "*"
type input "**"
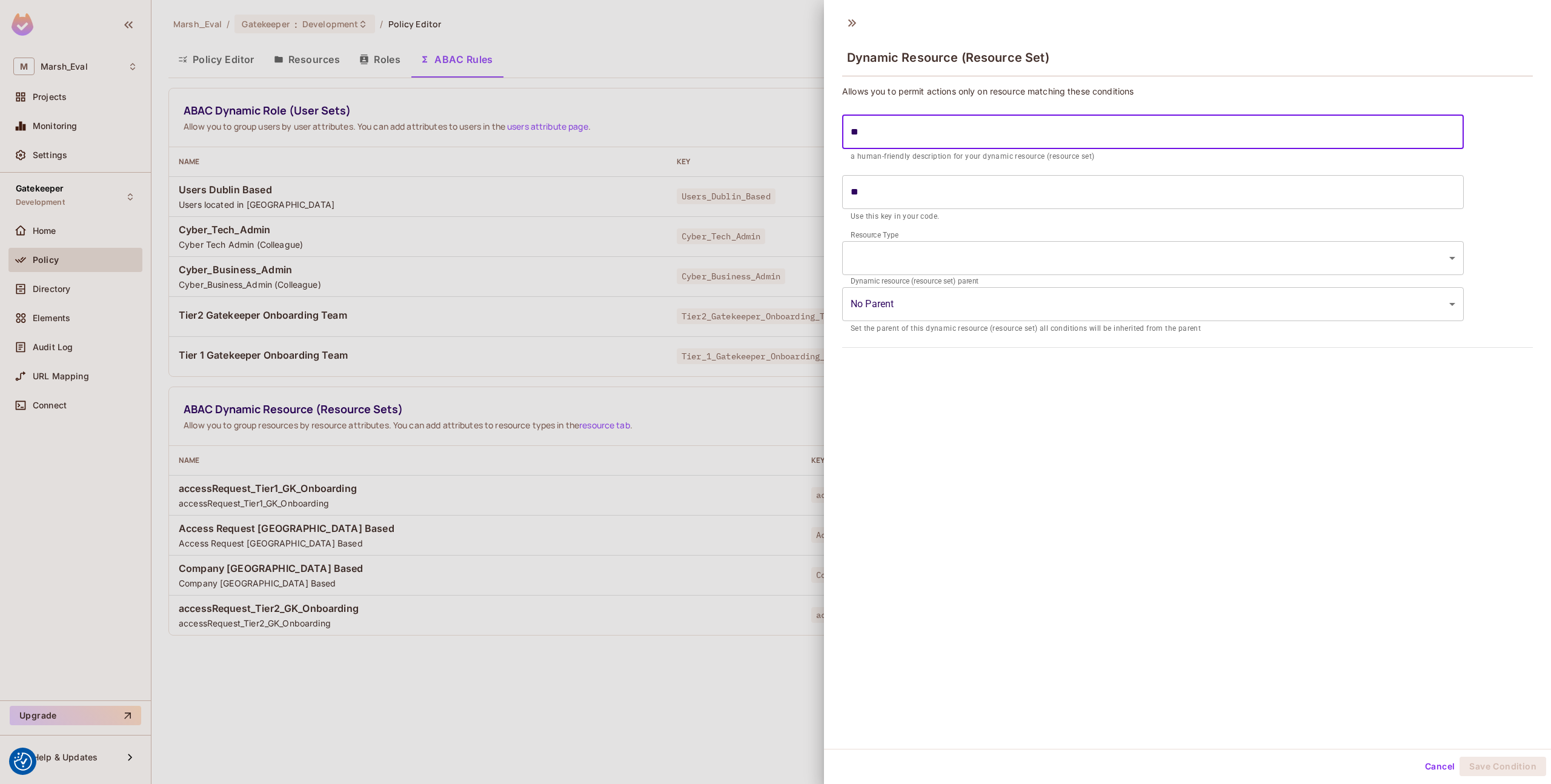
type input "***"
type input "****"
type input "*****"
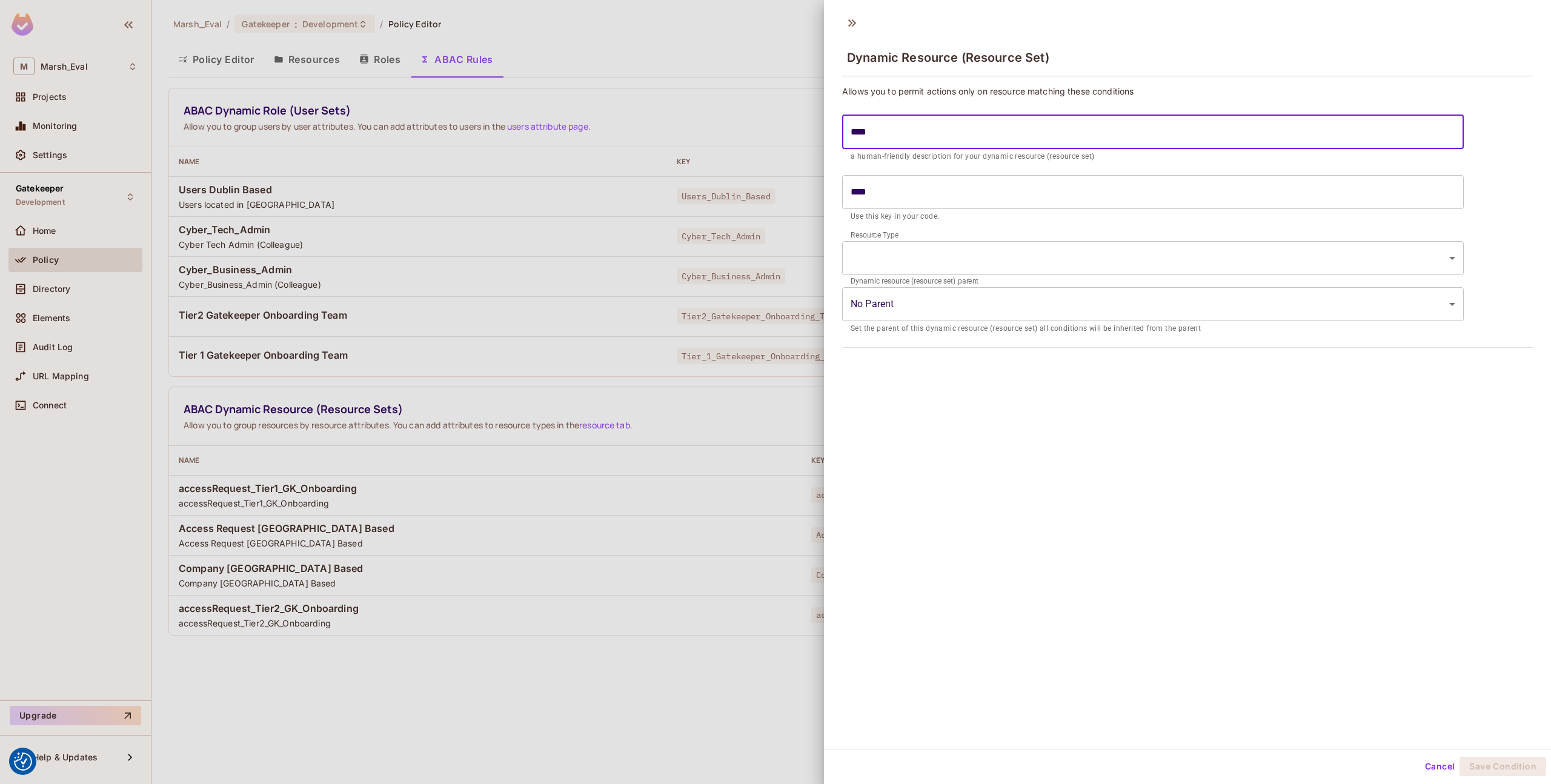
type input "*****"
type input "******"
type input "*******"
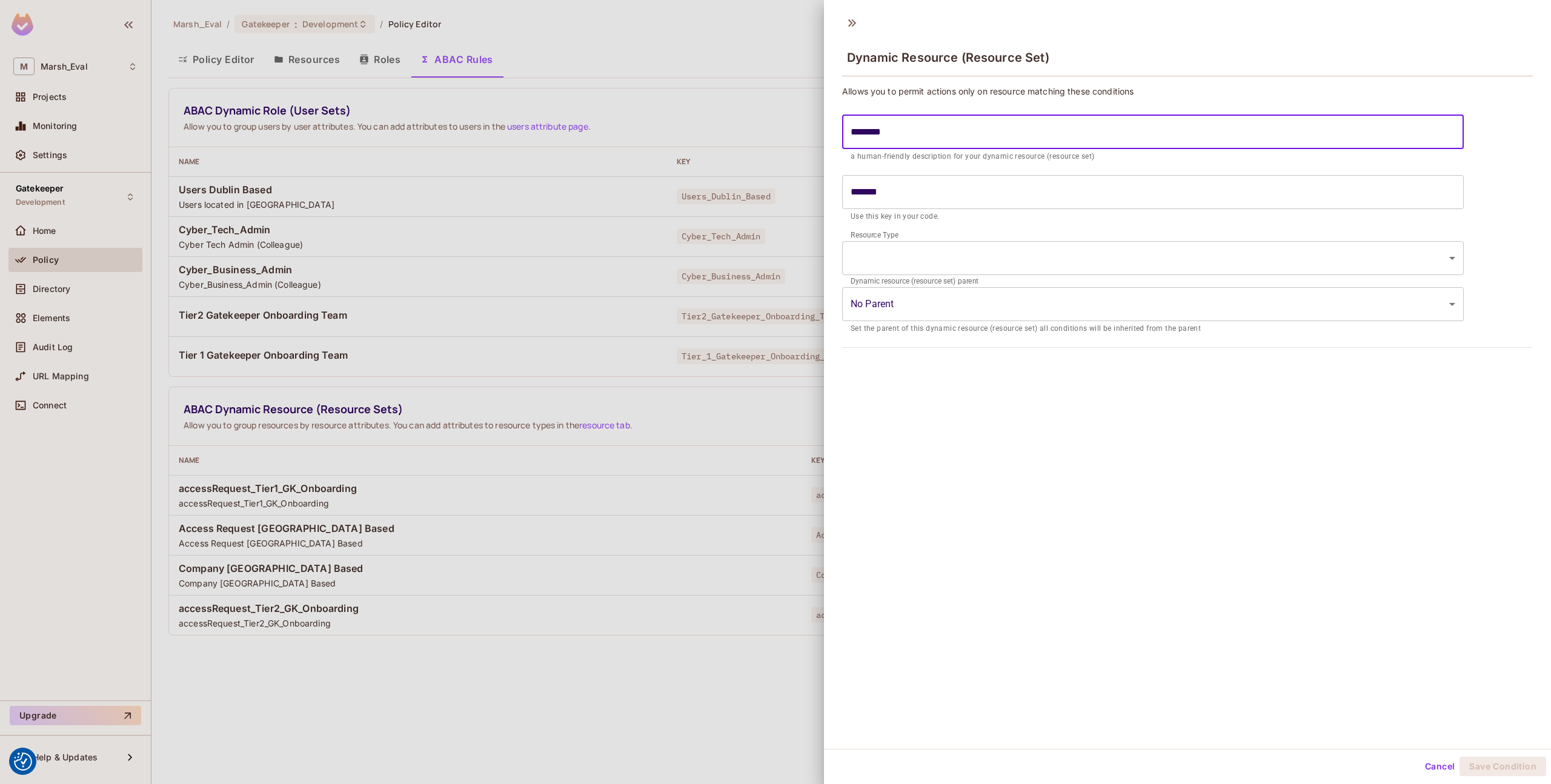
type input "*********"
type input "**********"
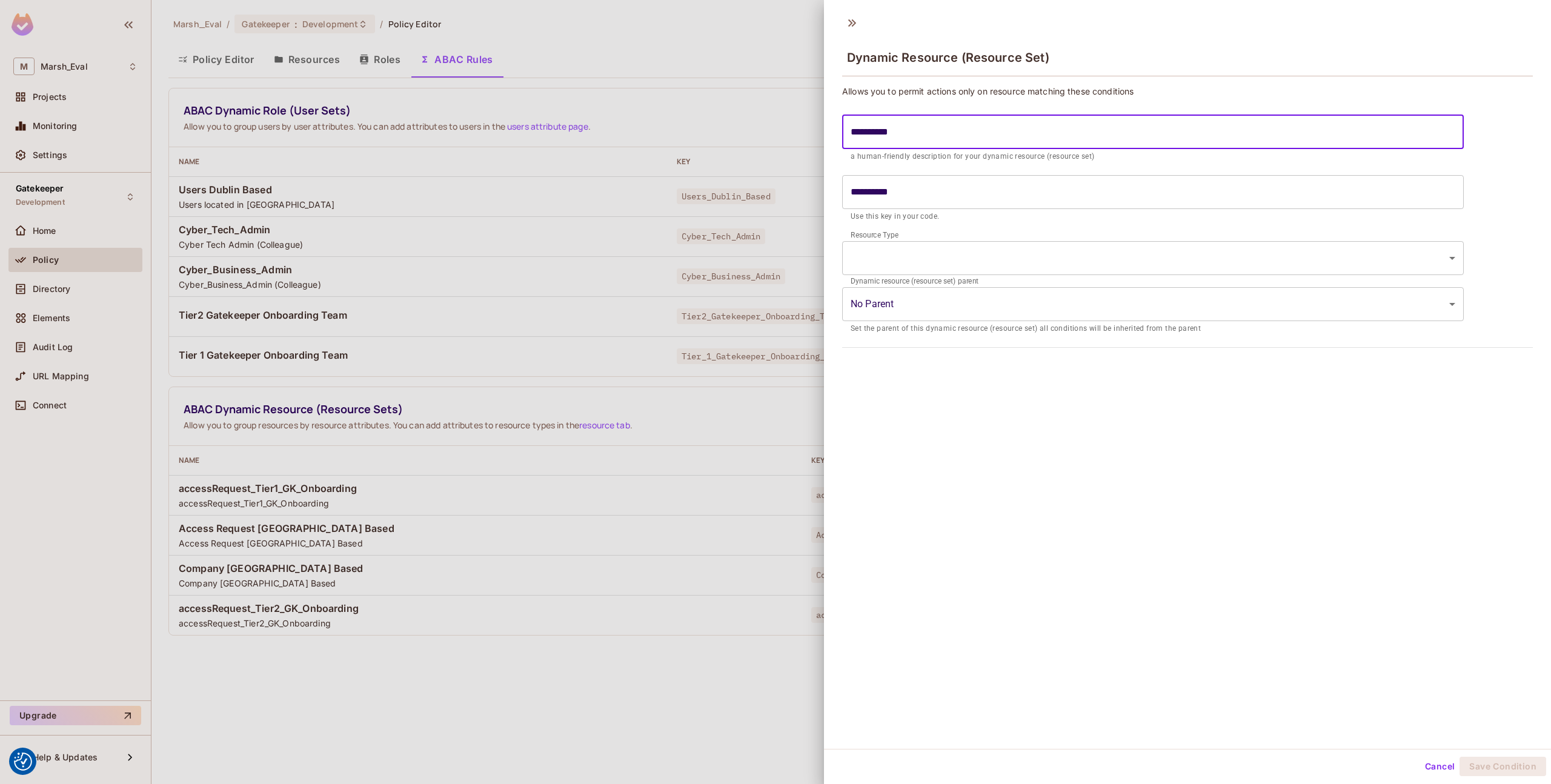
type input "**********"
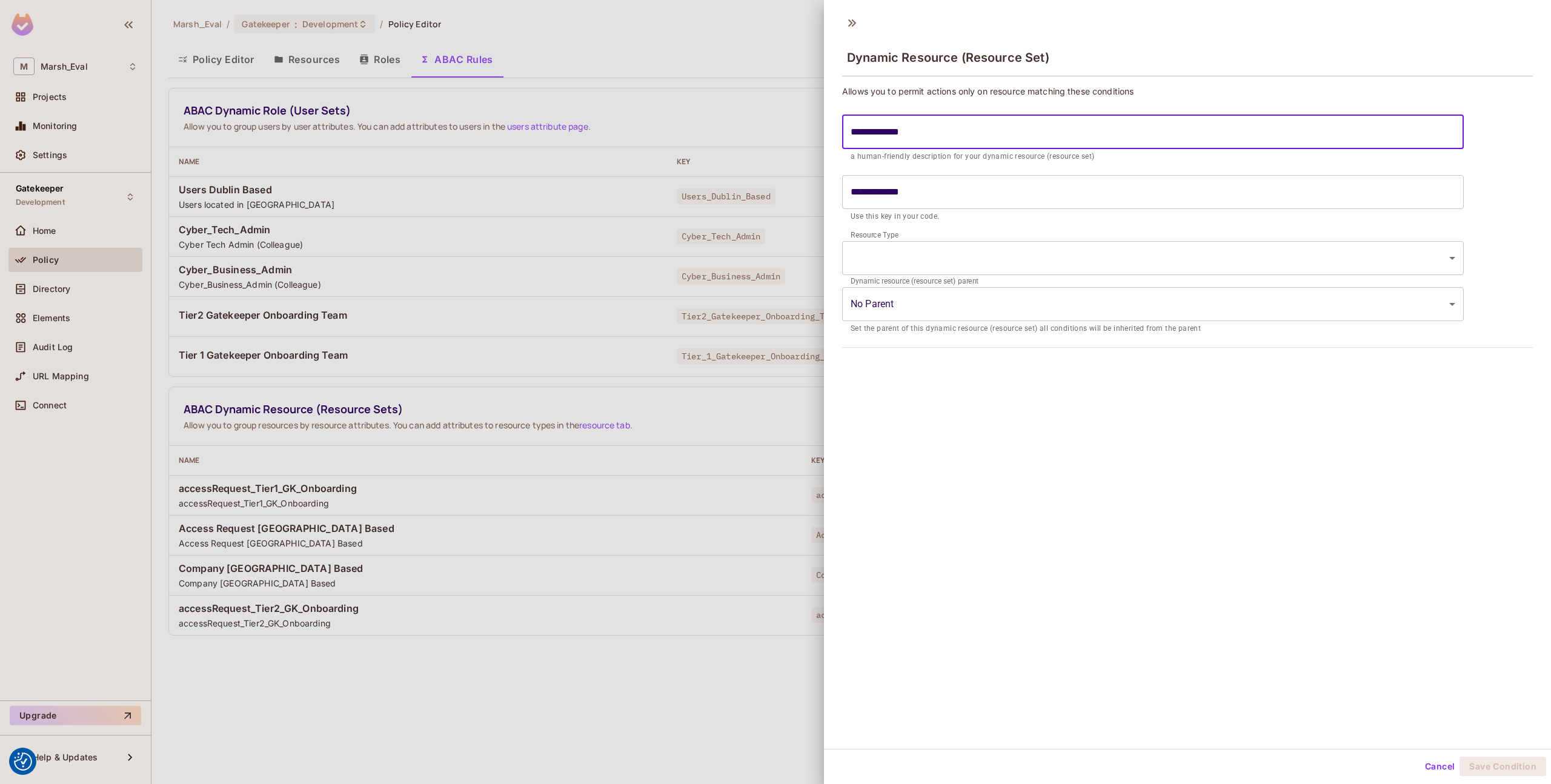
type input "**********"
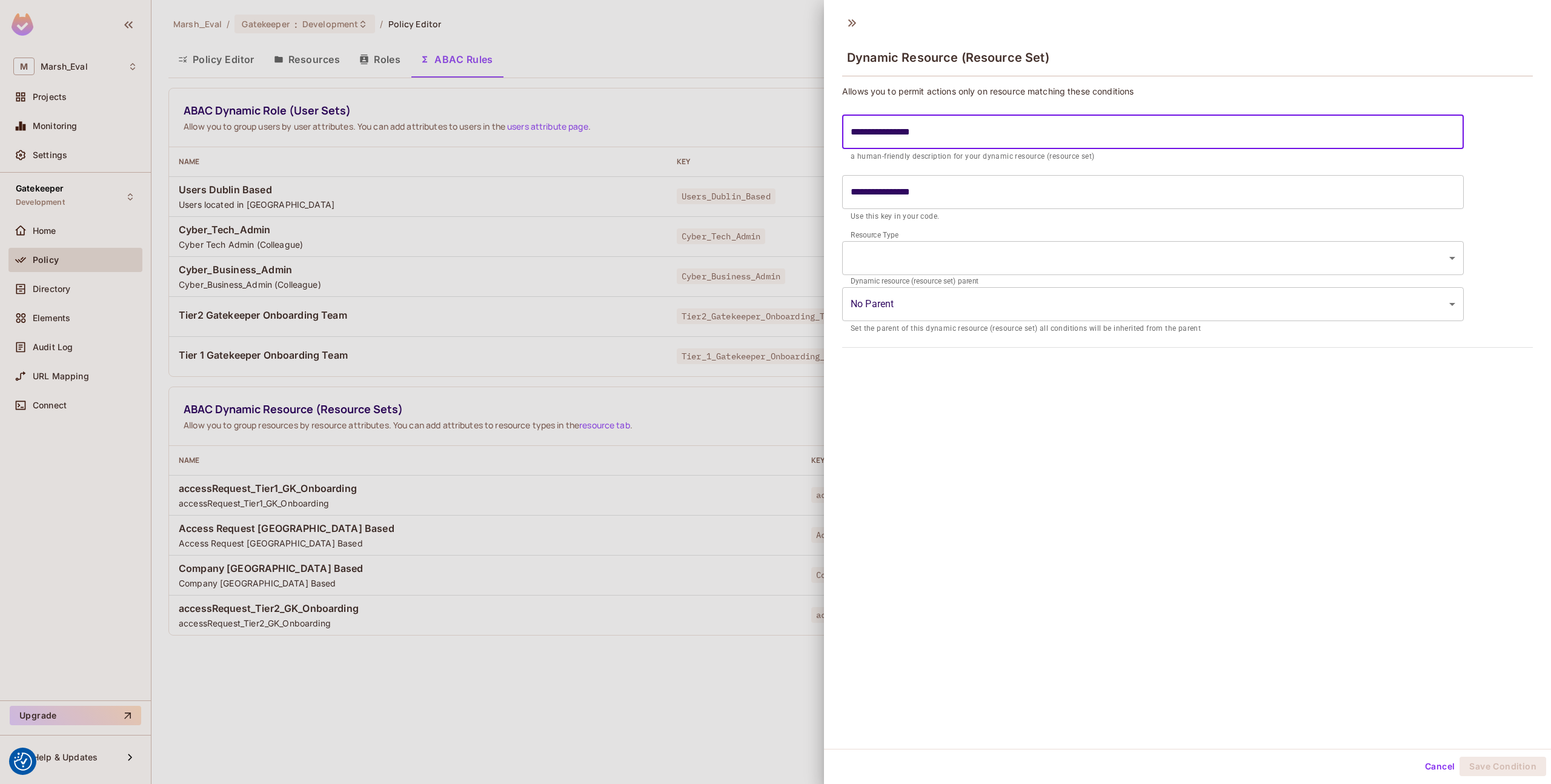
type input "**********"
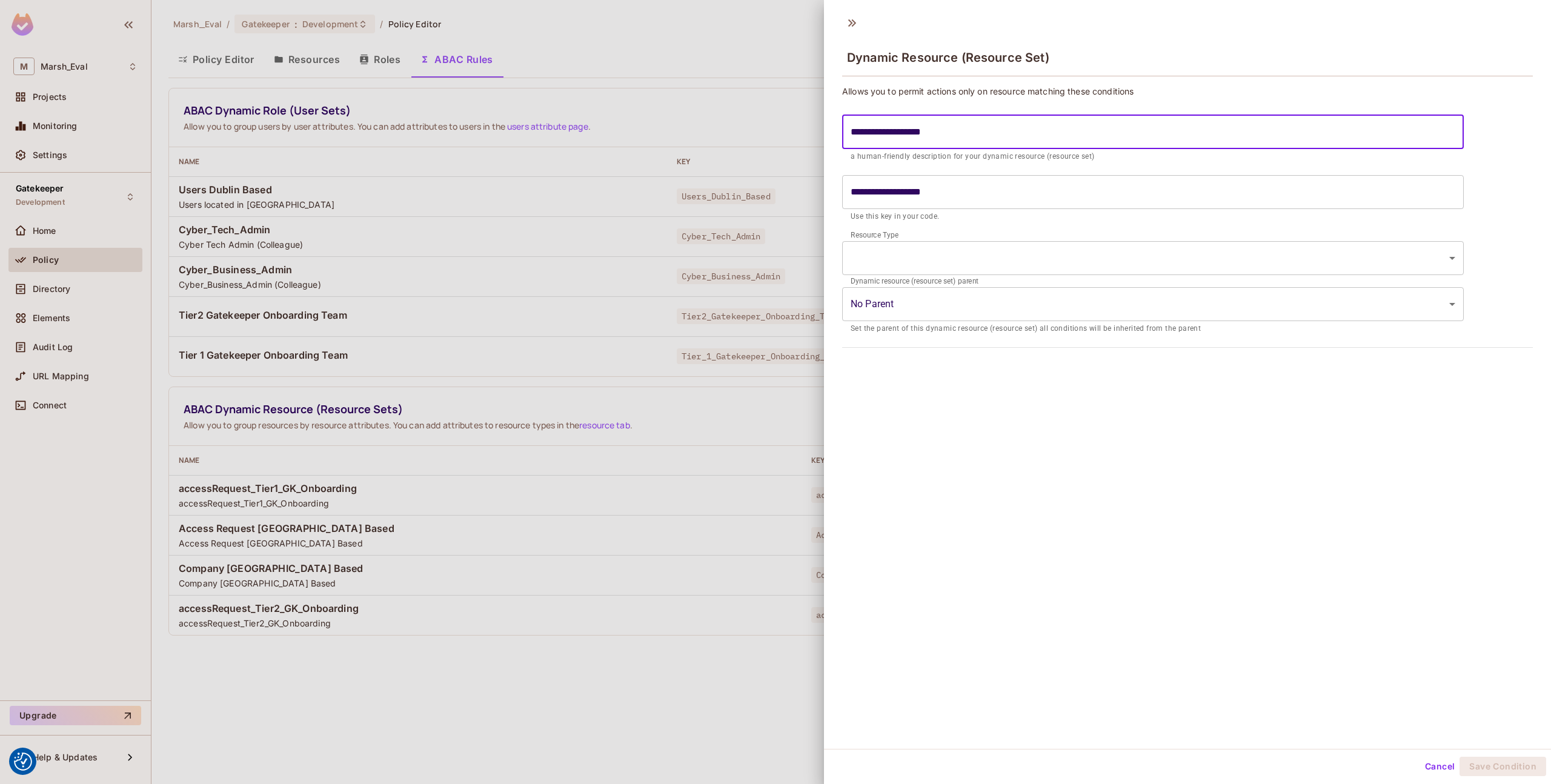
type input "**********"
click at [857, 134] on input "**********" at bounding box center [1154, 132] width 622 height 34
type input "**********"
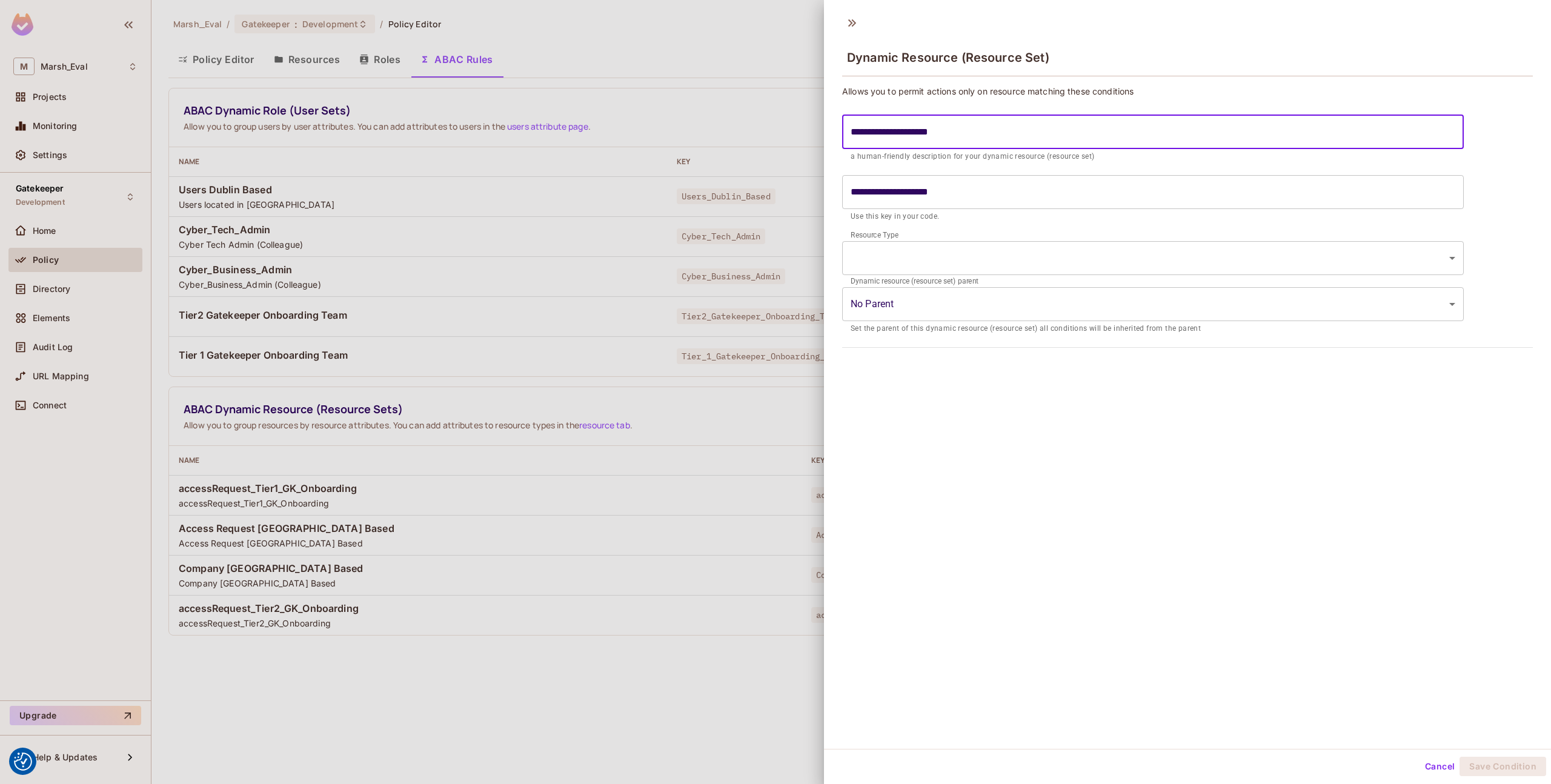
type input "**********"
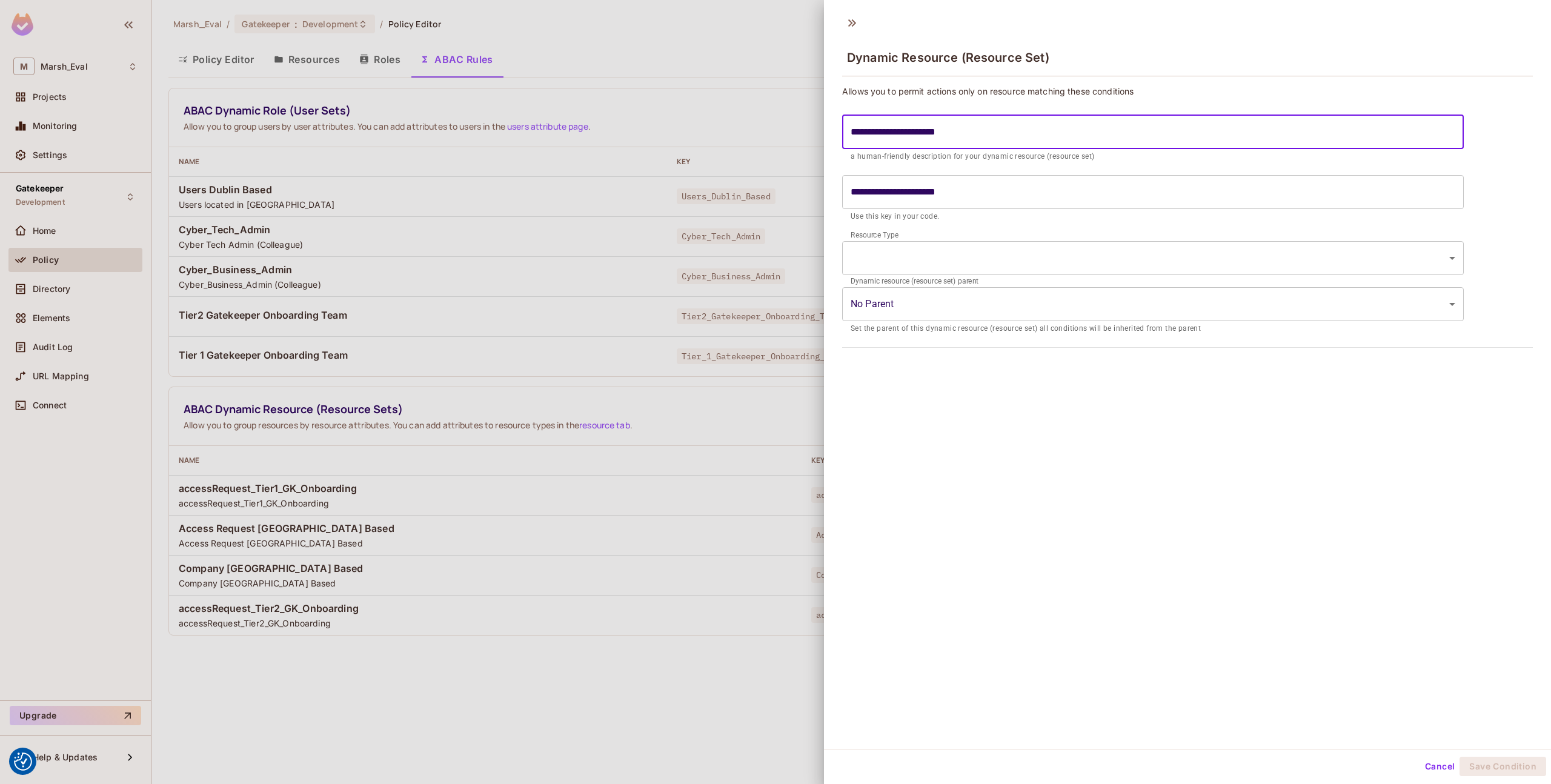
type input "**********"
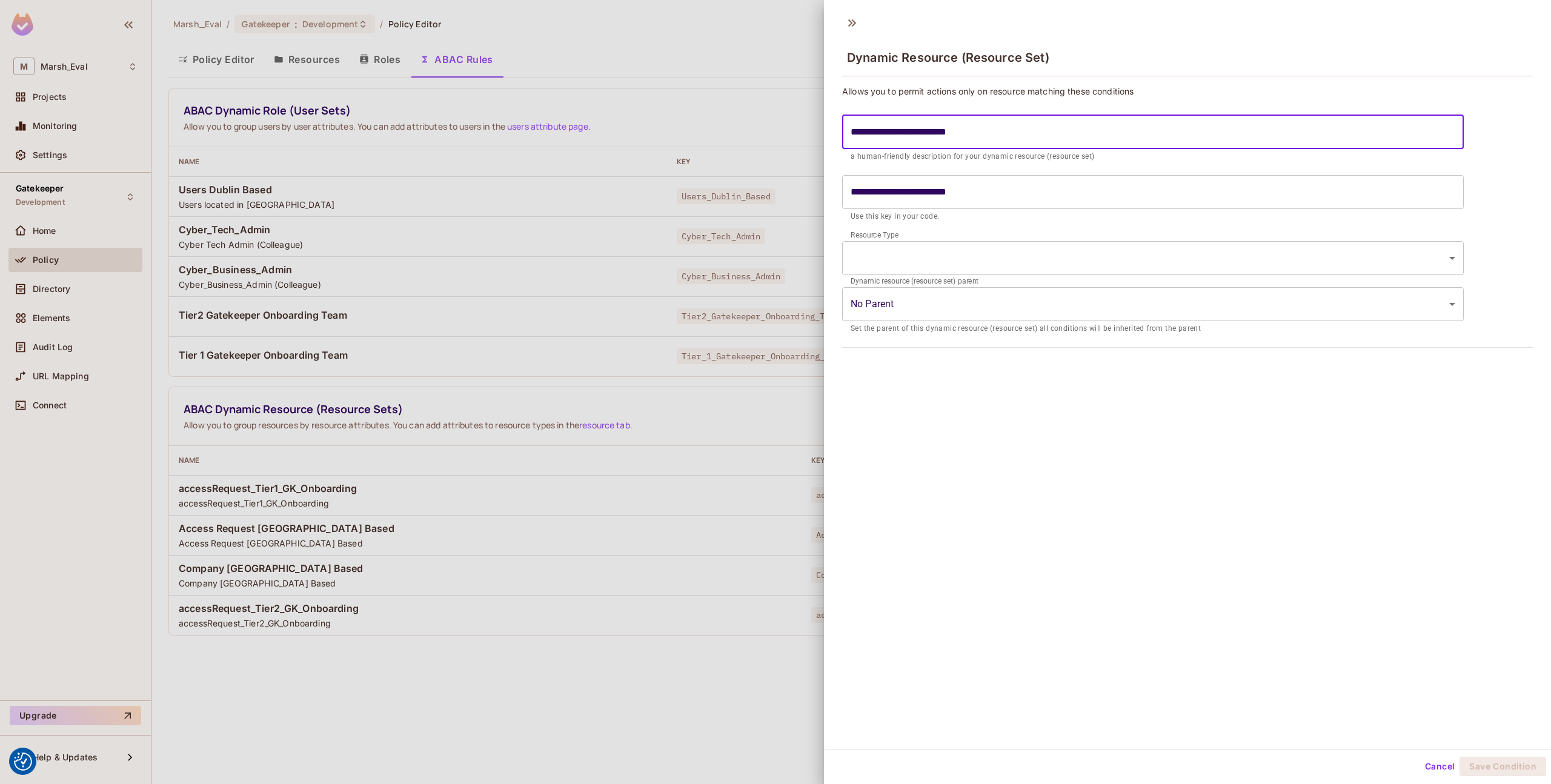
type input "**********"
click at [884, 228] on form "**********" at bounding box center [1154, 169] width 622 height 120
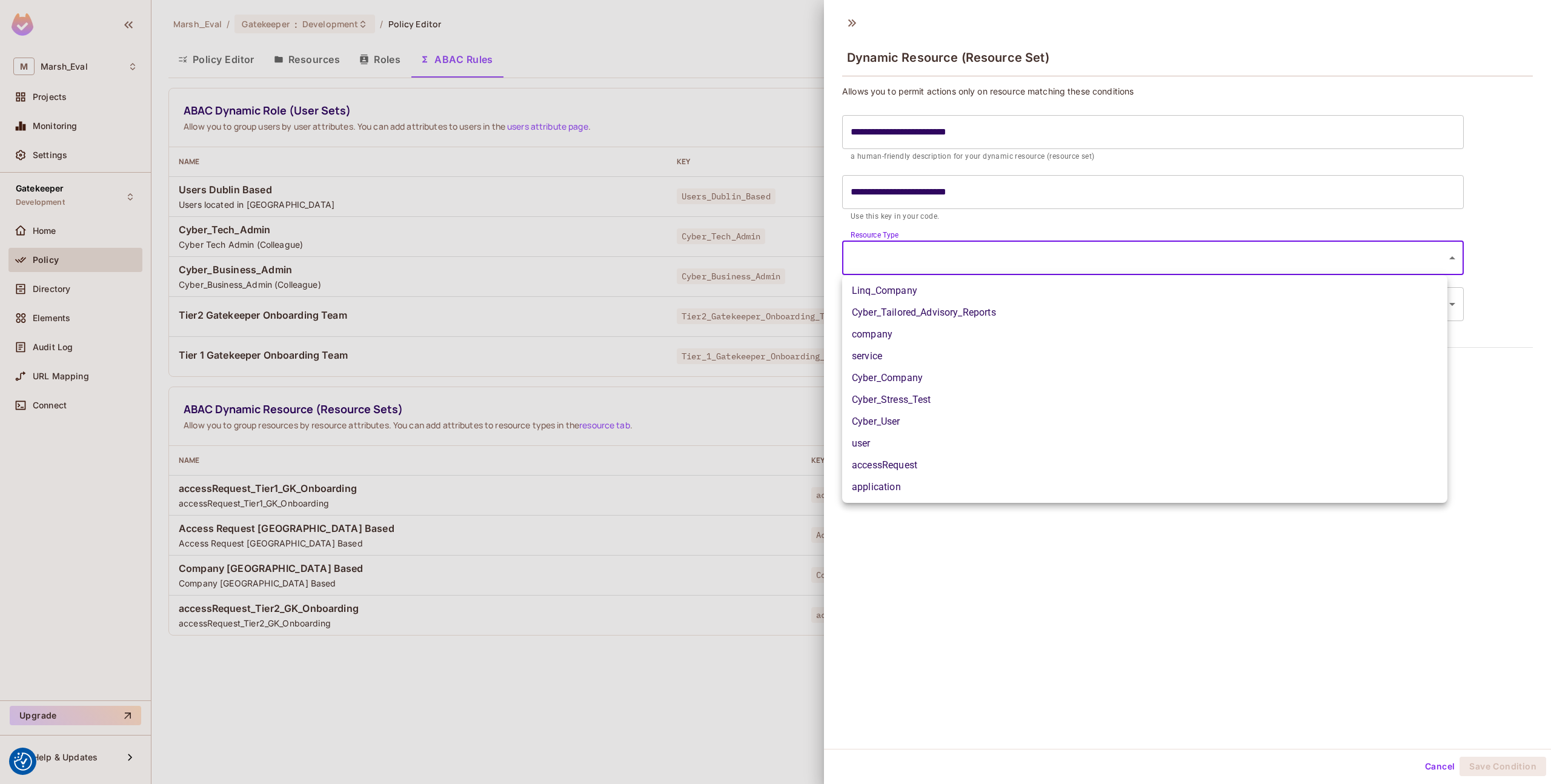
click at [880, 260] on body "We use cookies to enhance your browsing experience, serve personalized ads or c…" at bounding box center [775, 392] width 1551 height 784
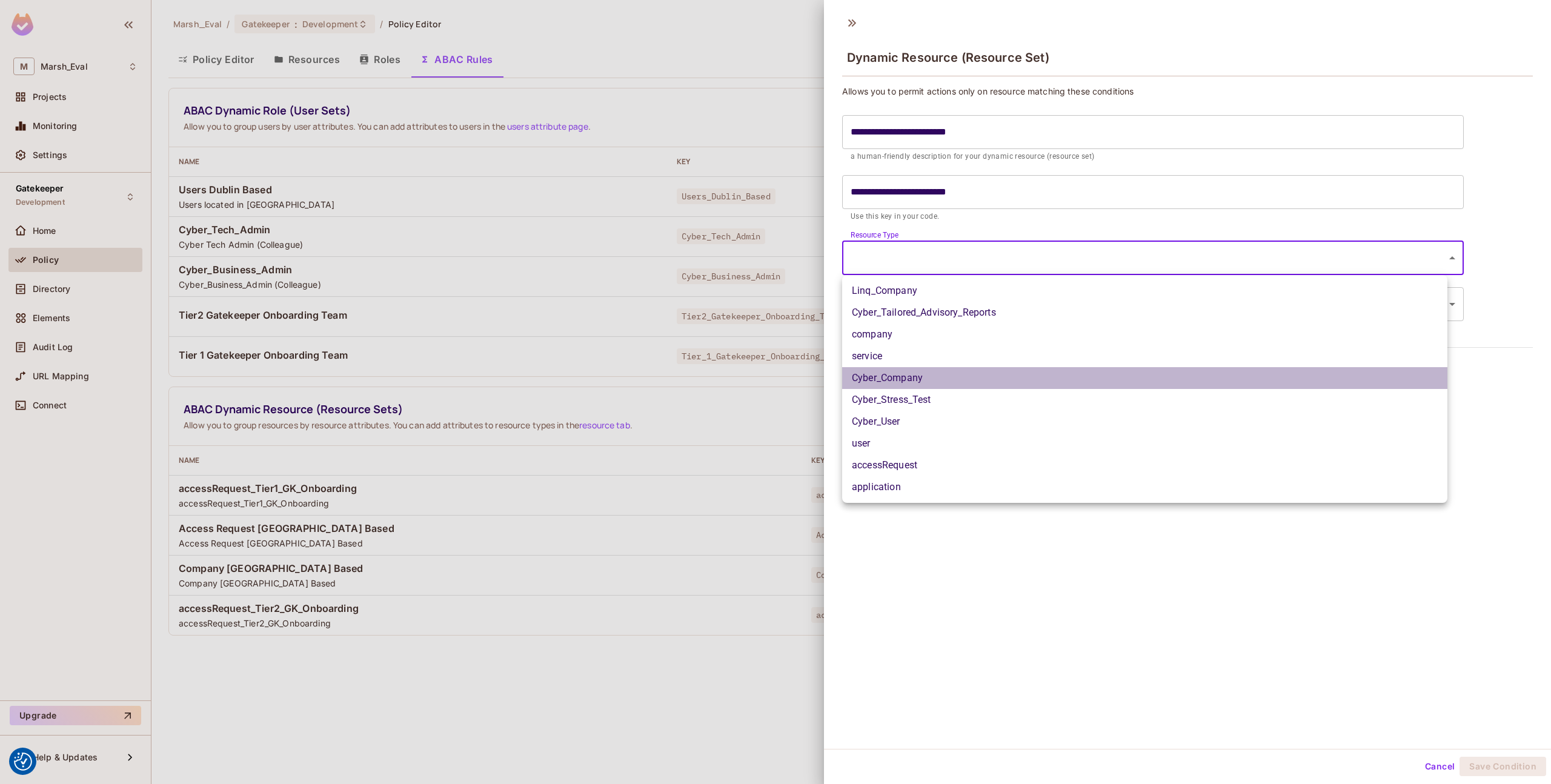
click at [904, 378] on li "Cyber_Company" at bounding box center [1145, 377] width 605 height 21
type input "**********"
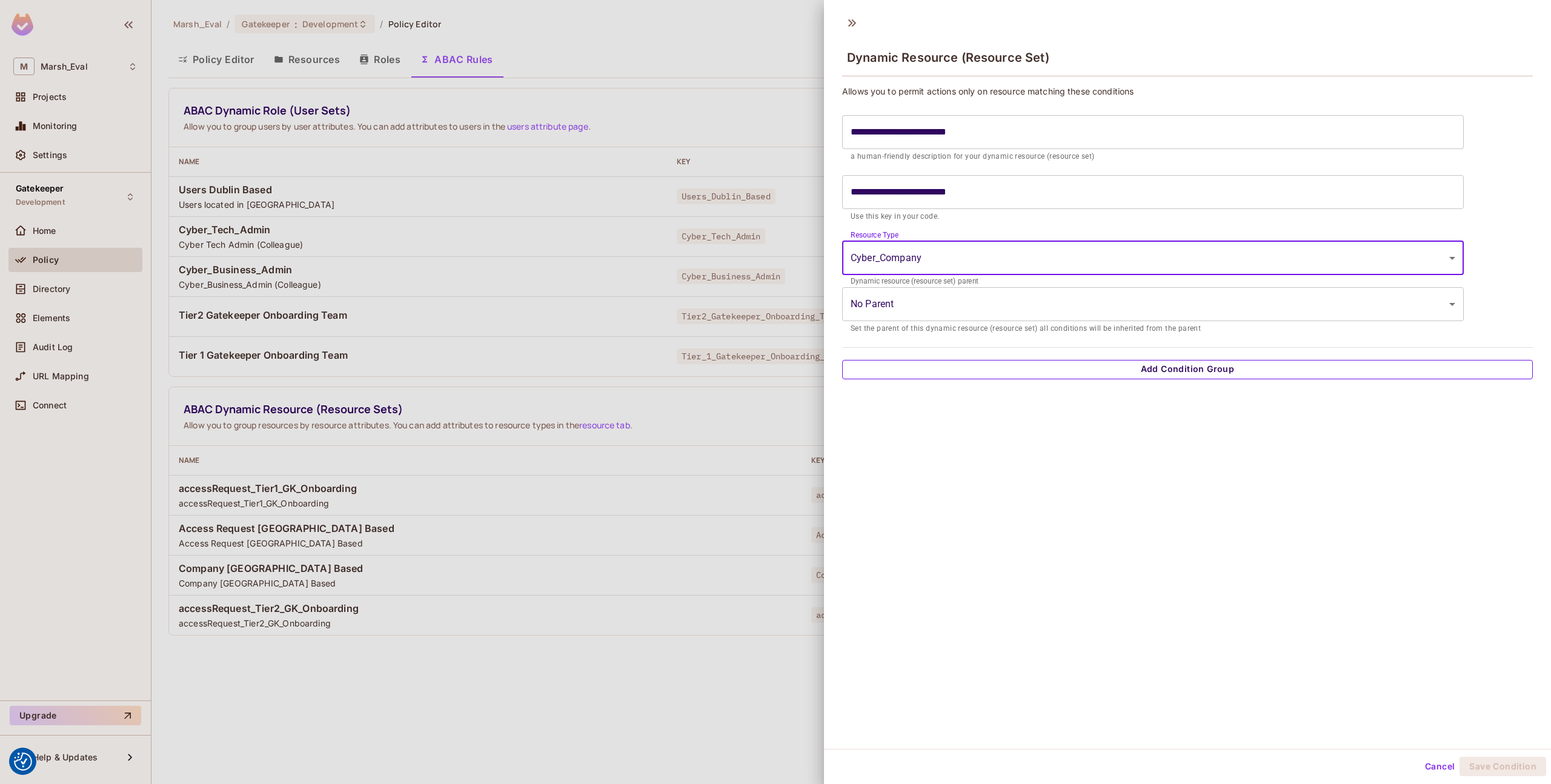
click at [918, 362] on button "Add Condition Group" at bounding box center [1188, 369] width 691 height 20
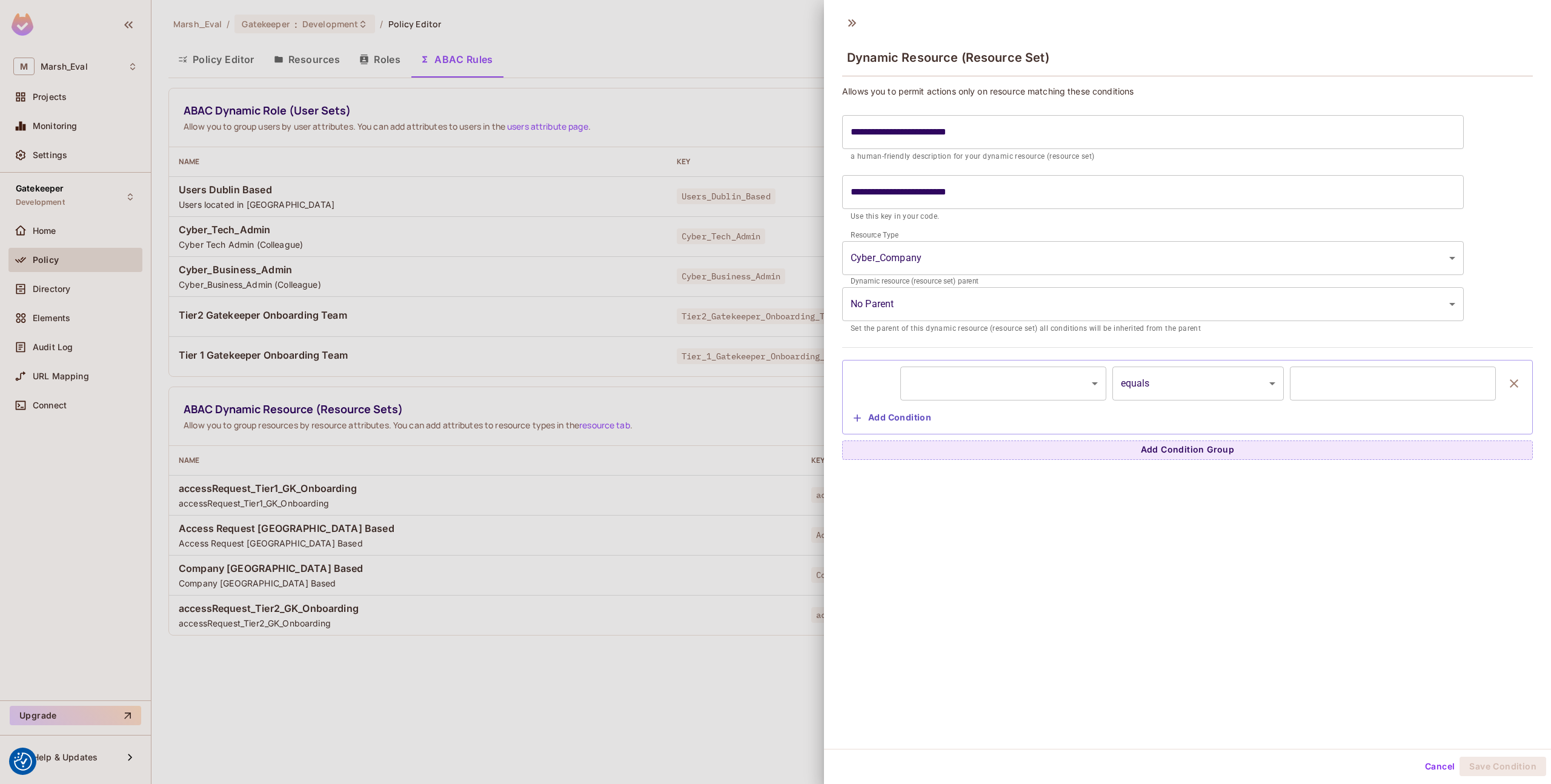
click at [942, 378] on body "We use cookies to enhance your browsing experience, serve personalized ads or c…" at bounding box center [775, 392] width 1551 height 784
click at [940, 411] on li "resource.city" at bounding box center [999, 415] width 200 height 21
type input "**********"
click at [1317, 400] on input "text" at bounding box center [1393, 383] width 206 height 34
type input "******"
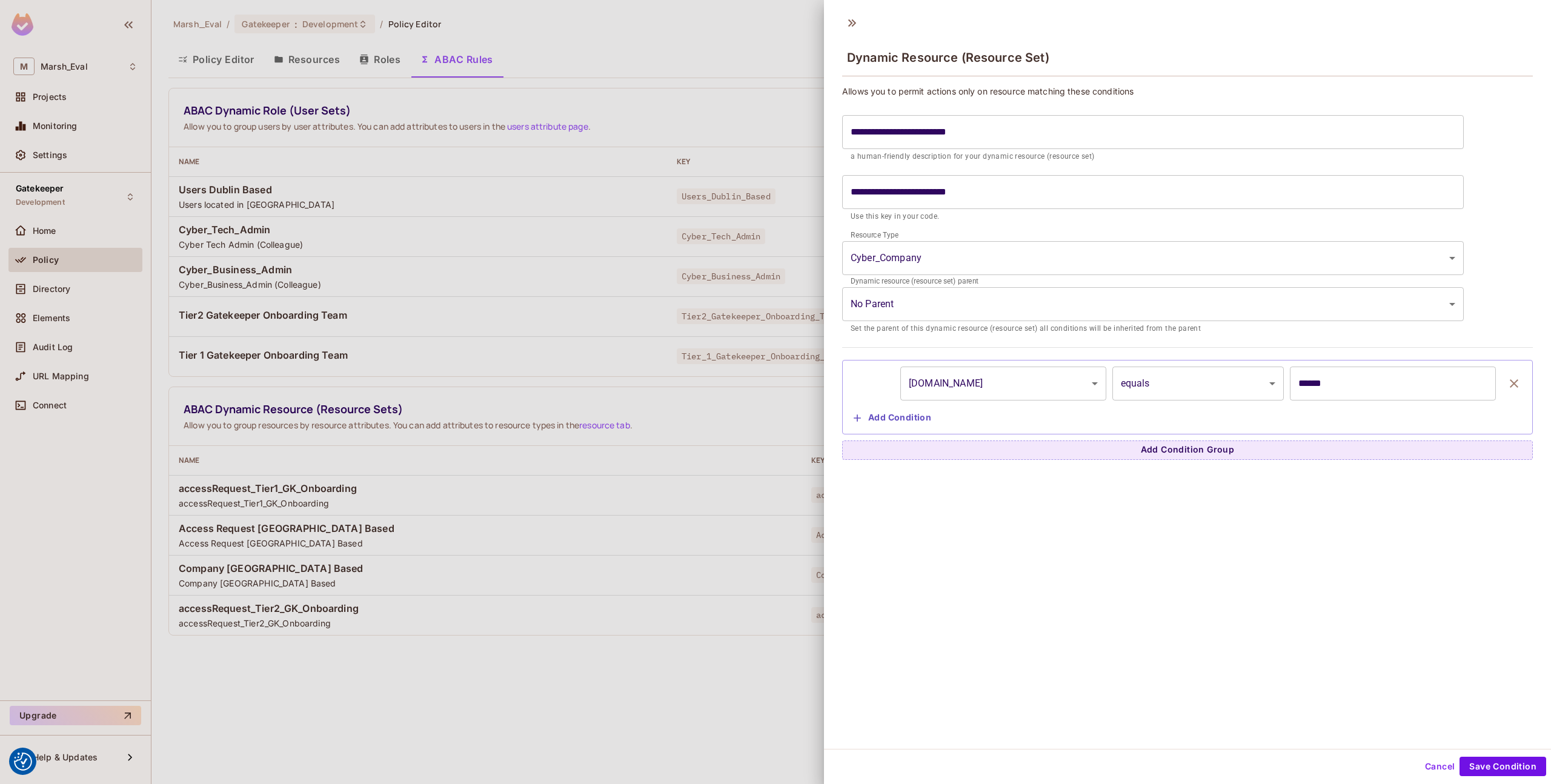
click at [1257, 601] on div "**********" at bounding box center [1187, 378] width 727 height 740
click at [1516, 769] on button "Save Condition" at bounding box center [1503, 766] width 86 height 20
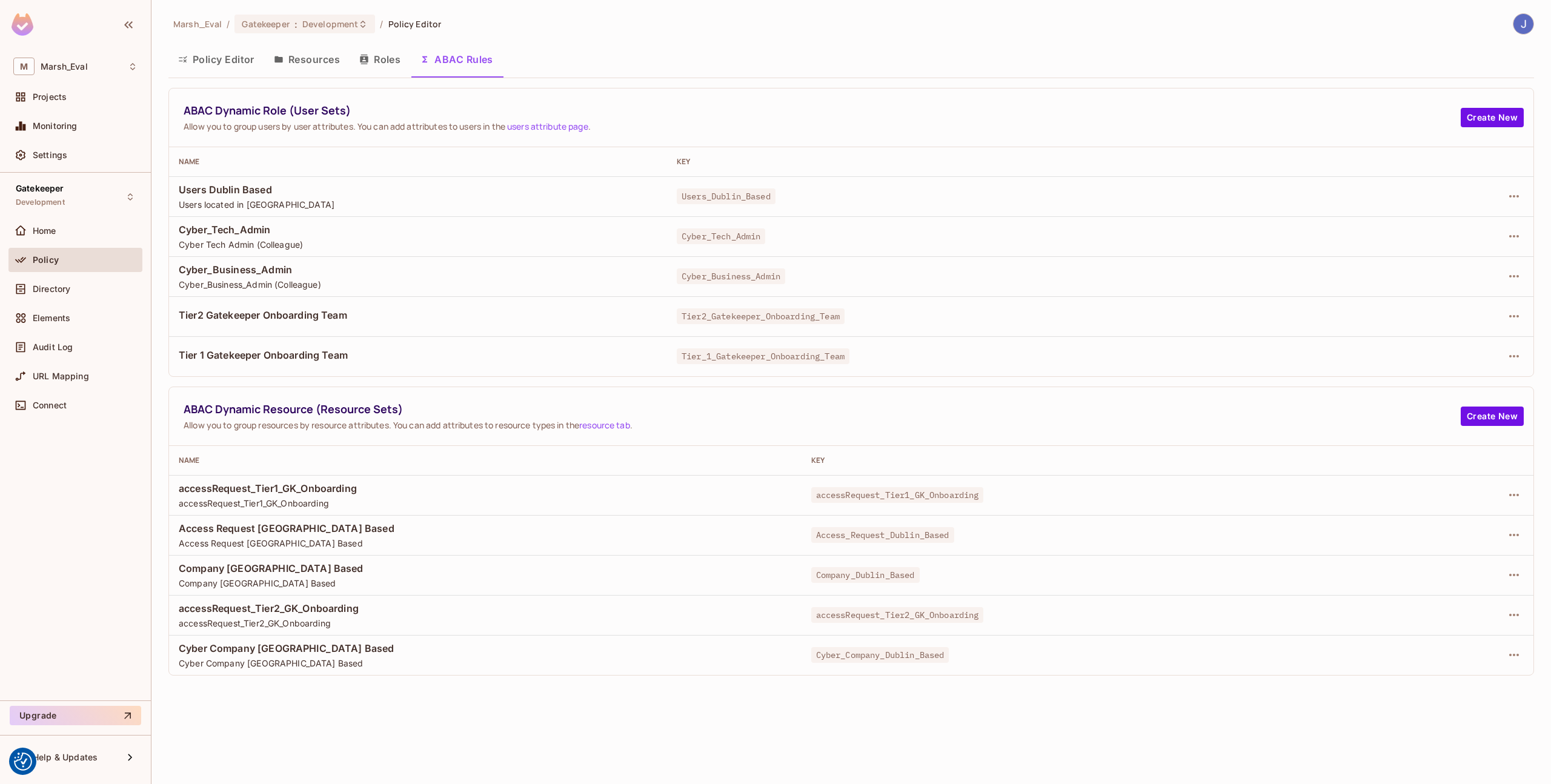
click at [188, 56] on button "Policy Editor" at bounding box center [217, 59] width 96 height 30
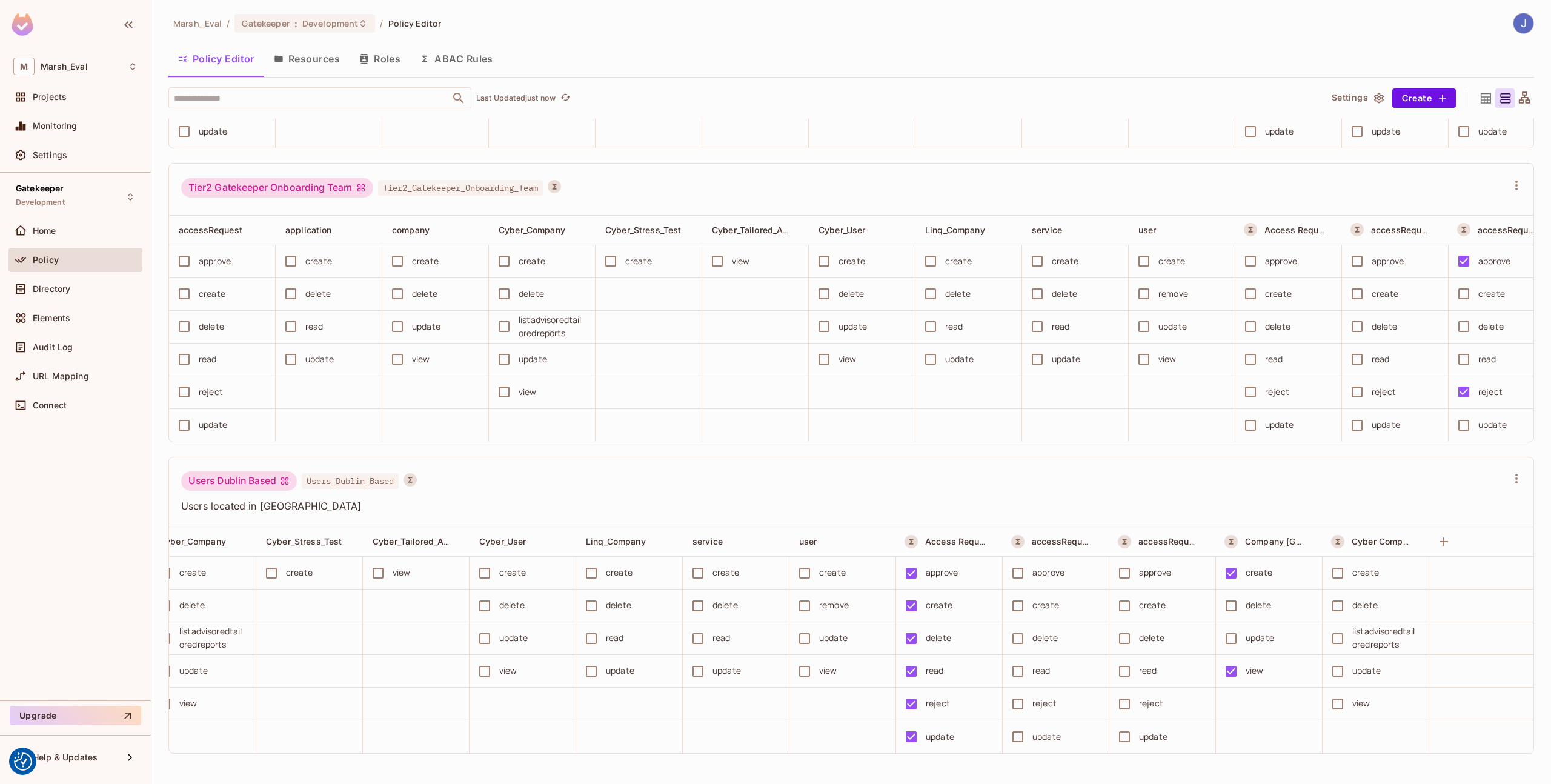
scroll to position [0, 369]
click at [1482, 767] on button "Save Changes" at bounding box center [1504, 764] width 75 height 20
click at [68, 296] on div "Directory" at bounding box center [75, 288] width 134 height 24
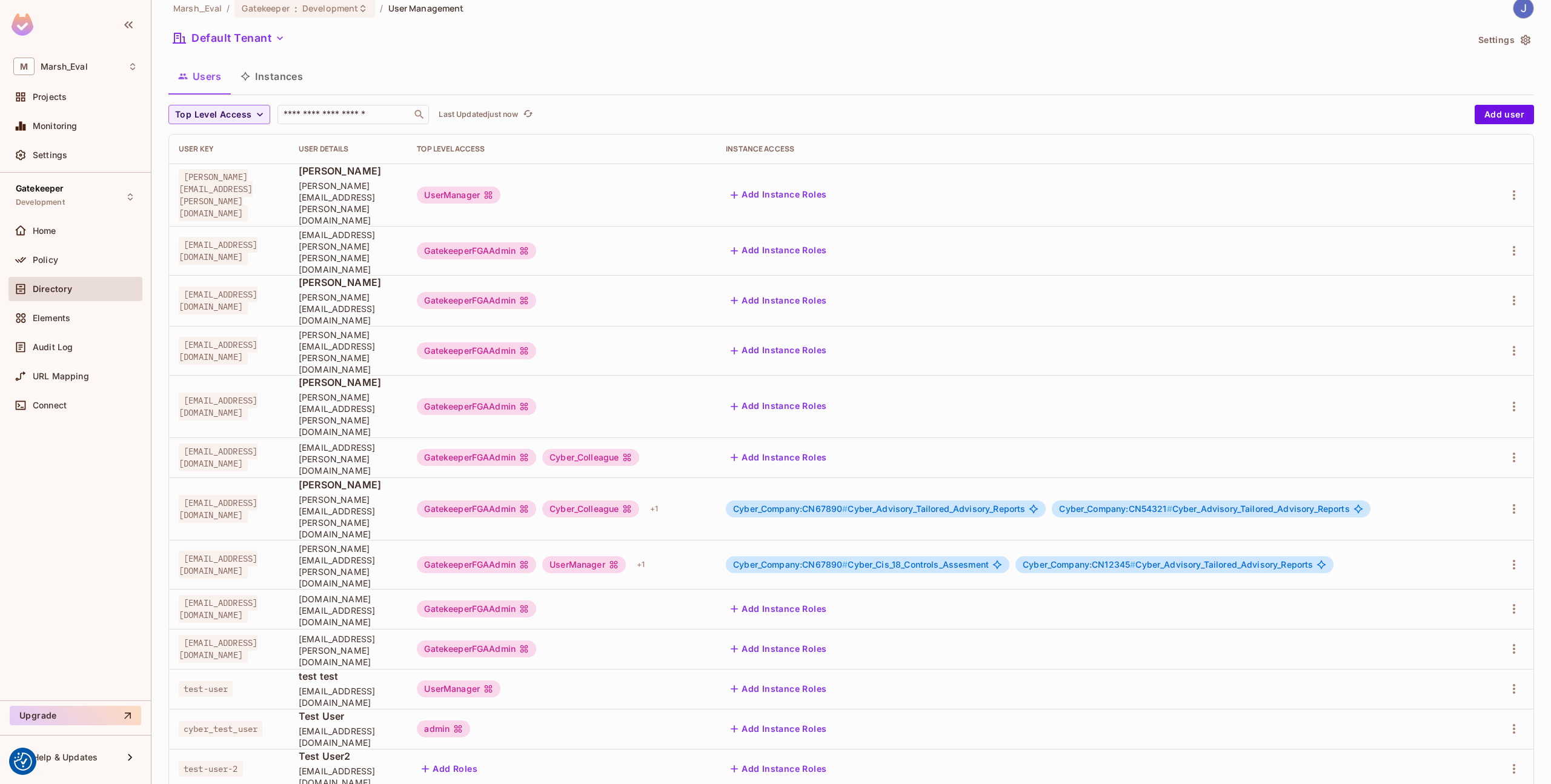
scroll to position [22, 0]
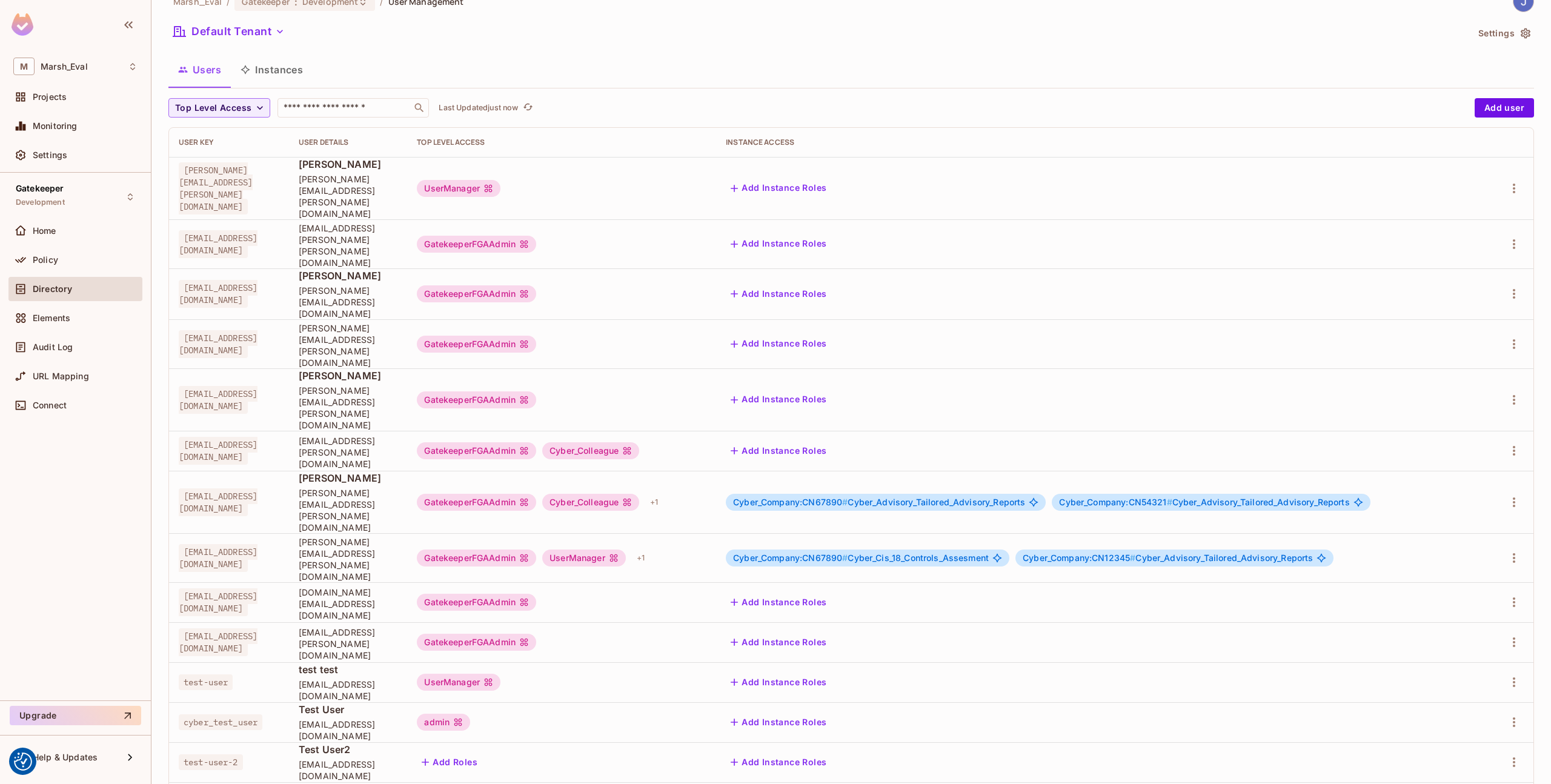
click at [1506, 471] on td at bounding box center [1511, 502] width 45 height 62
click at [1507, 495] on icon "button" at bounding box center [1514, 502] width 15 height 15
click at [502, 438] on div at bounding box center [775, 392] width 1551 height 784
click at [262, 80] on button "Instances" at bounding box center [272, 69] width 82 height 30
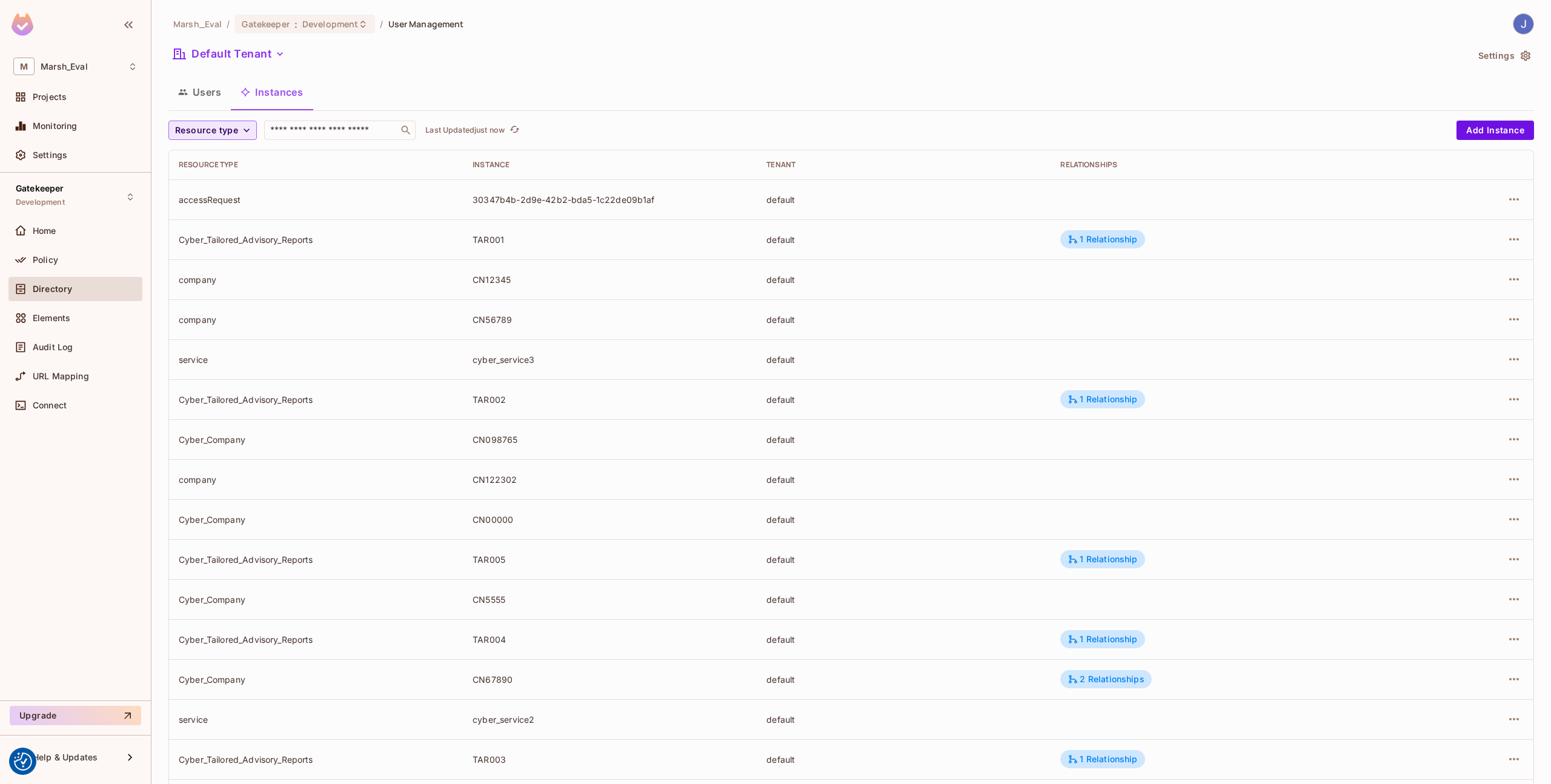
click at [208, 129] on span "Resource type" at bounding box center [206, 131] width 63 height 15
click at [272, 177] on li "Cyber_Tailored_Advisory_Reports" at bounding box center [245, 184] width 153 height 26
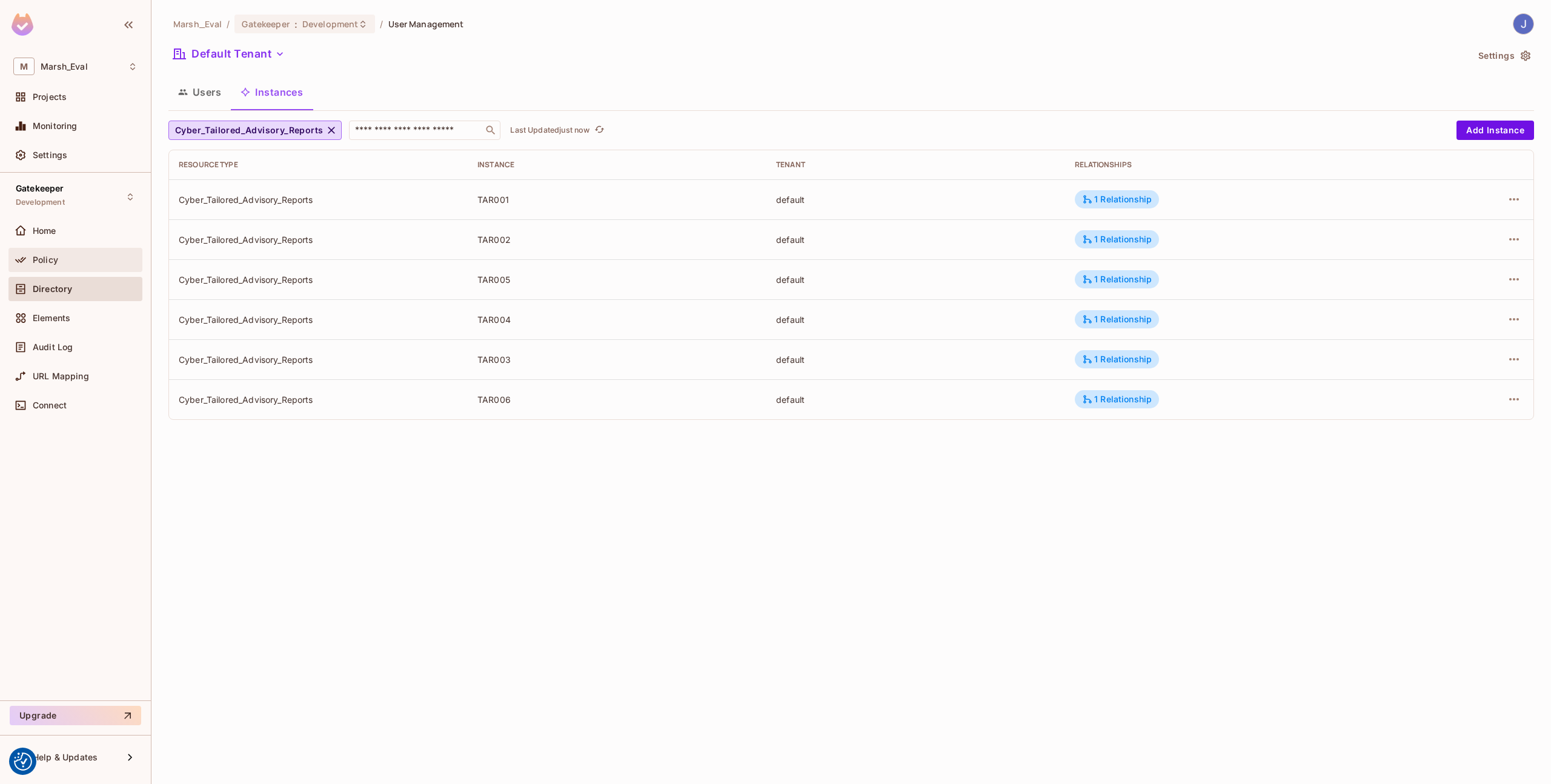
click at [78, 260] on div "Policy" at bounding box center [85, 259] width 104 height 9
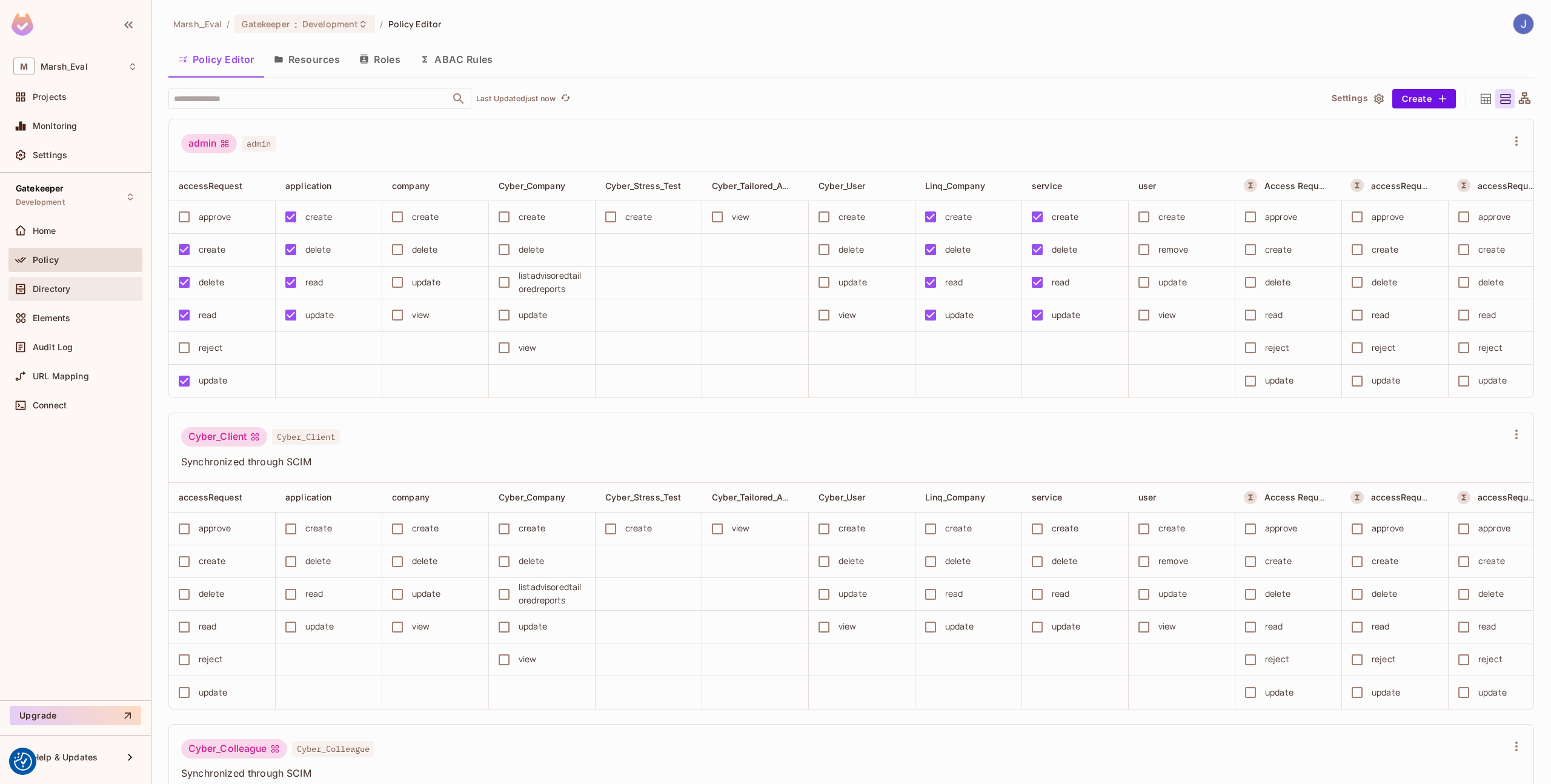
click at [61, 300] on div "Directory" at bounding box center [75, 288] width 134 height 24
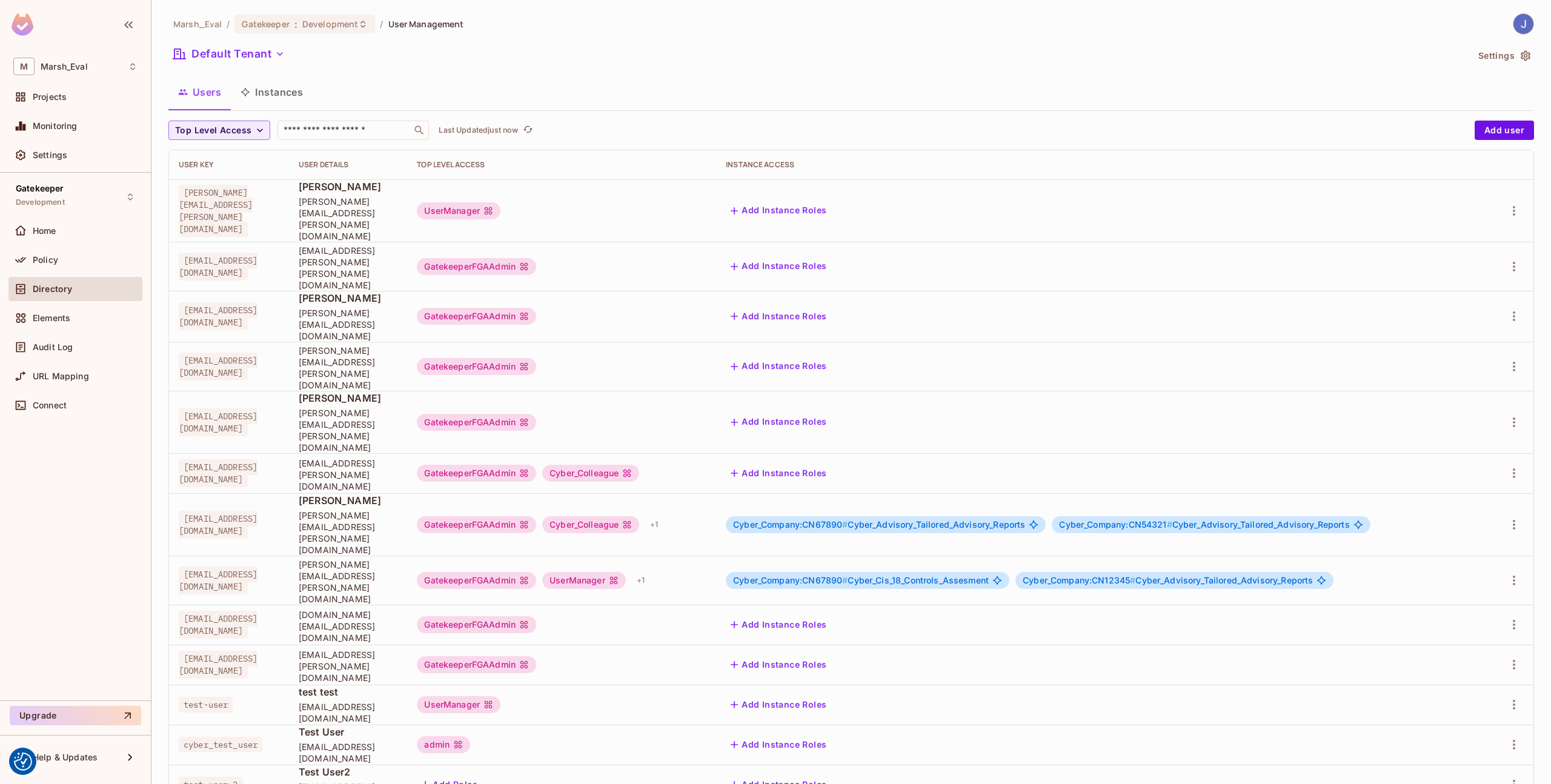
scroll to position [22, 0]
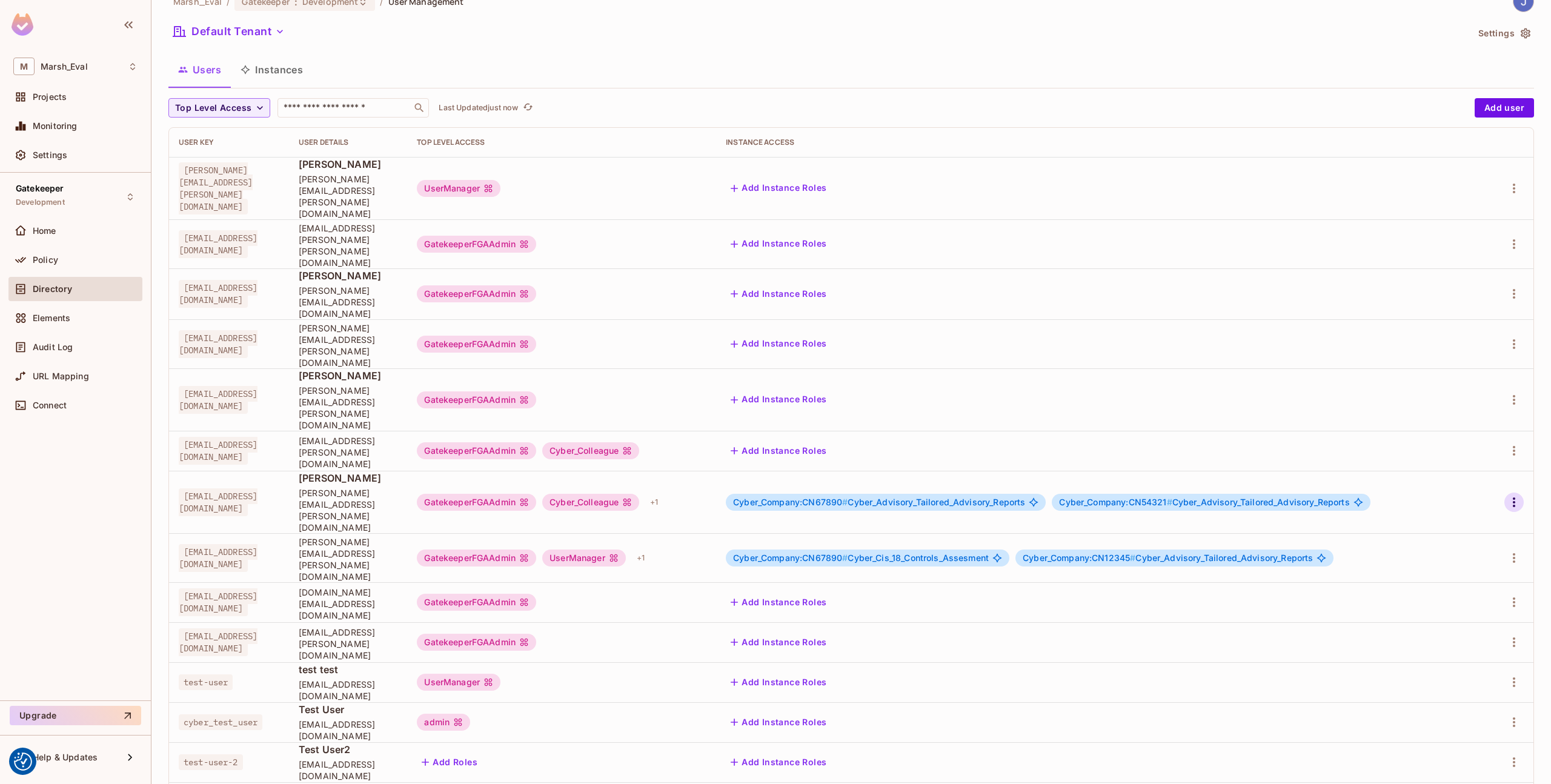
click at [1507, 495] on icon "button" at bounding box center [1514, 502] width 15 height 15
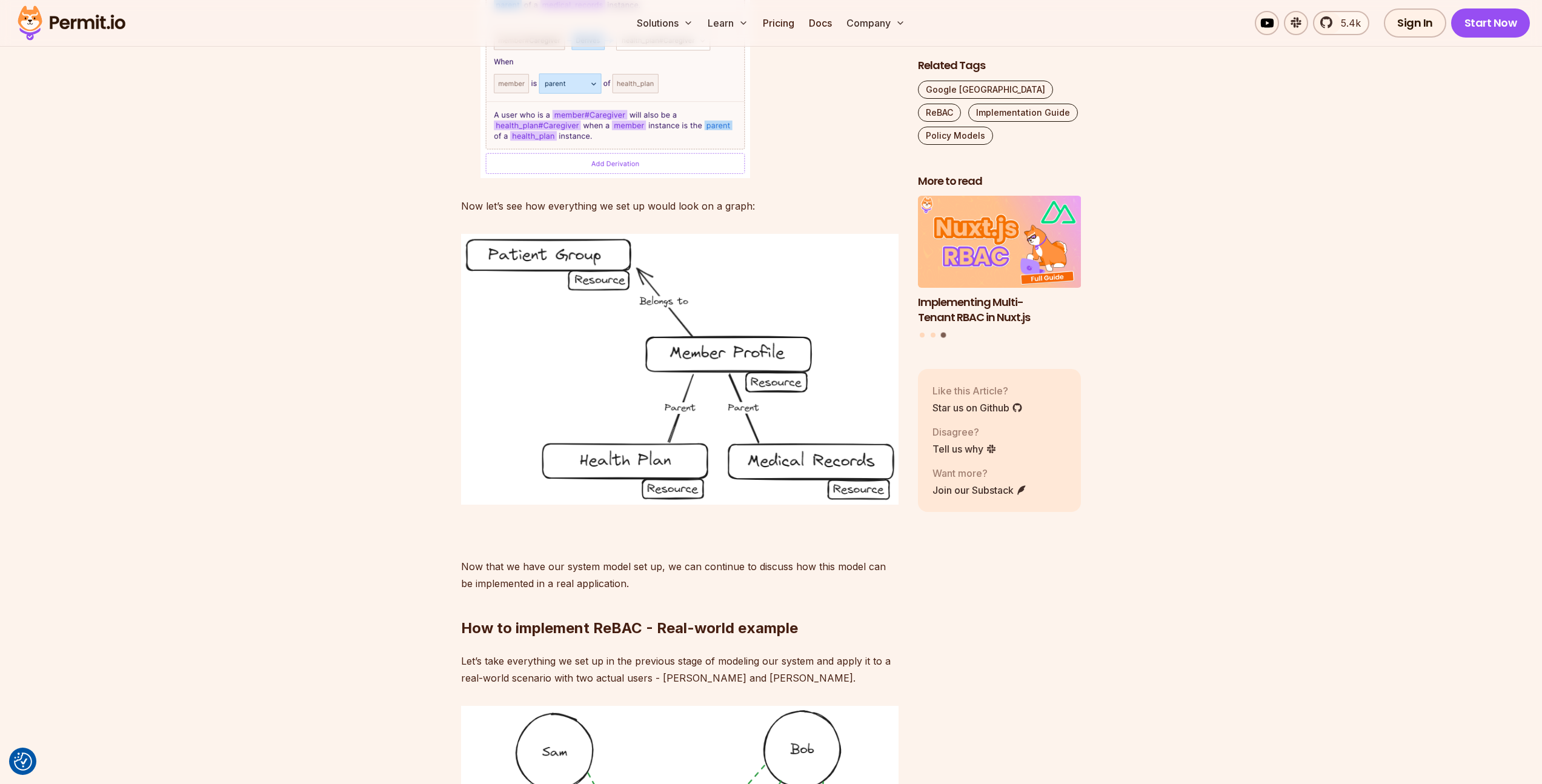
scroll to position [6788, 0]
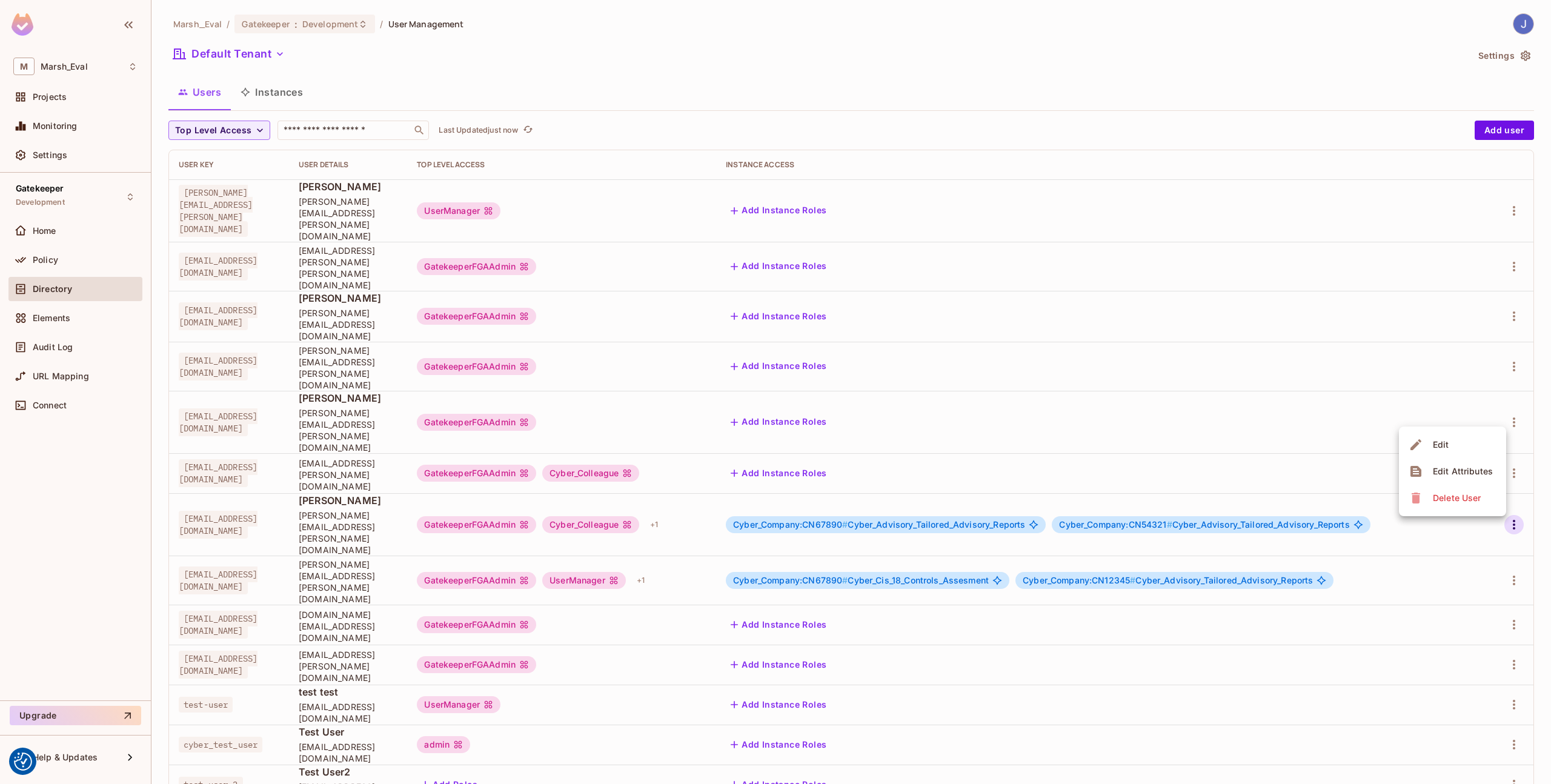
scroll to position [22, 0]
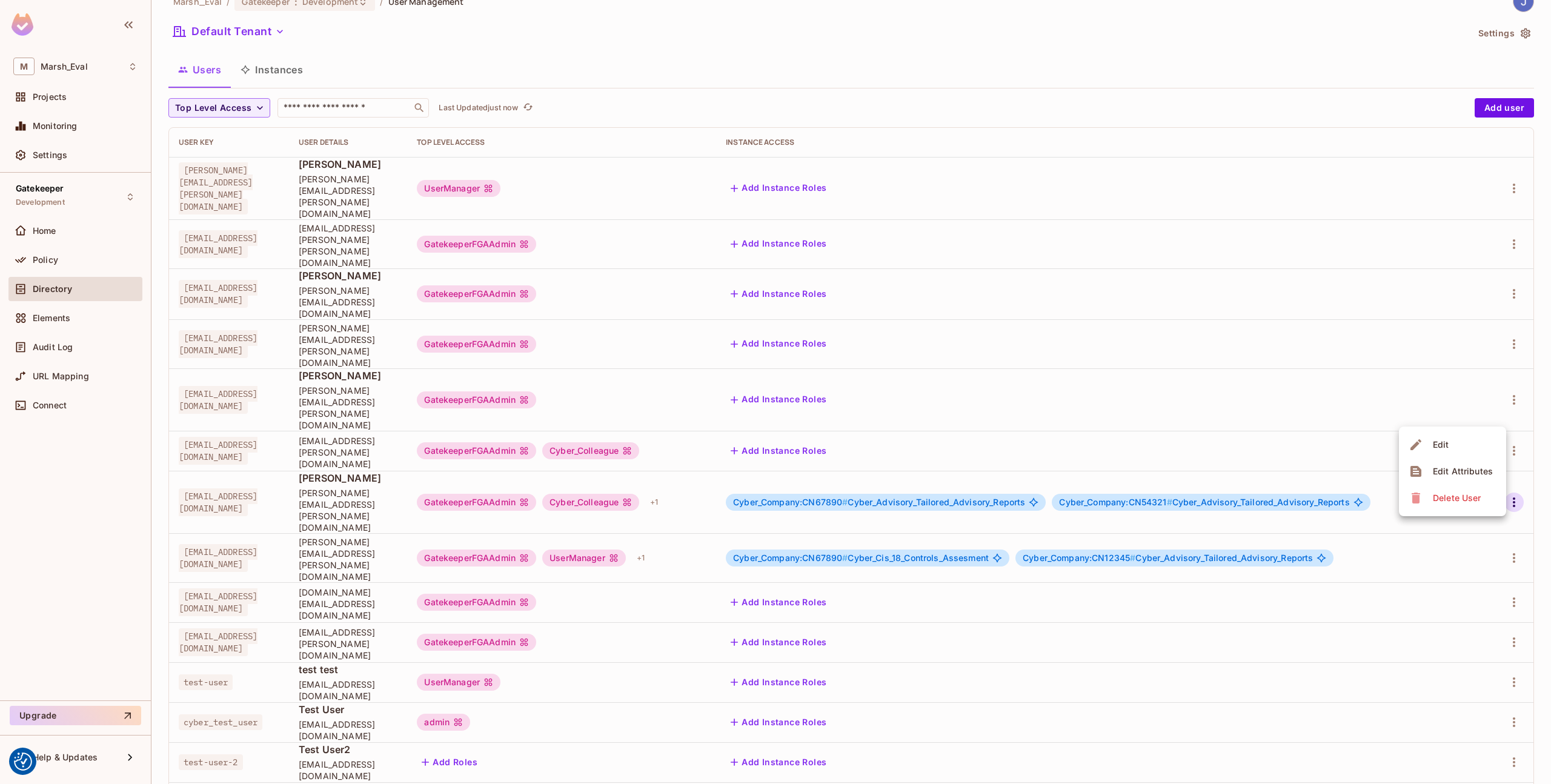
click at [300, 365] on div at bounding box center [775, 392] width 1551 height 784
click at [87, 259] on div "Policy" at bounding box center [85, 259] width 104 height 9
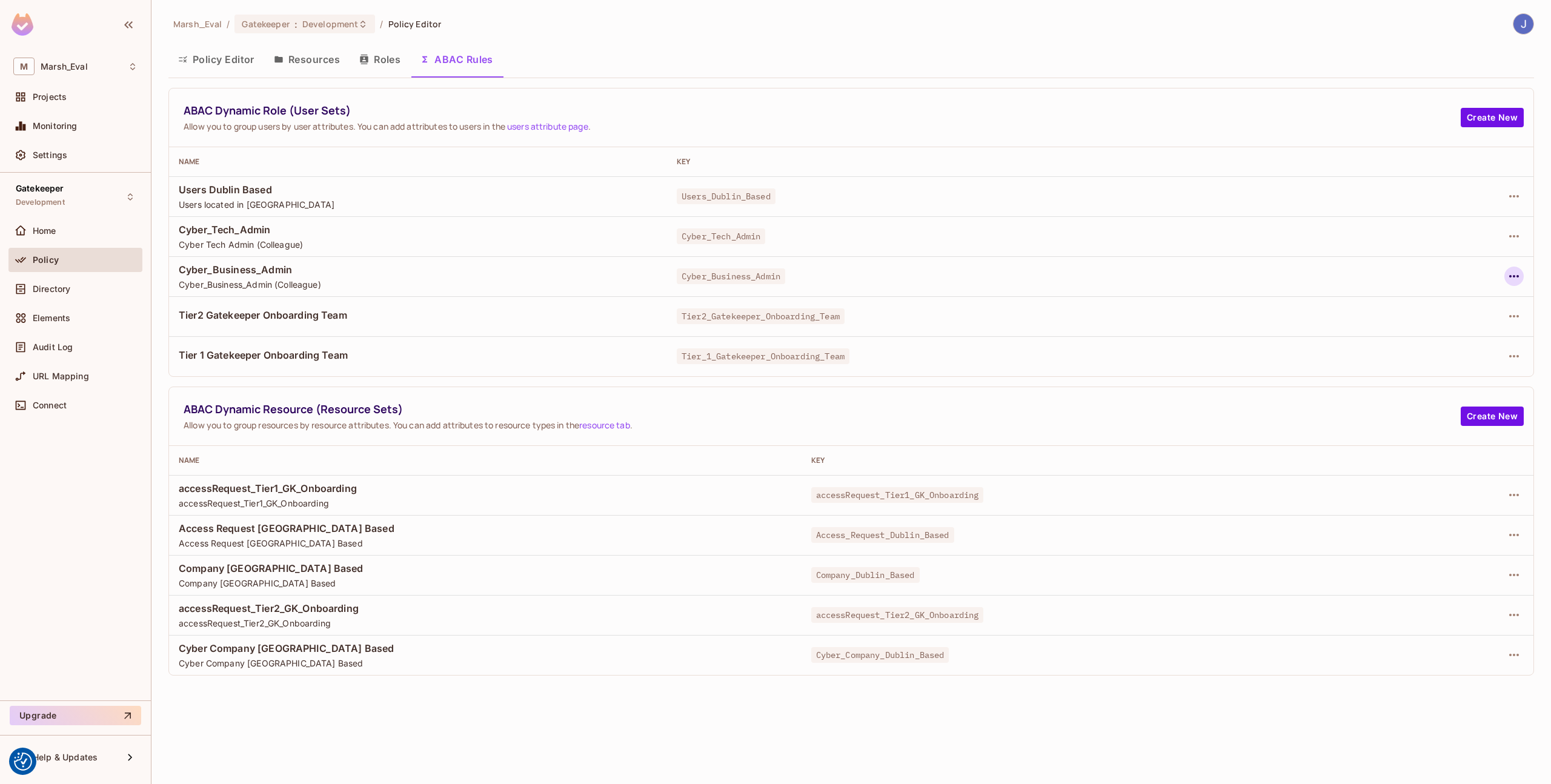
click at [1508, 273] on icon "button" at bounding box center [1514, 276] width 15 height 15
click at [1402, 310] on span "Edit Dynamic Role (User Set)" at bounding box center [1431, 304] width 126 height 20
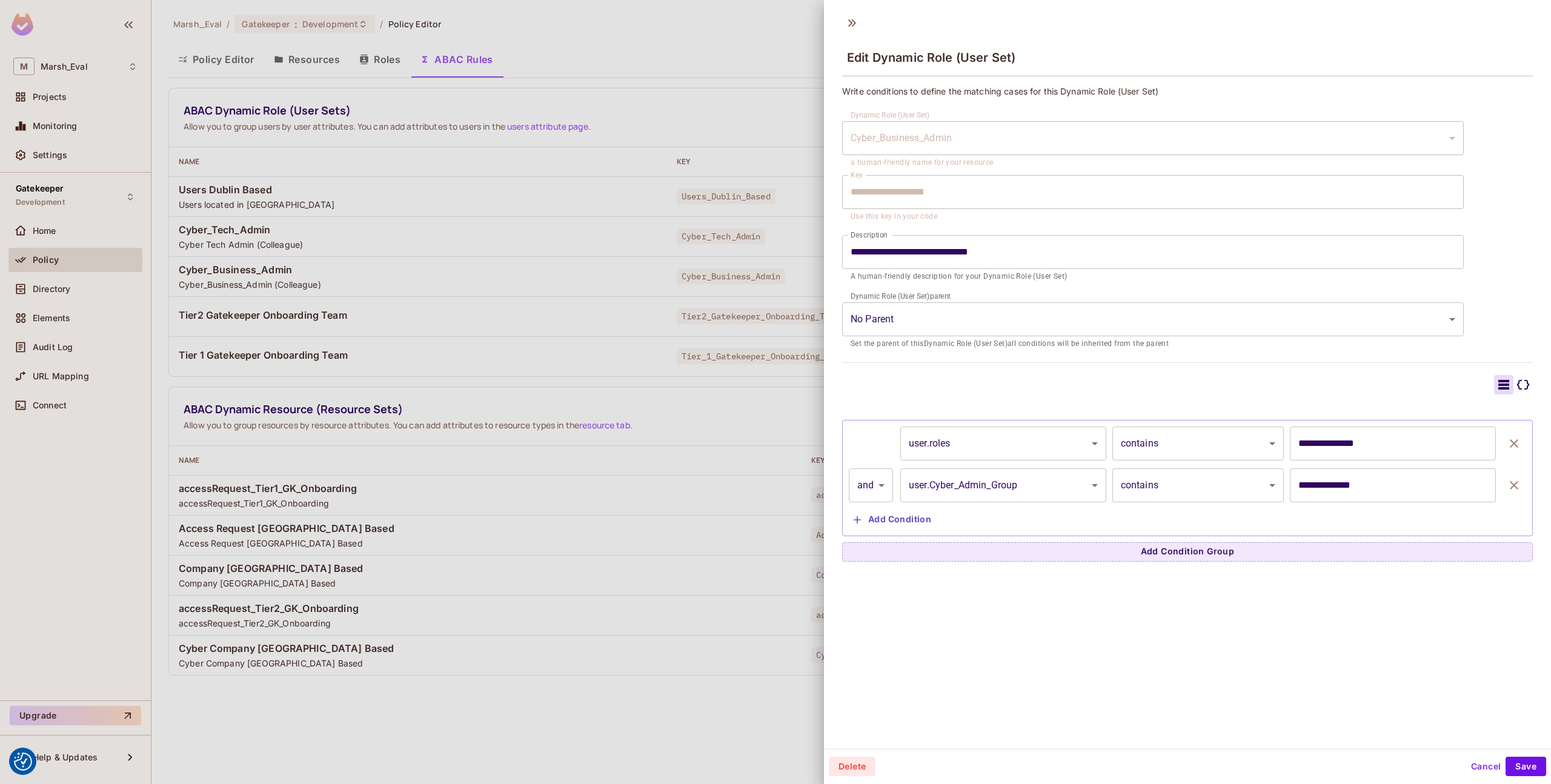
click at [444, 337] on div at bounding box center [775, 392] width 1551 height 784
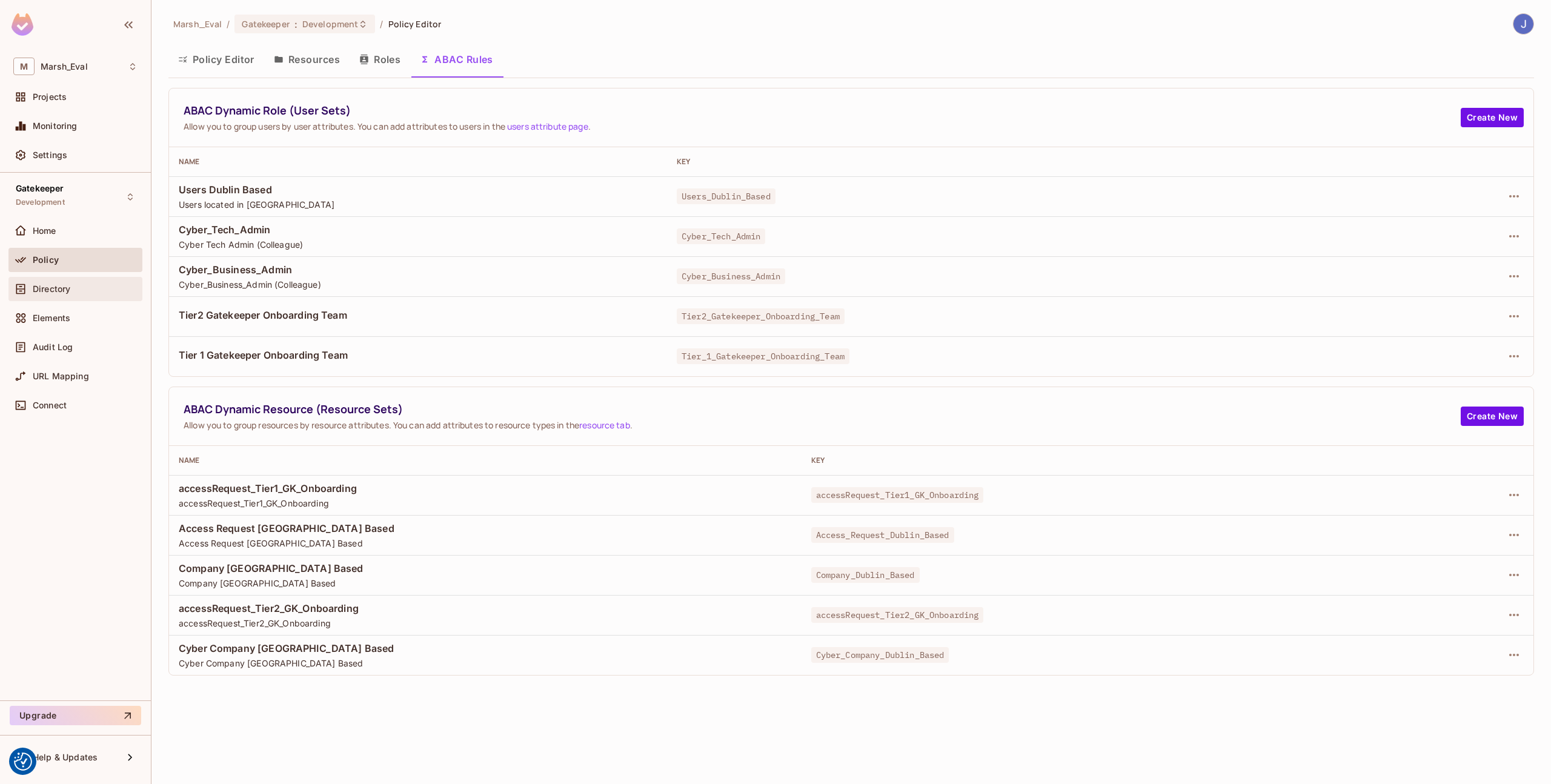
click at [82, 278] on div "Directory" at bounding box center [75, 288] width 134 height 24
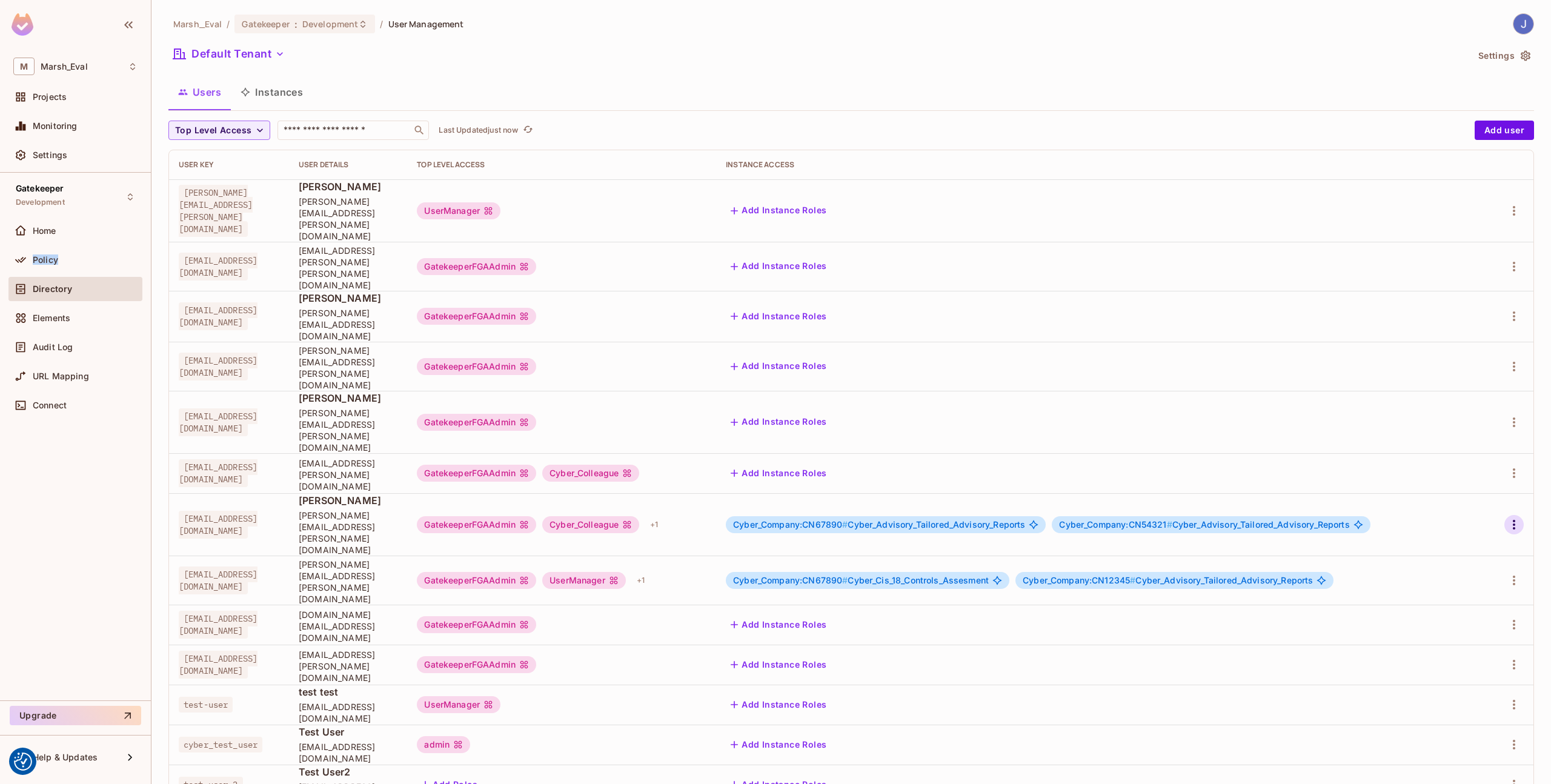
click at [1507, 517] on icon "button" at bounding box center [1514, 524] width 15 height 15
click at [1466, 497] on div "Edit Attributes" at bounding box center [1463, 494] width 60 height 12
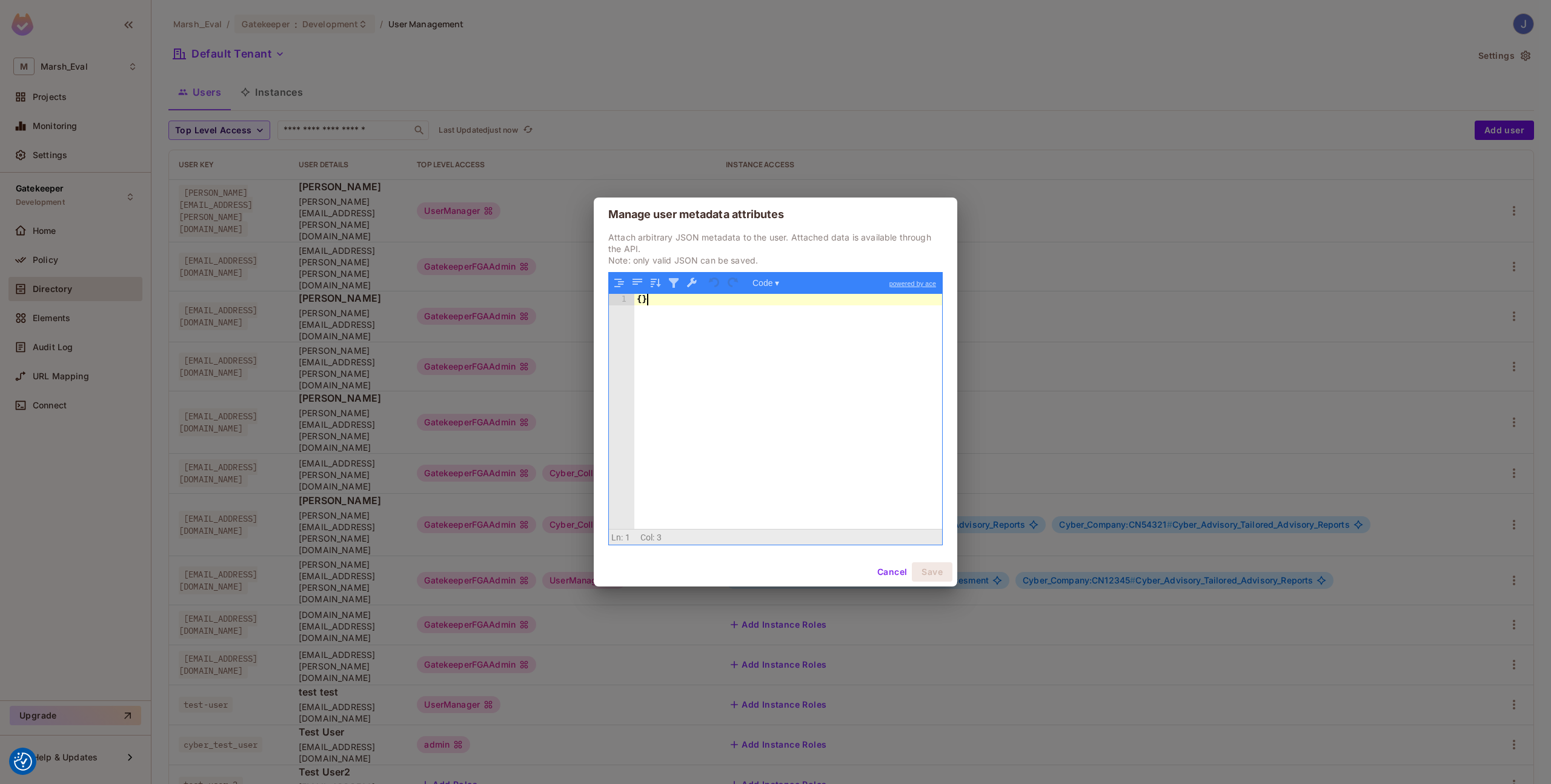
click at [703, 414] on div "{ }" at bounding box center [788, 422] width 307 height 258
click at [925, 568] on button "Save" at bounding box center [932, 572] width 40 height 20
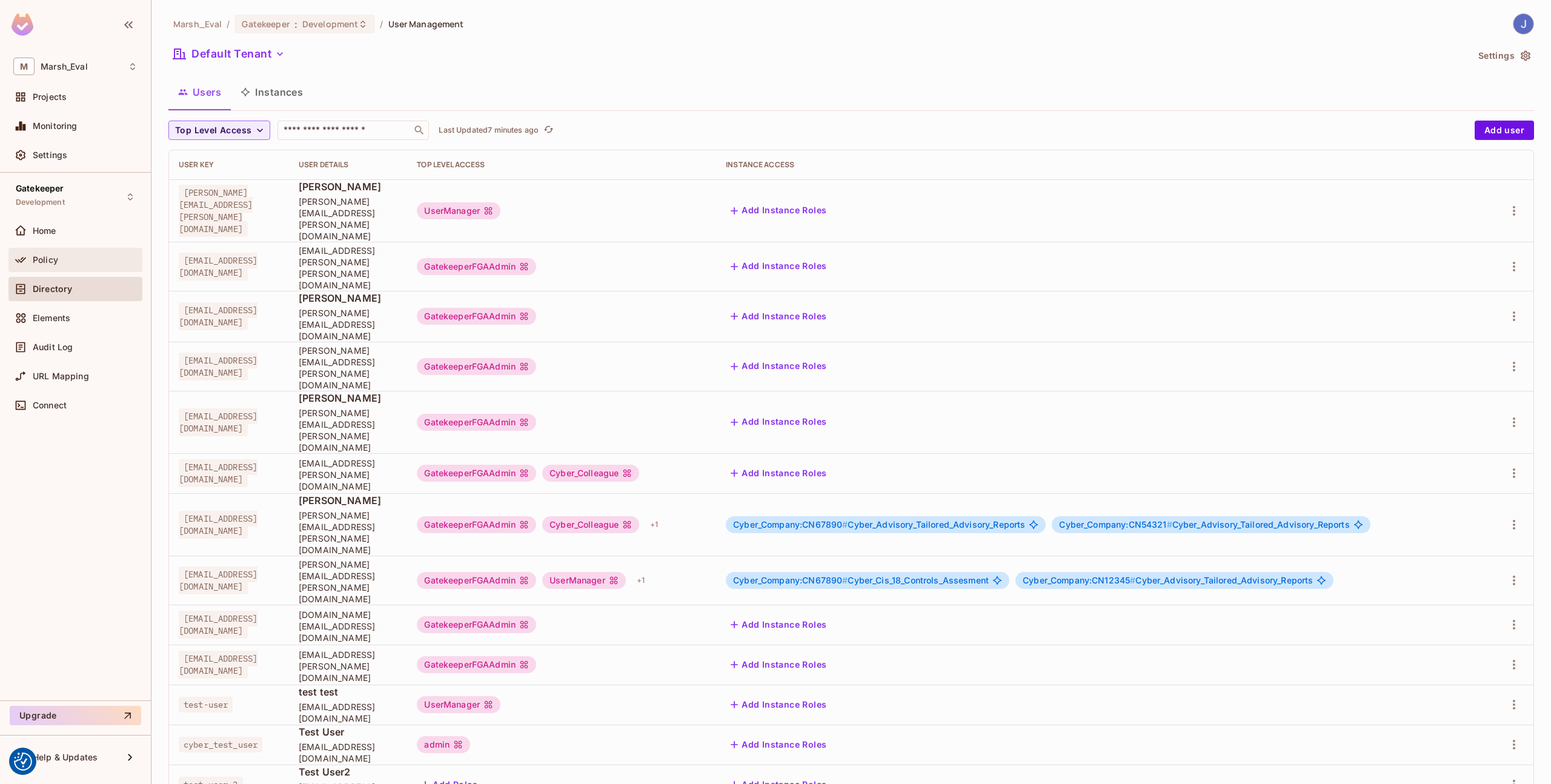
click at [71, 252] on div "Policy" at bounding box center [75, 259] width 124 height 15
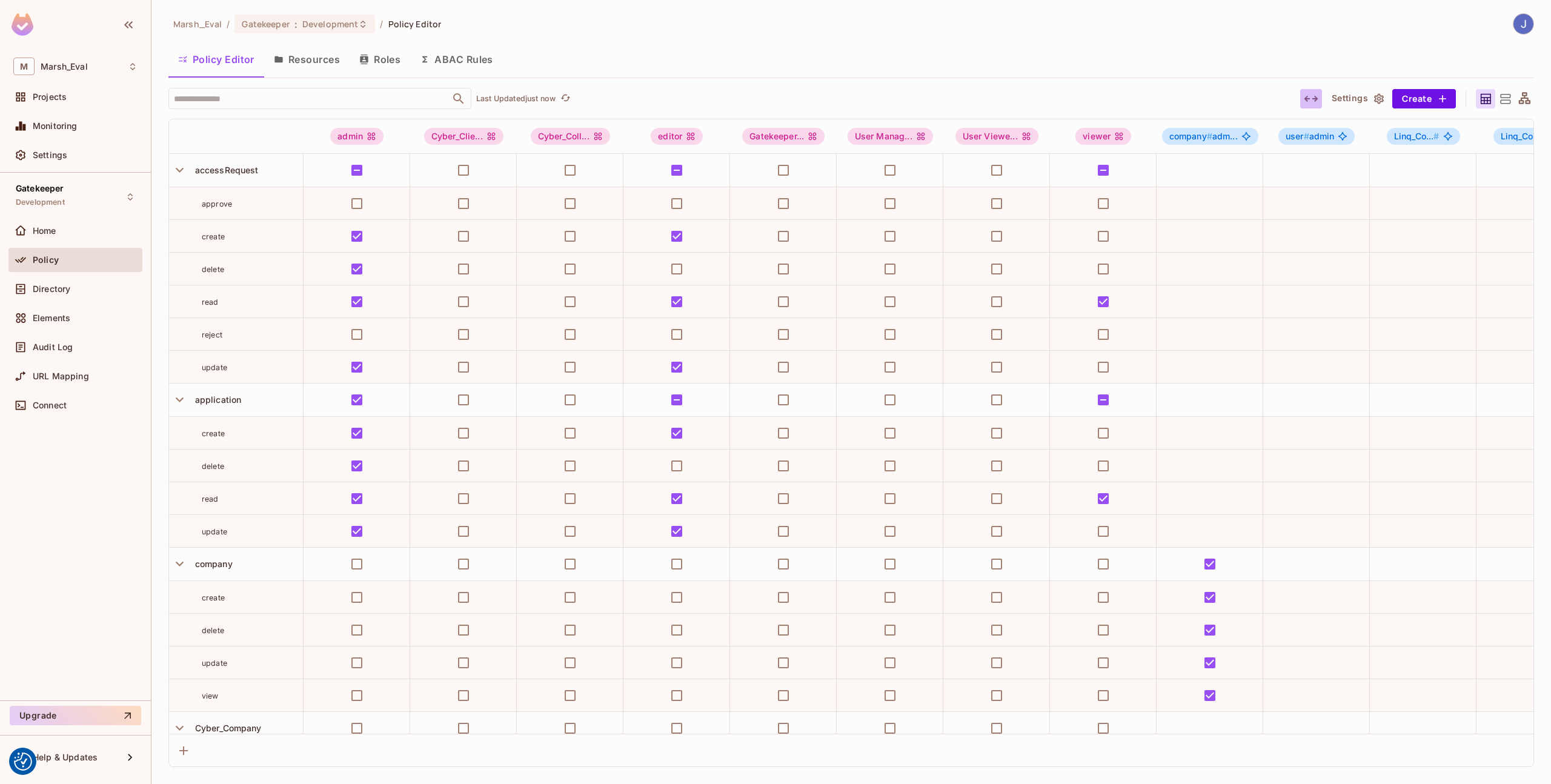
click at [1315, 100] on icon "button" at bounding box center [1311, 98] width 15 height 15
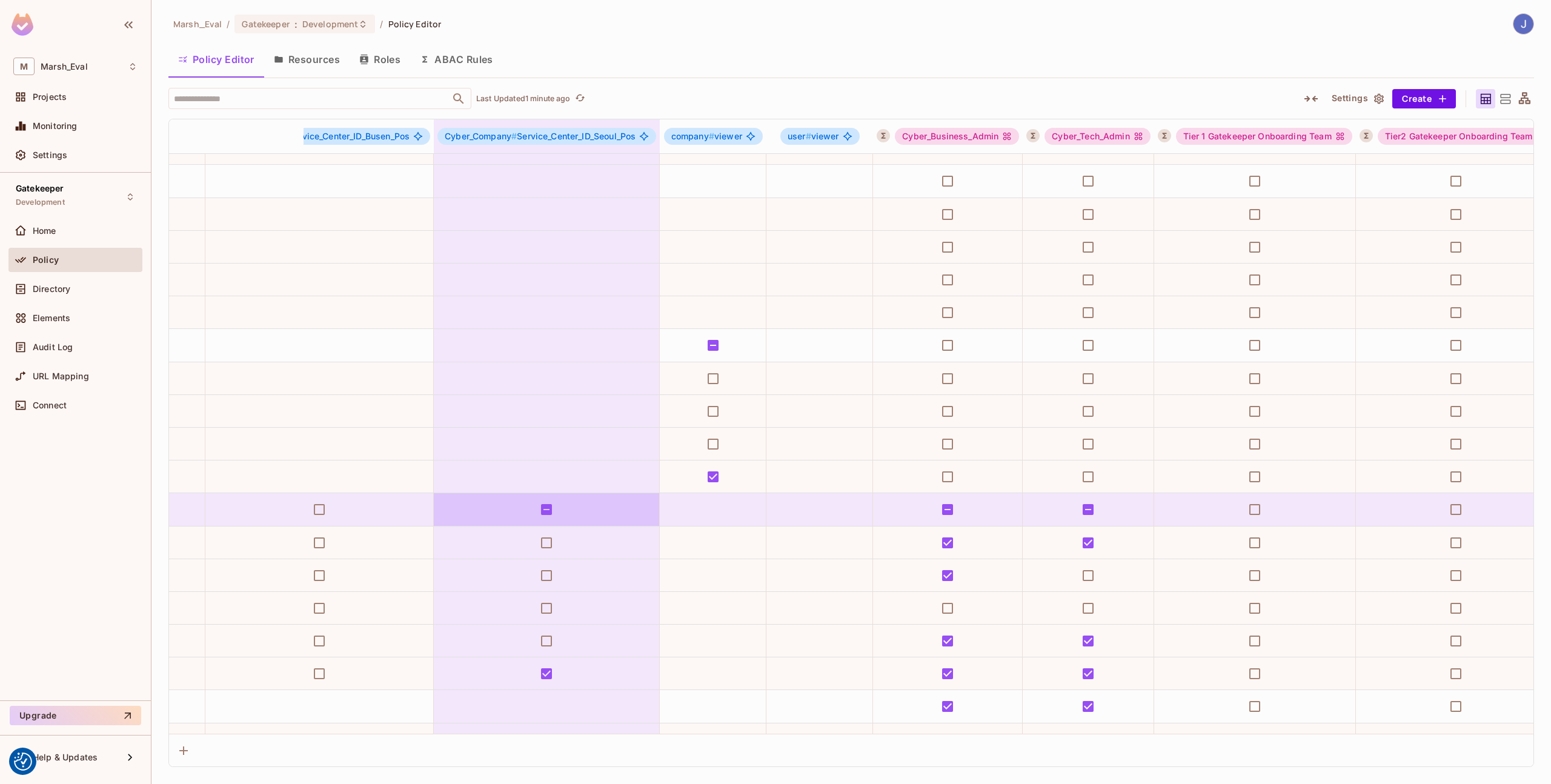
scroll to position [218, 5529]
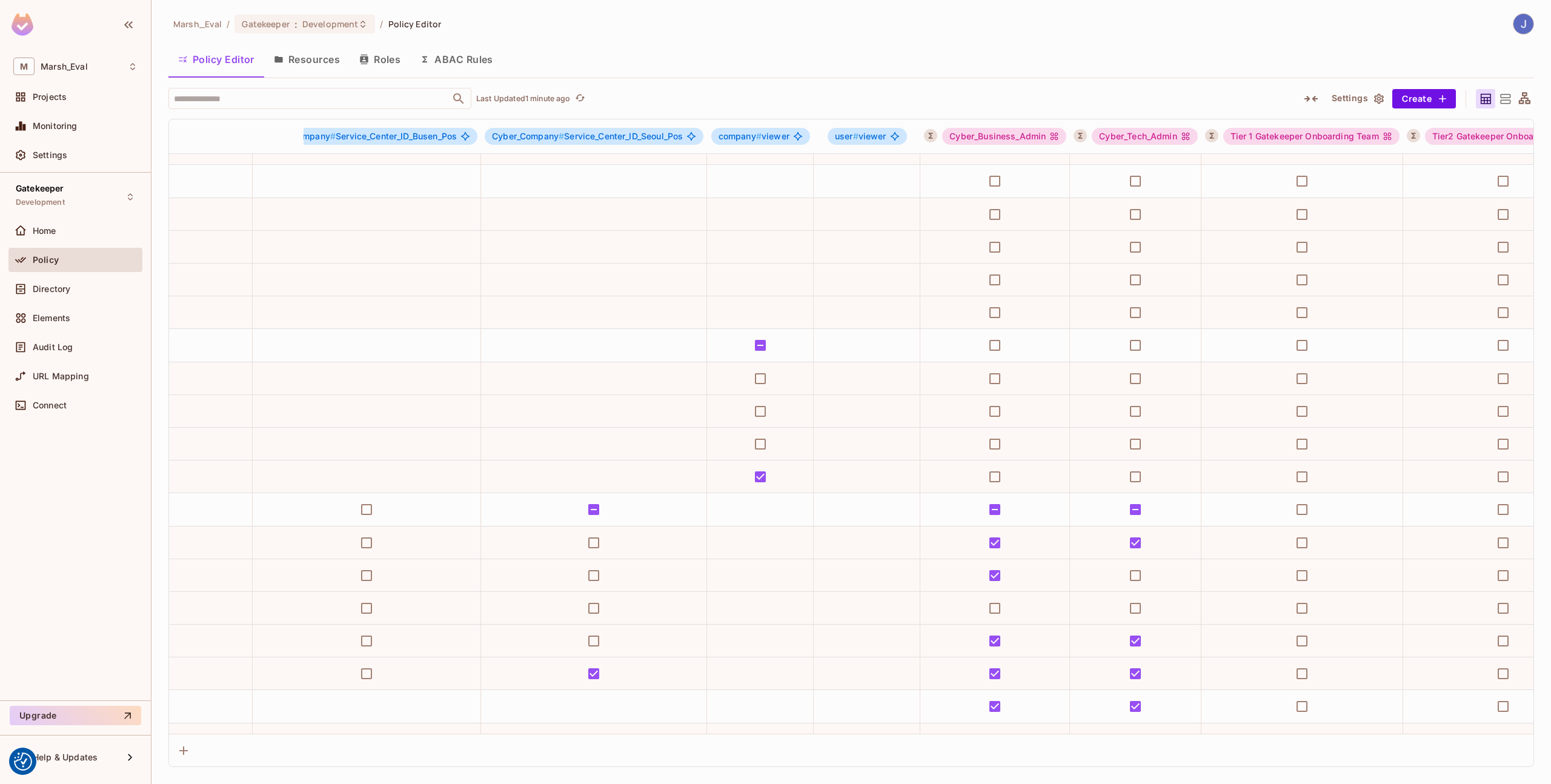
click at [1501, 98] on icon at bounding box center [1506, 98] width 10 height 9
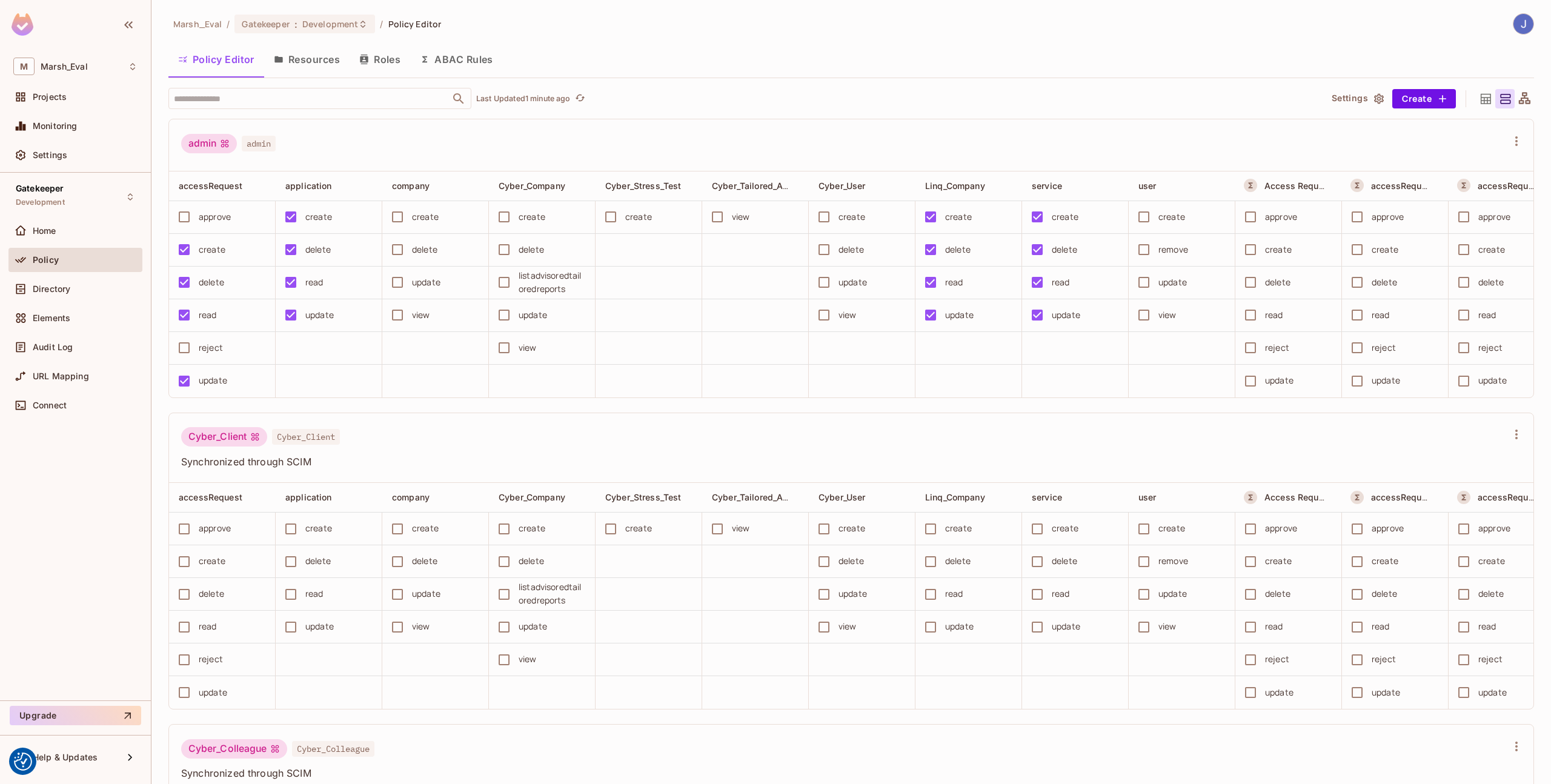
click at [355, 109] on div "​ Last Updated 1 minute ago Settings Create admin admin accessRequest applicati…" at bounding box center [851, 437] width 1366 height 697
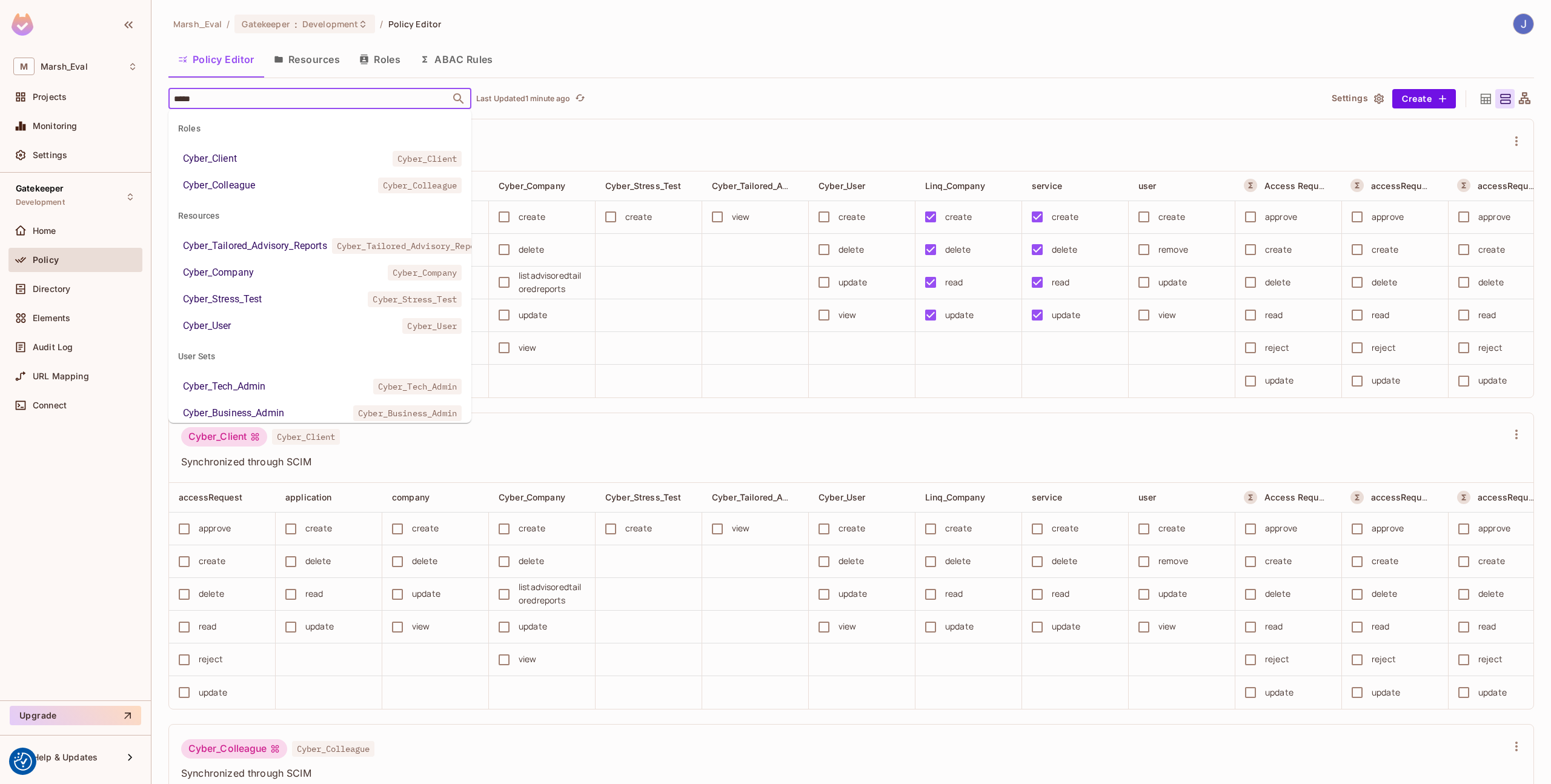
type input "******"
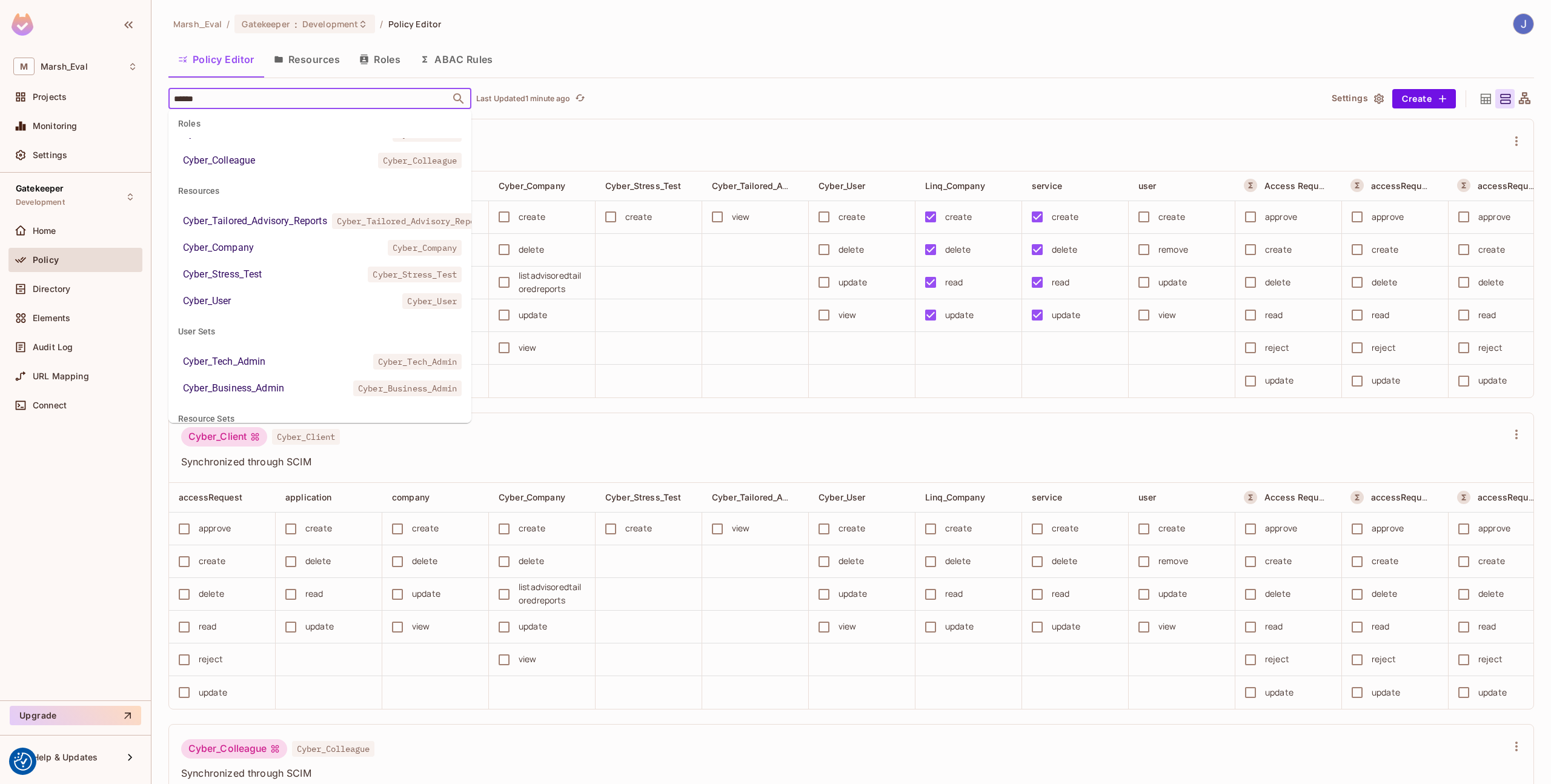
scroll to position [27, 0]
click at [217, 381] on div "Cyber_Business_Admin" at bounding box center [234, 386] width 101 height 15
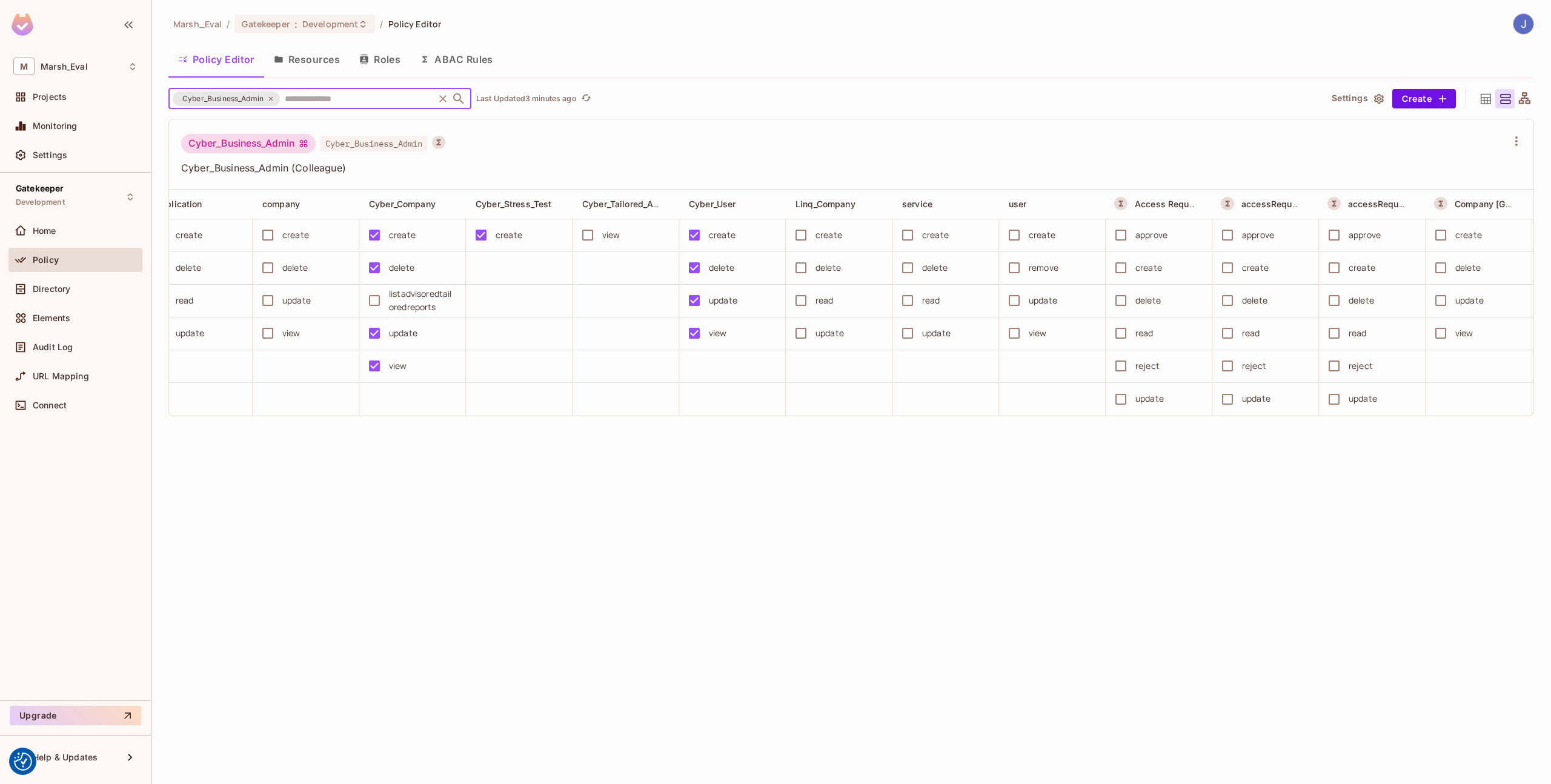
scroll to position [0, 0]
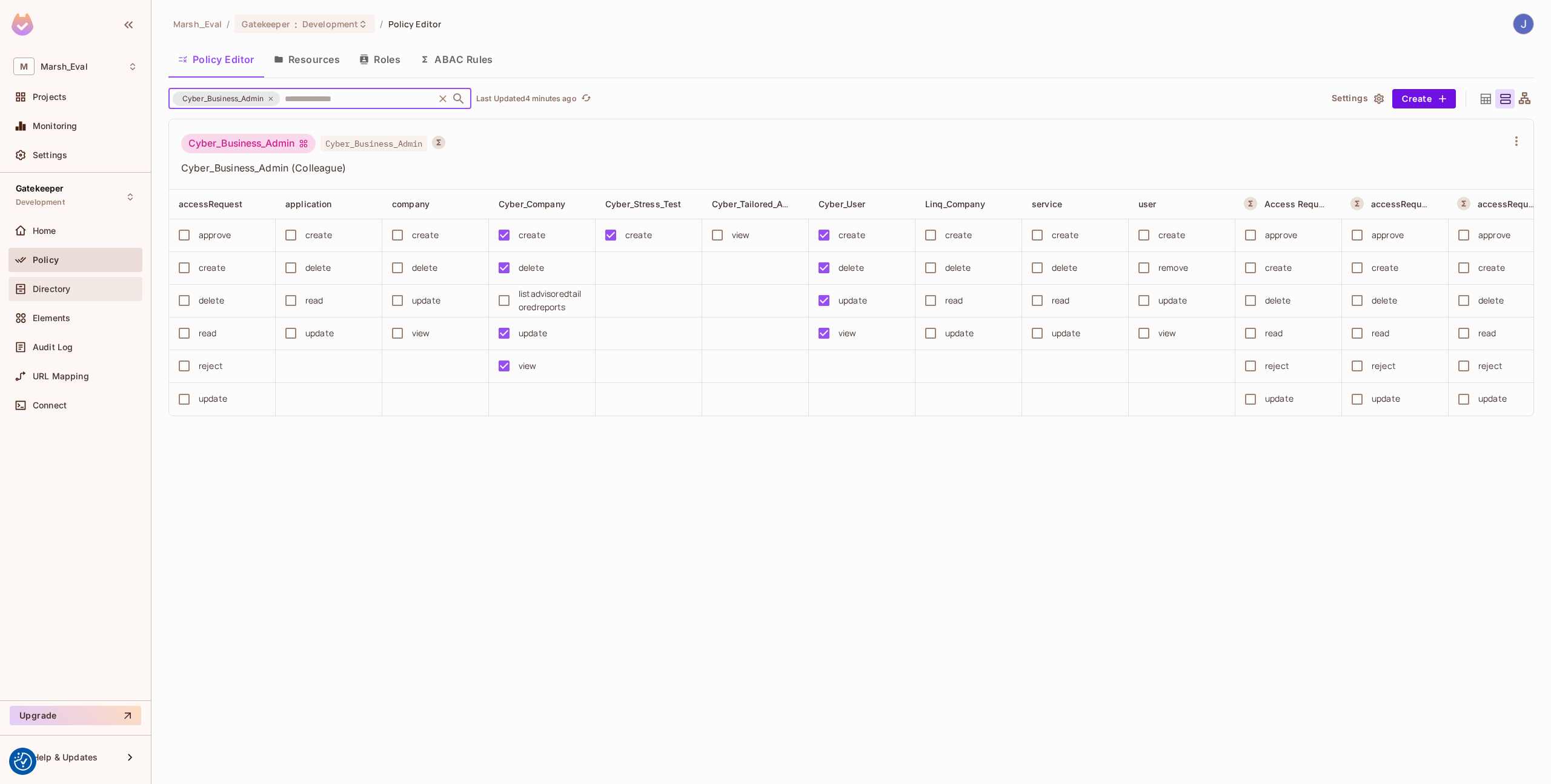
click at [88, 295] on div "Directory" at bounding box center [75, 288] width 124 height 15
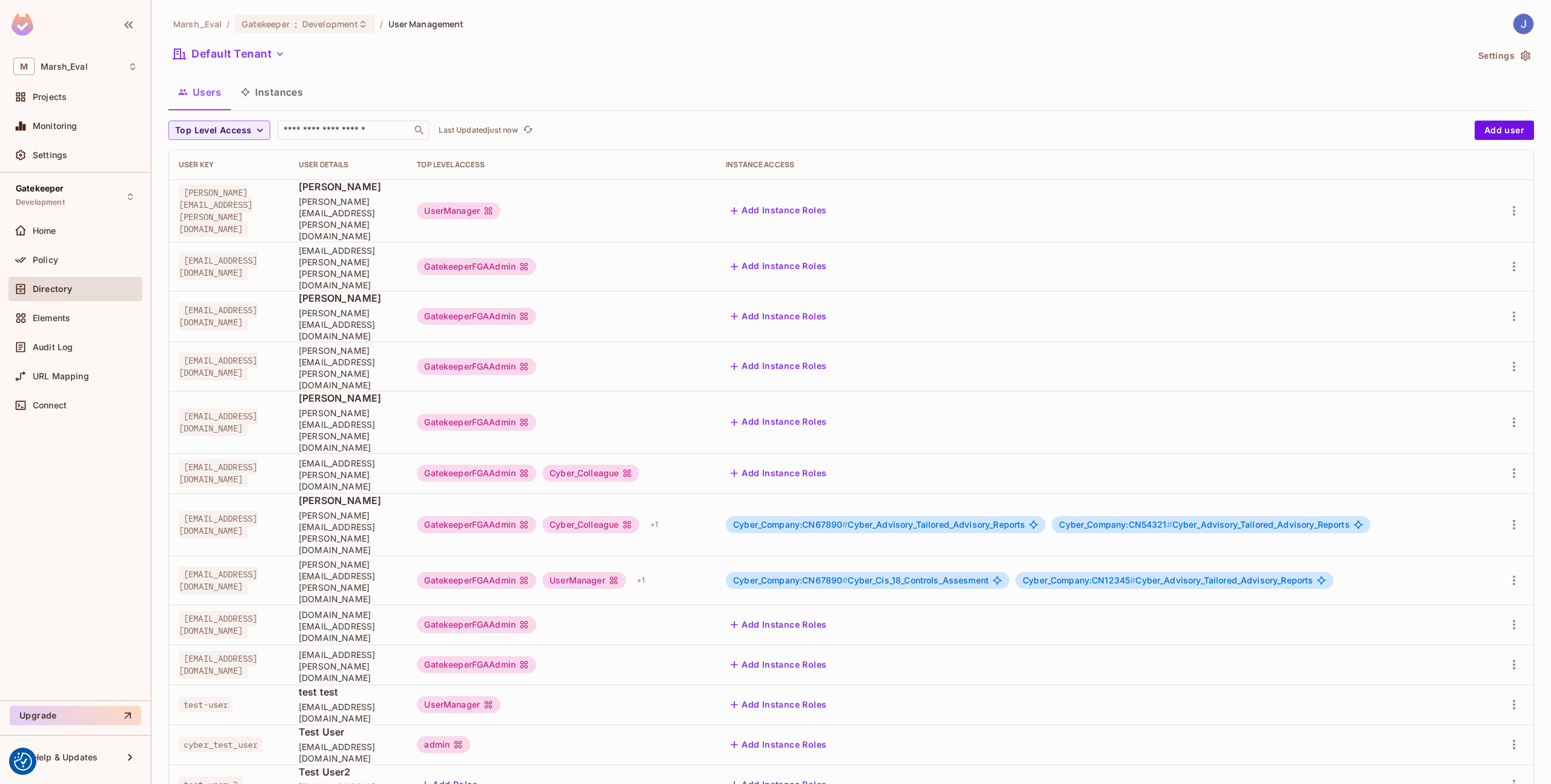
click at [74, 272] on div "Policy" at bounding box center [75, 262] width 134 height 29
click at [68, 265] on div "Policy" at bounding box center [75, 259] width 124 height 15
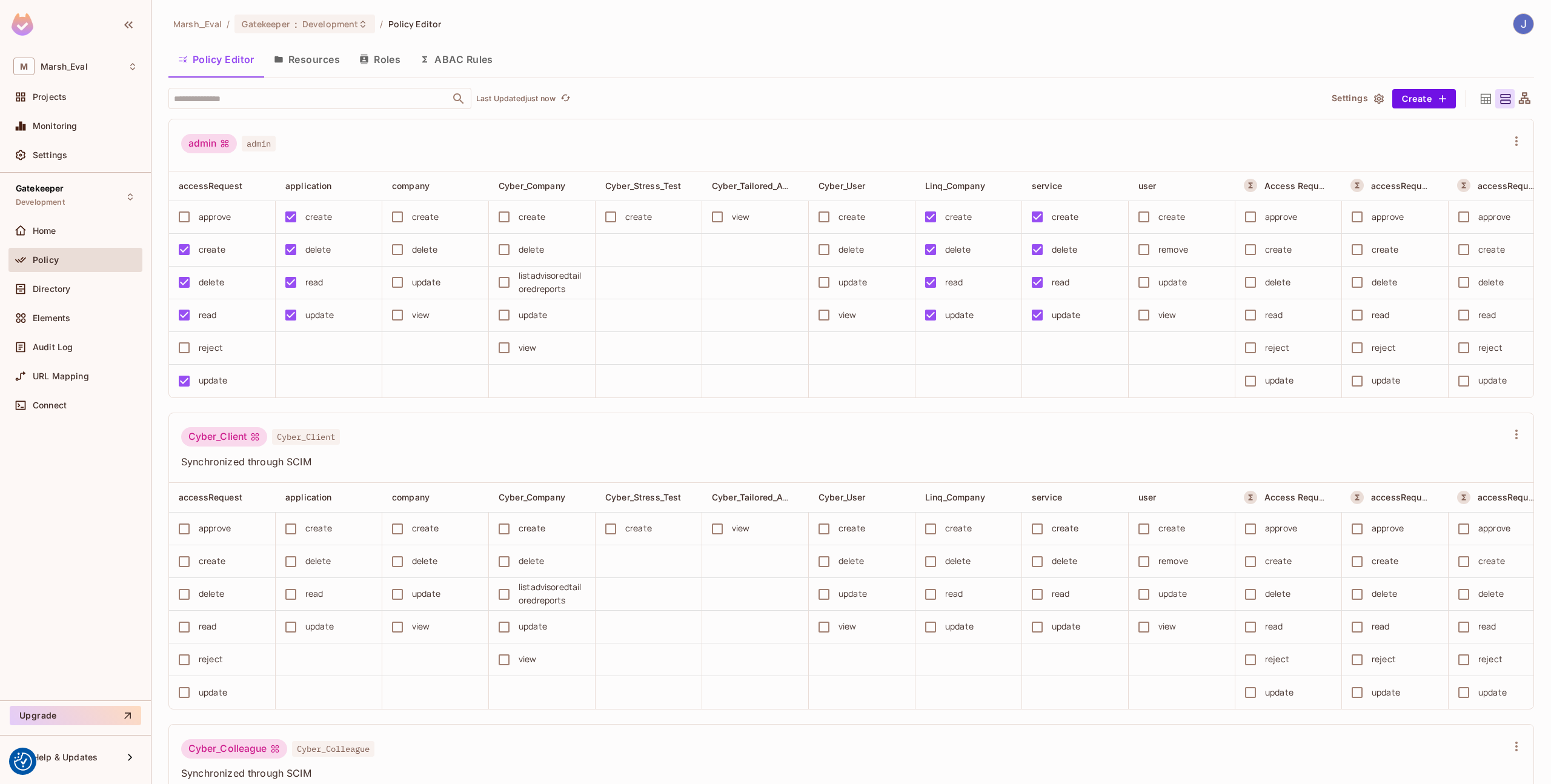
click at [390, 68] on button "Roles" at bounding box center [379, 59] width 61 height 30
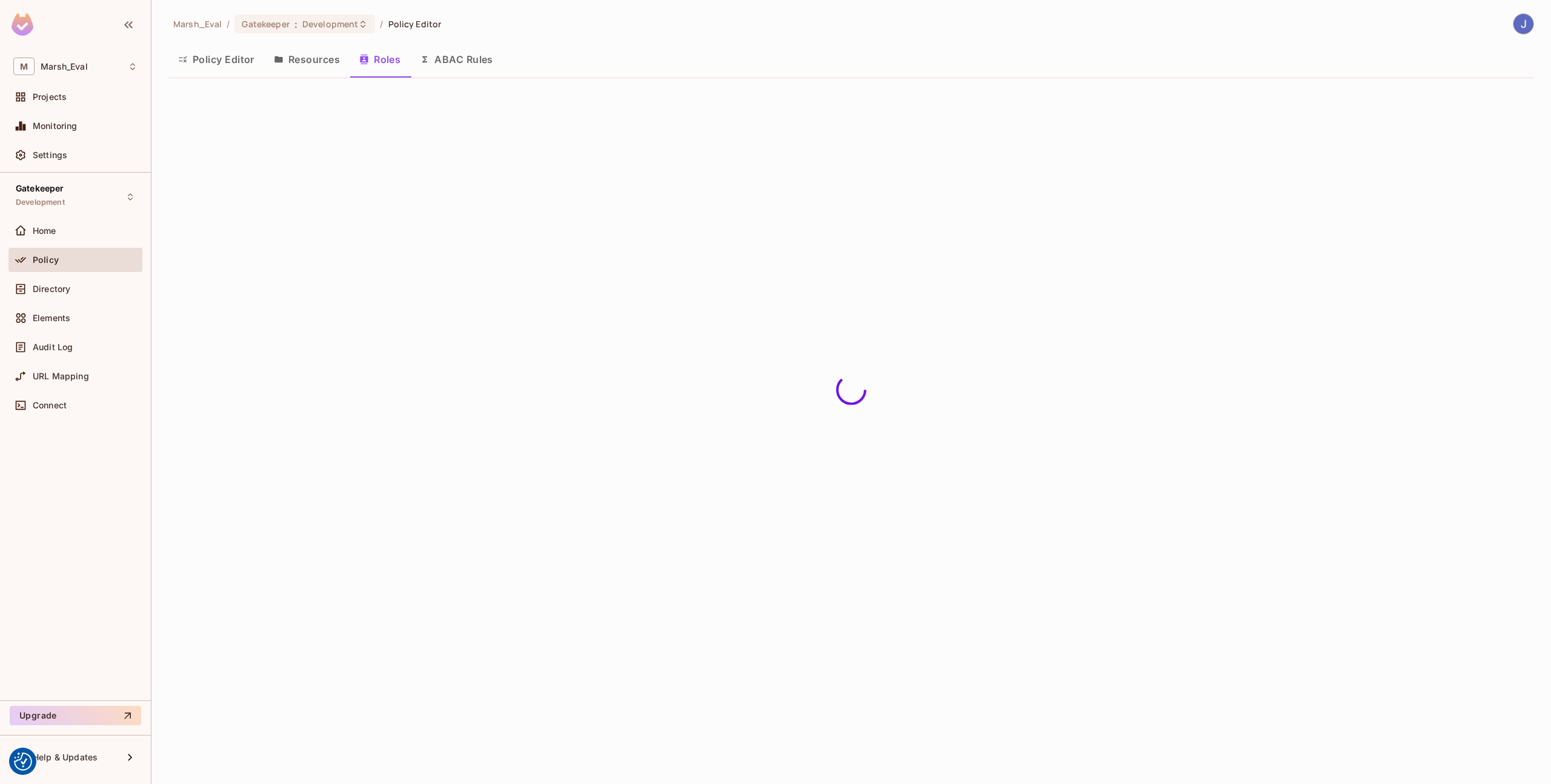
click at [469, 63] on button "ABAC Rules" at bounding box center [456, 59] width 92 height 30
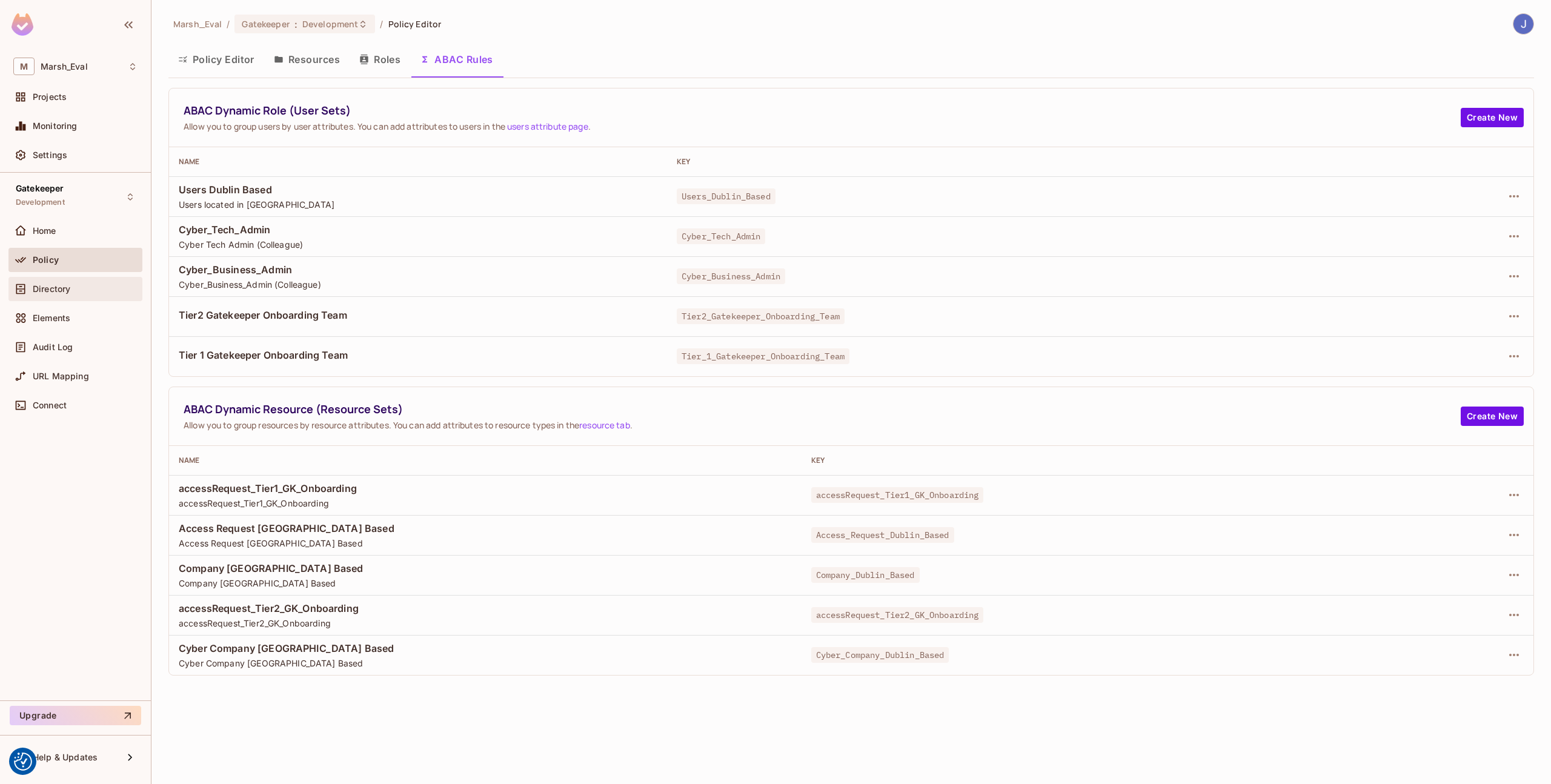
click at [68, 279] on div "Directory" at bounding box center [75, 288] width 134 height 24
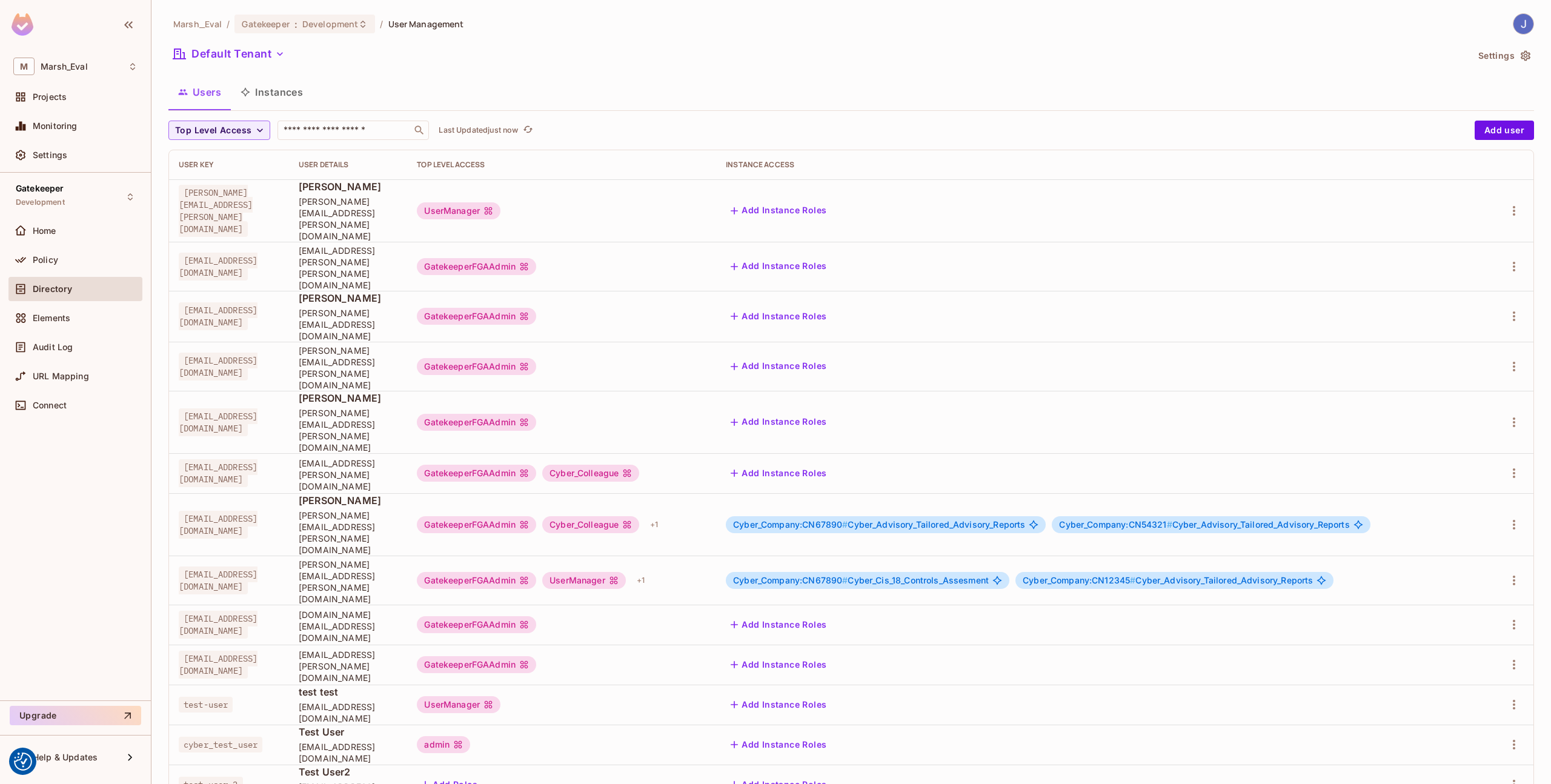
click at [274, 99] on button "Instances" at bounding box center [272, 92] width 82 height 30
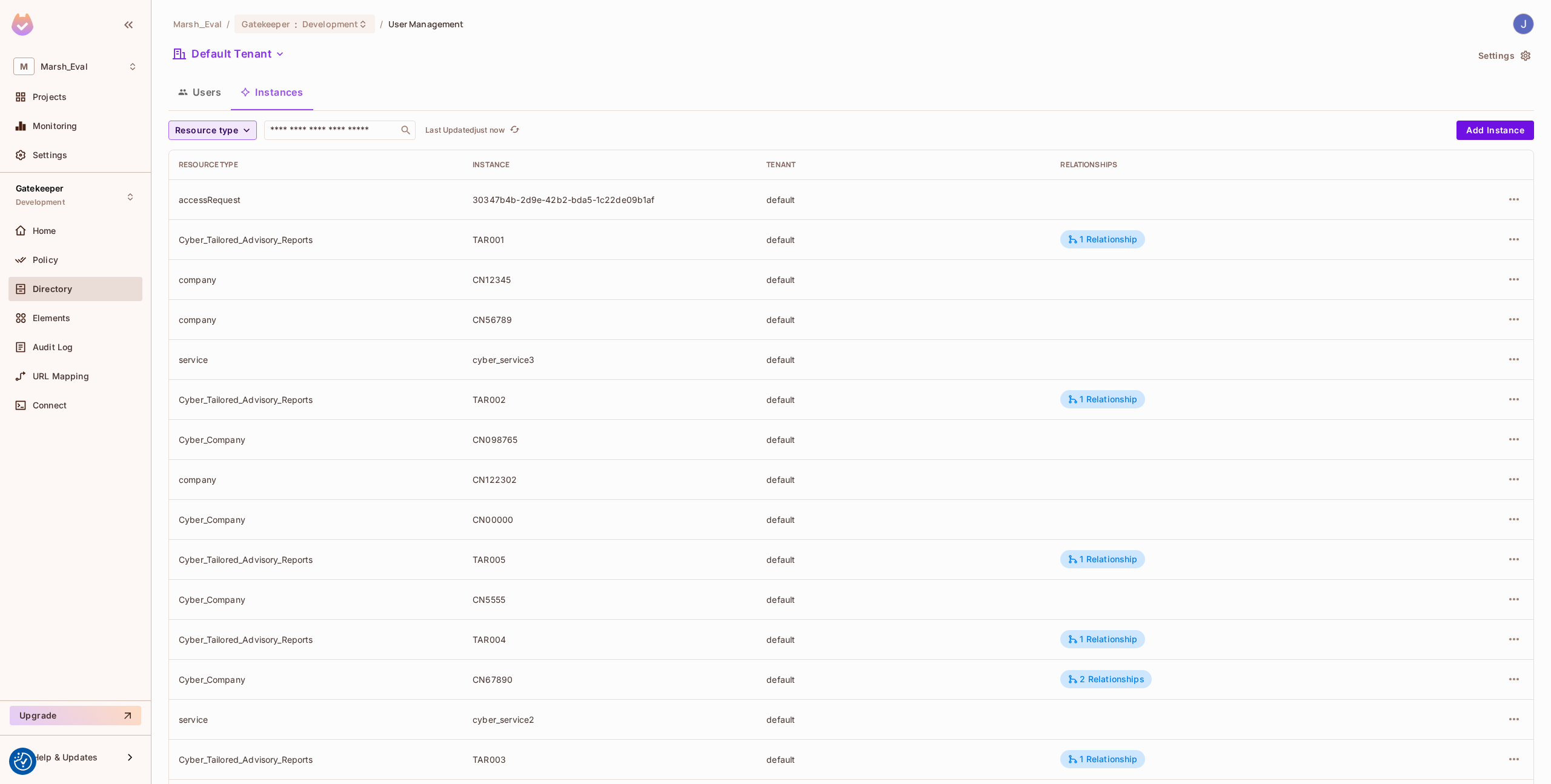
click at [236, 134] on span "Resource type" at bounding box center [206, 131] width 63 height 15
click at [229, 250] on li "Cyber_Company" at bounding box center [245, 262] width 153 height 26
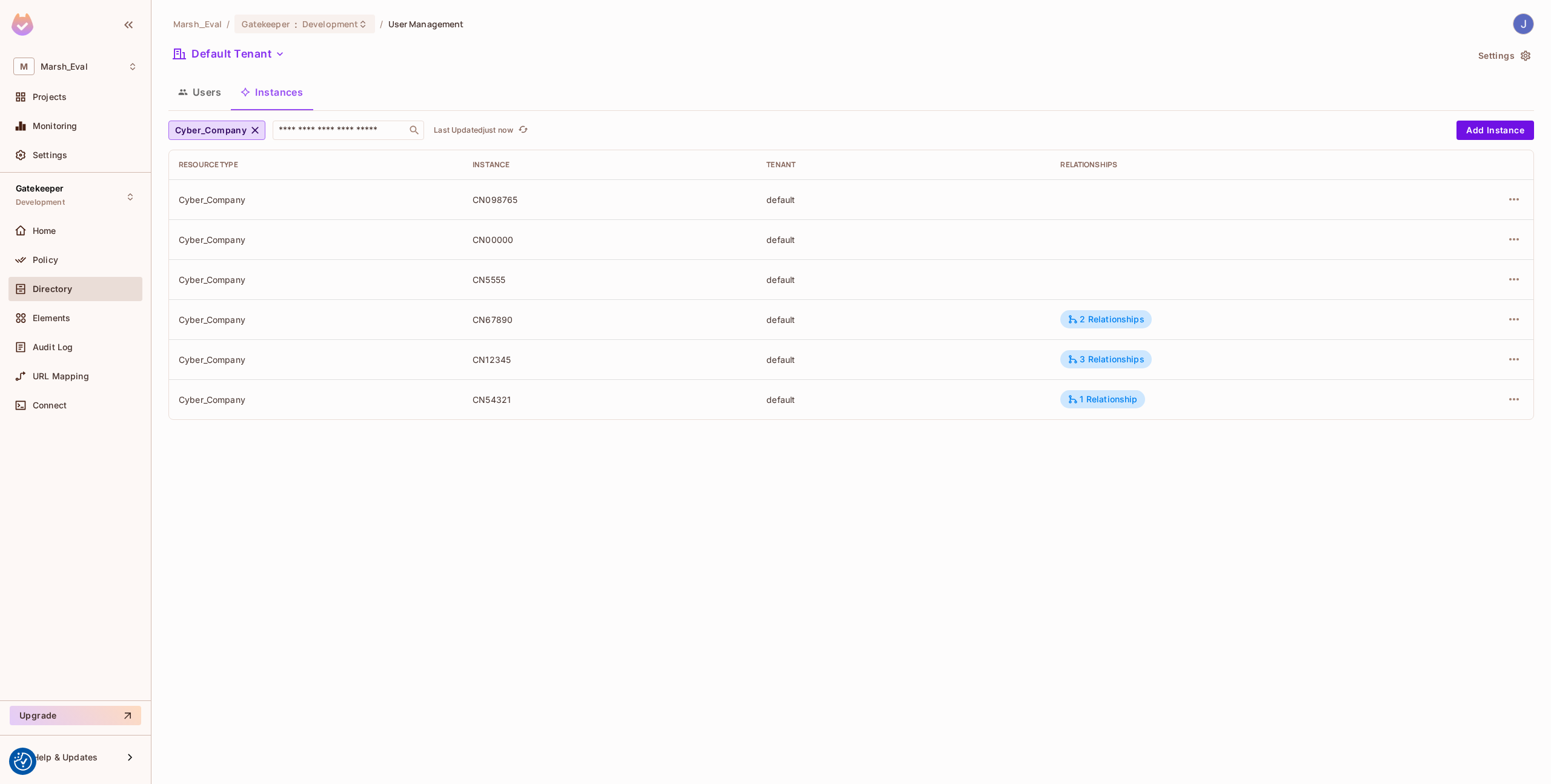
click at [1504, 194] on div at bounding box center [1471, 199] width 106 height 20
click at [1512, 199] on icon "button" at bounding box center [1514, 199] width 15 height 15
click at [1479, 253] on li "Edit Attributes" at bounding box center [1438, 253] width 152 height 27
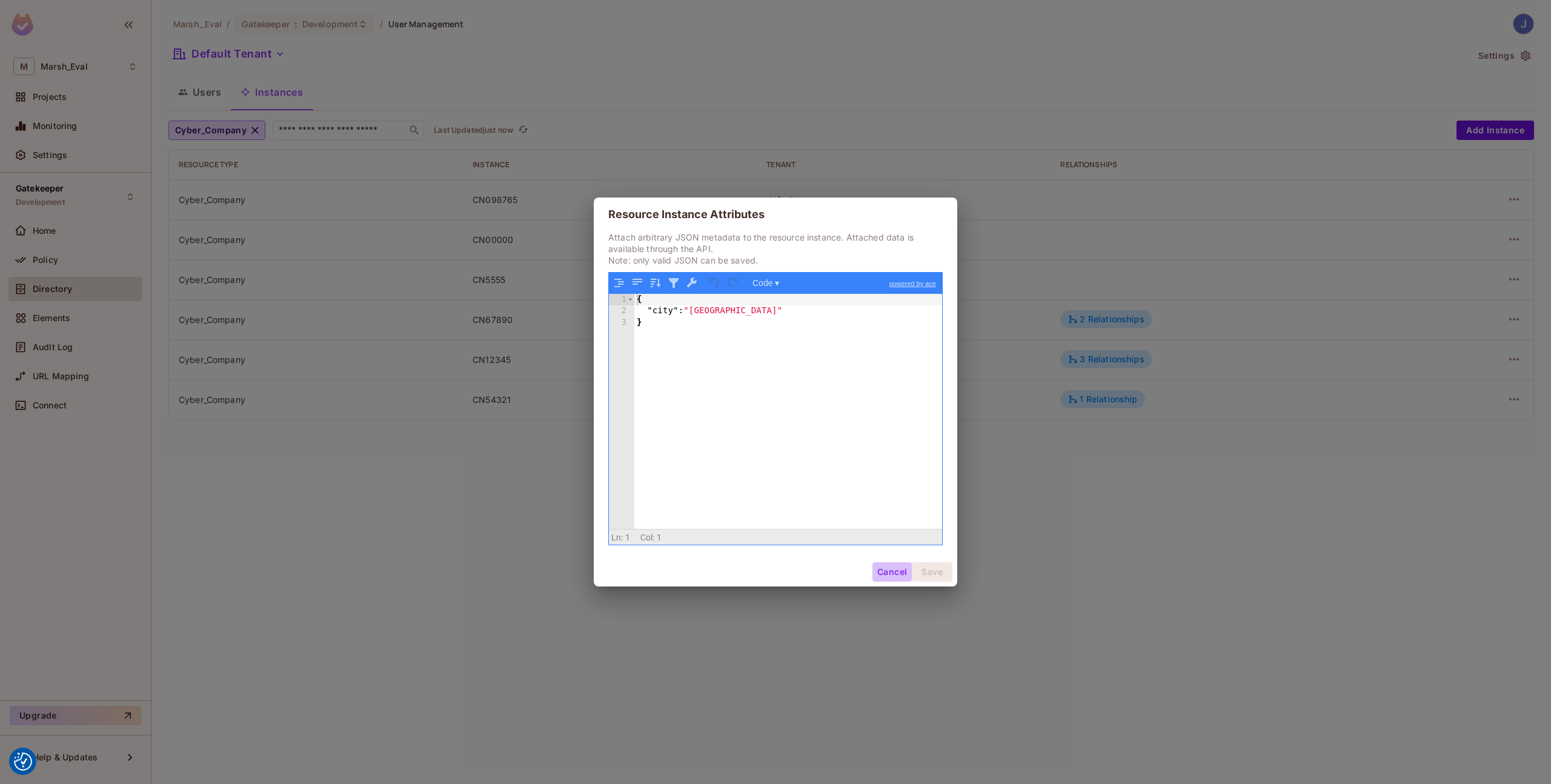
click at [892, 576] on button "Cancel" at bounding box center [892, 572] width 39 height 20
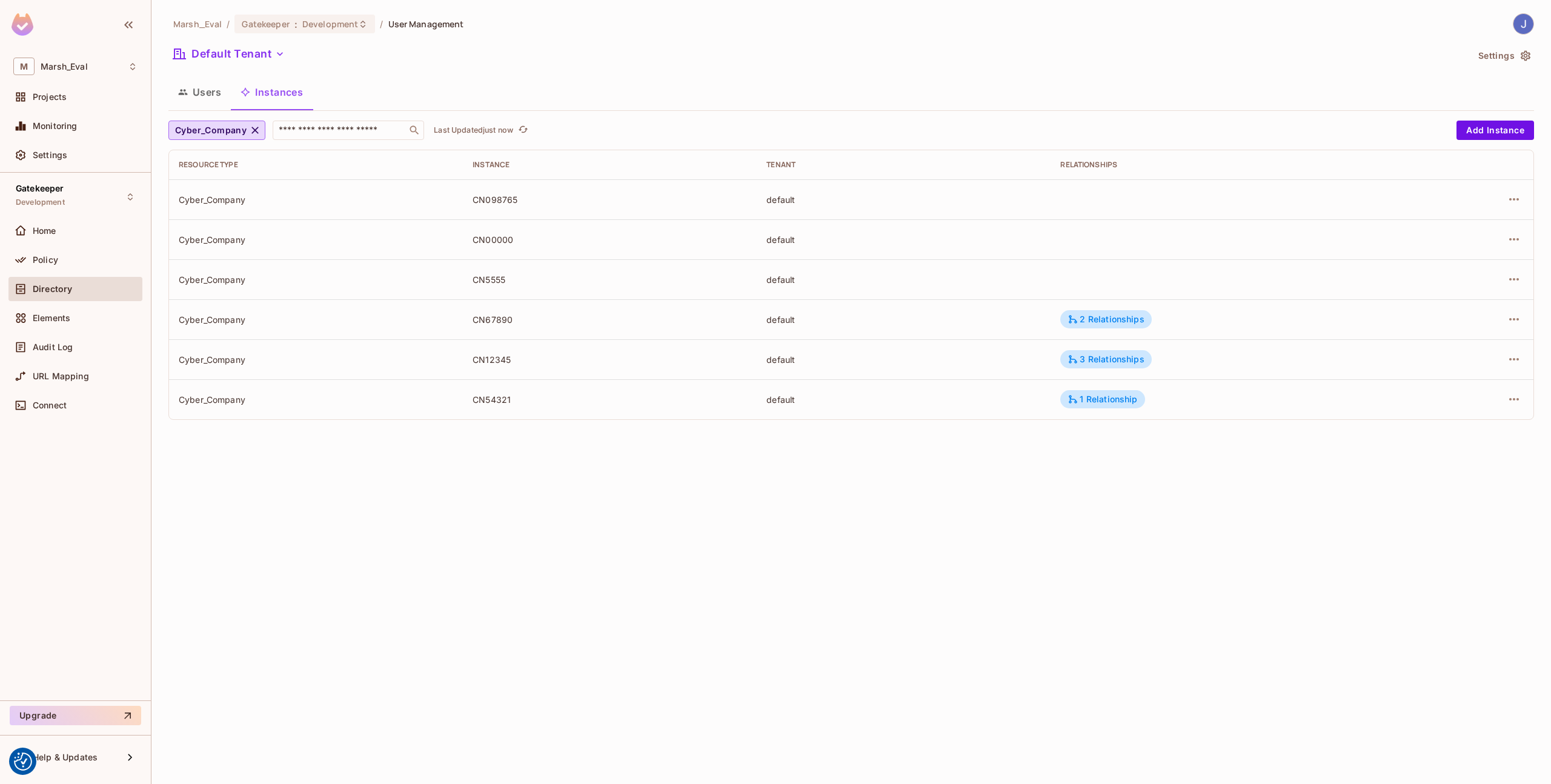
click at [1507, 247] on div at bounding box center [1471, 239] width 106 height 20
click at [1514, 242] on icon "button" at bounding box center [1514, 239] width 15 height 15
click at [1482, 291] on li "Edit Attributes" at bounding box center [1438, 294] width 152 height 27
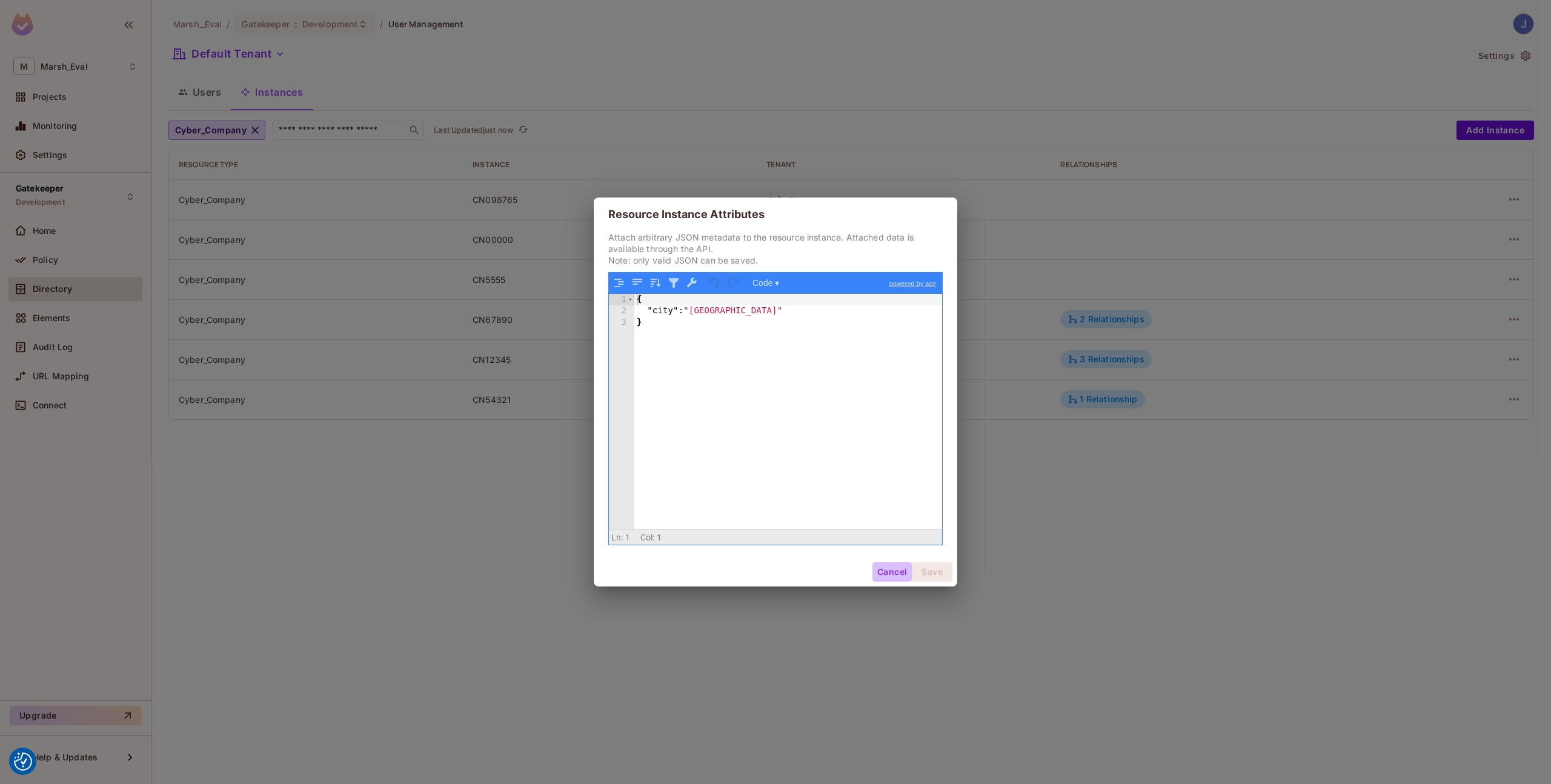
click at [889, 579] on button "Cancel" at bounding box center [892, 572] width 39 height 20
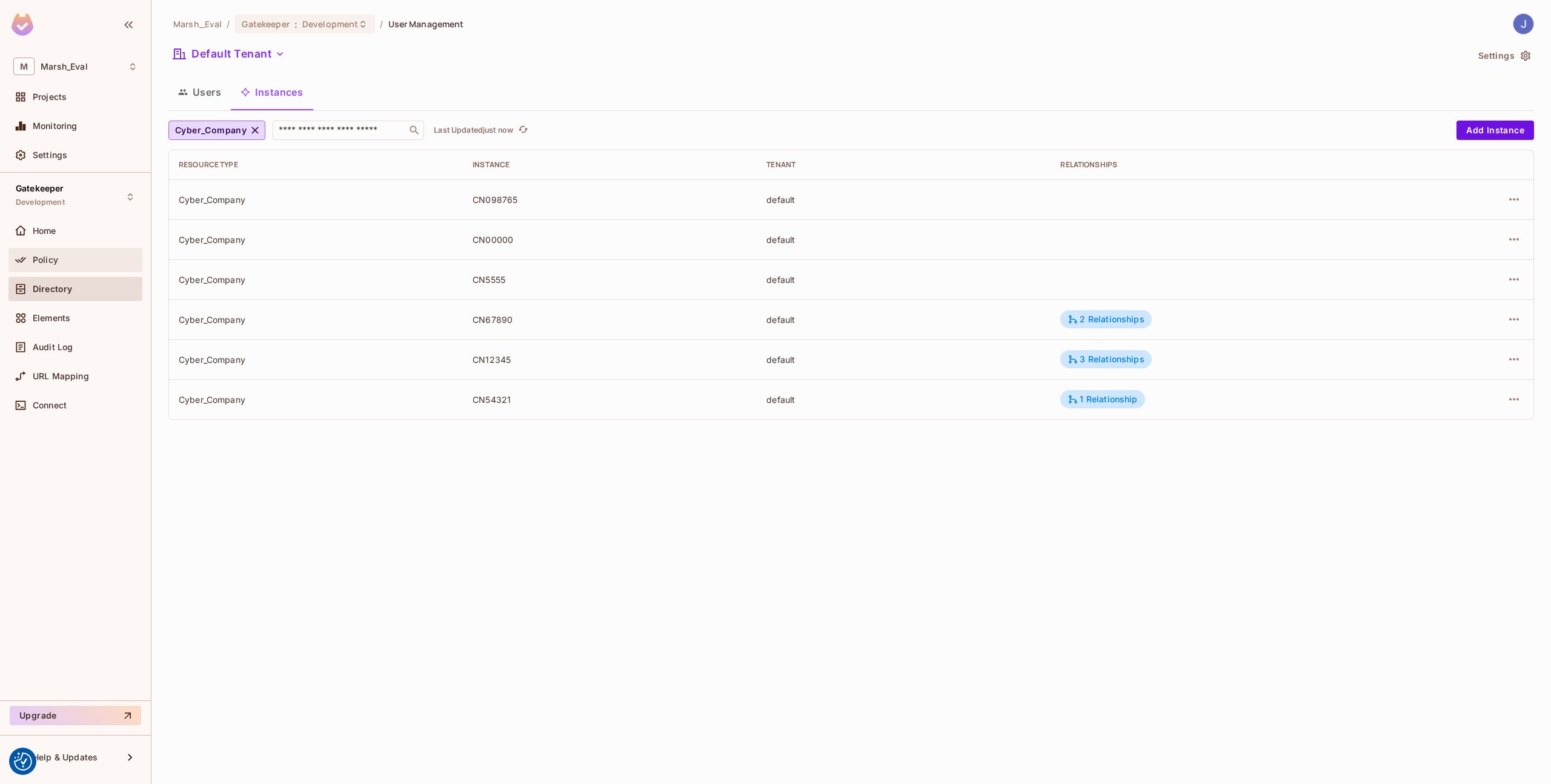
click at [90, 264] on div "Policy" at bounding box center [75, 259] width 124 height 15
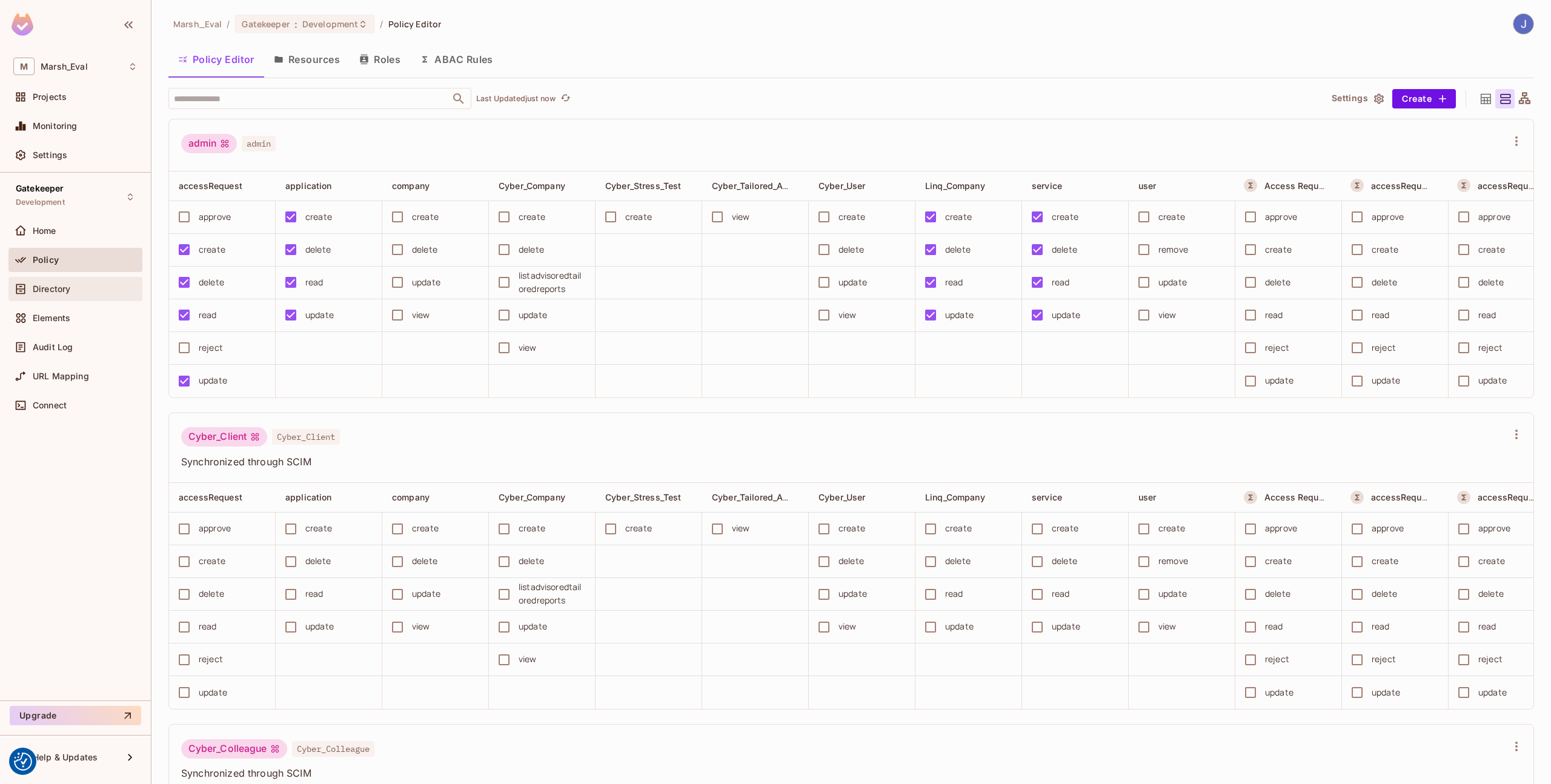
click at [81, 298] on div "Directory" at bounding box center [75, 288] width 134 height 24
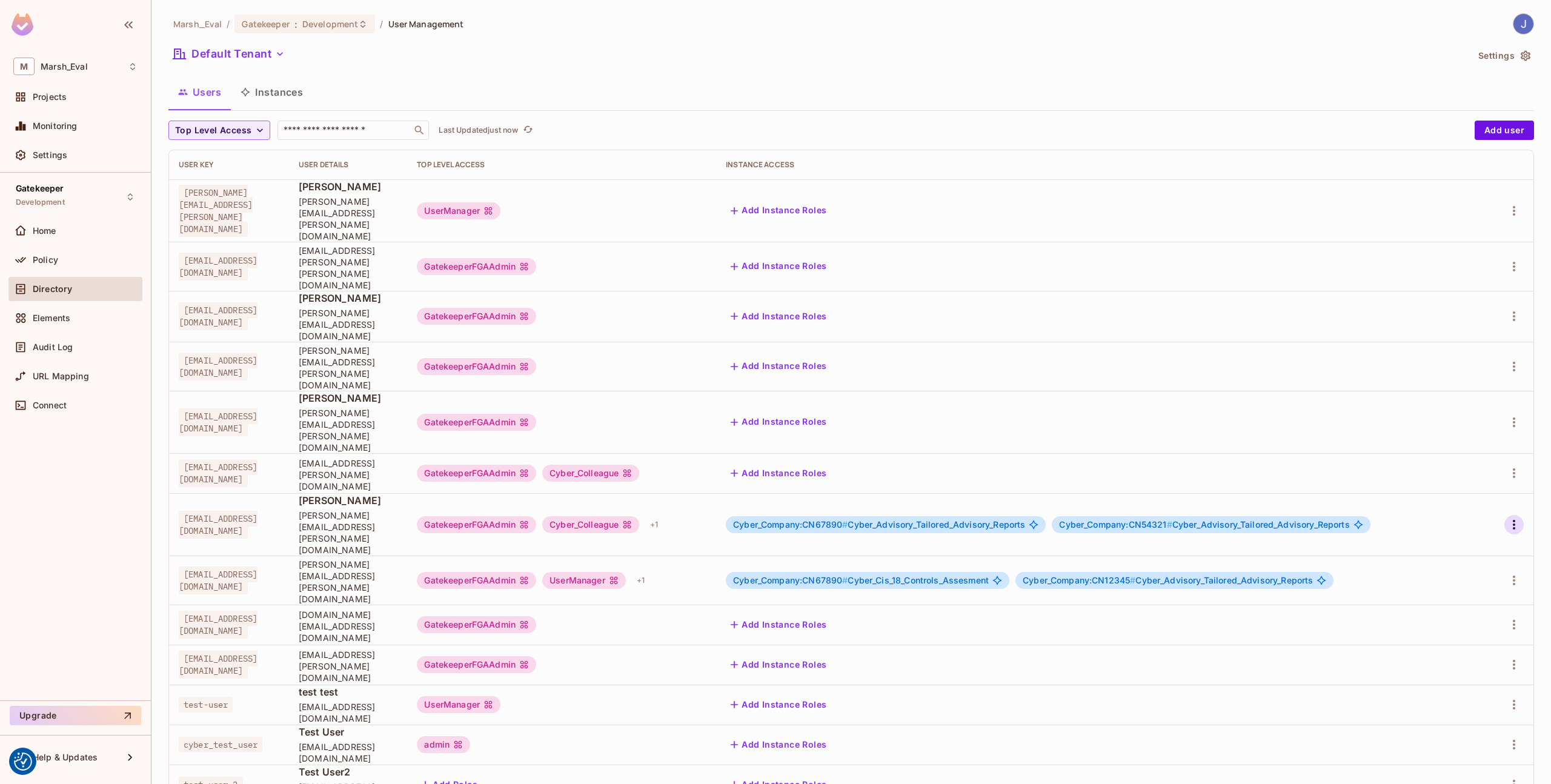
click at [1507, 517] on icon "button" at bounding box center [1514, 524] width 15 height 15
click at [1470, 484] on span "Edit Attributes" at bounding box center [1463, 493] width 68 height 20
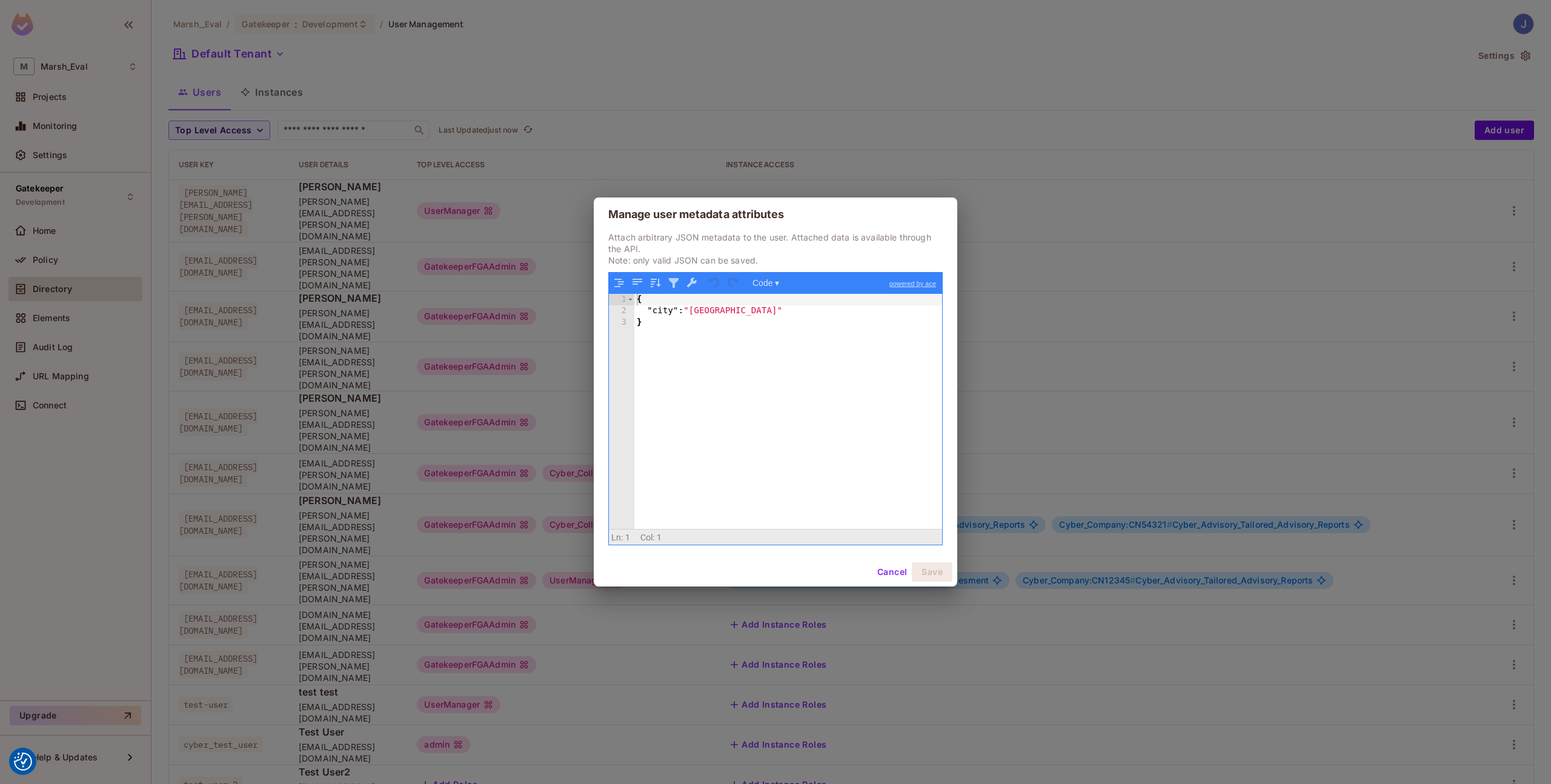
click at [725, 431] on div "{ "city" : "Dublin" }" at bounding box center [788, 422] width 307 height 258
click at [672, 310] on div "{ "city" : "Dublin" }" at bounding box center [788, 422] width 307 height 258
drag, startPoint x: 823, startPoint y: 300, endPoint x: 816, endPoint y: 300, distance: 7.0
click at [816, 300] on div "{ "Cyber_Admin_Group" : "Dublin" }" at bounding box center [788, 422] width 307 height 258
click at [820, 300] on div "{ "Cyber_Admin_Group" : "Dublin" }" at bounding box center [788, 422] width 307 height 258
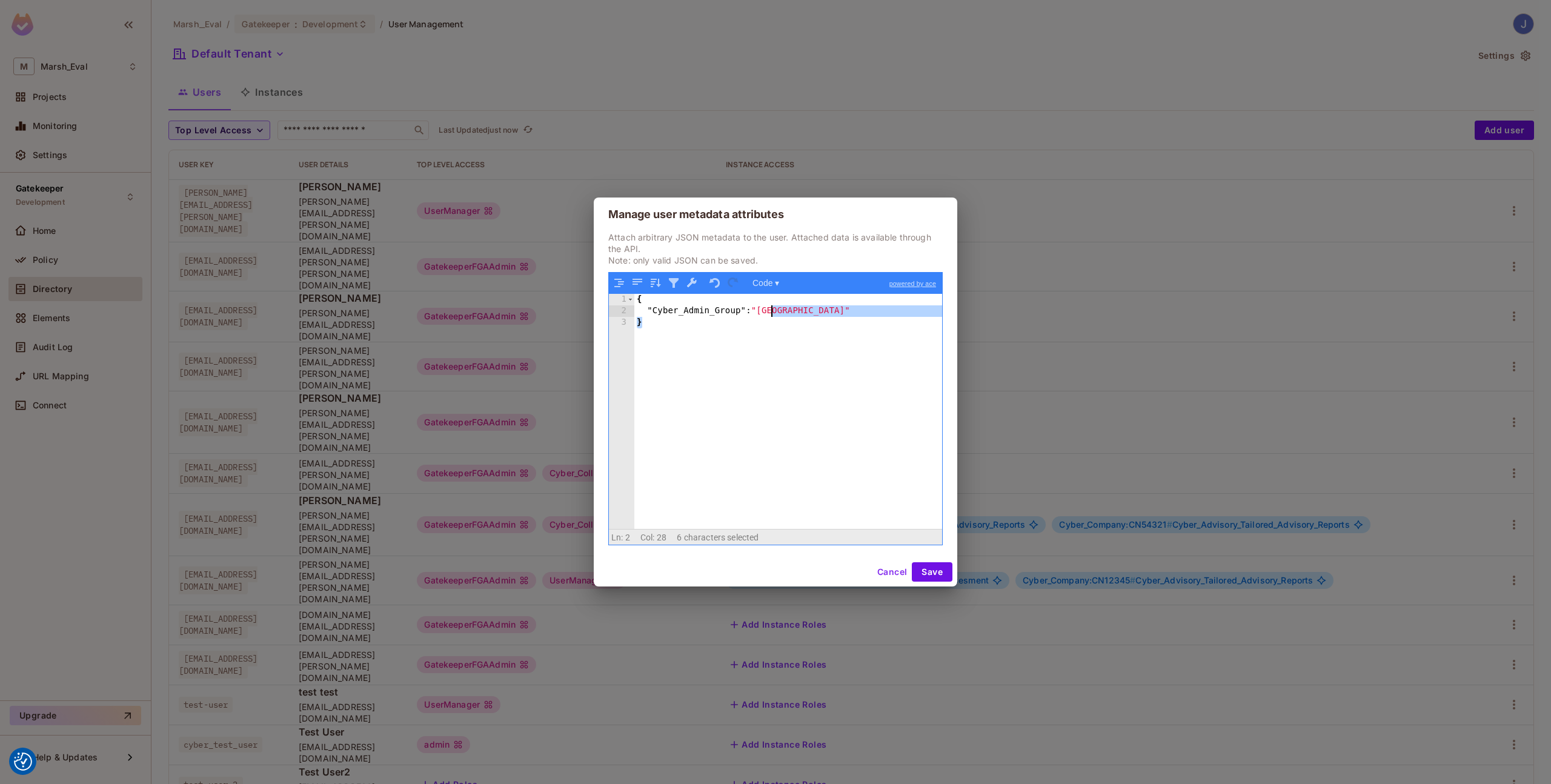
drag, startPoint x: 820, startPoint y: 317, endPoint x: 789, endPoint y: 313, distance: 31.3
click at [782, 314] on div "{ "Cyber_Admin_Group" : "Dublin" }" at bounding box center [788, 422] width 307 height 258
click at [815, 314] on div "{ "Cyber_Admin_Group" : "Dublin" }" at bounding box center [788, 422] width 307 height 258
drag, startPoint x: 815, startPoint y: 314, endPoint x: 759, endPoint y: 312, distance: 56.0
click at [759, 312] on div "{ "Cyber_Admin_Group" : "Dublin" }" at bounding box center [788, 422] width 307 height 258
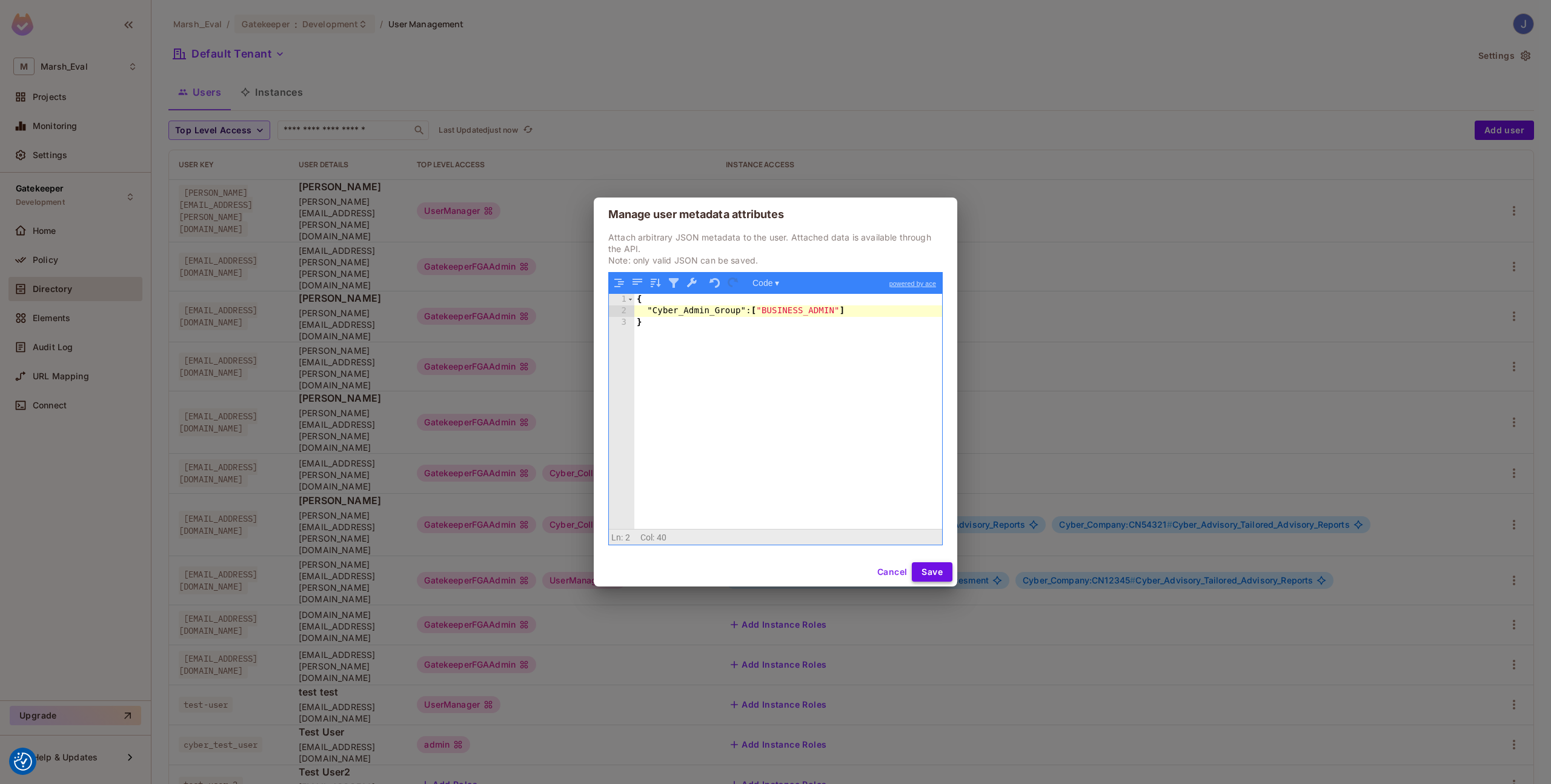
click at [928, 580] on button "Save" at bounding box center [932, 572] width 40 height 20
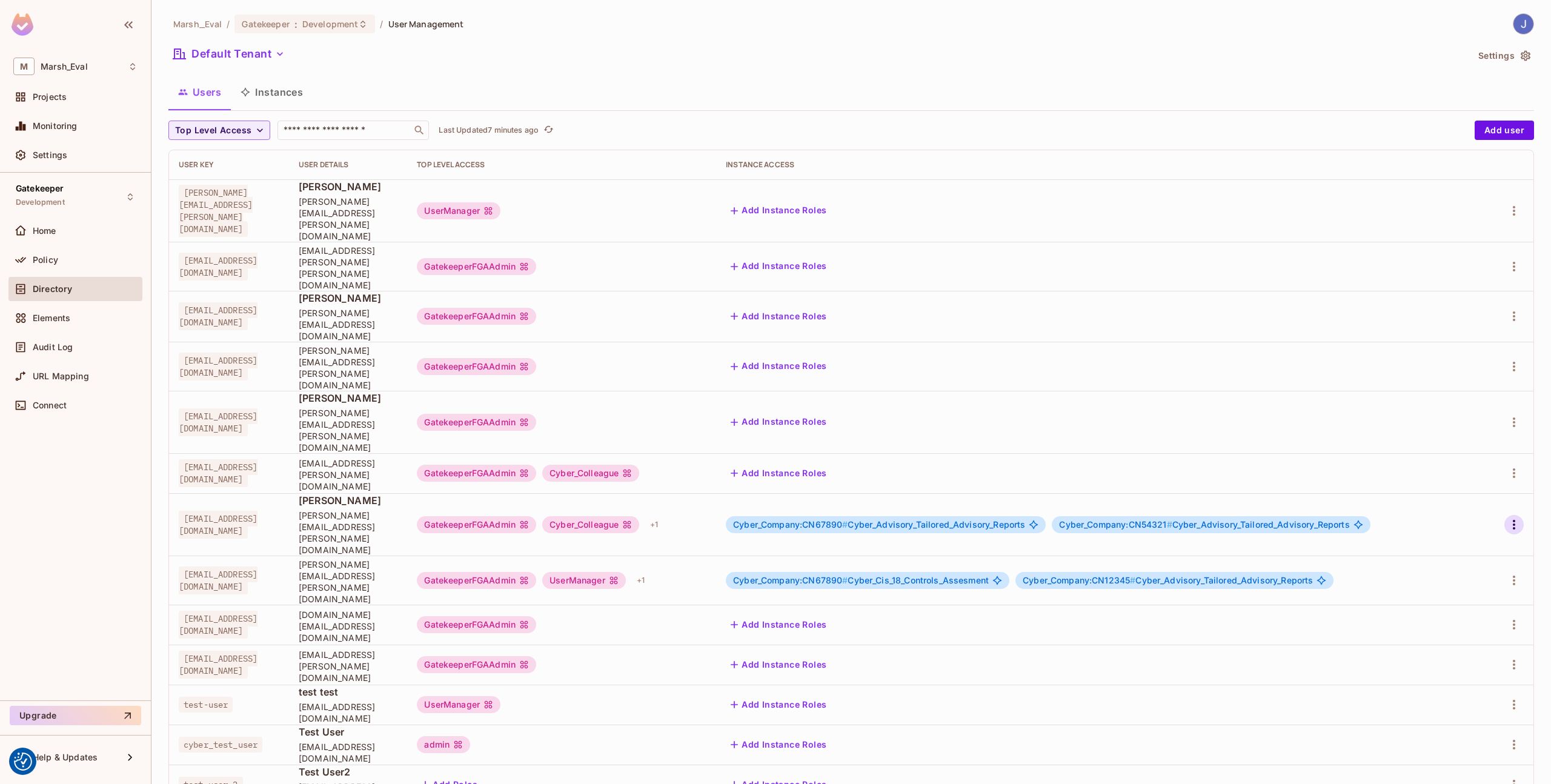
click at [1507, 517] on icon "button" at bounding box center [1514, 524] width 15 height 15
click at [1421, 490] on icon at bounding box center [1416, 493] width 15 height 15
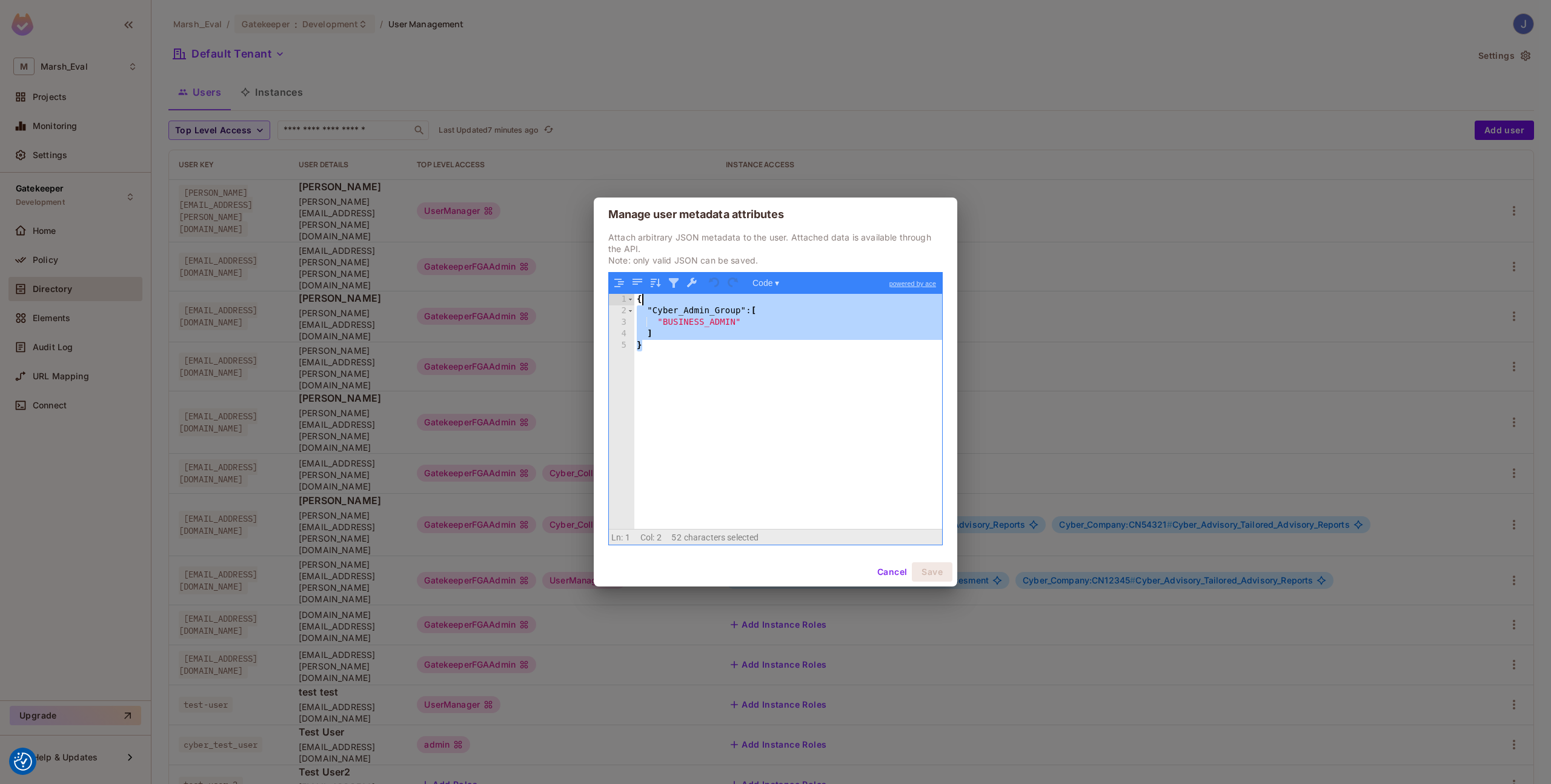
drag, startPoint x: 803, startPoint y: 399, endPoint x: 578, endPoint y: 212, distance: 292.6
click at [578, 212] on div "Manage user metadata attributes Attach arbitrary JSON metadata to the user. Att…" at bounding box center [775, 392] width 1551 height 784
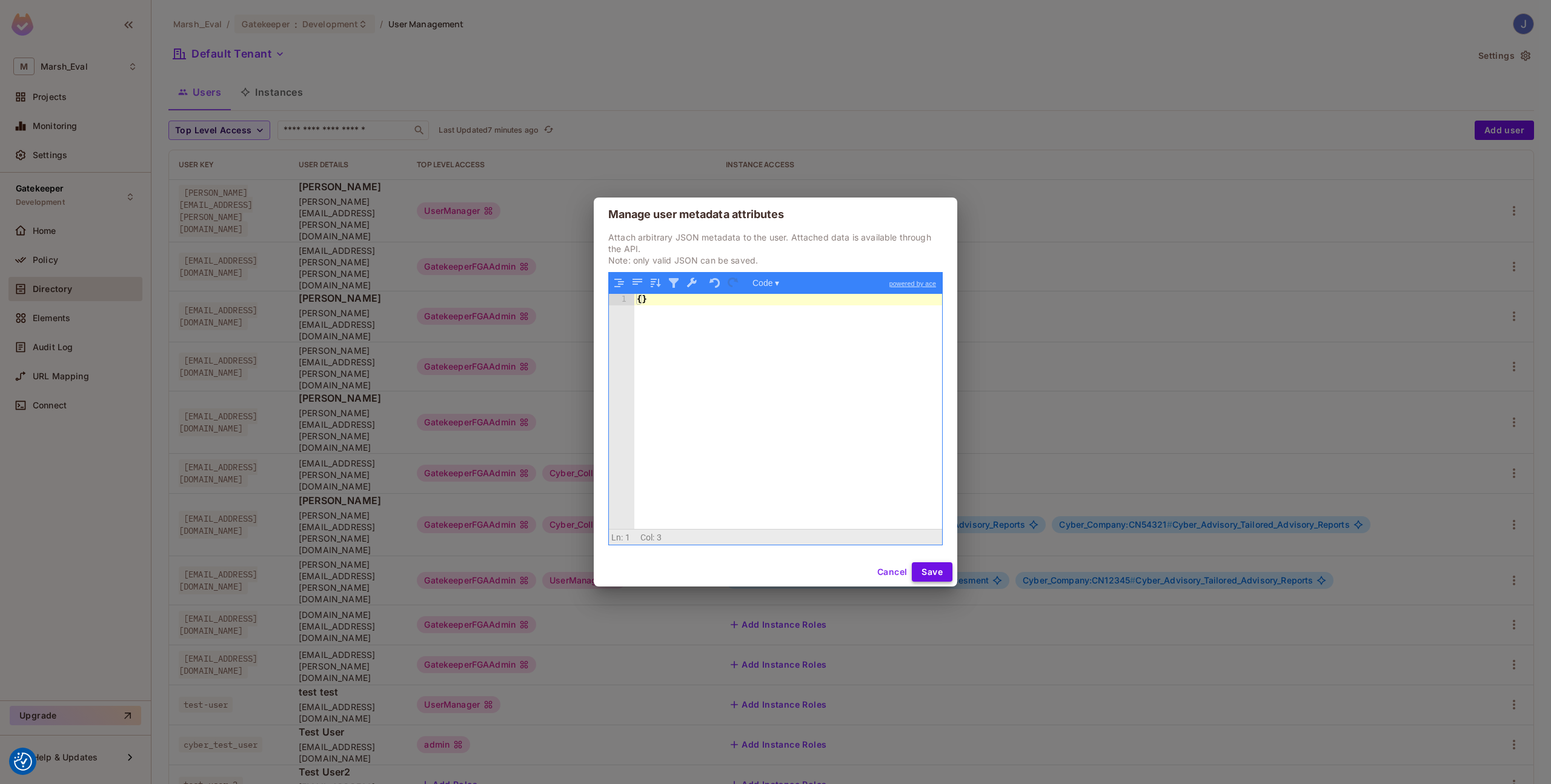
click at [924, 568] on button "Save" at bounding box center [932, 572] width 40 height 20
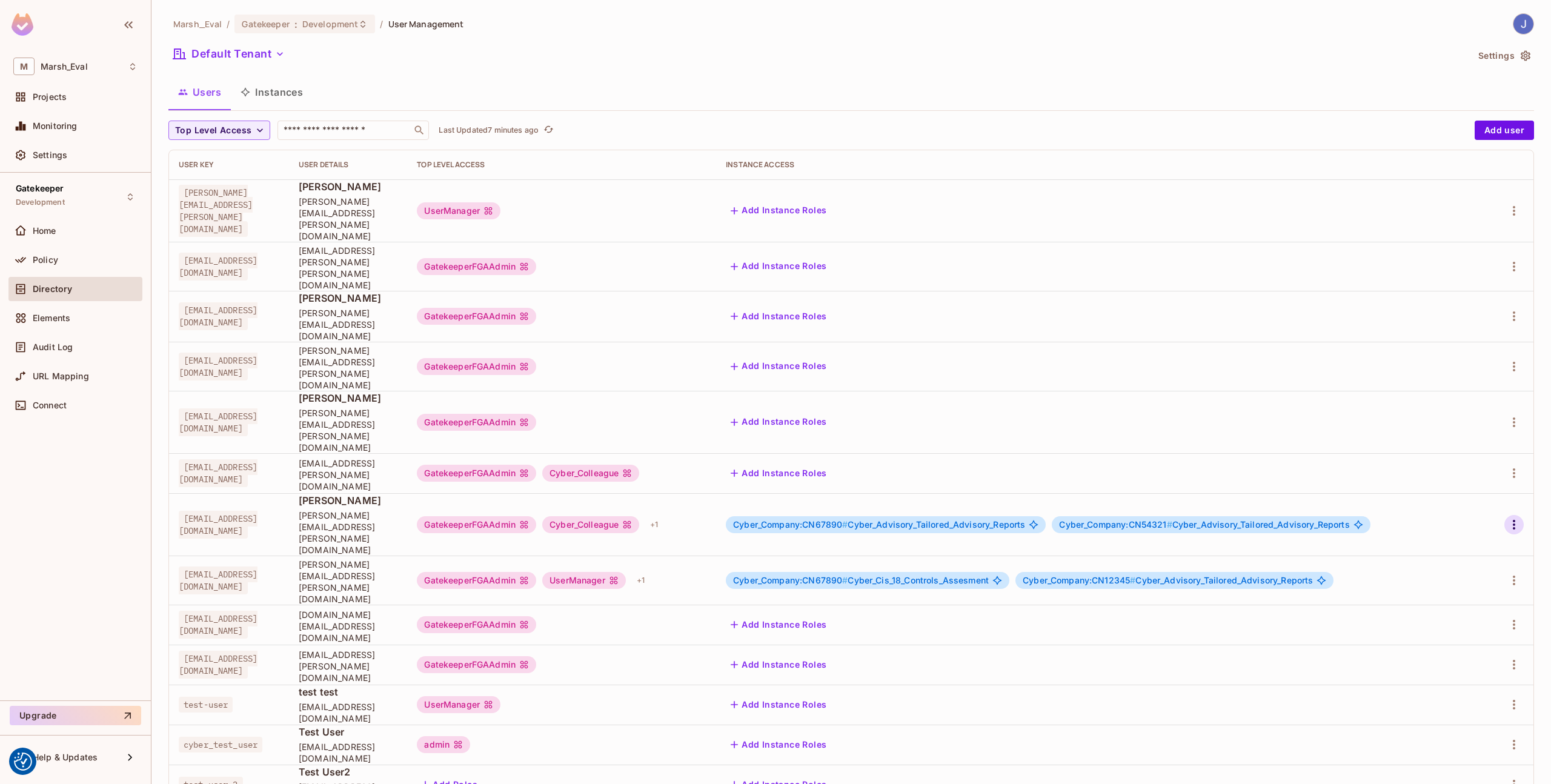
click at [1505, 514] on button "button" at bounding box center [1514, 524] width 20 height 20
click at [1453, 489] on div "Edit Attributes" at bounding box center [1463, 494] width 60 height 12
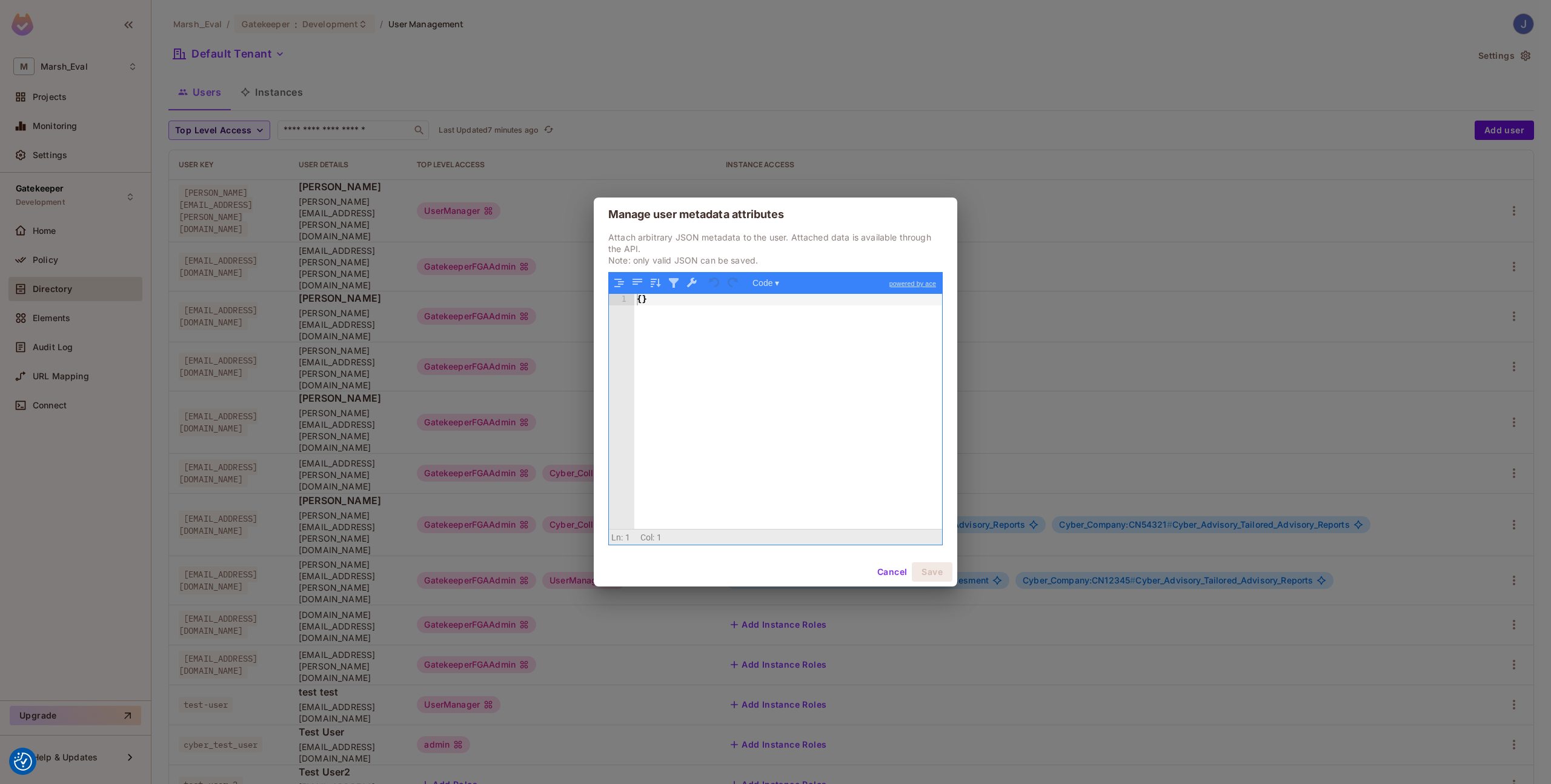
click at [683, 301] on div "{ }" at bounding box center [788, 422] width 307 height 258
click at [903, 574] on button "Cancel" at bounding box center [892, 572] width 39 height 20
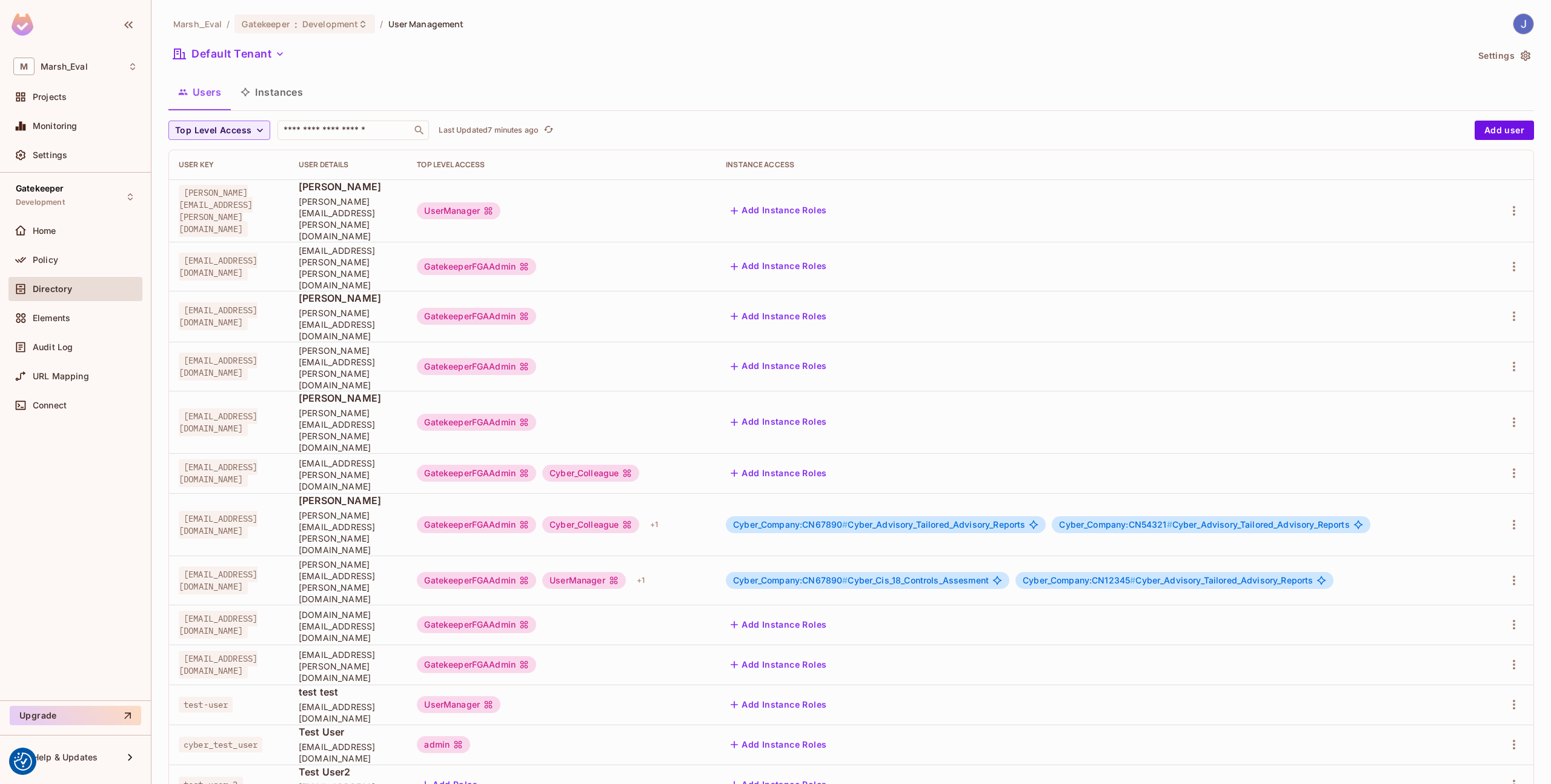
click at [1505, 493] on td at bounding box center [1511, 524] width 45 height 62
click at [1507, 517] on icon "button" at bounding box center [1514, 524] width 15 height 15
click at [1462, 493] on div "Edit Attributes" at bounding box center [1463, 494] width 60 height 12
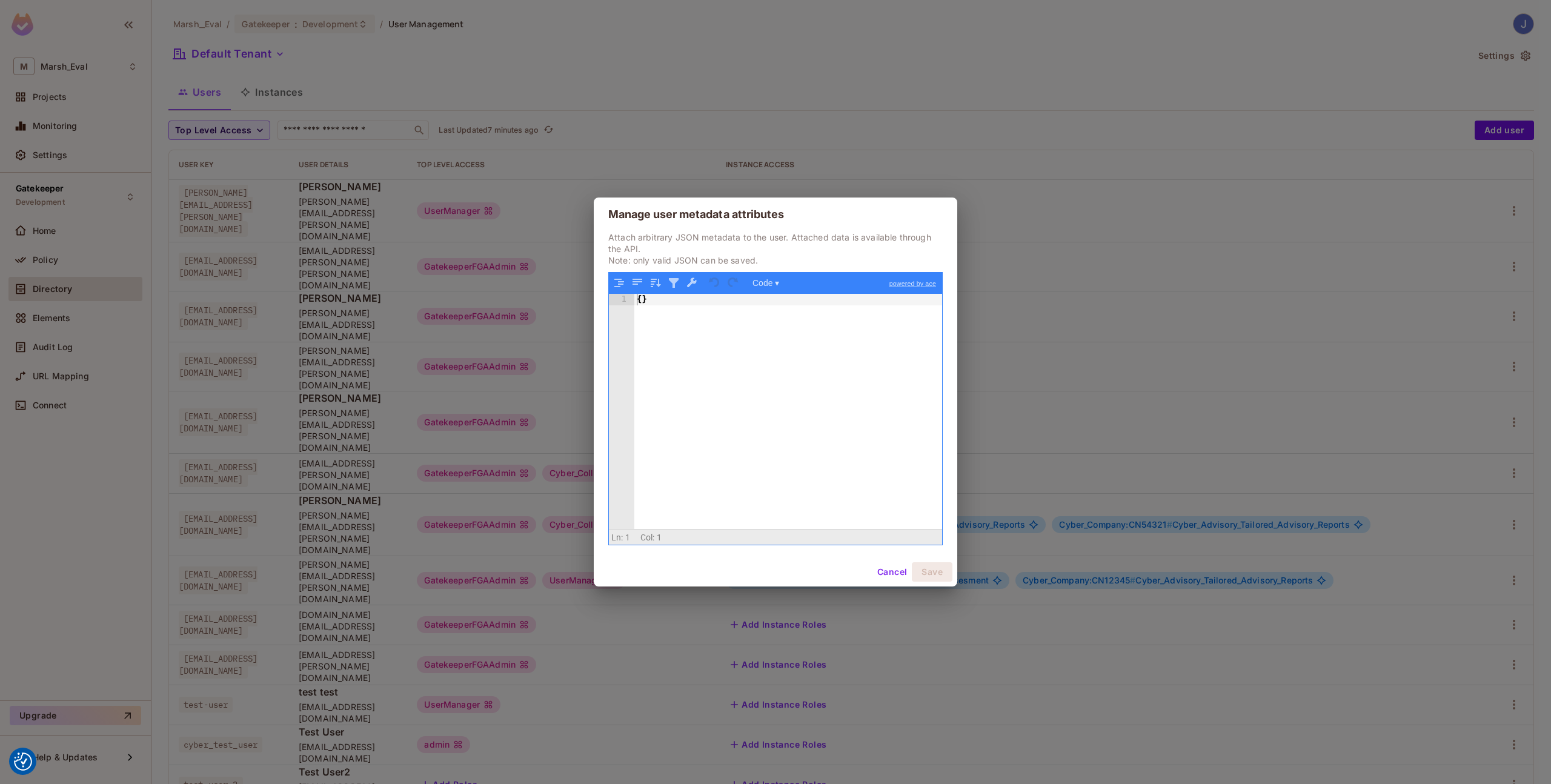
click at [675, 310] on div "{ }" at bounding box center [788, 422] width 307 height 258
click at [919, 560] on div "Cancel Save" at bounding box center [775, 572] width 364 height 29
click at [932, 568] on button "Save" at bounding box center [932, 572] width 40 height 20
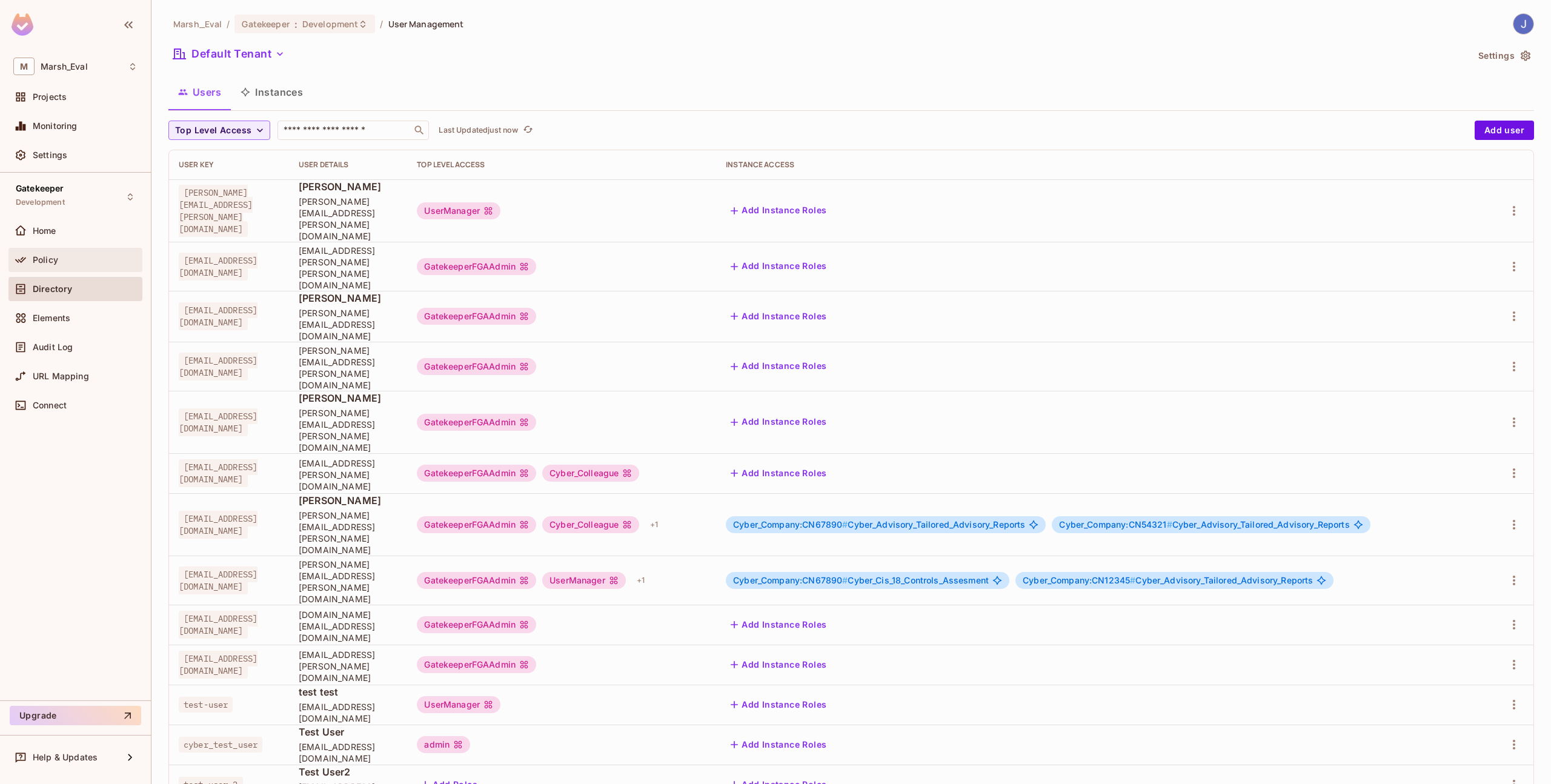
click at [47, 258] on span "Policy" at bounding box center [45, 259] width 26 height 9
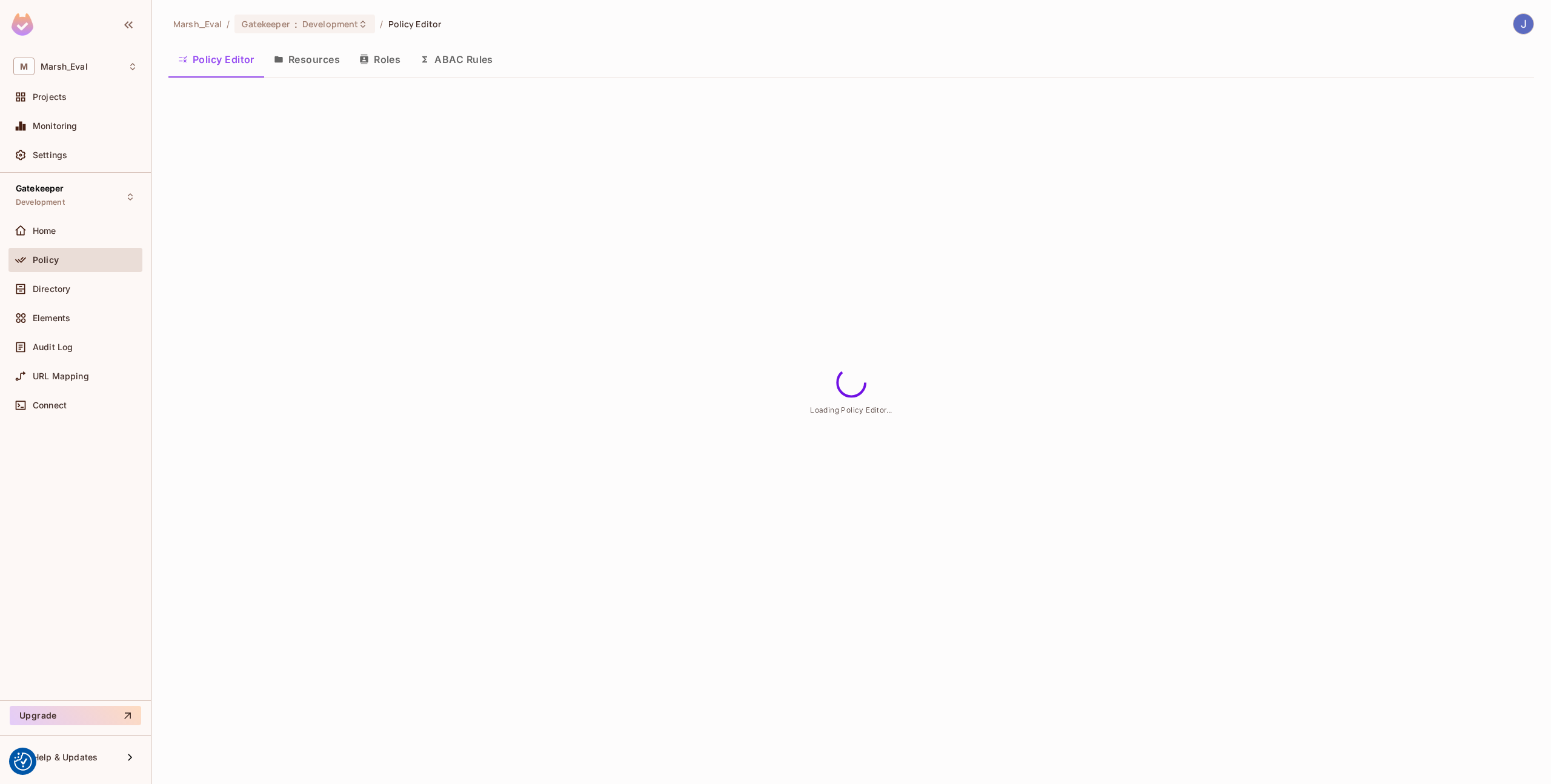
click at [448, 69] on button "ABAC Rules" at bounding box center [456, 59] width 92 height 30
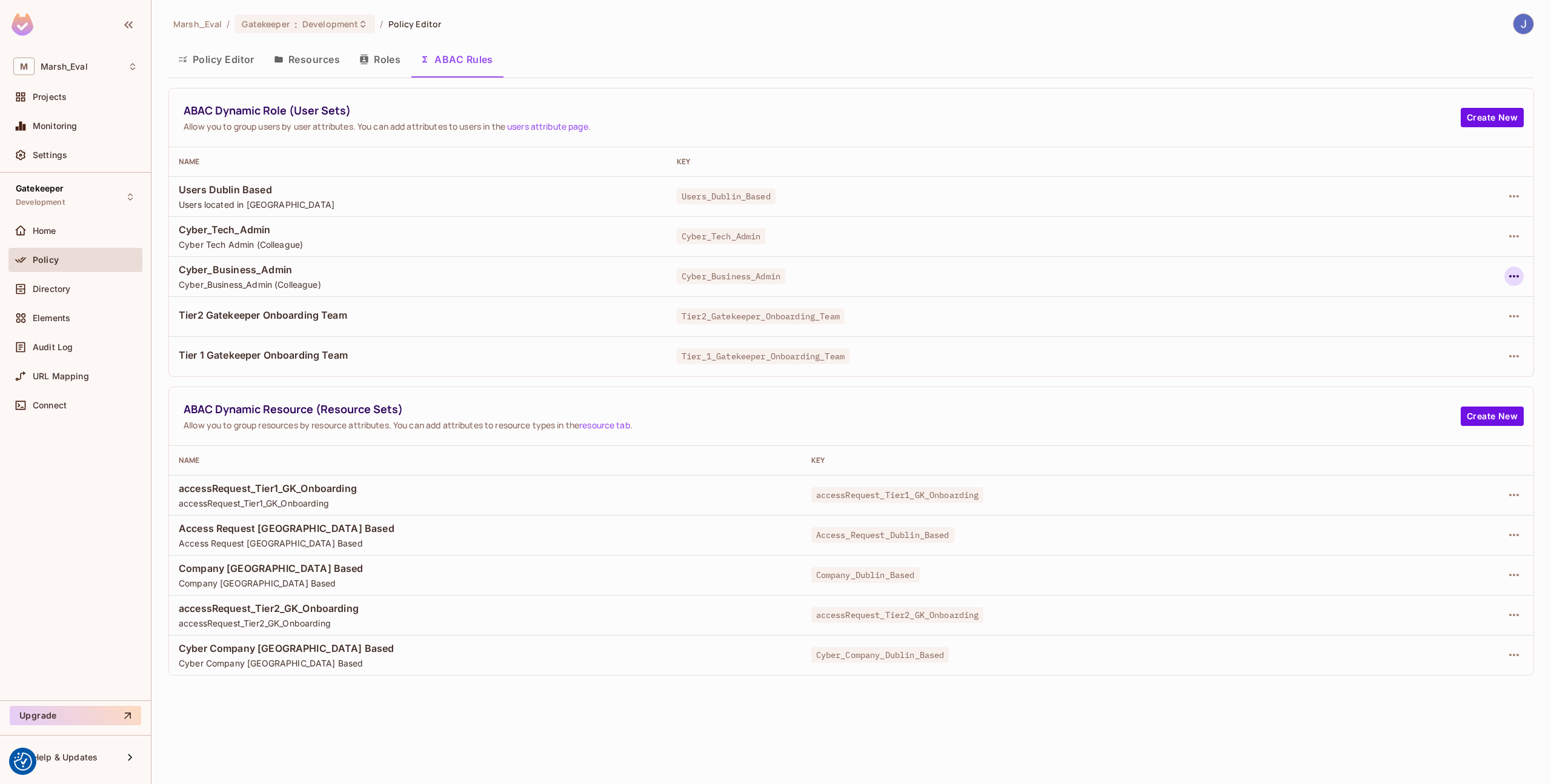
click at [1519, 278] on icon "button" at bounding box center [1514, 276] width 15 height 15
click at [1470, 311] on span "Edit Dynamic Role (User Set)" at bounding box center [1431, 304] width 126 height 20
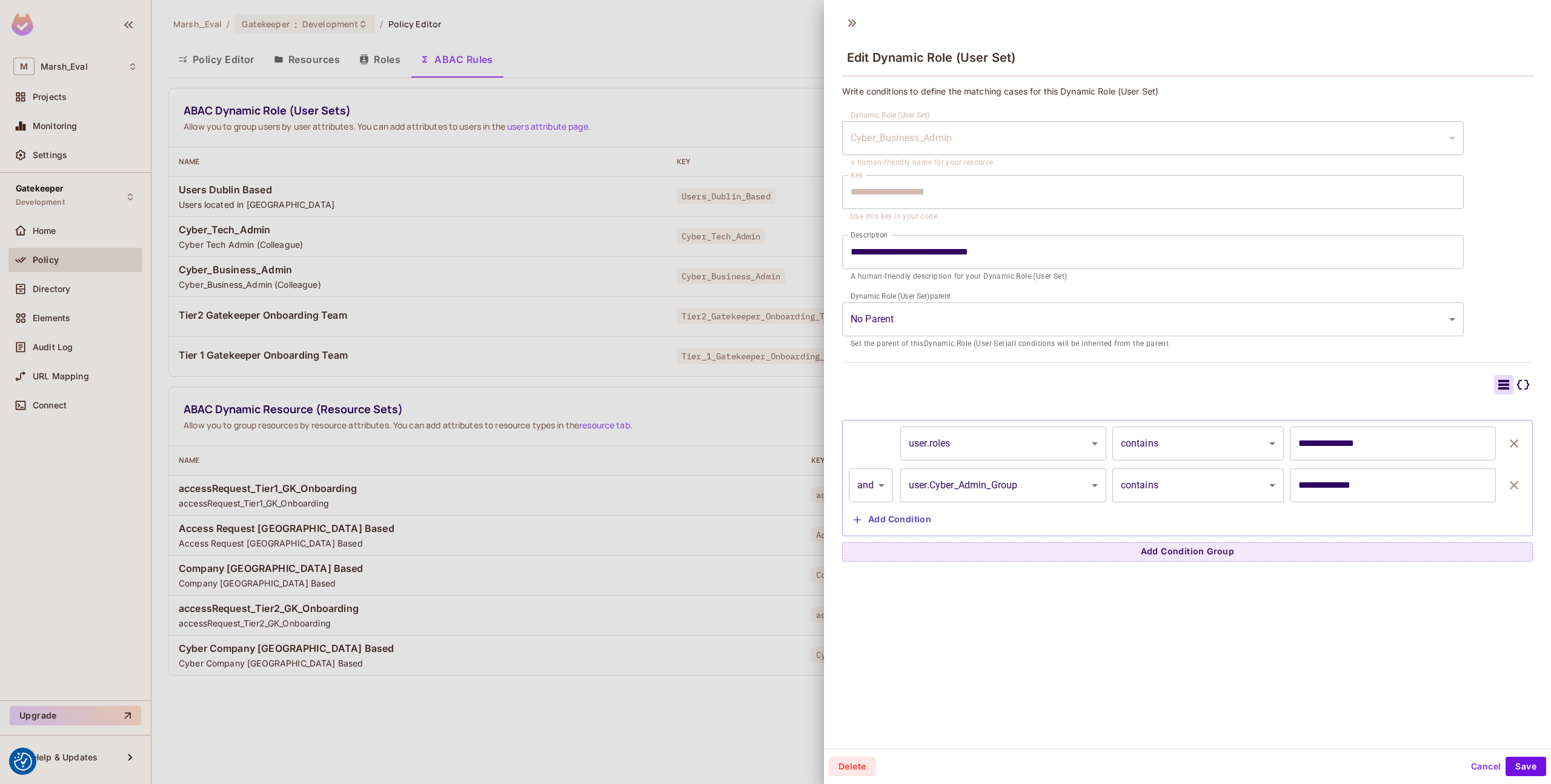
click at [794, 389] on div at bounding box center [775, 392] width 1551 height 784
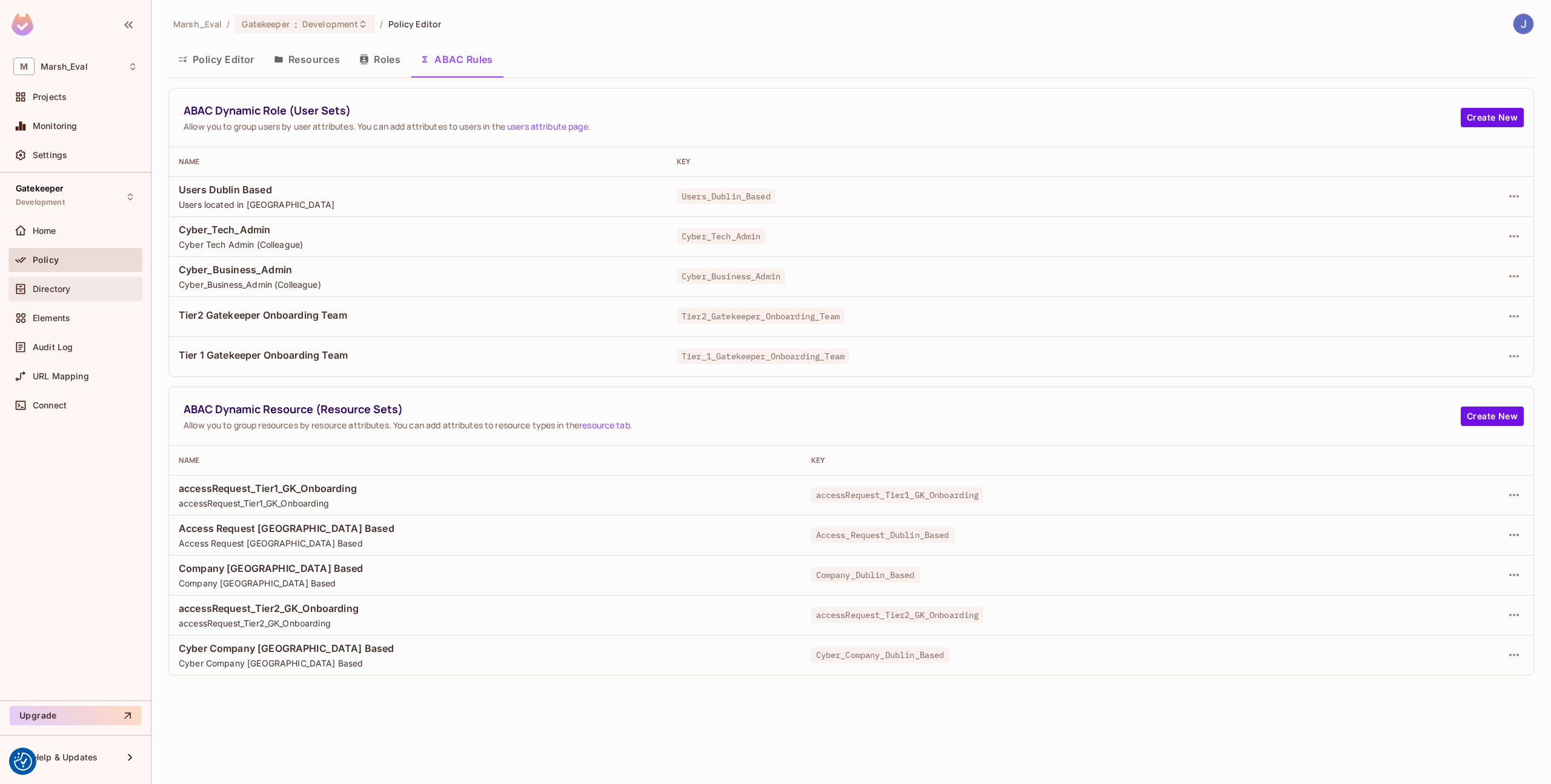
click at [61, 291] on span "Directory" at bounding box center [51, 288] width 38 height 9
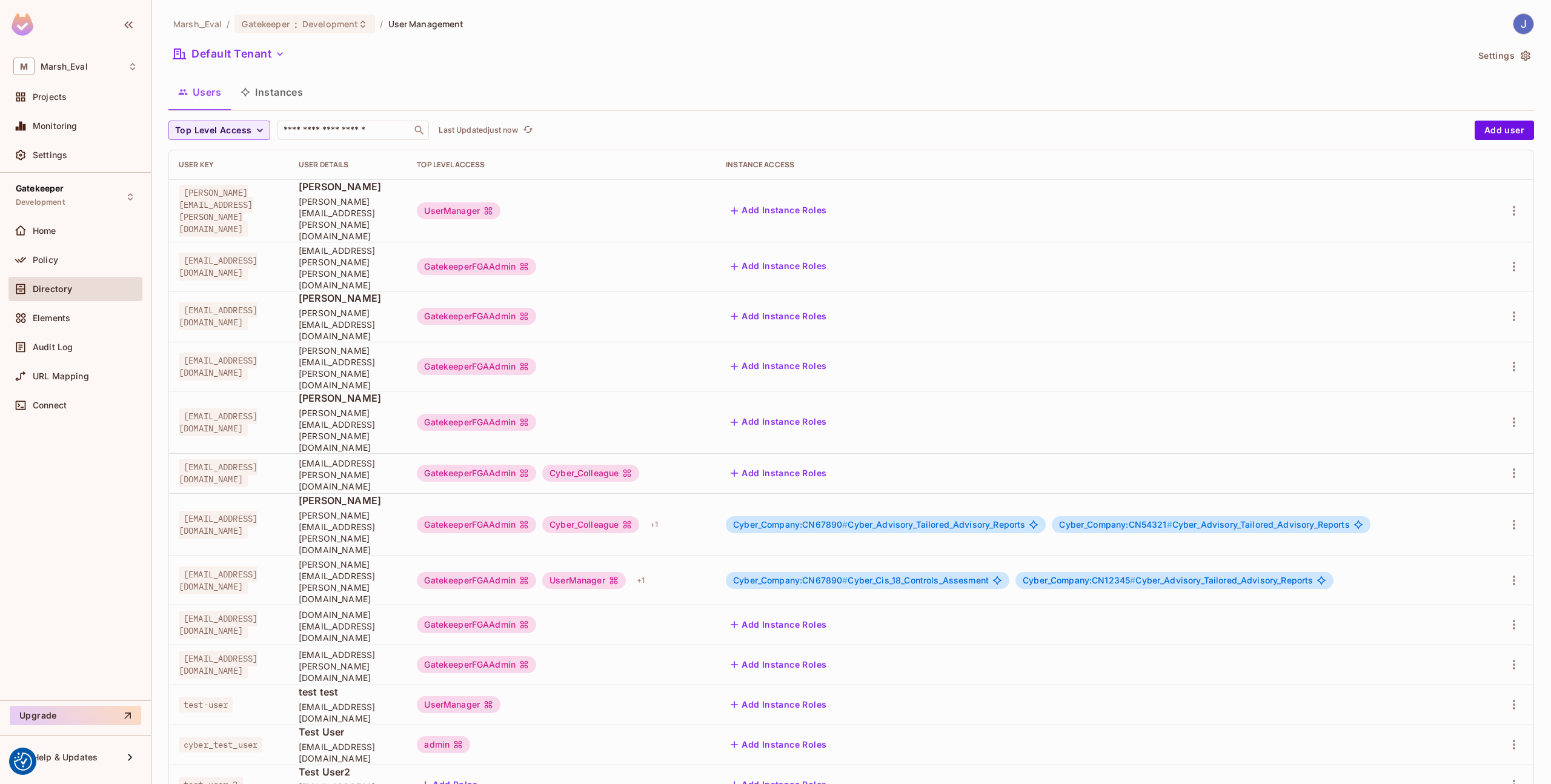
click at [262, 86] on button "Instances" at bounding box center [272, 92] width 82 height 30
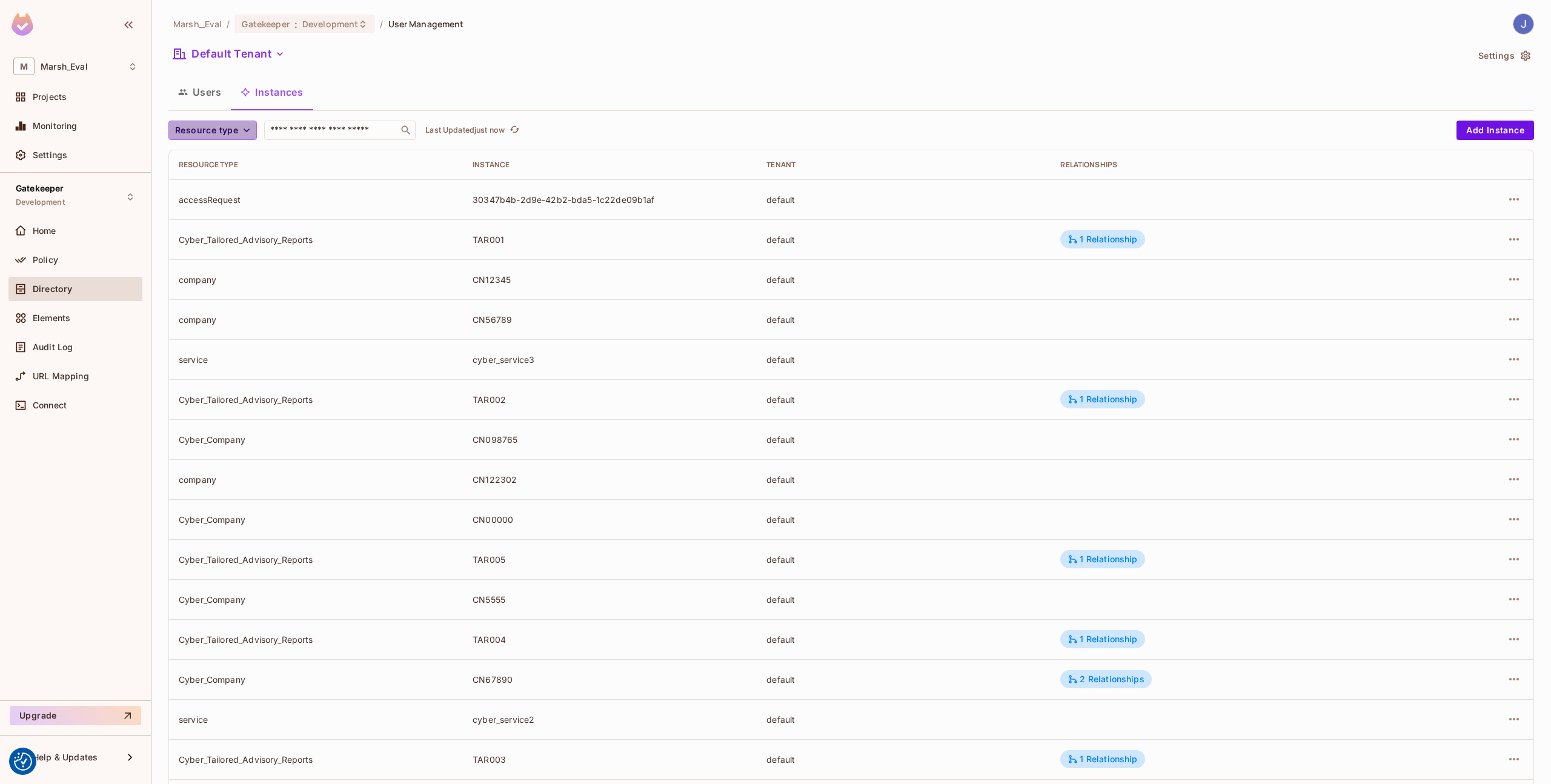
click at [189, 123] on span "Resource type" at bounding box center [206, 131] width 63 height 15
click at [215, 172] on span "Cyber_Company" at bounding box center [245, 175] width 134 height 11
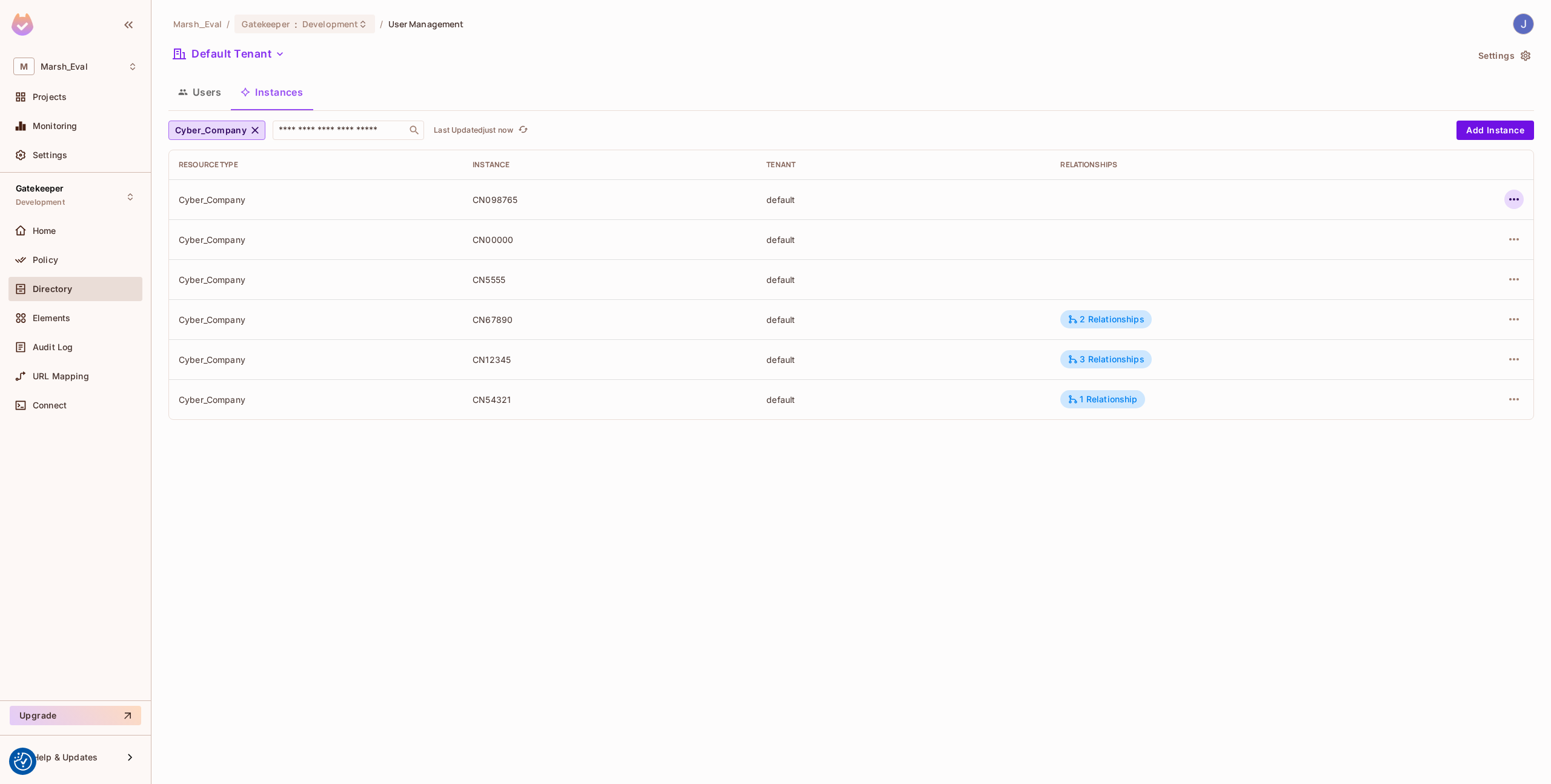
click at [1520, 204] on icon "button" at bounding box center [1514, 199] width 15 height 15
click at [1461, 258] on li "Edit Attributes" at bounding box center [1438, 253] width 152 height 27
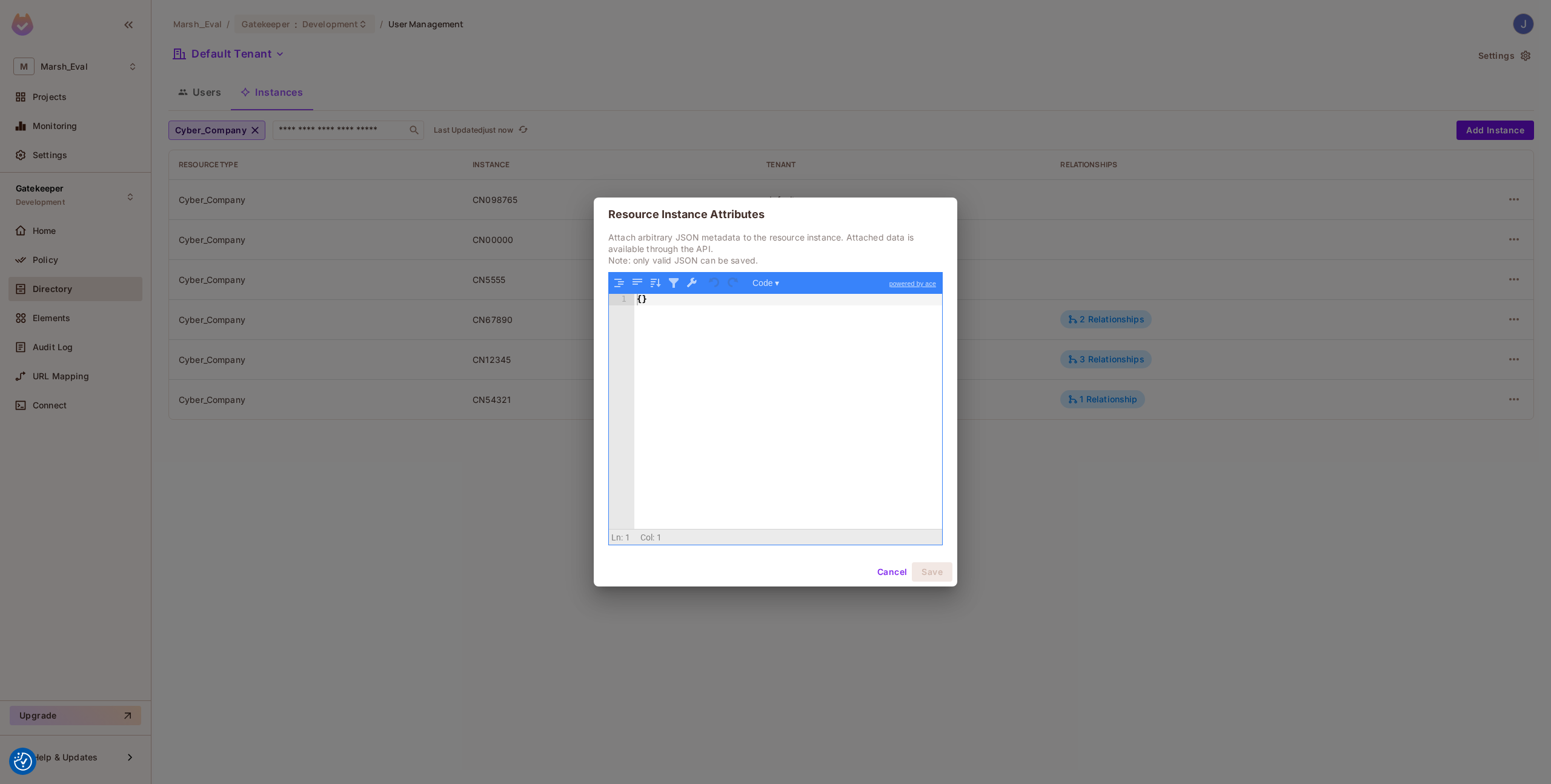
click at [766, 383] on div "{ }" at bounding box center [788, 422] width 307 height 258
click at [753, 371] on div "{ "city" : "Dublin" }" at bounding box center [788, 422] width 307 height 258
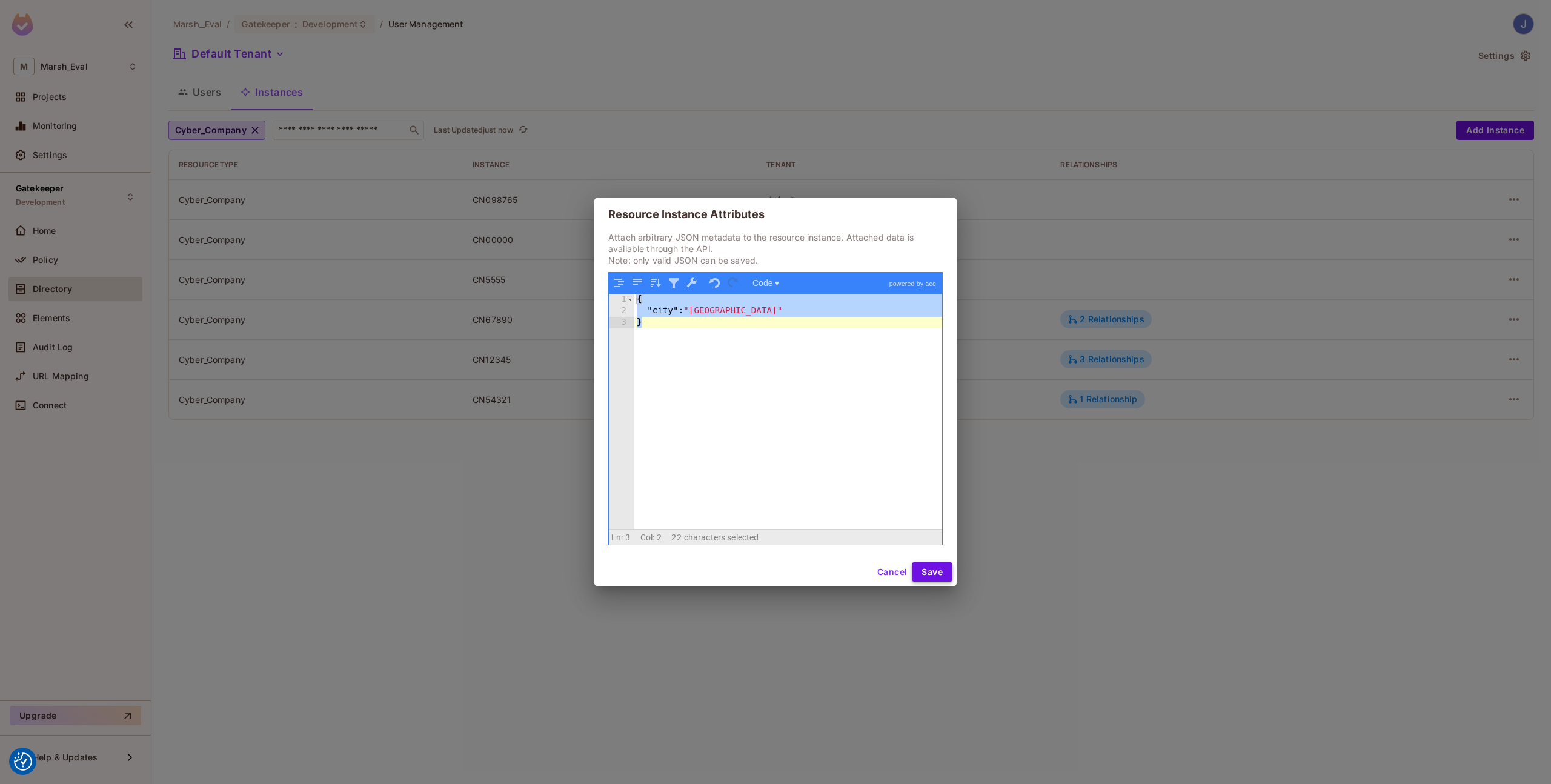
click at [929, 577] on button "Save" at bounding box center [932, 572] width 40 height 20
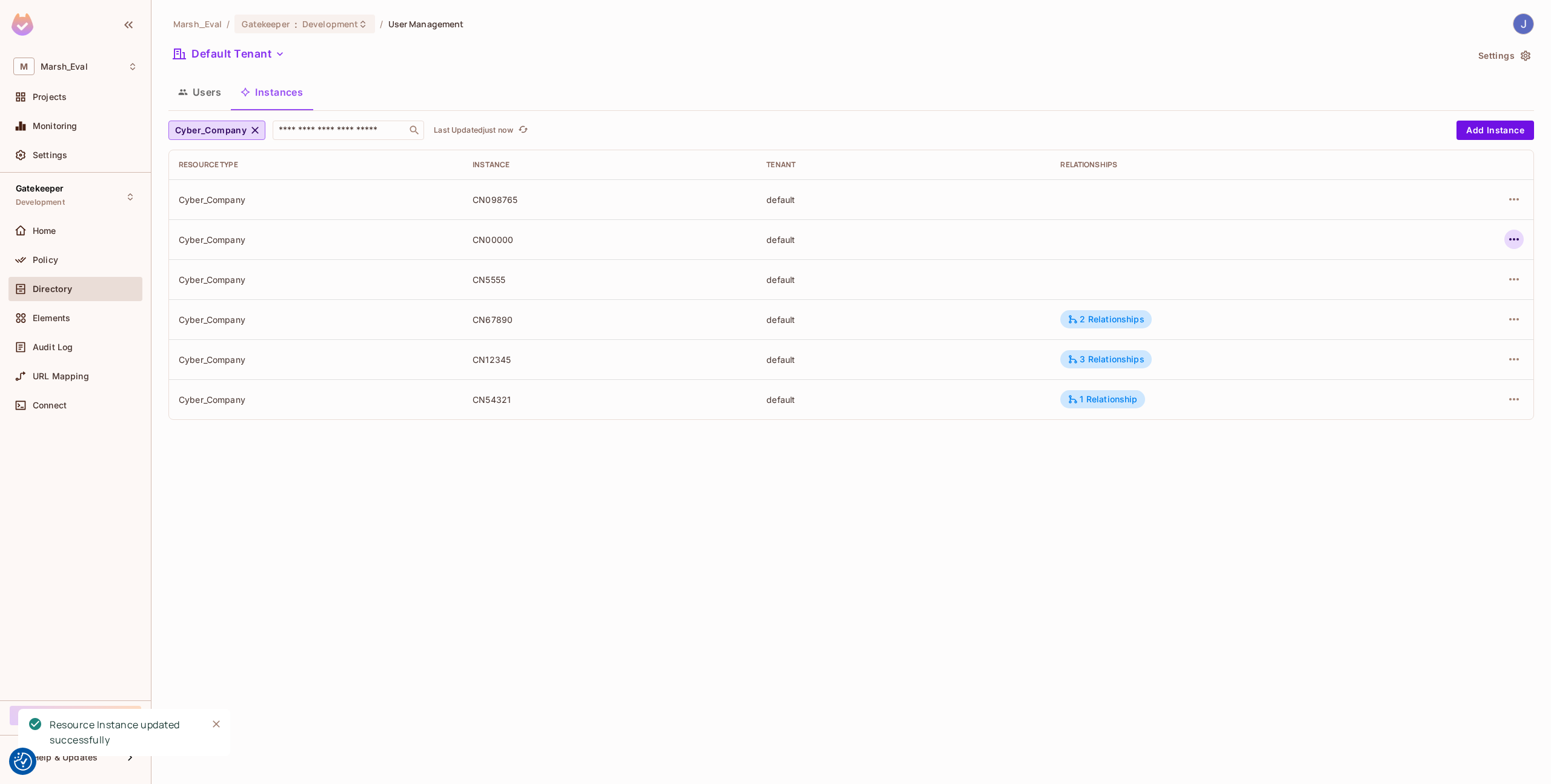
click at [1509, 246] on icon "button" at bounding box center [1514, 239] width 15 height 15
click at [1476, 291] on li "Edit Attributes" at bounding box center [1438, 294] width 152 height 27
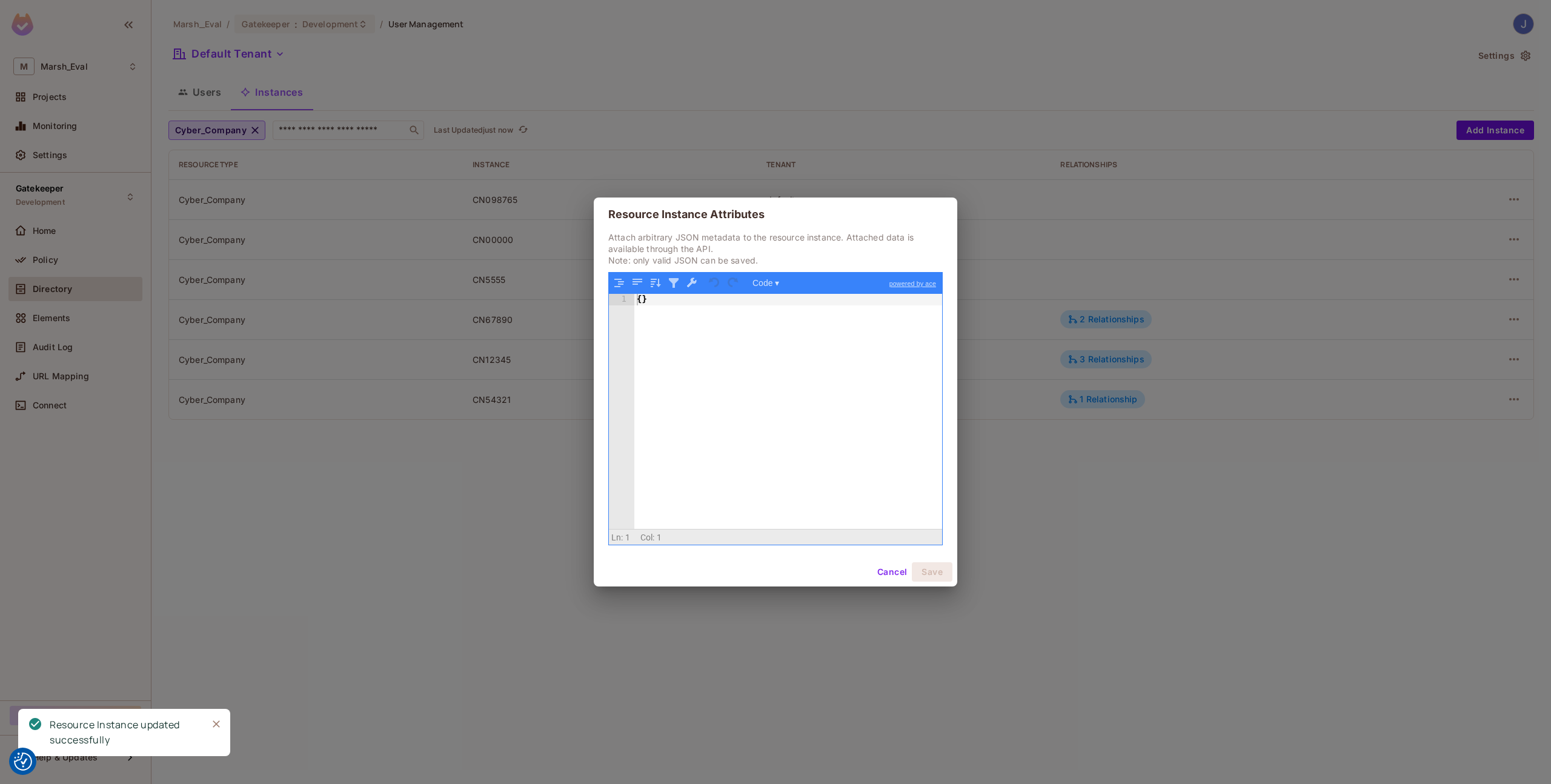
click at [856, 348] on div "{ }" at bounding box center [788, 422] width 307 height 258
click at [935, 567] on button "Save" at bounding box center [932, 572] width 40 height 20
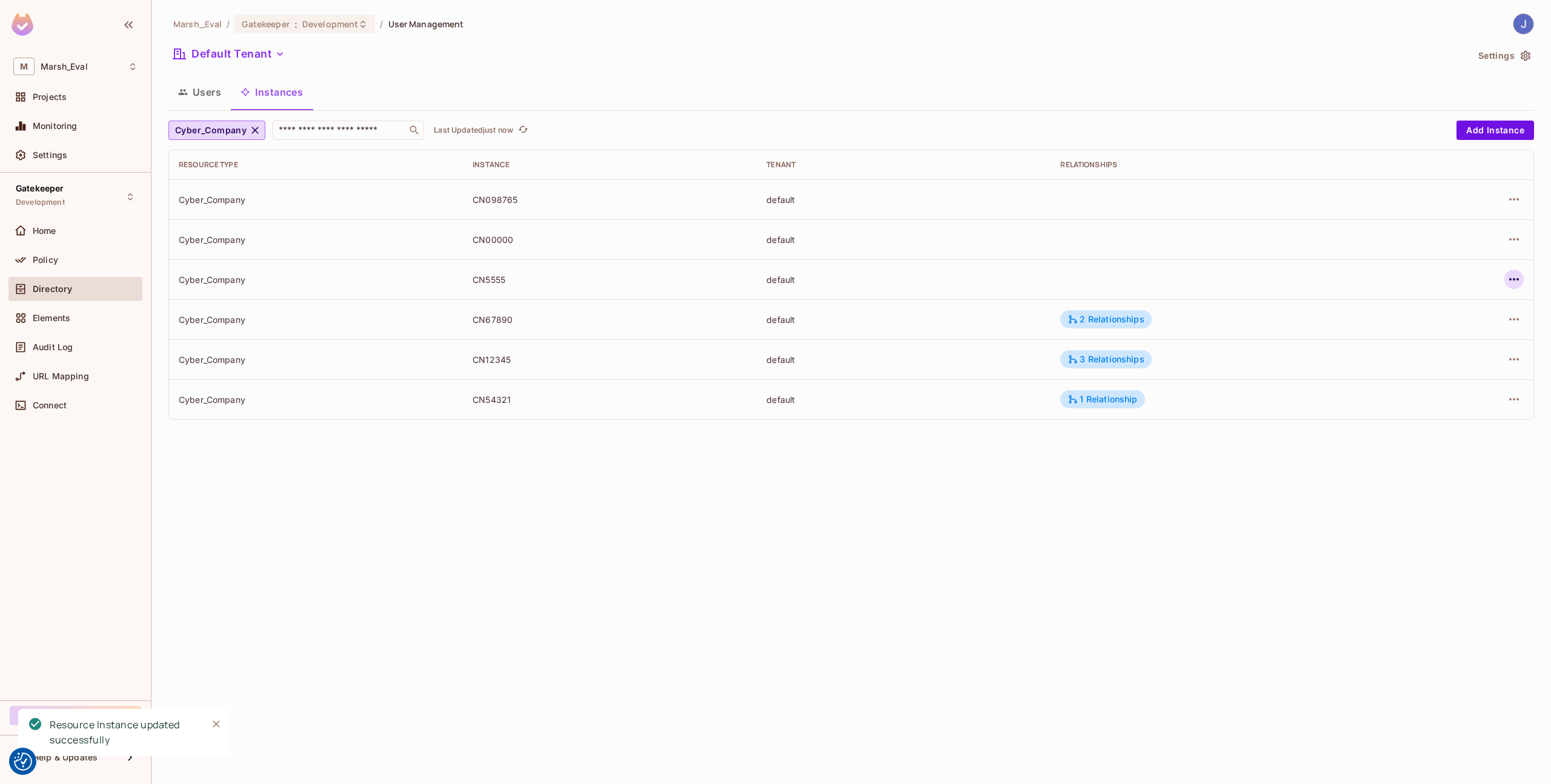
click at [1512, 281] on icon "button" at bounding box center [1514, 279] width 15 height 15
click at [1405, 333] on div "Edit Attributes" at bounding box center [1426, 334] width 60 height 12
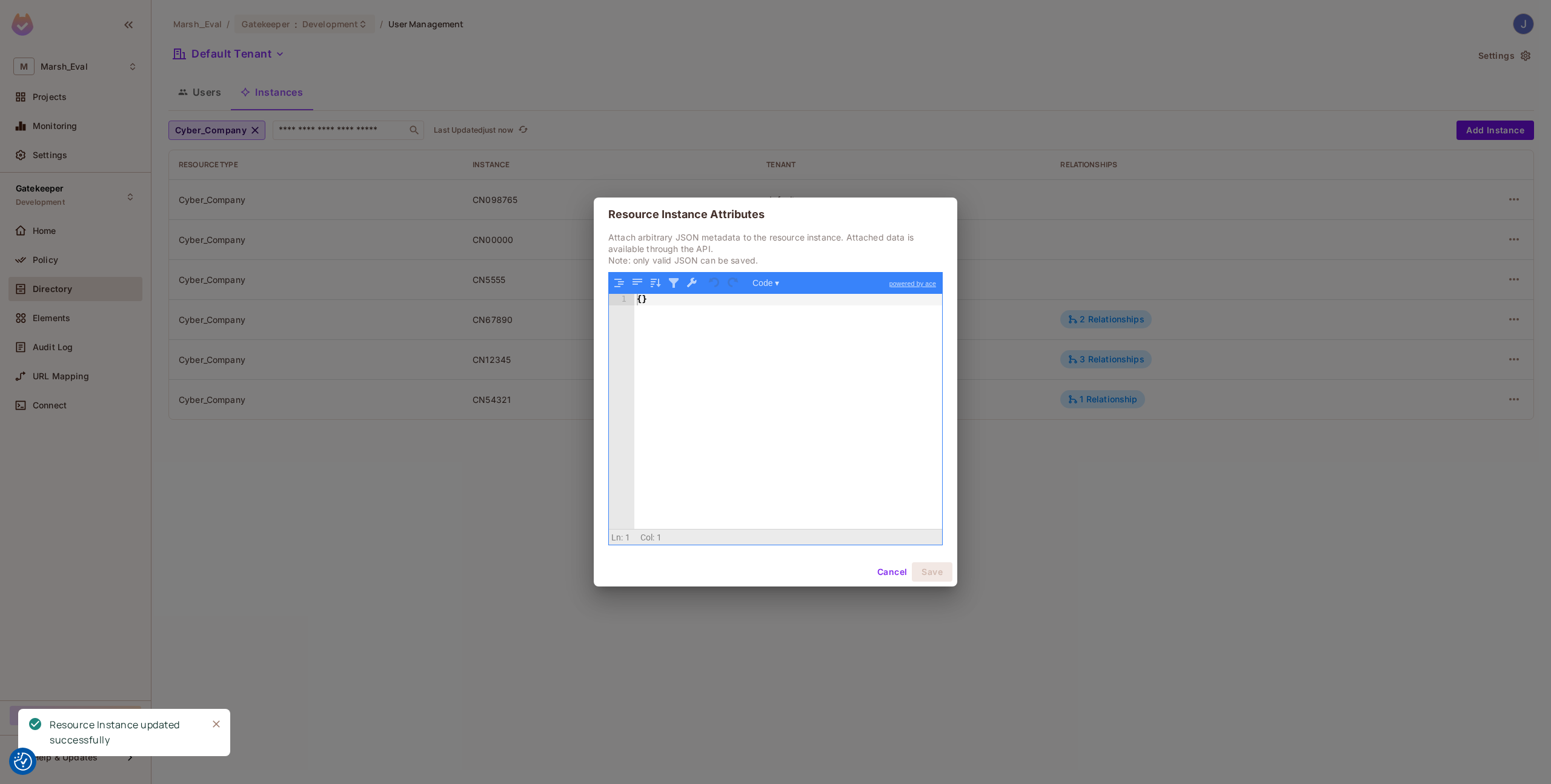
click at [794, 357] on div "{ }" at bounding box center [788, 422] width 307 height 258
click at [923, 570] on button "Save" at bounding box center [932, 572] width 40 height 20
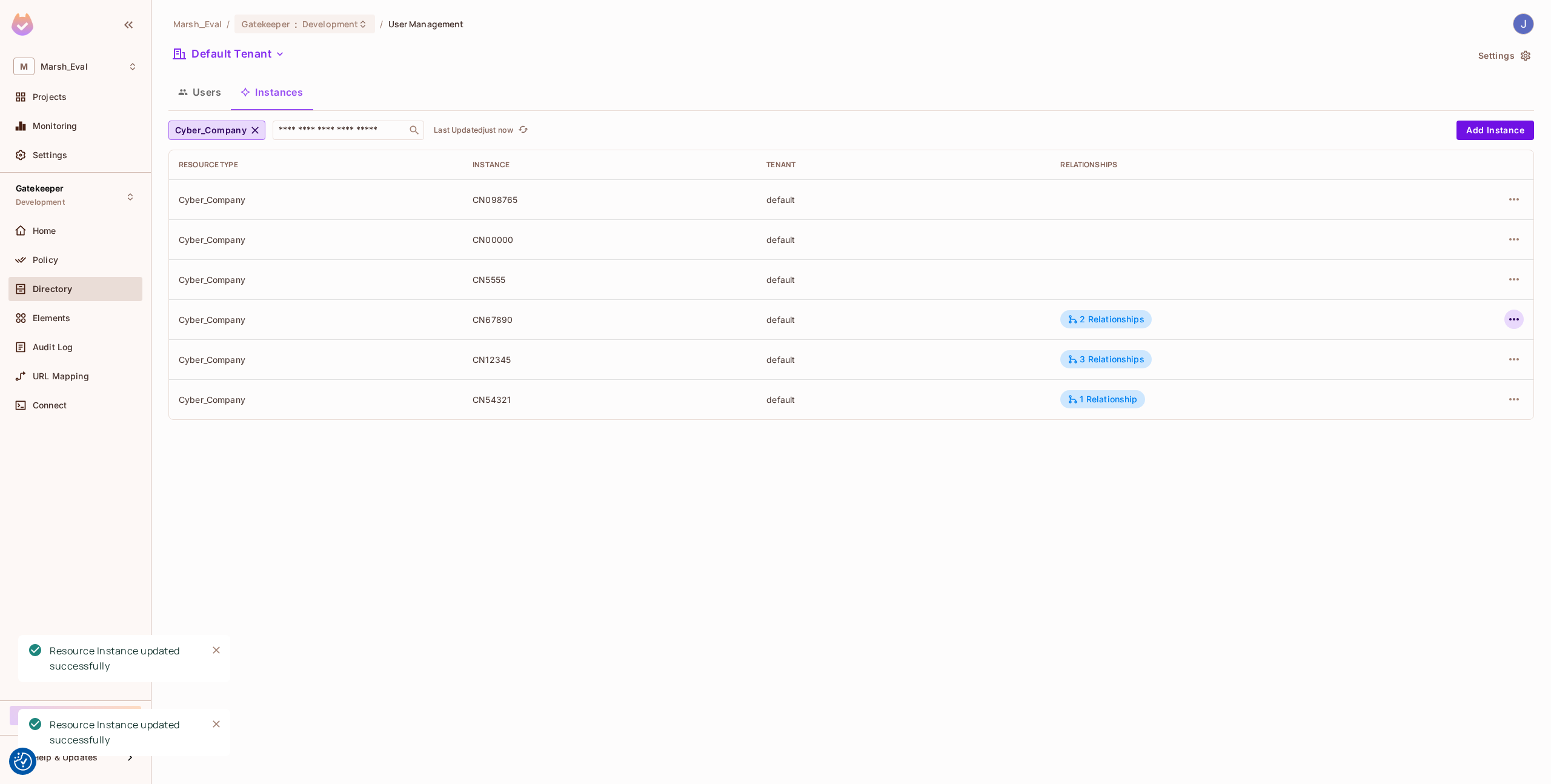
click at [1507, 316] on icon "button" at bounding box center [1514, 318] width 15 height 15
click at [1427, 369] on div "Edit Attributes" at bounding box center [1426, 373] width 60 height 12
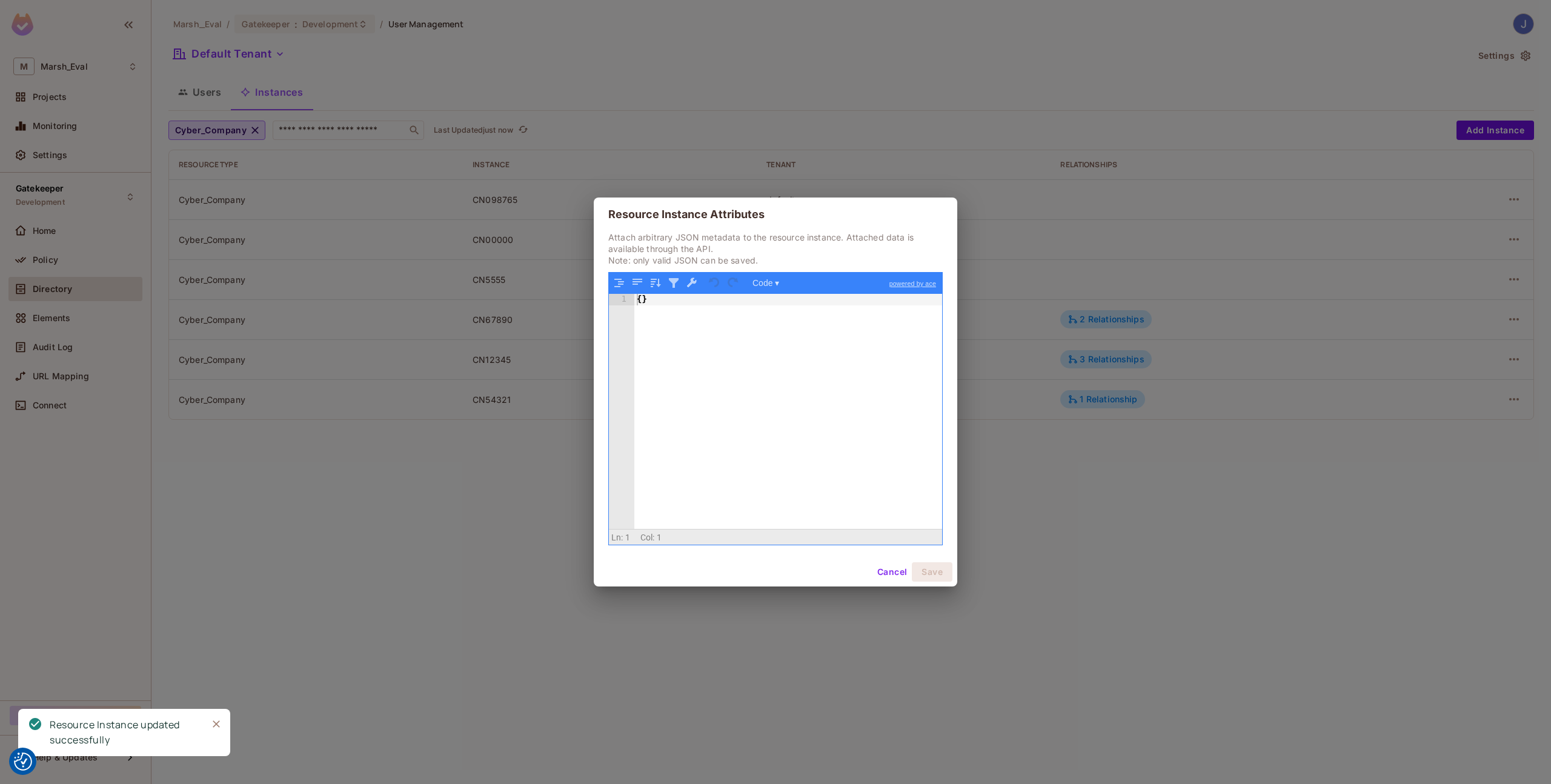
click at [810, 378] on div "{ }" at bounding box center [788, 422] width 307 height 258
click at [935, 580] on button "Save" at bounding box center [932, 572] width 40 height 20
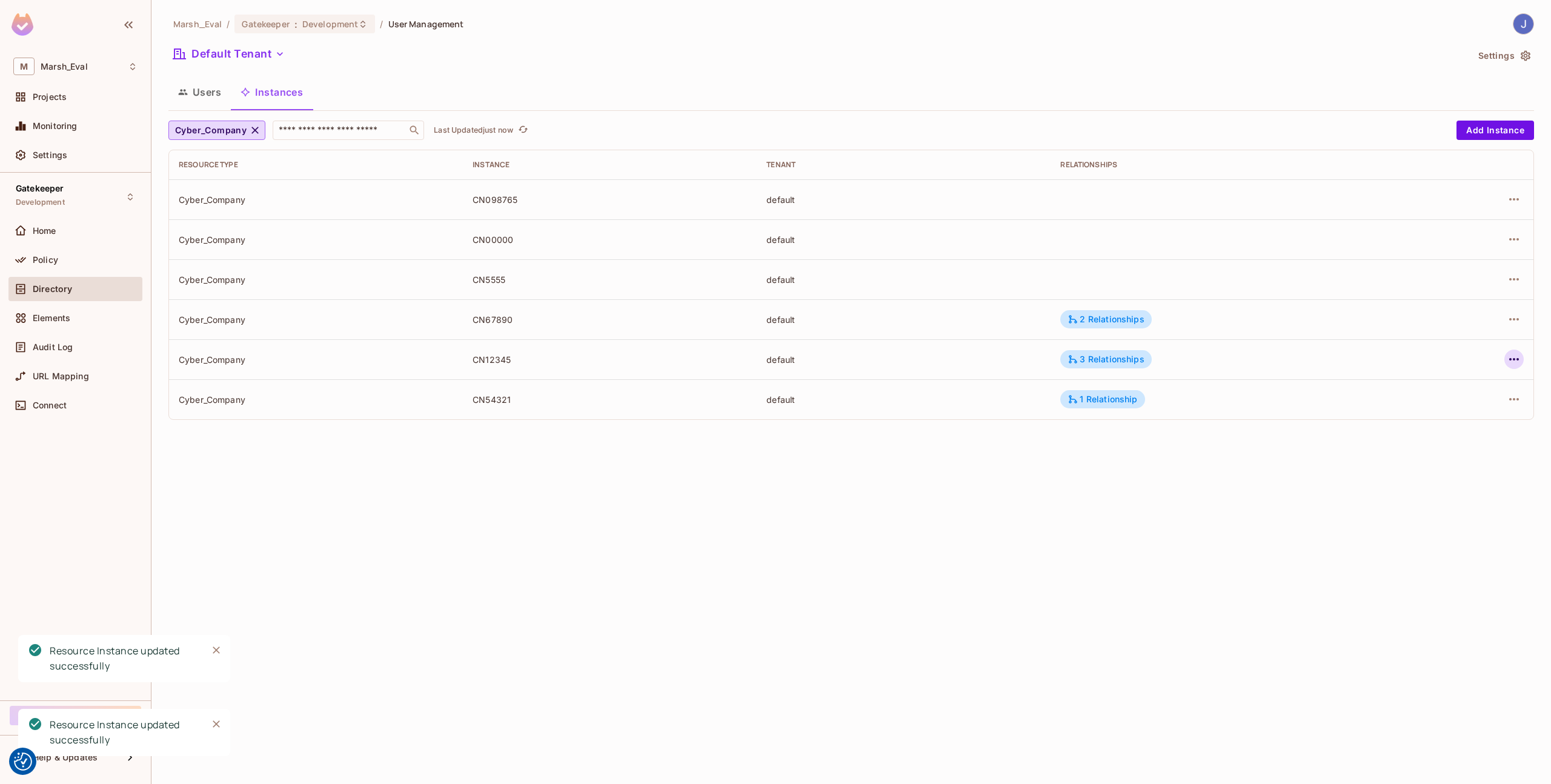
click at [1516, 365] on icon "button" at bounding box center [1514, 359] width 15 height 15
click at [1450, 408] on div "Edit Attributes" at bounding box center [1426, 413] width 60 height 12
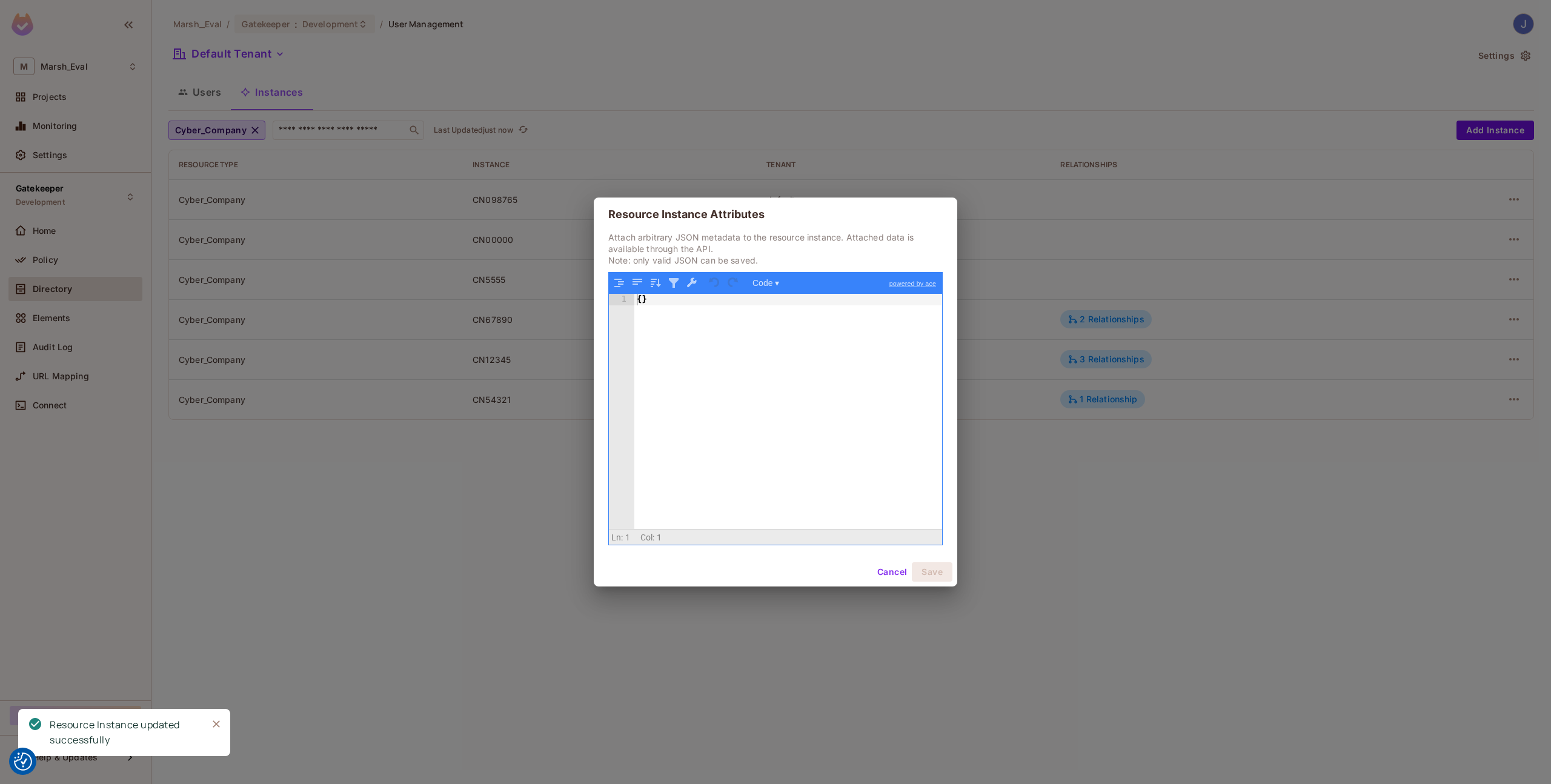
click at [847, 354] on div "{ }" at bounding box center [788, 422] width 307 height 258
click at [911, 573] on button "Cancel" at bounding box center [892, 572] width 39 height 20
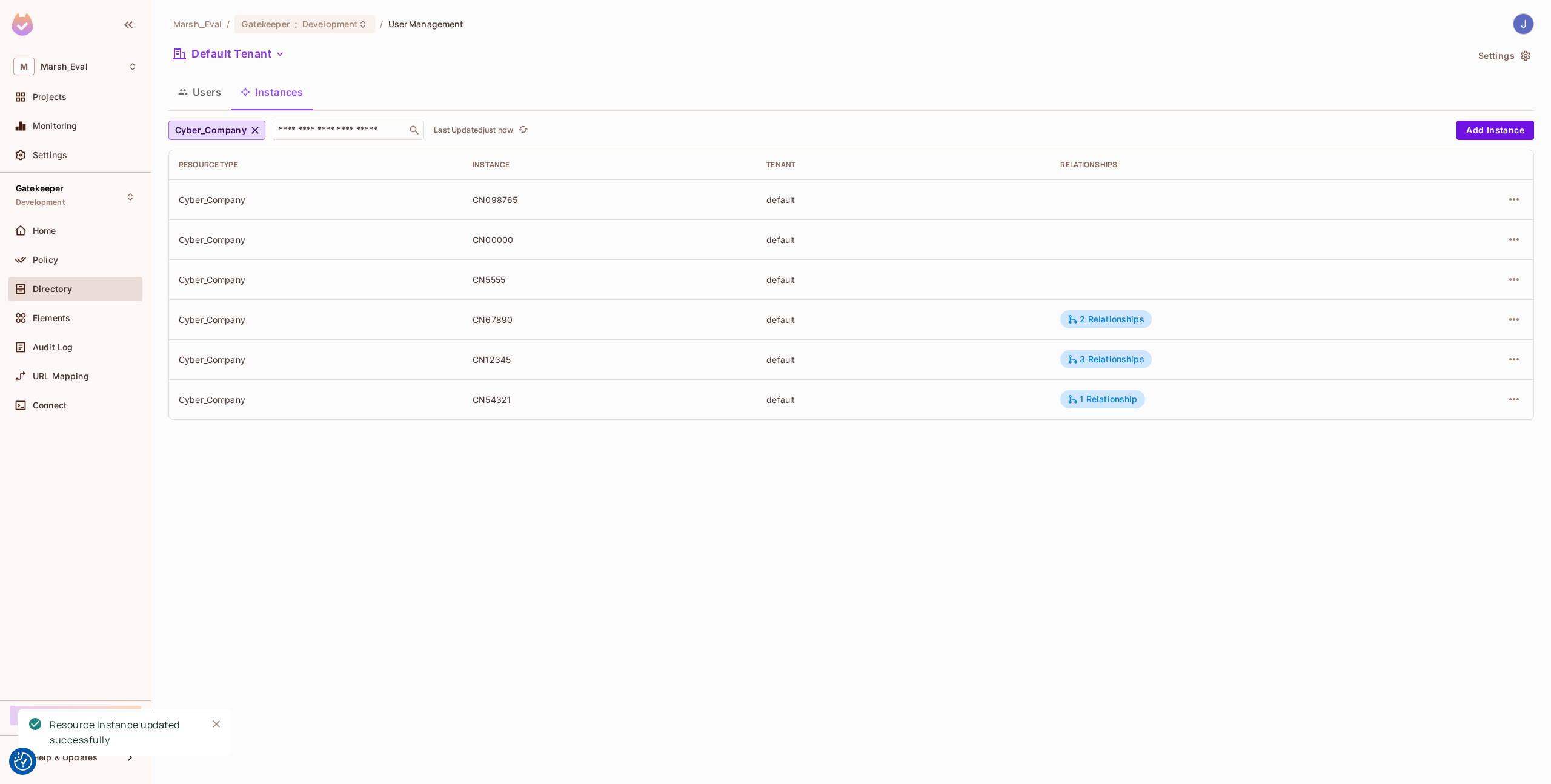
click at [1524, 403] on div at bounding box center [1471, 399] width 106 height 20
click at [1518, 403] on icon "button" at bounding box center [1514, 399] width 15 height 15
click at [1428, 455] on div "Edit Attributes" at bounding box center [1426, 454] width 60 height 12
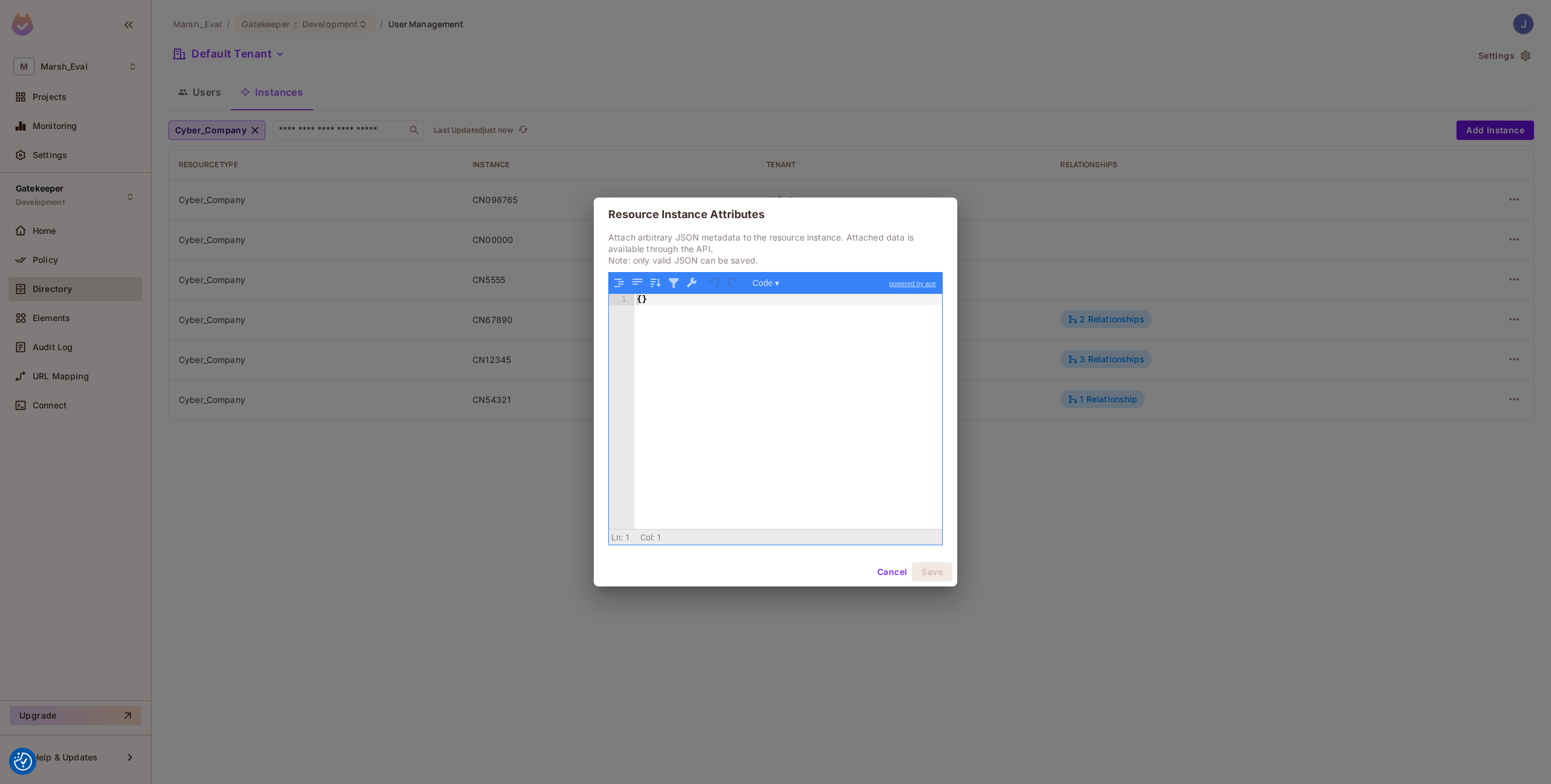
click at [802, 332] on div "{ }" at bounding box center [788, 422] width 307 height 258
click at [921, 568] on button "Save" at bounding box center [932, 572] width 40 height 20
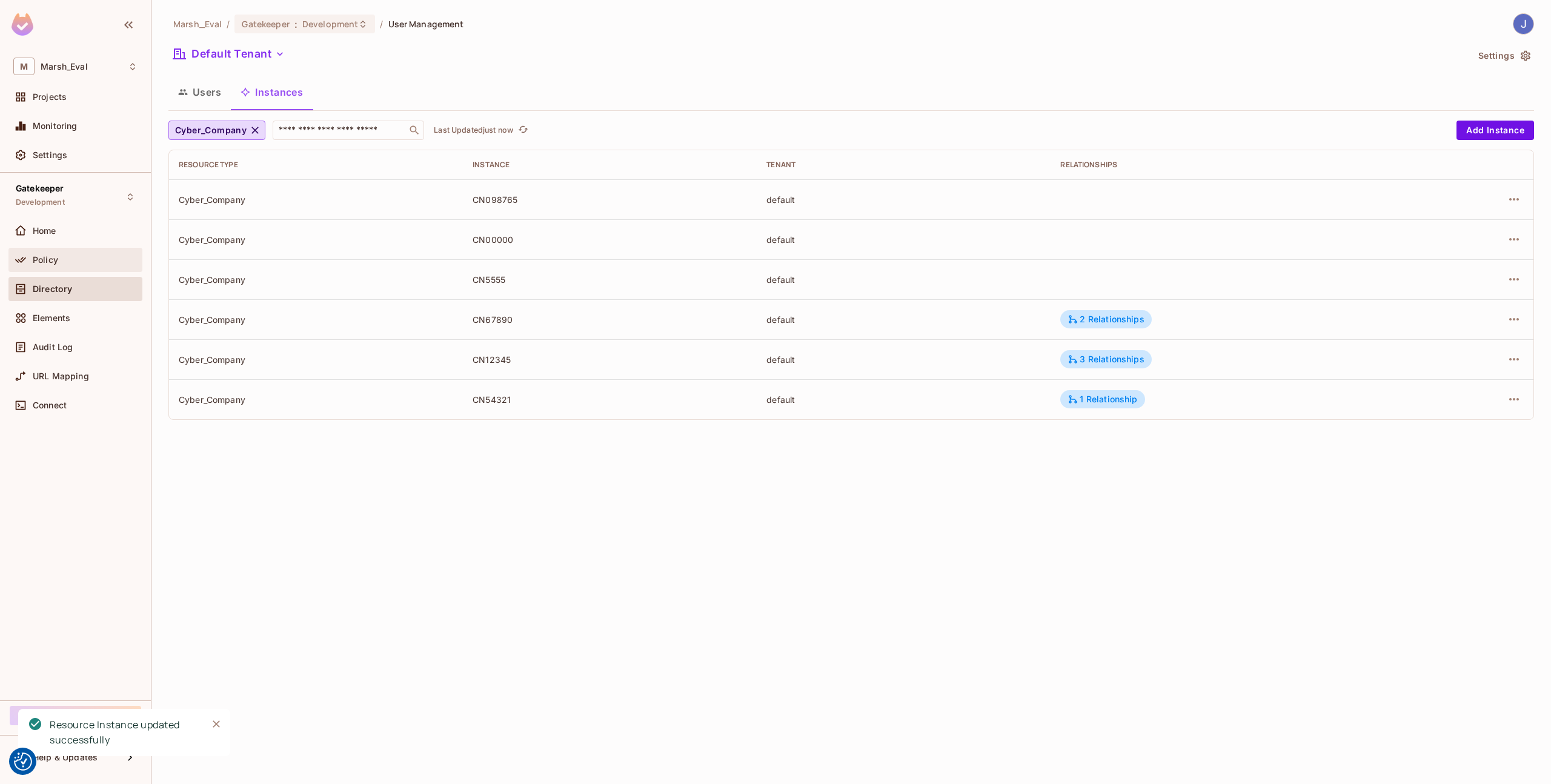
click at [100, 262] on div "Policy" at bounding box center [85, 259] width 104 height 9
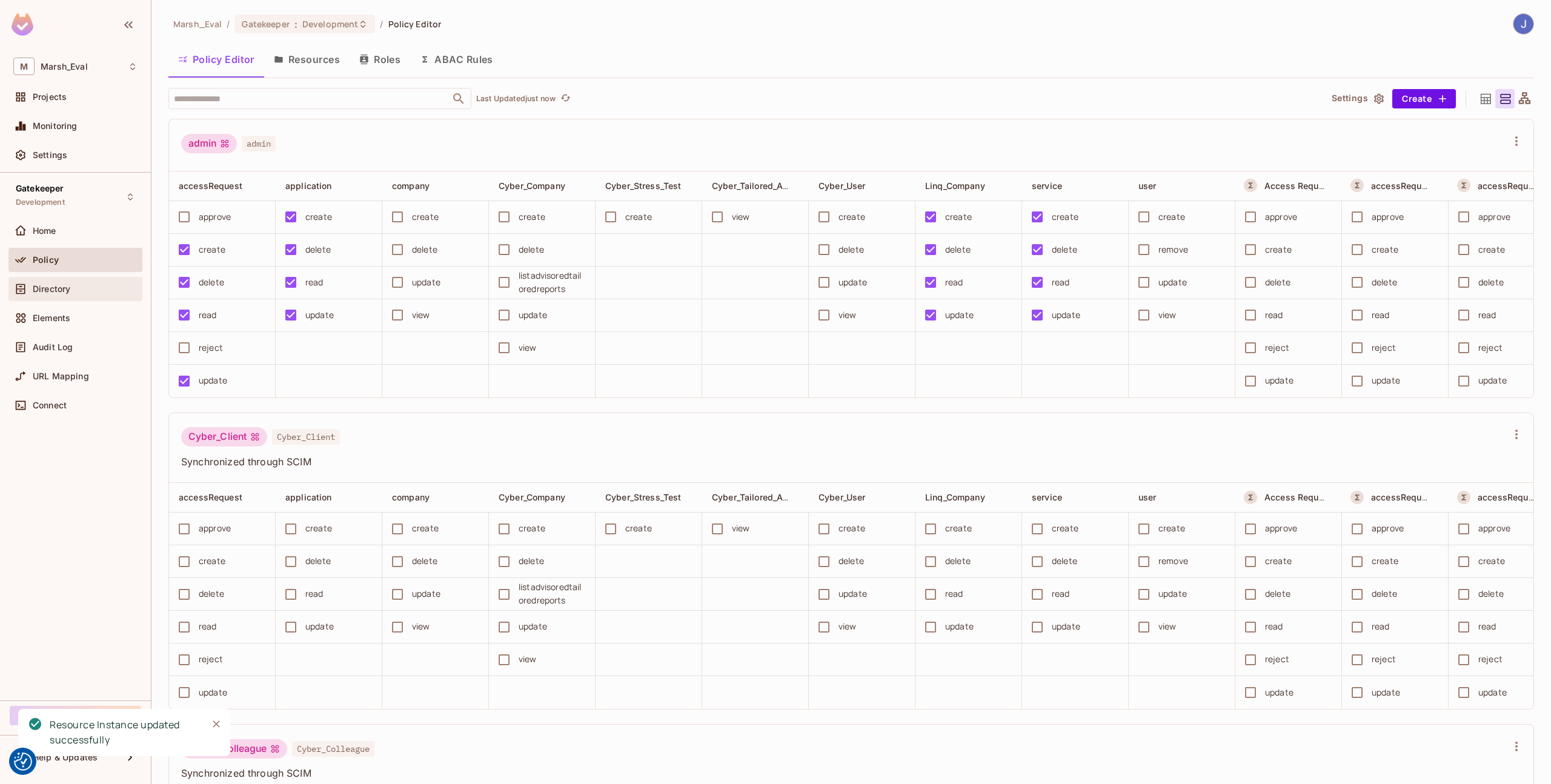
click at [33, 285] on span "Directory" at bounding box center [51, 288] width 38 height 9
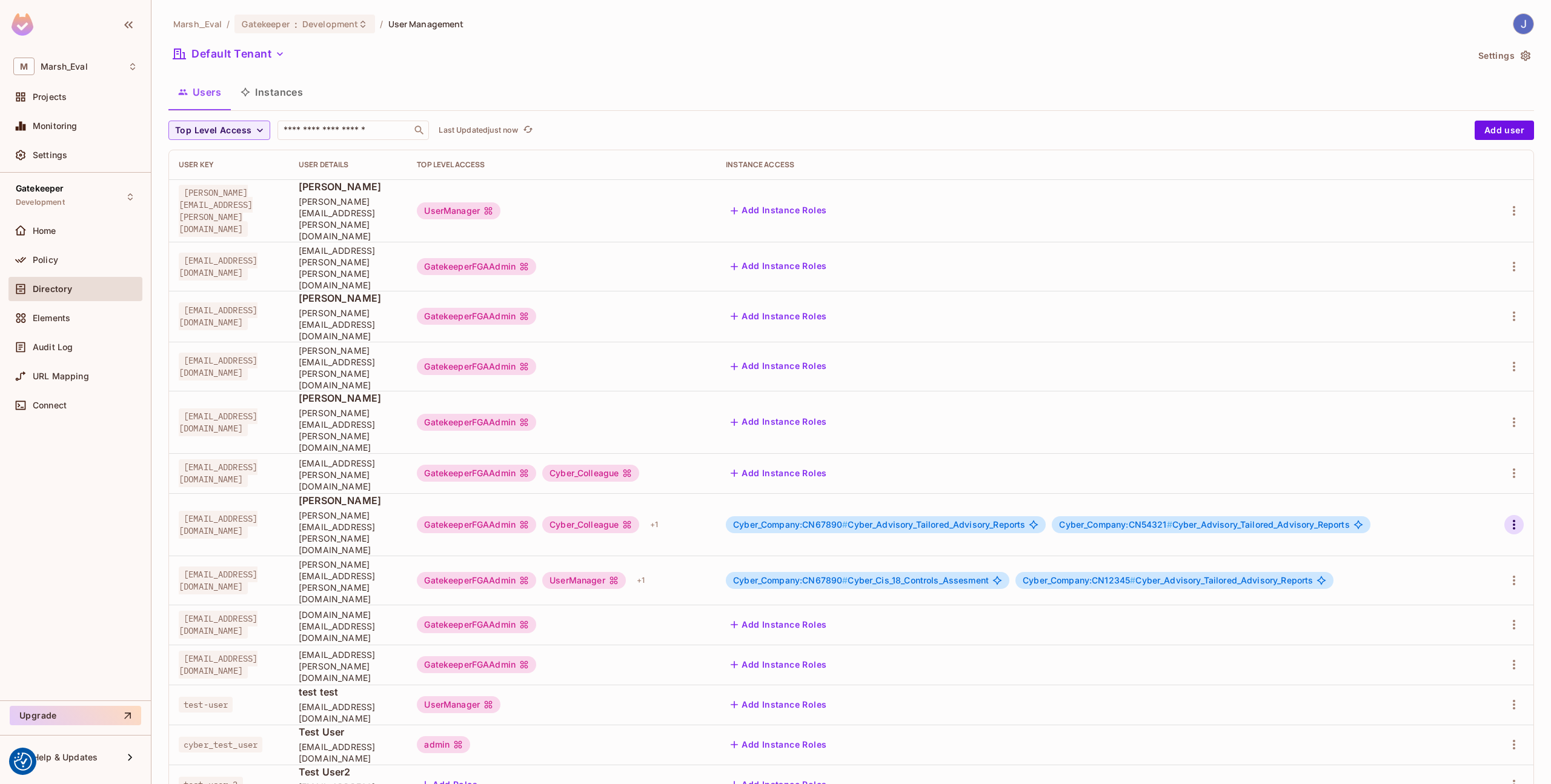
click at [1510, 517] on icon "button" at bounding box center [1514, 524] width 15 height 15
click at [1459, 496] on div "Edit Attributes" at bounding box center [1463, 494] width 60 height 12
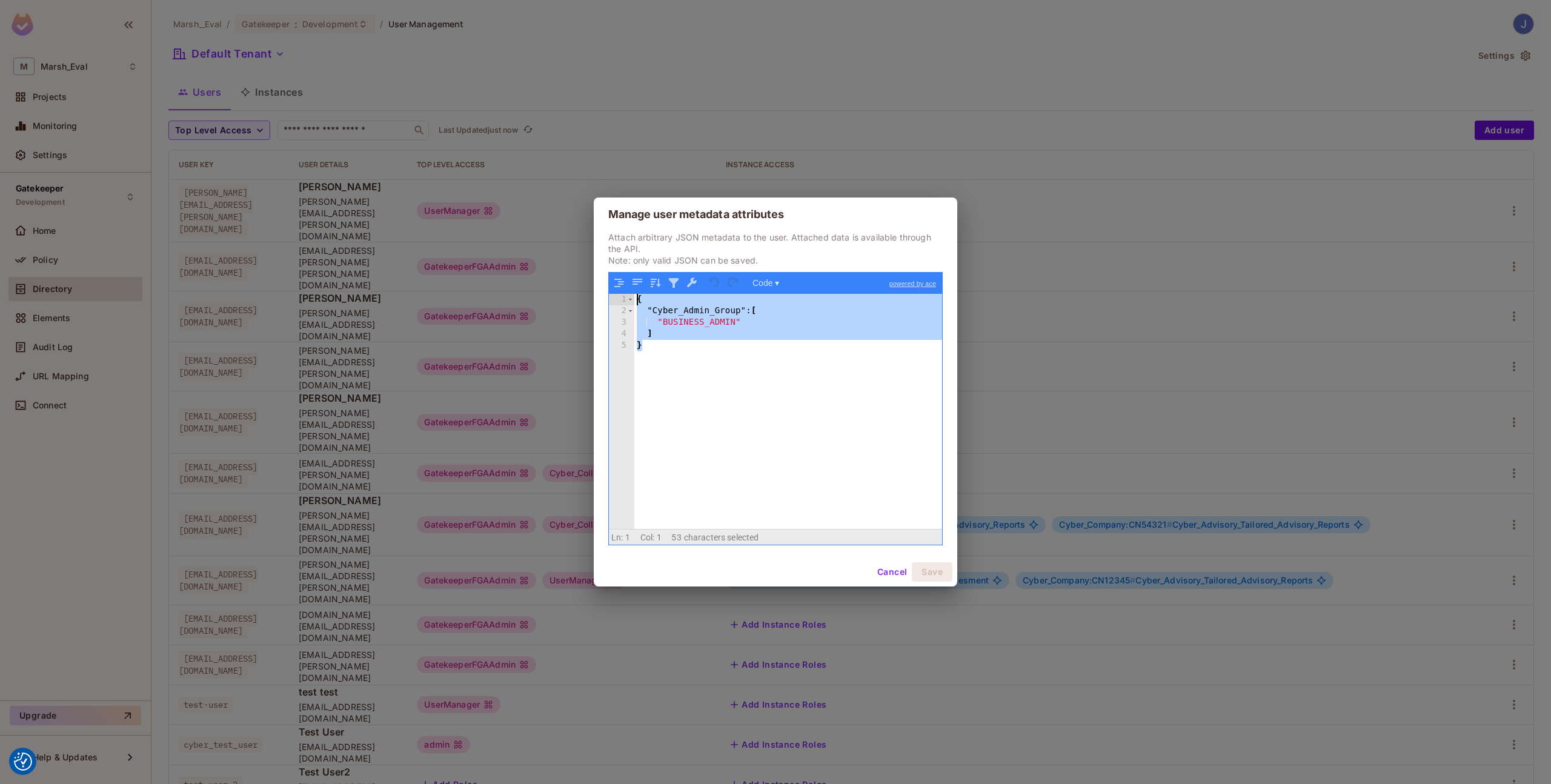
drag, startPoint x: 721, startPoint y: 362, endPoint x: 558, endPoint y: 263, distance: 190.7
click at [556, 262] on div "Manage user metadata attributes Attach arbitrary JSON metadata to the user. Att…" at bounding box center [775, 392] width 1551 height 784
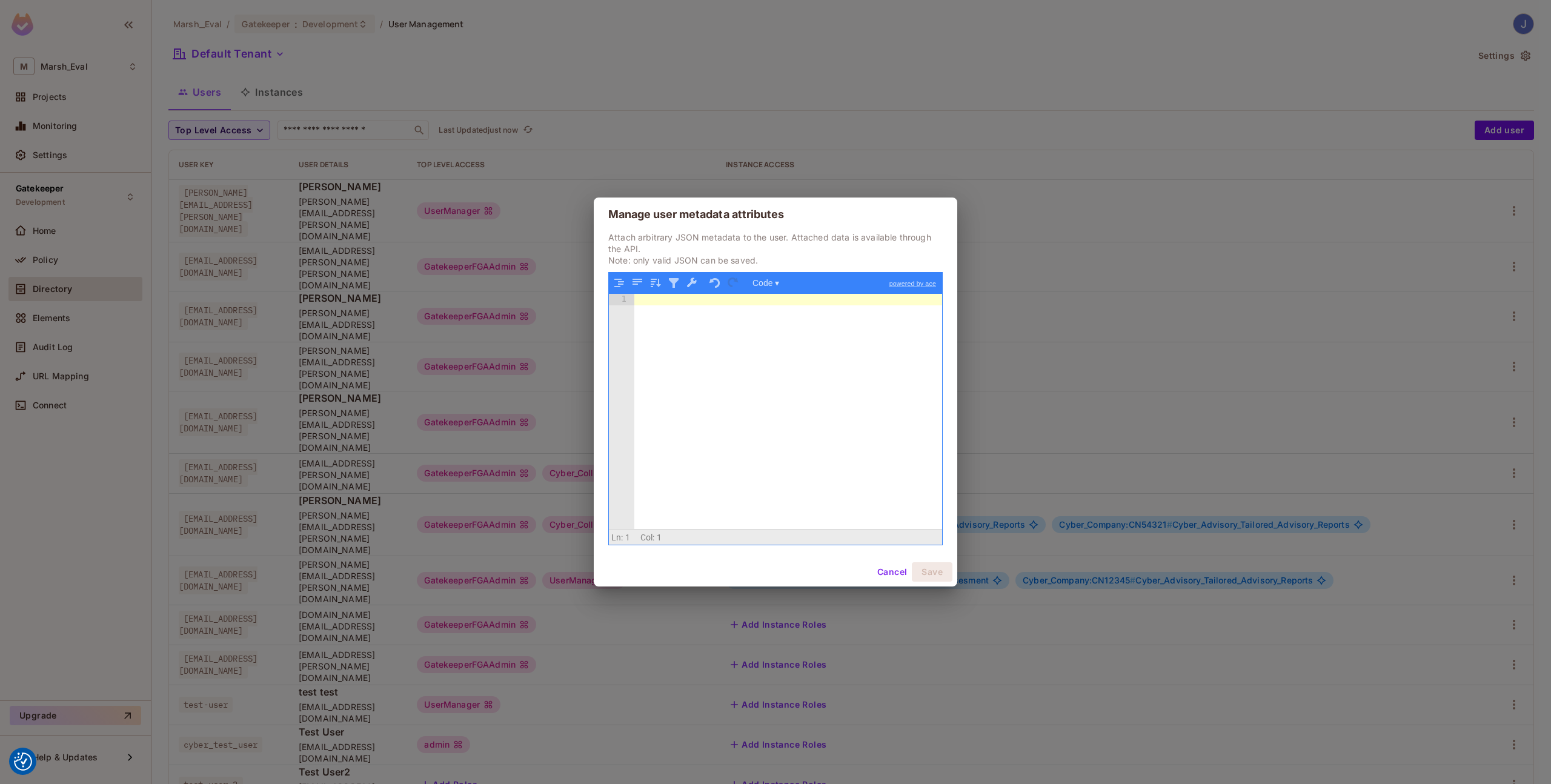
click at [823, 487] on div at bounding box center [788, 422] width 307 height 258
click at [929, 579] on button "Save" at bounding box center [932, 572] width 40 height 20
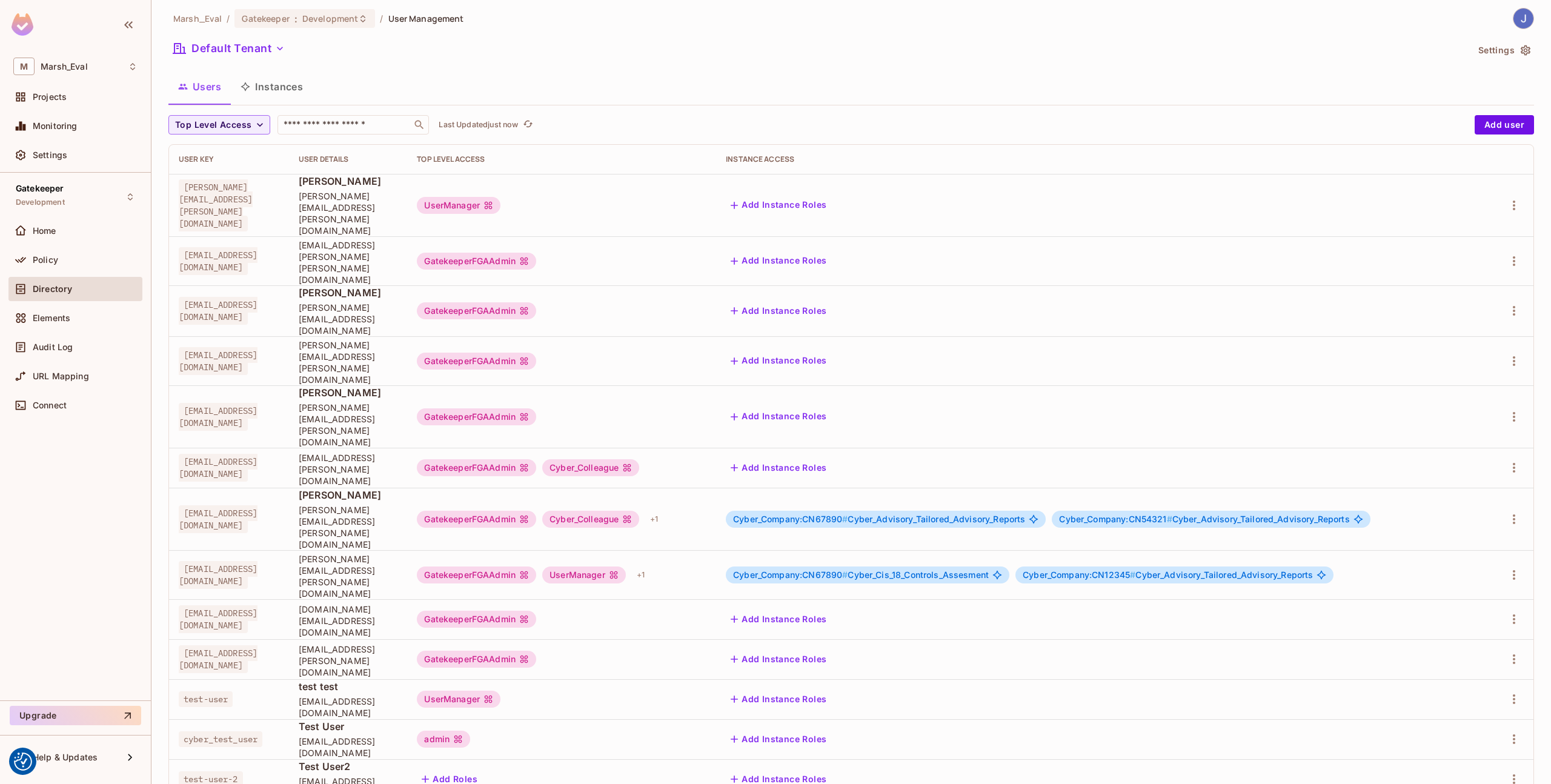
scroll to position [15, 0]
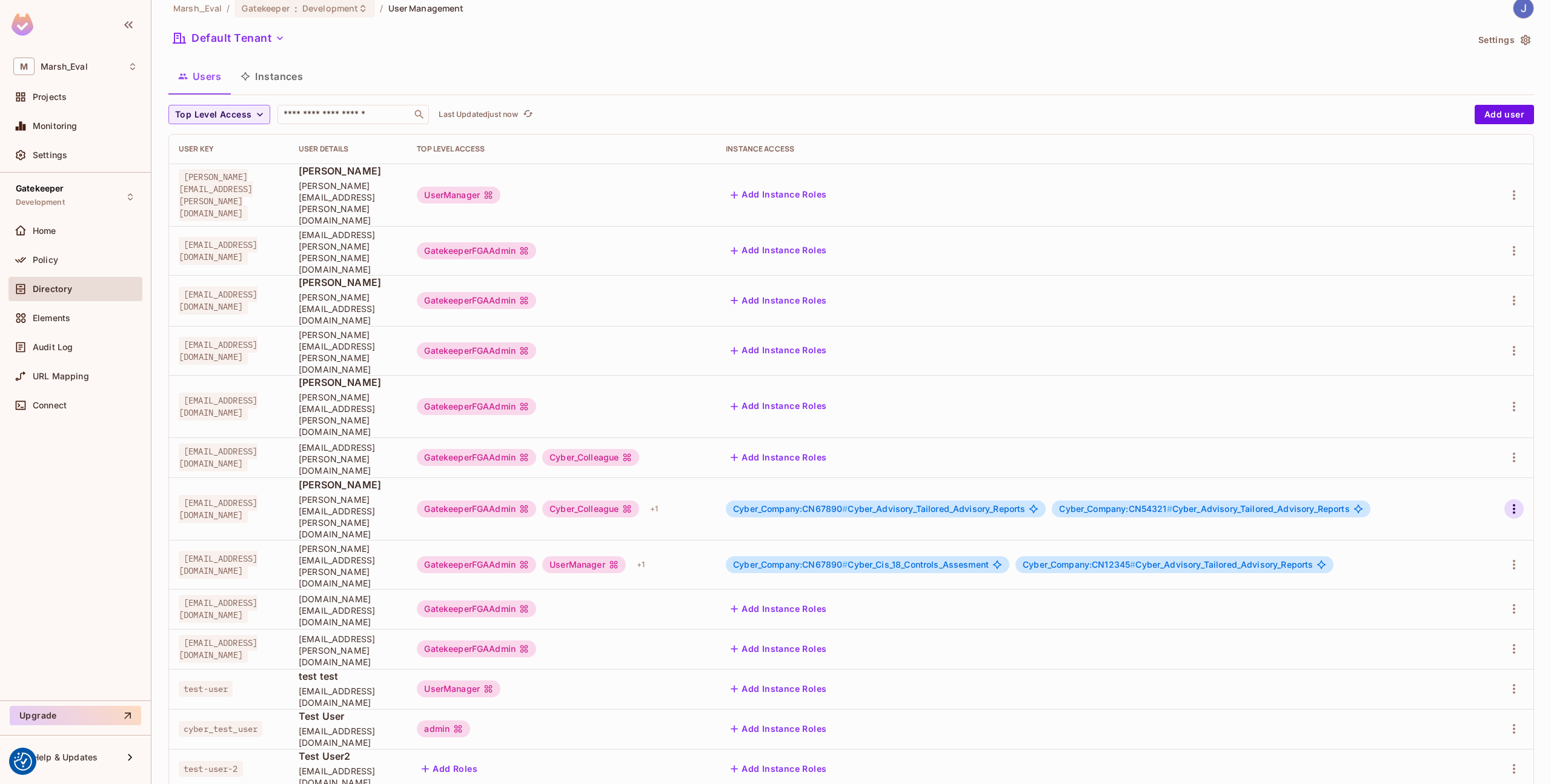
click at [1510, 502] on icon "button" at bounding box center [1514, 508] width 15 height 15
click at [1463, 478] on div "Edit Attributes" at bounding box center [1463, 478] width 60 height 12
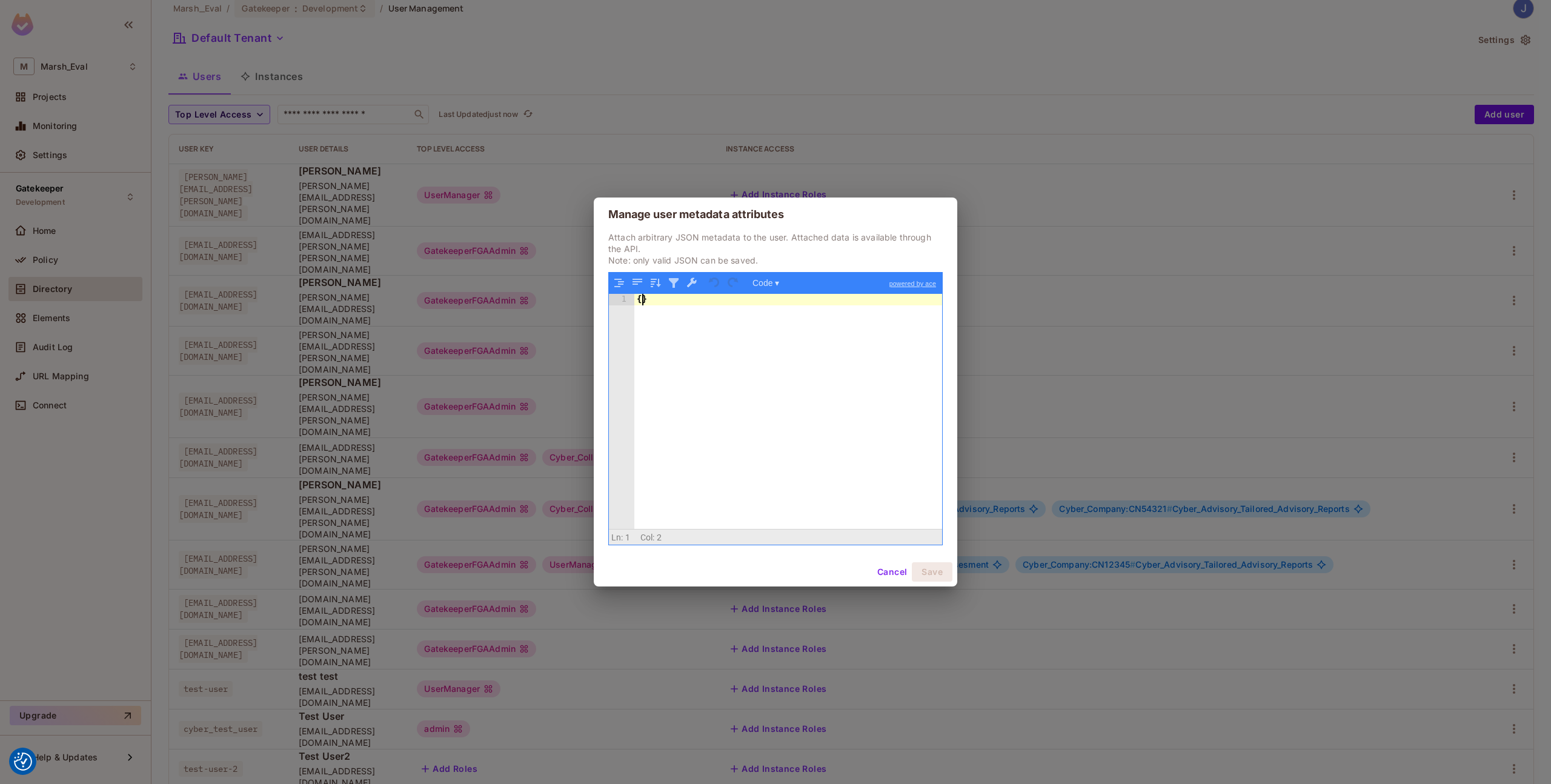
click at [641, 301] on div "{ }" at bounding box center [788, 422] width 307 height 258
click at [932, 571] on button "Save" at bounding box center [932, 572] width 40 height 20
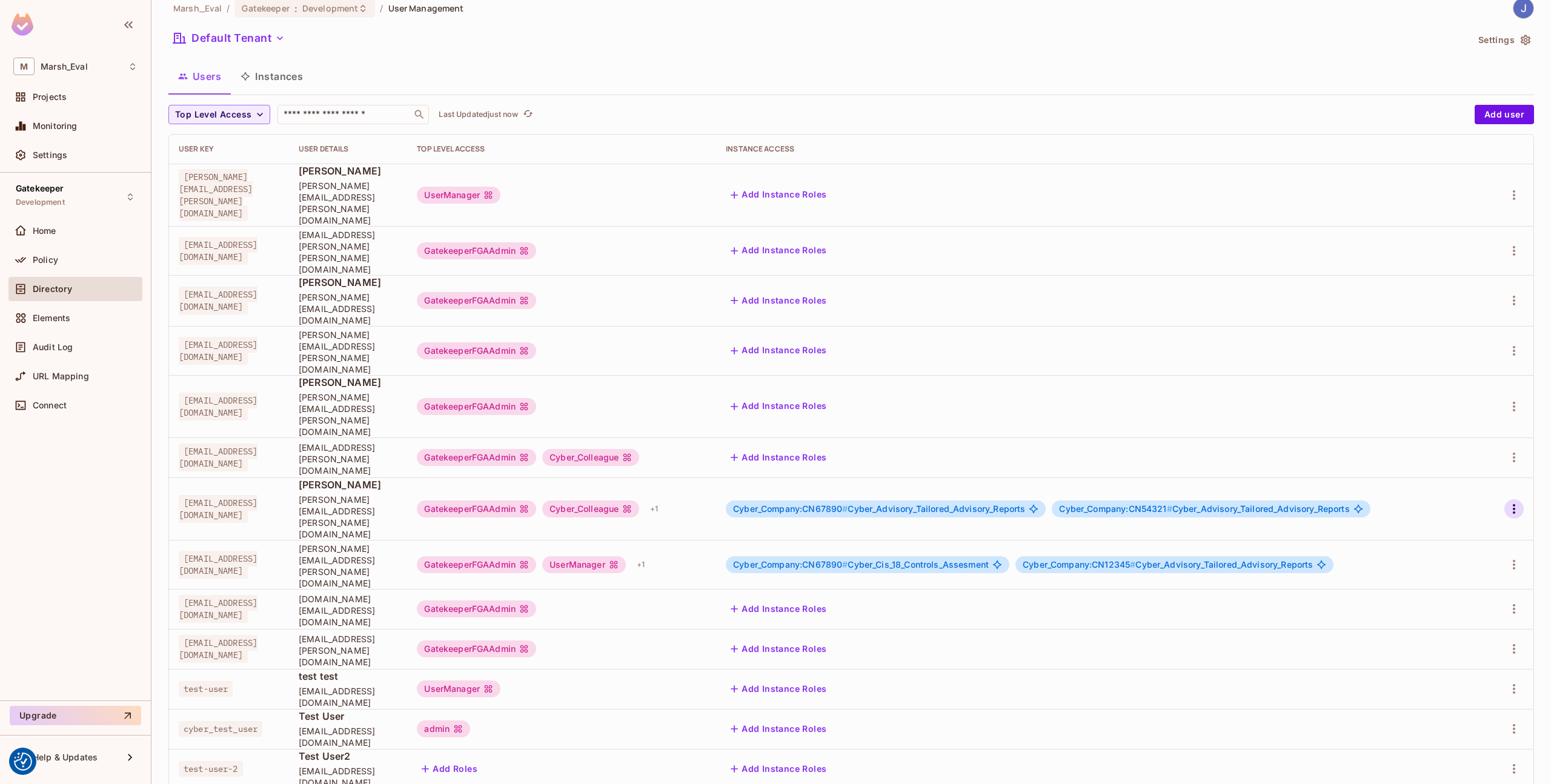
click at [1507, 502] on icon "button" at bounding box center [1514, 508] width 15 height 15
click at [1463, 475] on div "Edit Attributes" at bounding box center [1463, 478] width 60 height 12
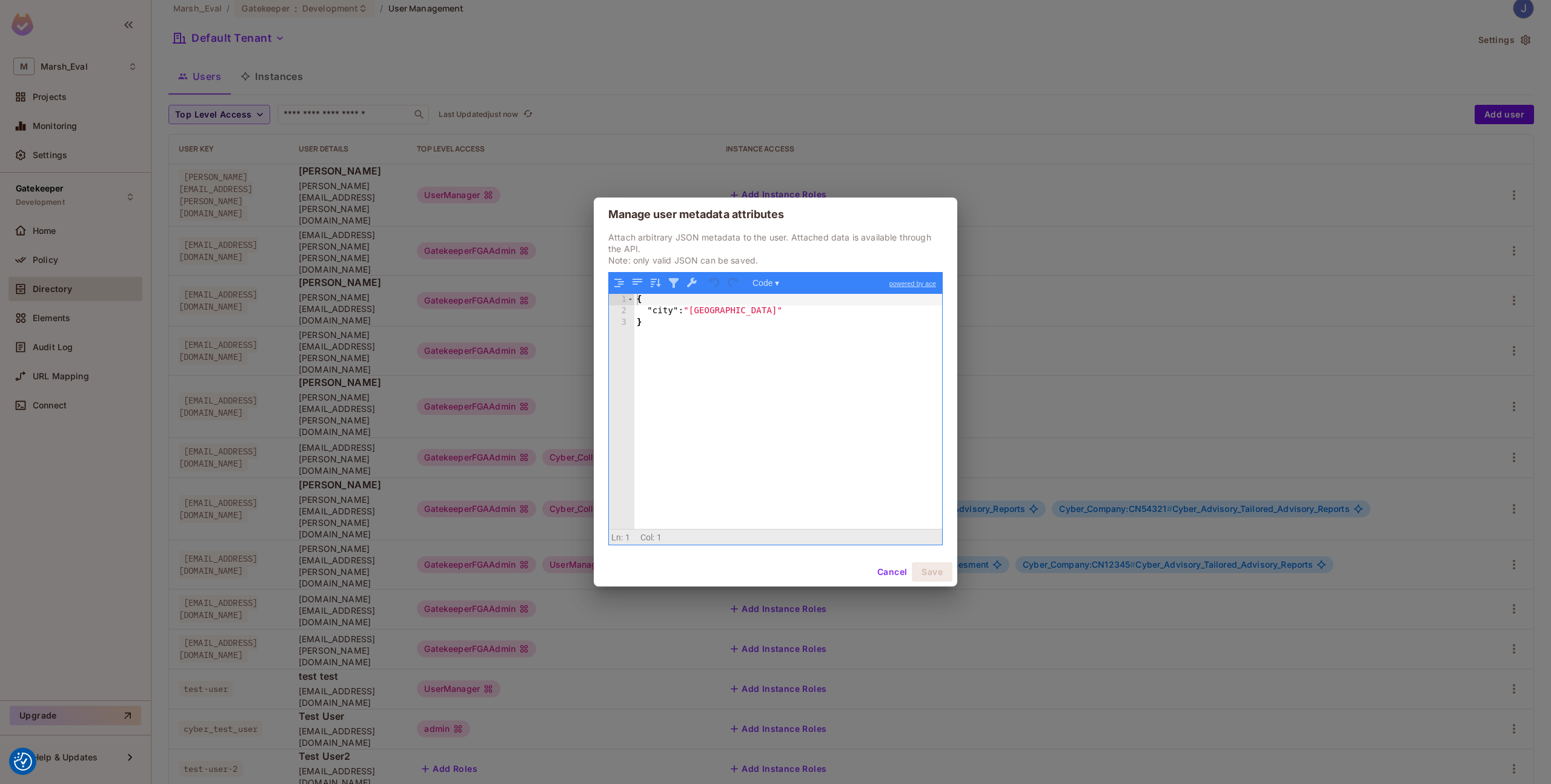
click at [877, 570] on button "Cancel" at bounding box center [892, 572] width 39 height 20
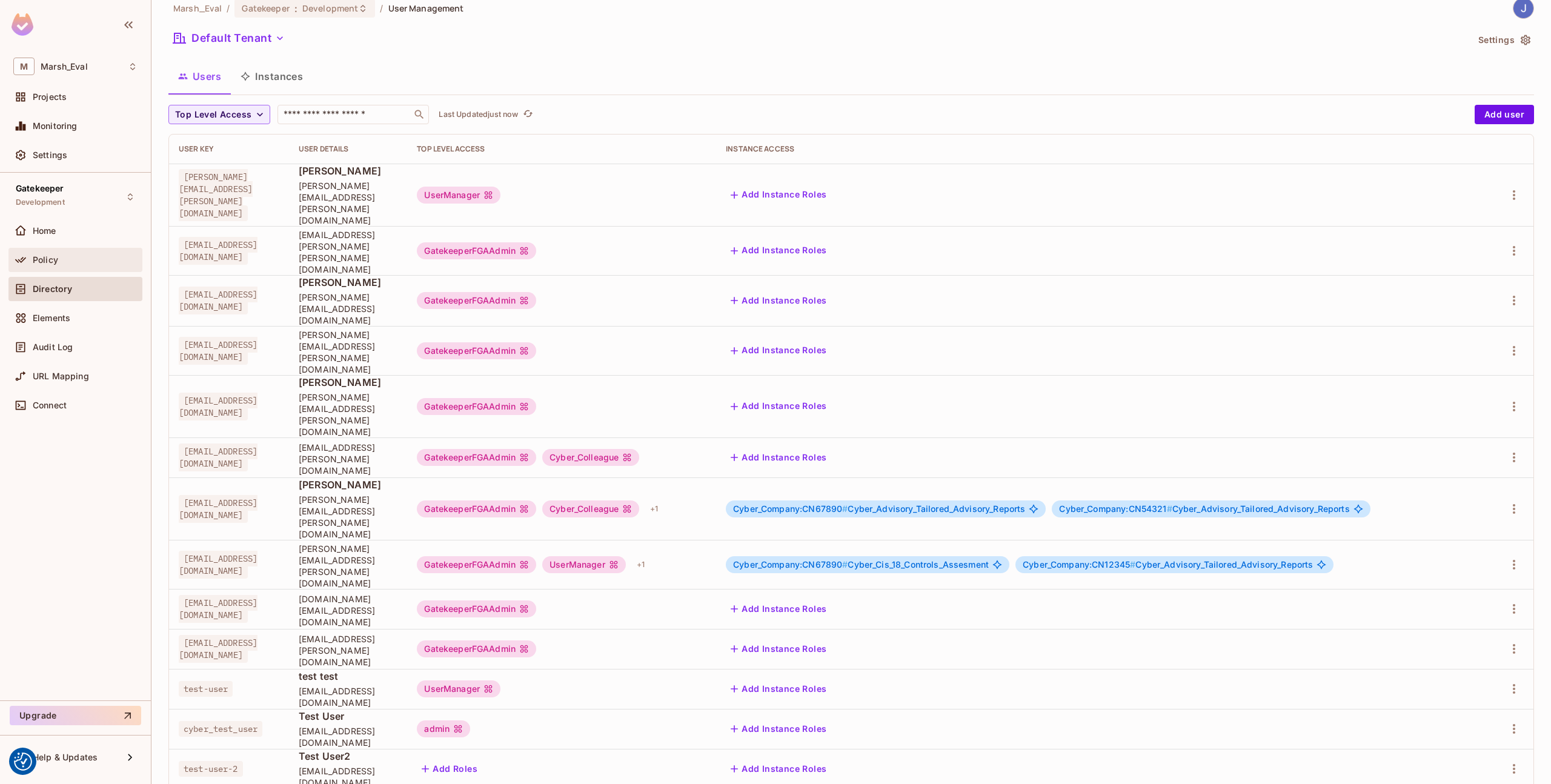
click at [86, 261] on div "Policy" at bounding box center [85, 259] width 104 height 9
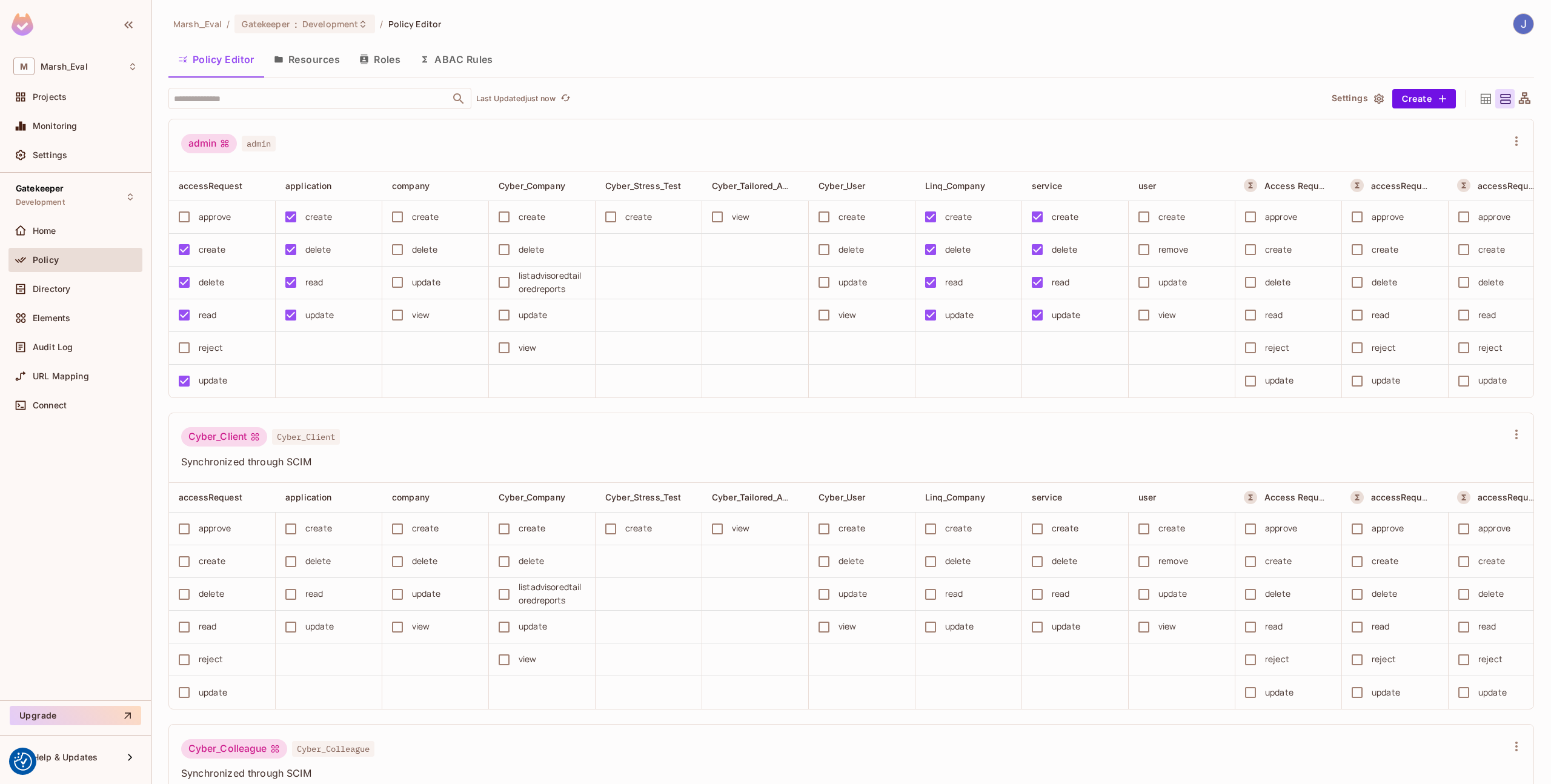
click at [462, 50] on button "ABAC Rules" at bounding box center [456, 59] width 92 height 30
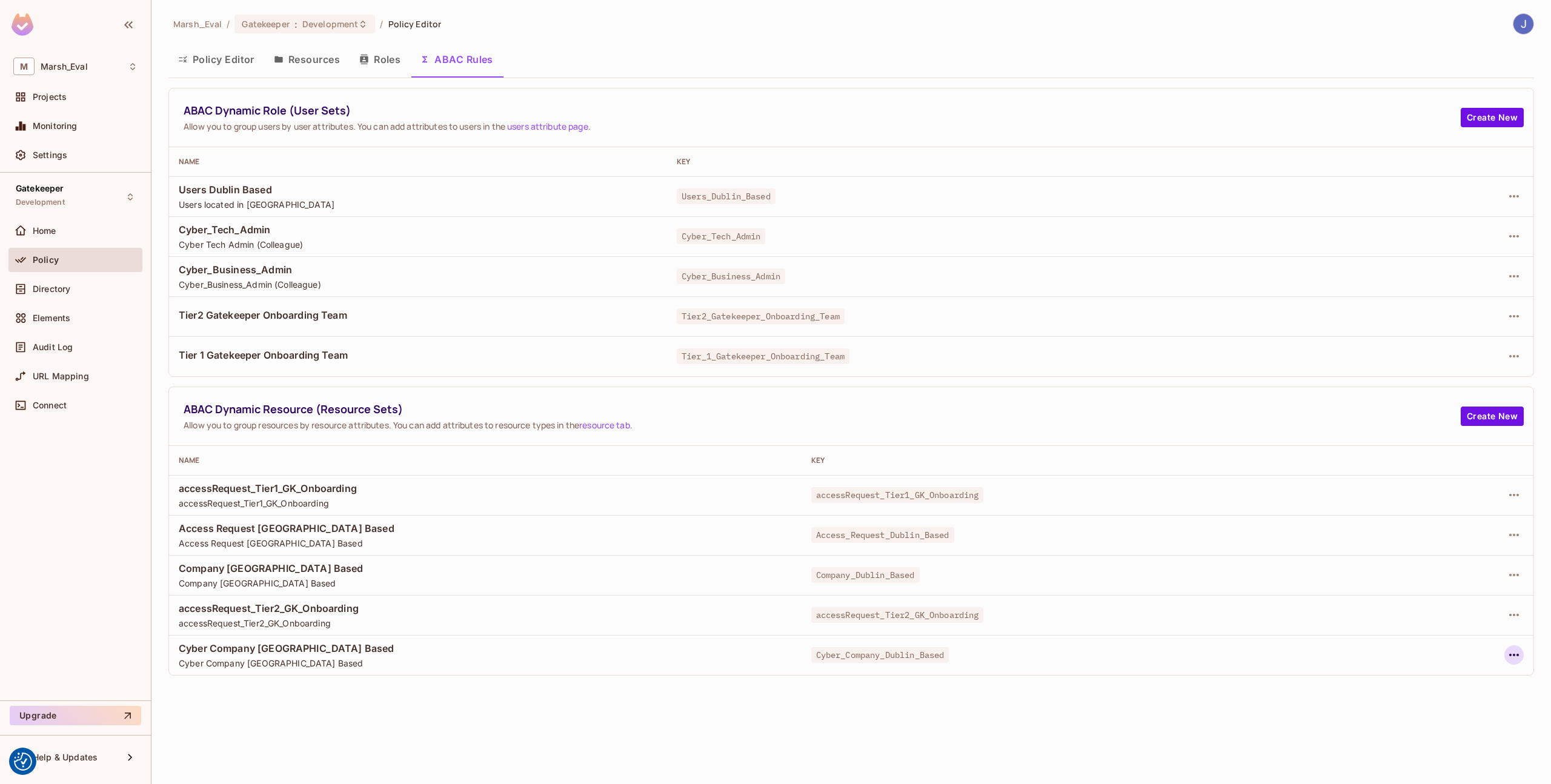
click at [1518, 663] on button "button" at bounding box center [1514, 655] width 20 height 20
click at [1417, 708] on div "Edit Dynamic Resource (Resource Set)" at bounding box center [1411, 703] width 158 height 12
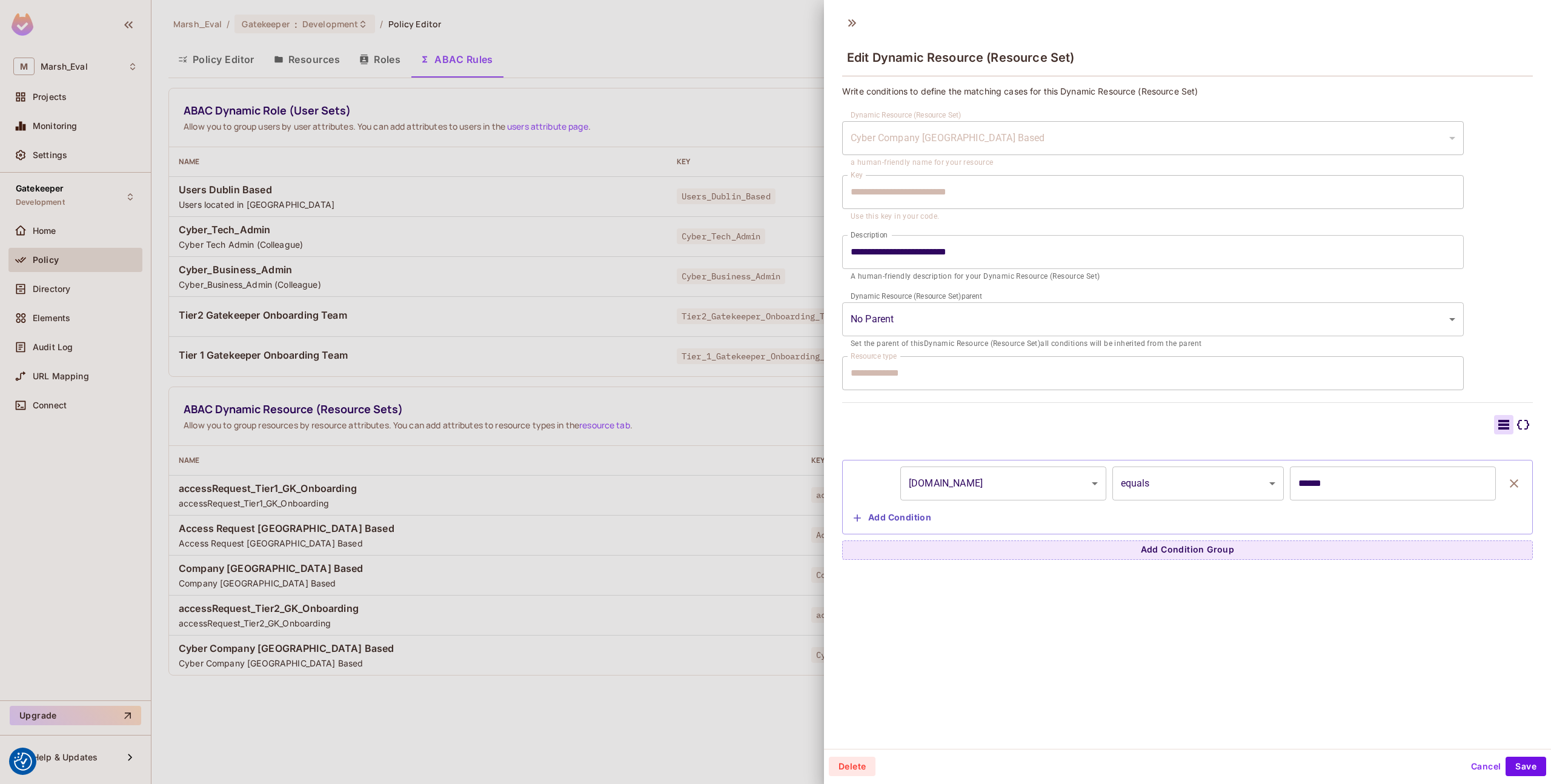
click at [689, 646] on div at bounding box center [775, 392] width 1551 height 784
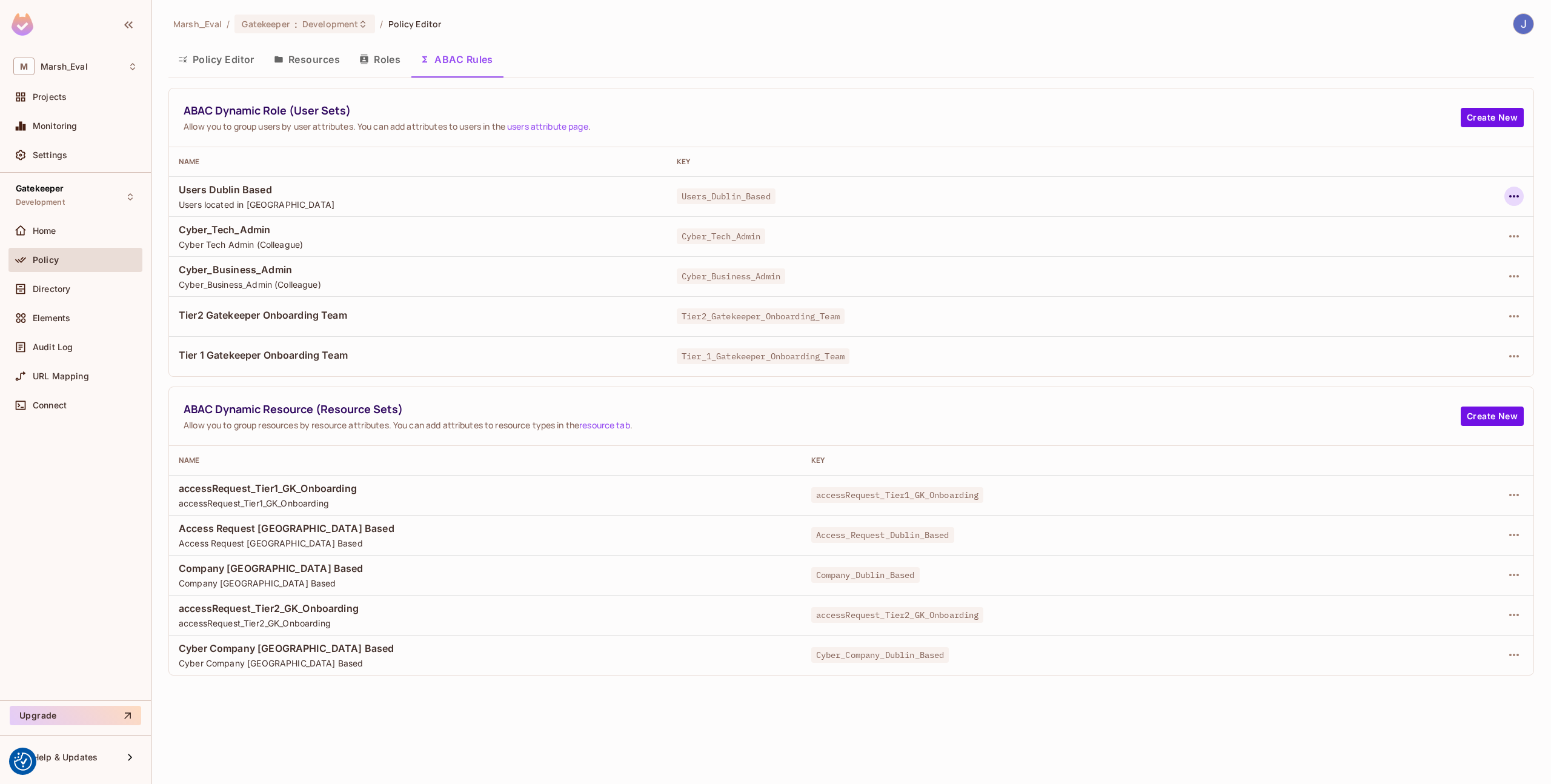
click at [1518, 192] on icon "button" at bounding box center [1514, 196] width 15 height 15
click at [1453, 231] on span "Edit Dynamic Role (User Set)" at bounding box center [1431, 223] width 126 height 20
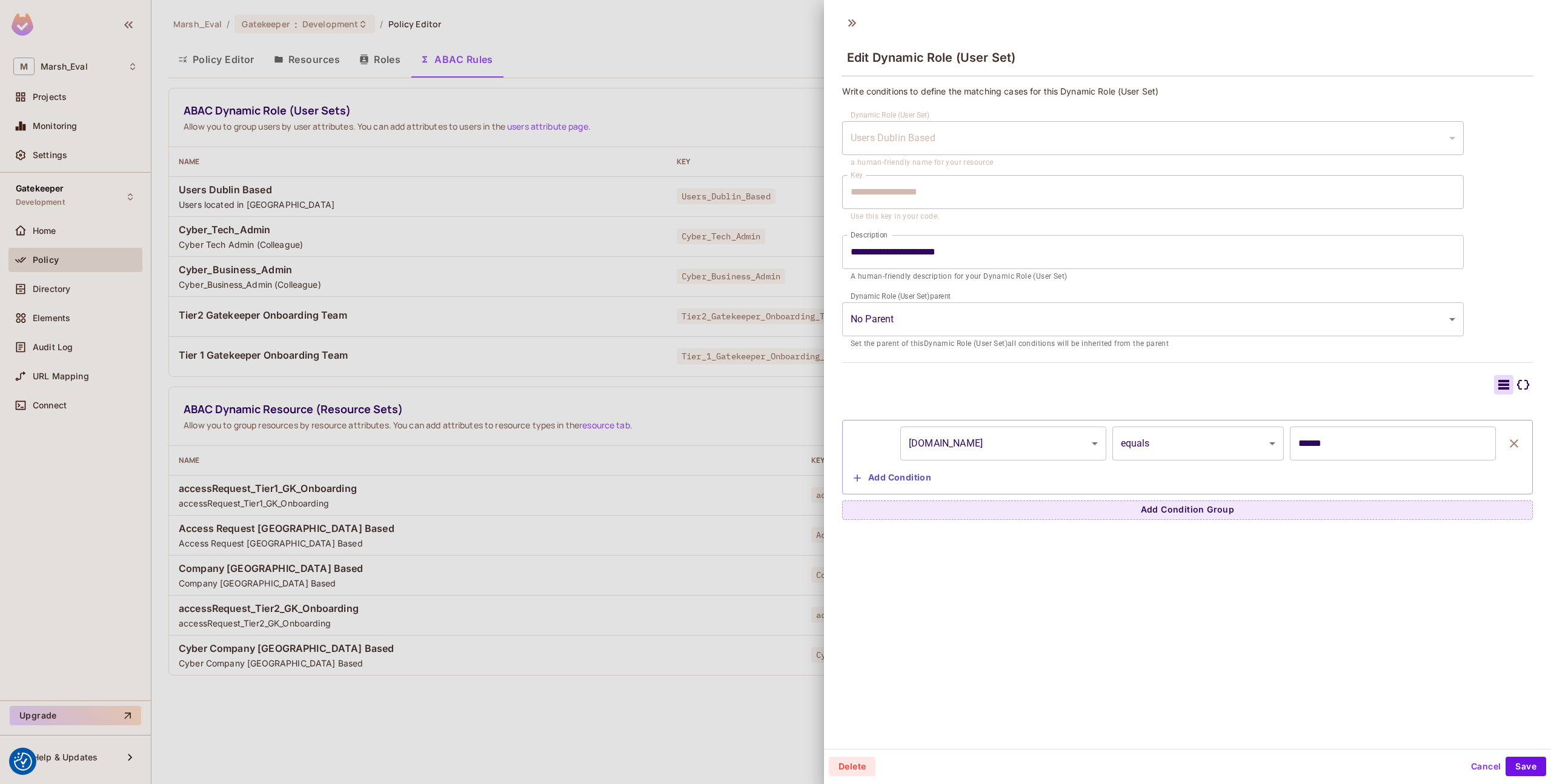
click at [1466, 765] on button "Cancel" at bounding box center [1486, 766] width 39 height 20
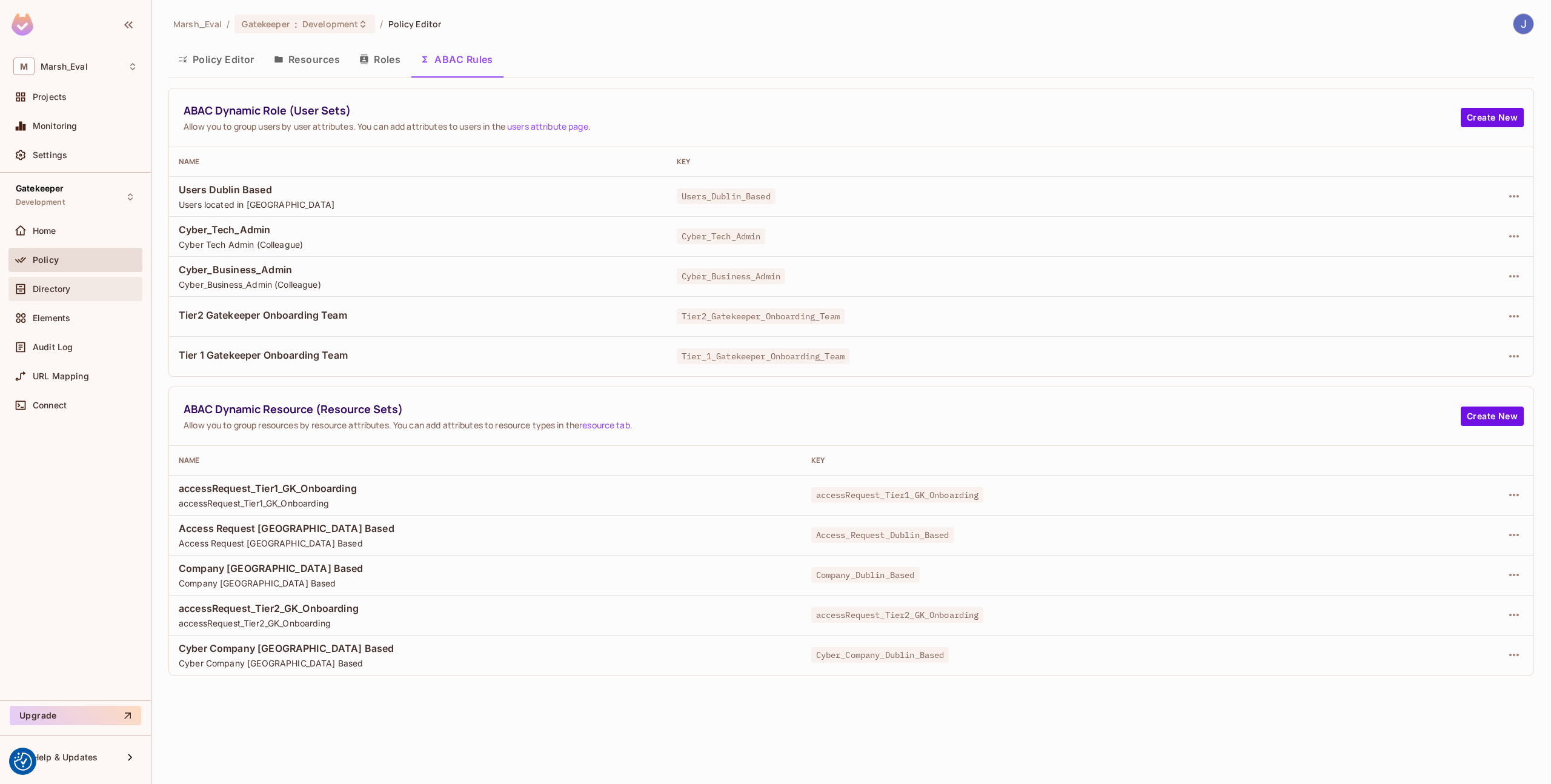
click at [88, 285] on div "Directory" at bounding box center [85, 288] width 104 height 9
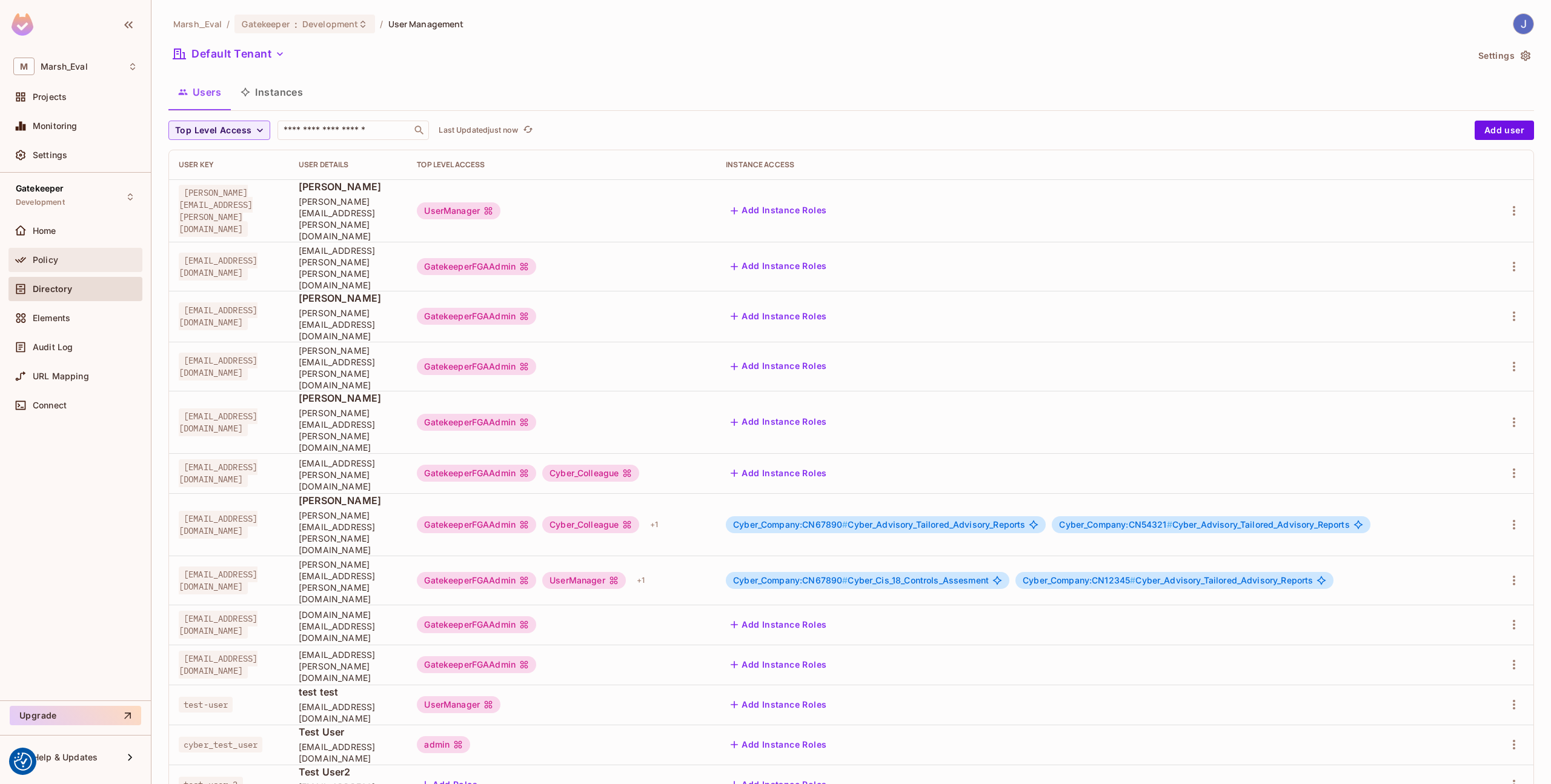
click at [99, 264] on div "Policy" at bounding box center [85, 259] width 104 height 9
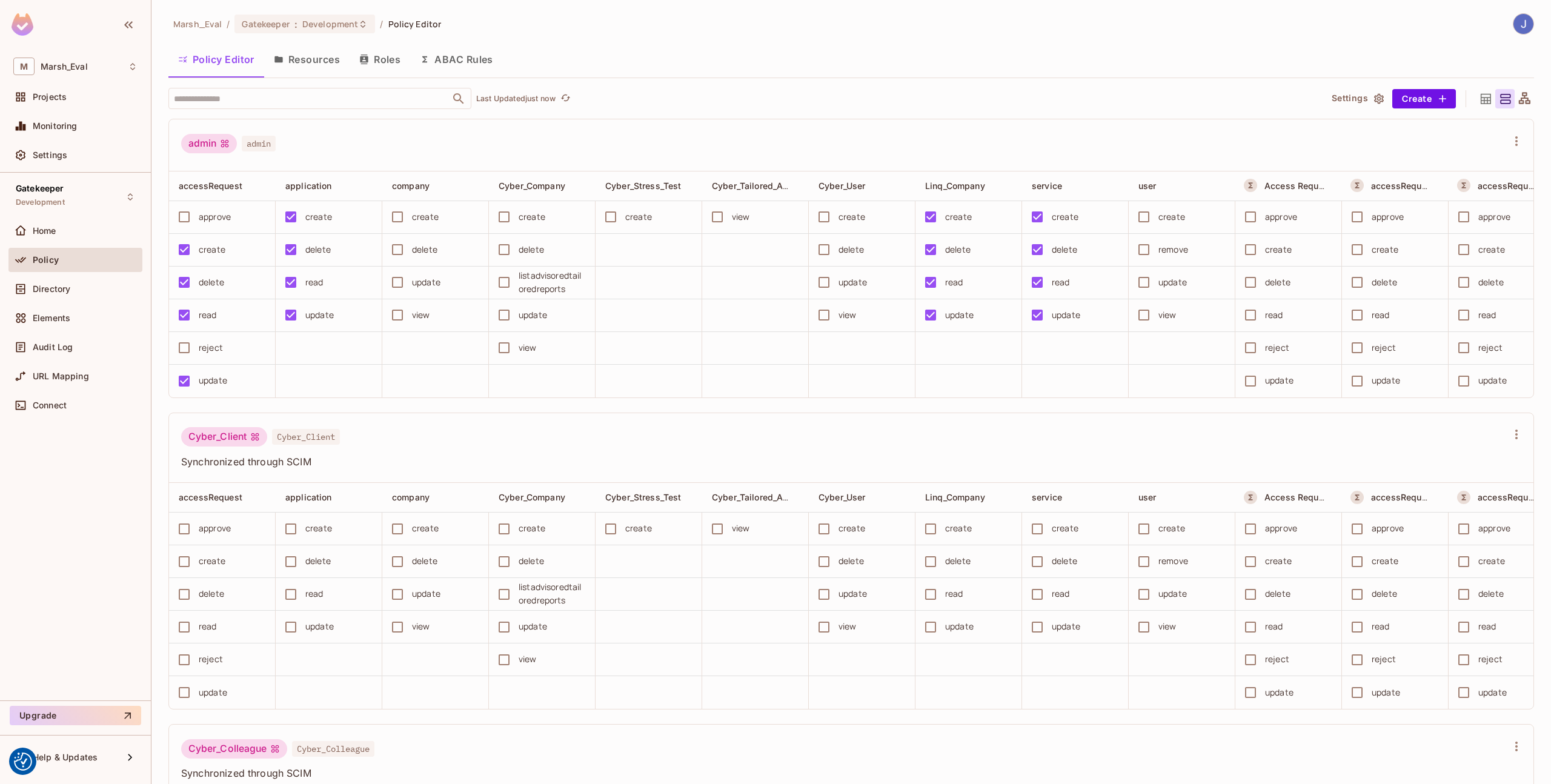
click at [1478, 104] on icon at bounding box center [1486, 99] width 15 height 15
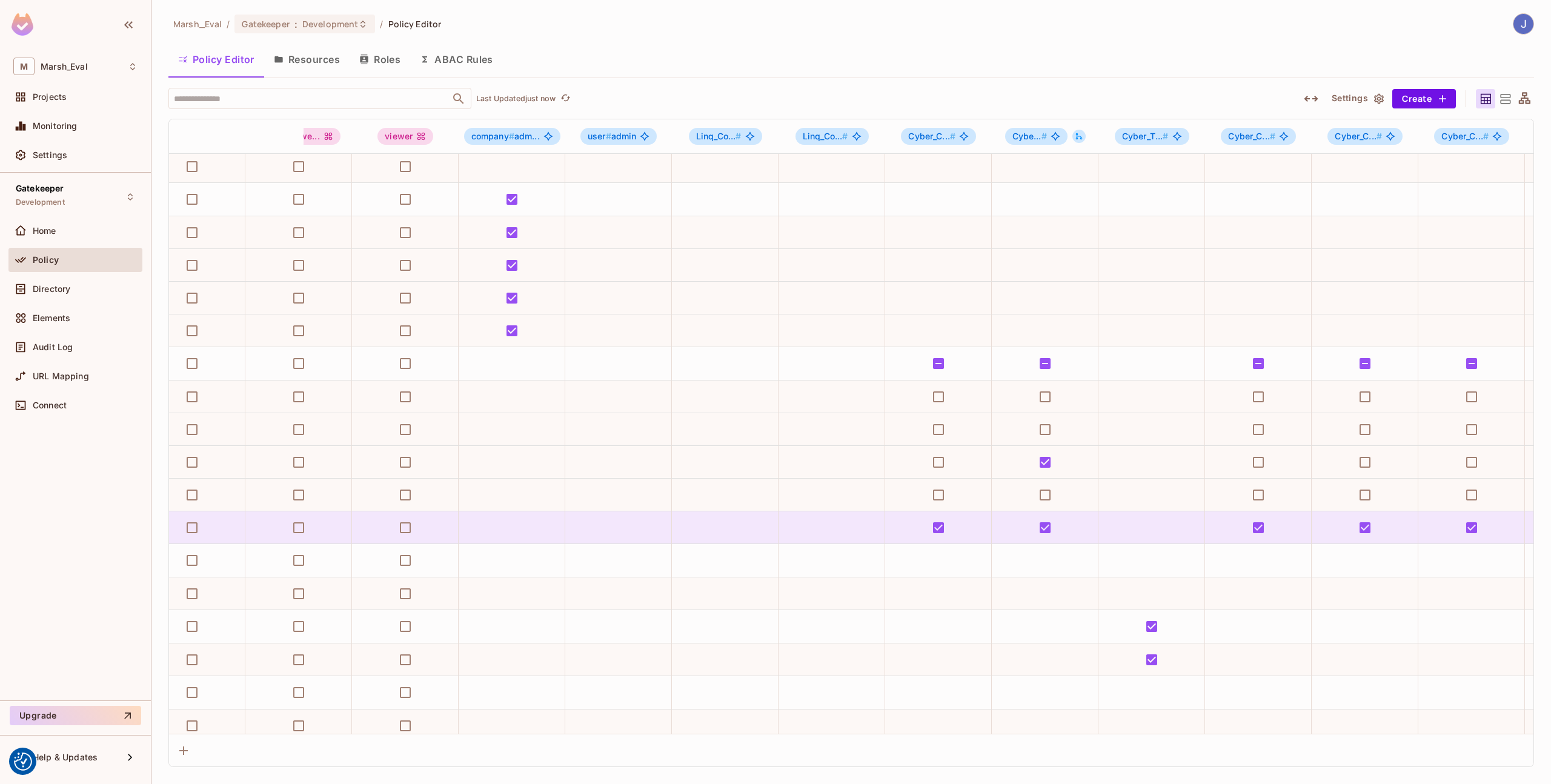
scroll to position [365, 805]
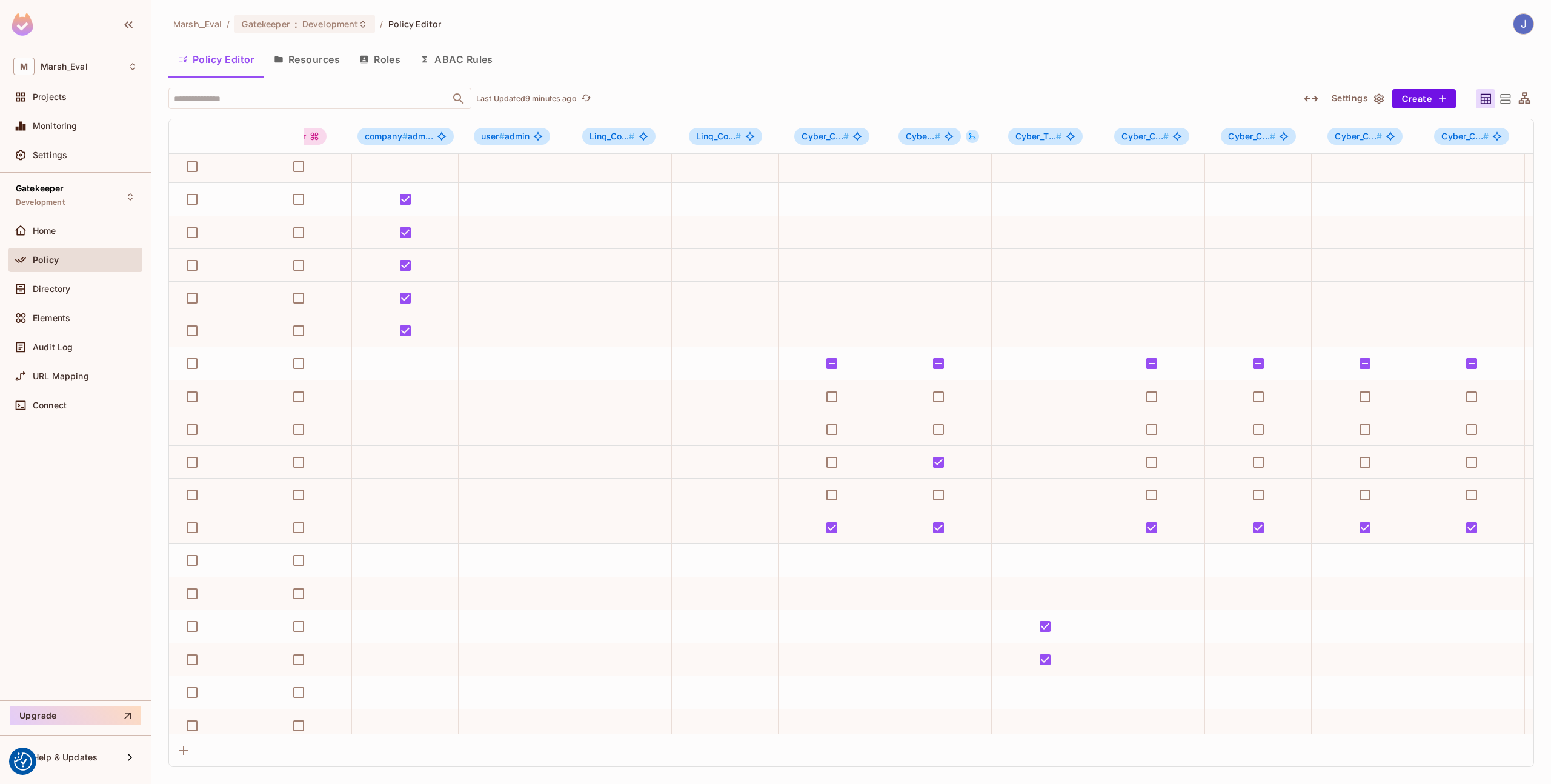
click at [471, 59] on button "ABAC Rules" at bounding box center [456, 59] width 92 height 30
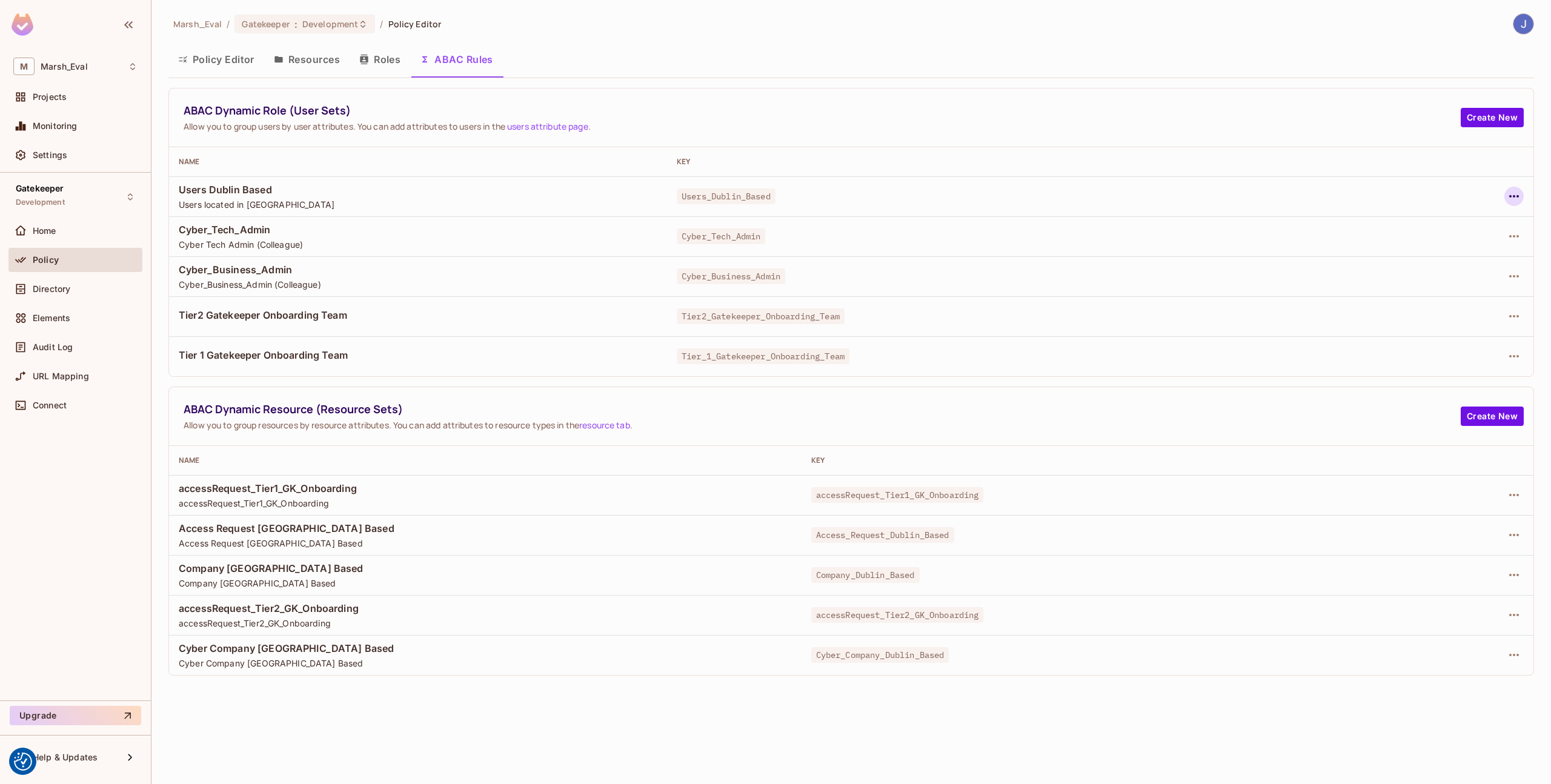
click at [1511, 192] on icon "button" at bounding box center [1514, 196] width 15 height 15
click at [1486, 235] on li "Edit Dynamic Role (User Set)" at bounding box center [1426, 223] width 176 height 27
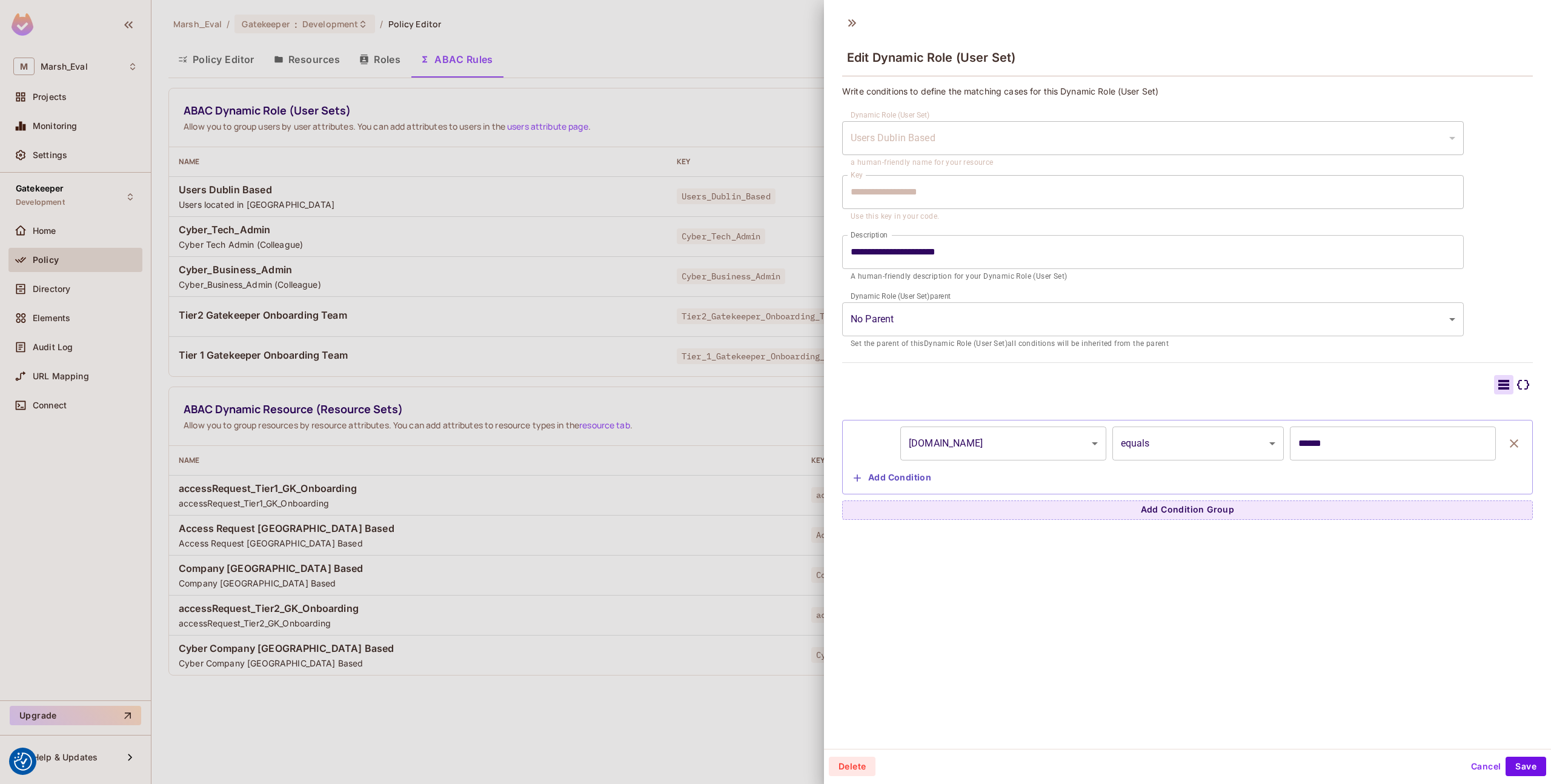
click at [713, 293] on div at bounding box center [775, 392] width 1551 height 784
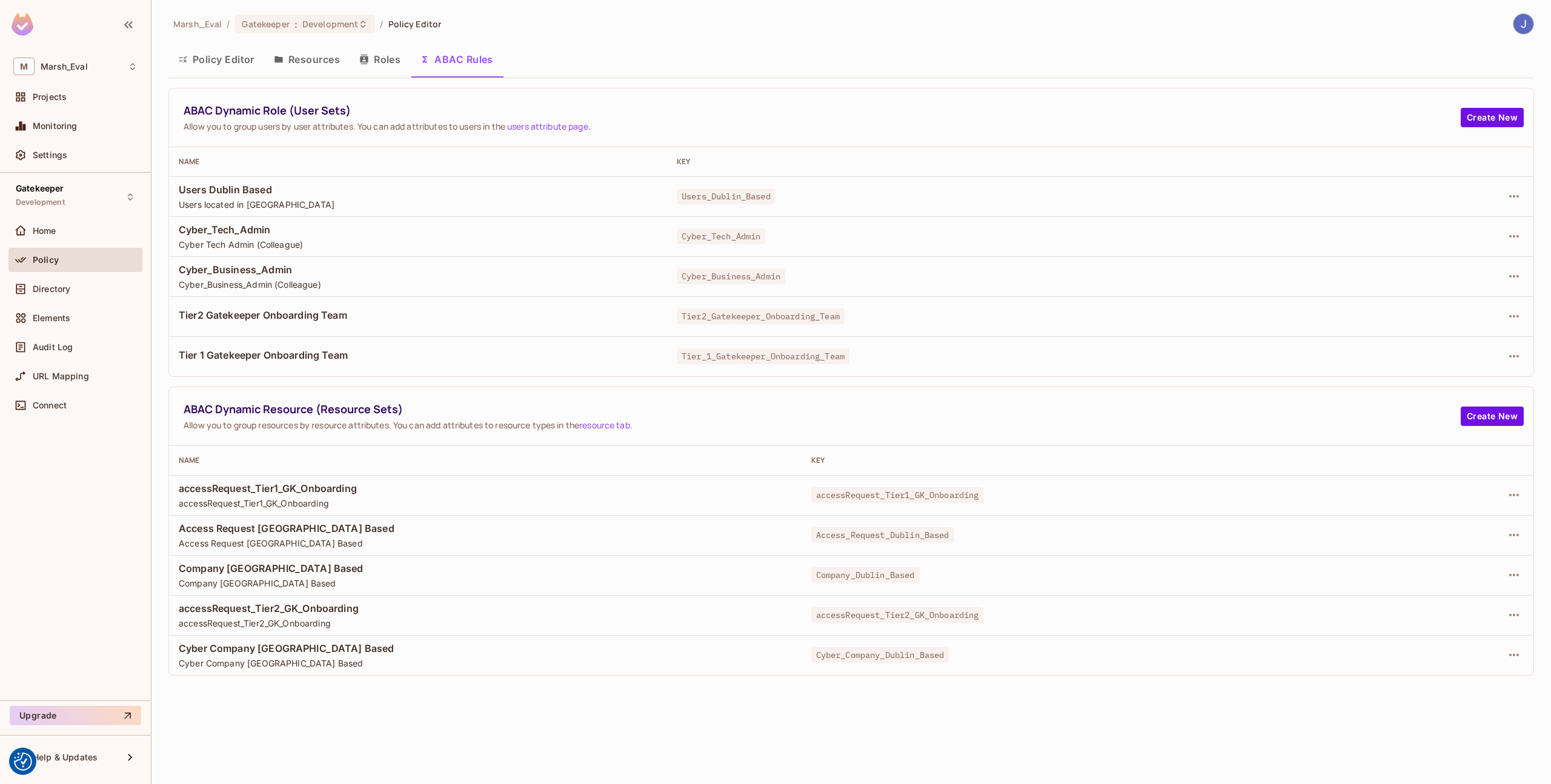
click at [1511, 263] on td at bounding box center [1461, 276] width 146 height 40
click at [1510, 278] on icon "button" at bounding box center [1514, 276] width 15 height 15
click at [1422, 307] on div "Edit Dynamic Role (User Set)" at bounding box center [1431, 304] width 119 height 12
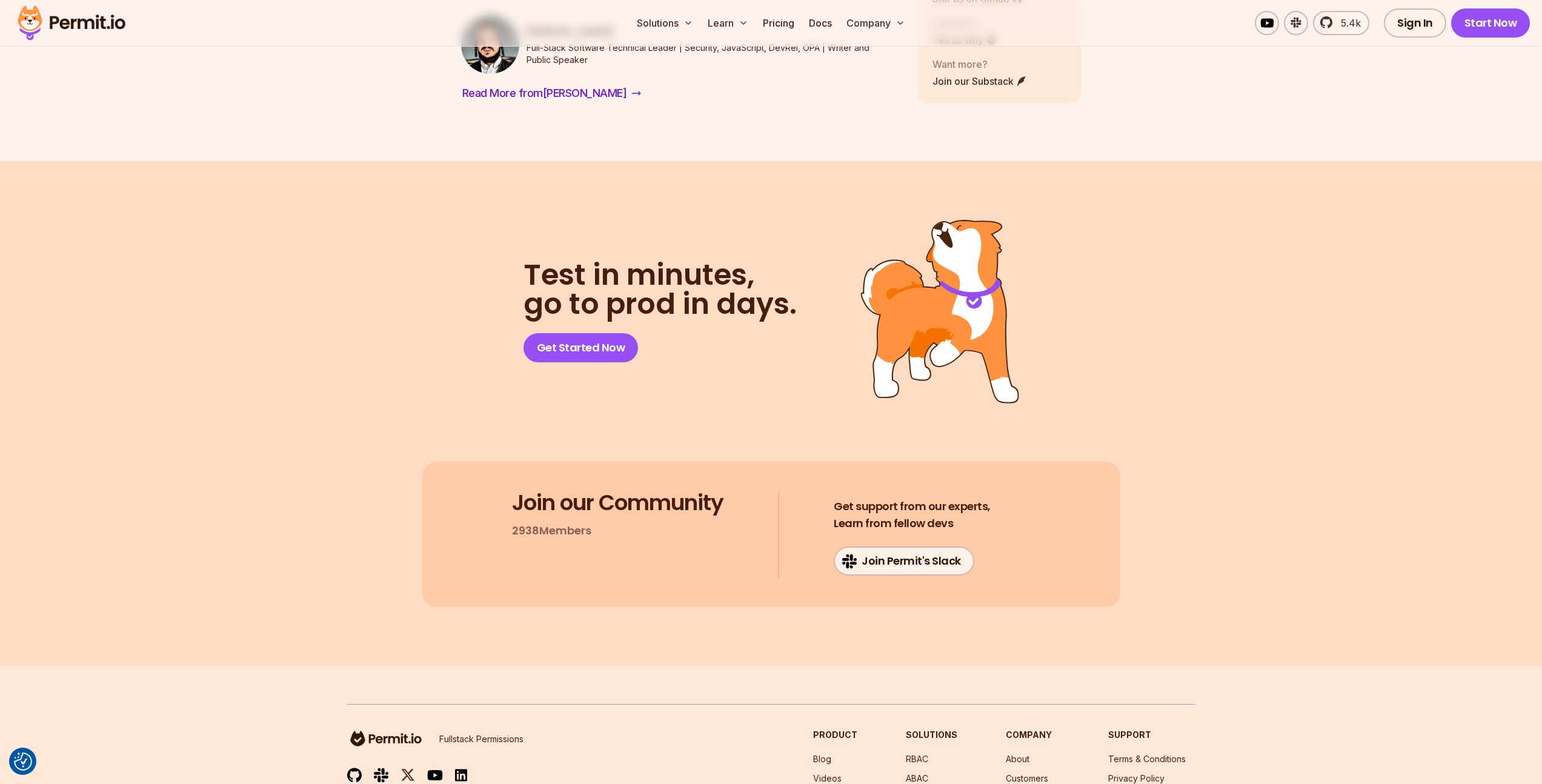
scroll to position [5820, 0]
